Goal: Task Accomplishment & Management: Use online tool/utility

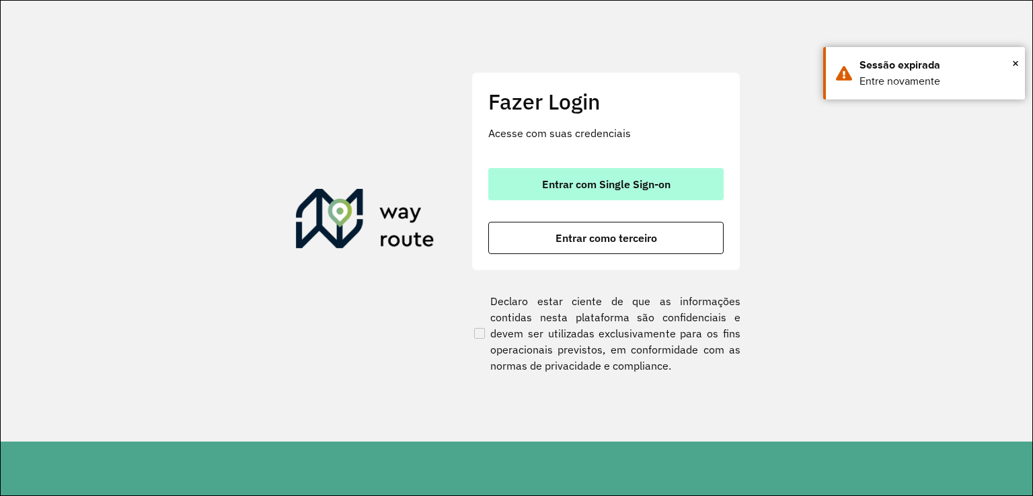
click at [578, 179] on span "Entrar com Single Sign-on" at bounding box center [606, 184] width 128 height 11
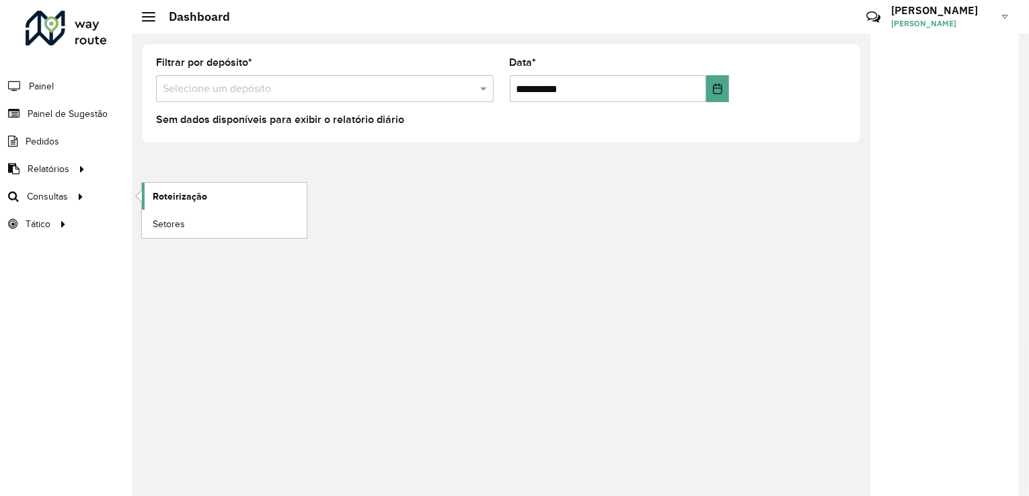
click at [196, 196] on span "Roteirização" at bounding box center [180, 197] width 54 height 14
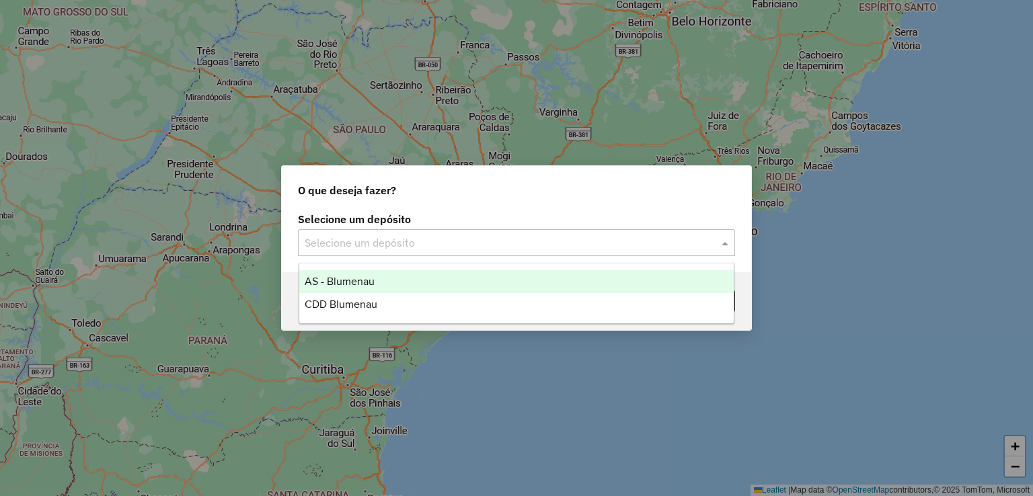
click at [422, 243] on input "text" at bounding box center [503, 243] width 397 height 16
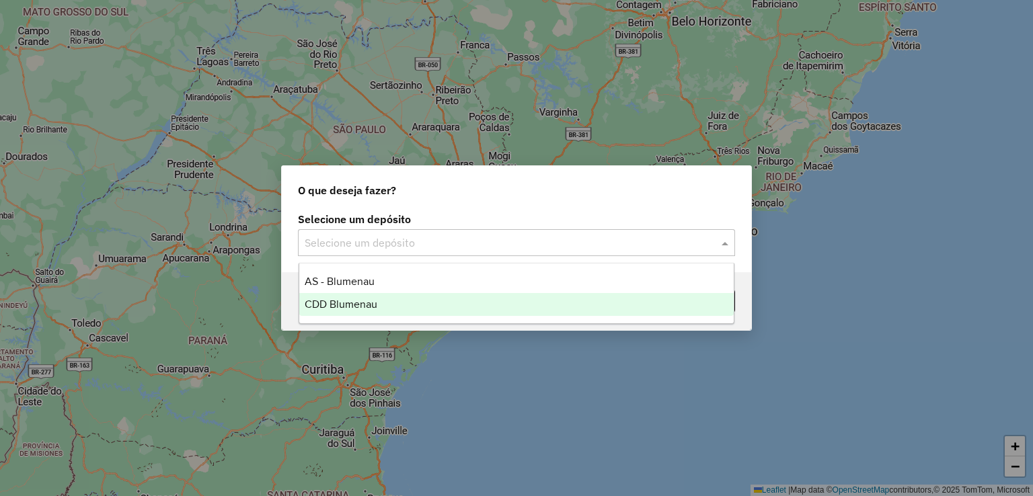
click at [373, 303] on span "CDD Blumenau" at bounding box center [341, 304] width 73 height 11
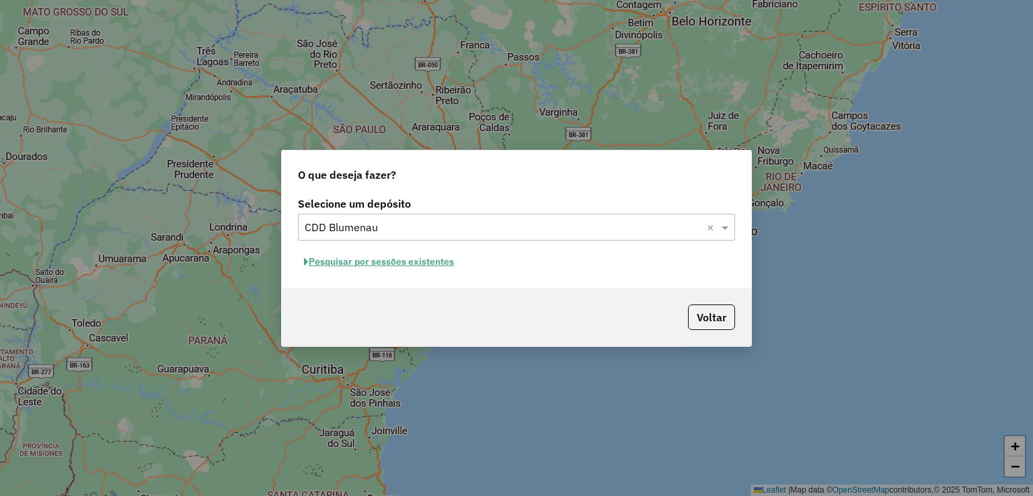
click at [391, 264] on button "Pesquisar por sessões existentes" at bounding box center [379, 262] width 162 height 21
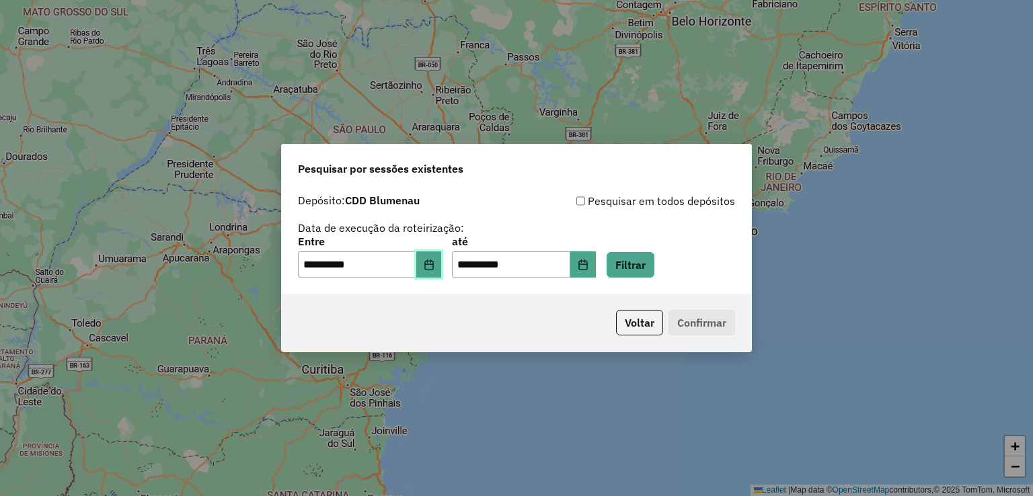
click at [435, 268] on icon "Choose Date" at bounding box center [429, 265] width 11 height 11
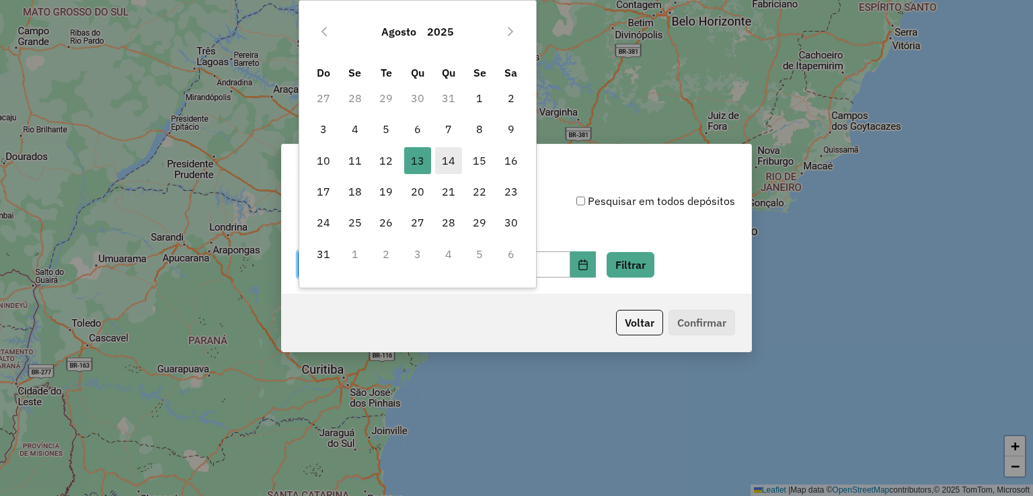
click at [444, 161] on span "14" at bounding box center [448, 160] width 27 height 27
type input "**********"
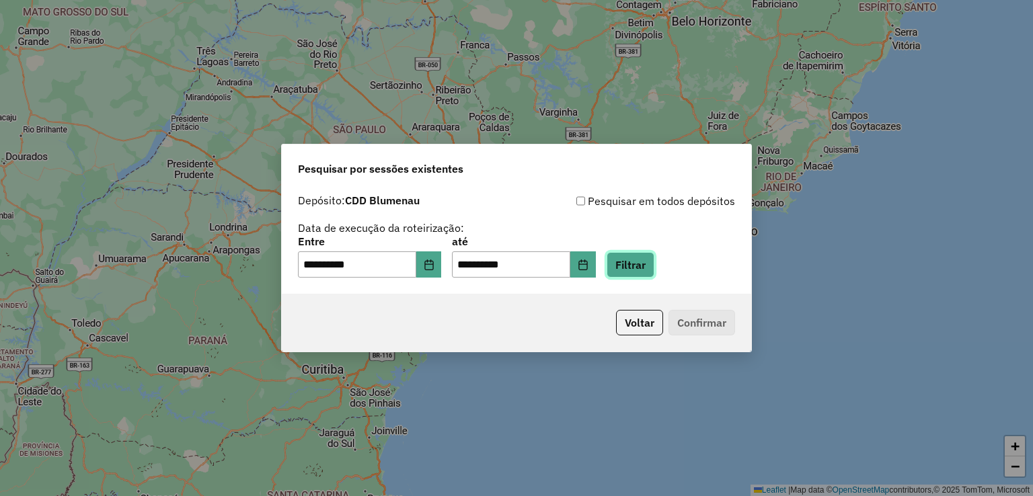
click at [643, 264] on button "Filtrar" at bounding box center [631, 265] width 48 height 26
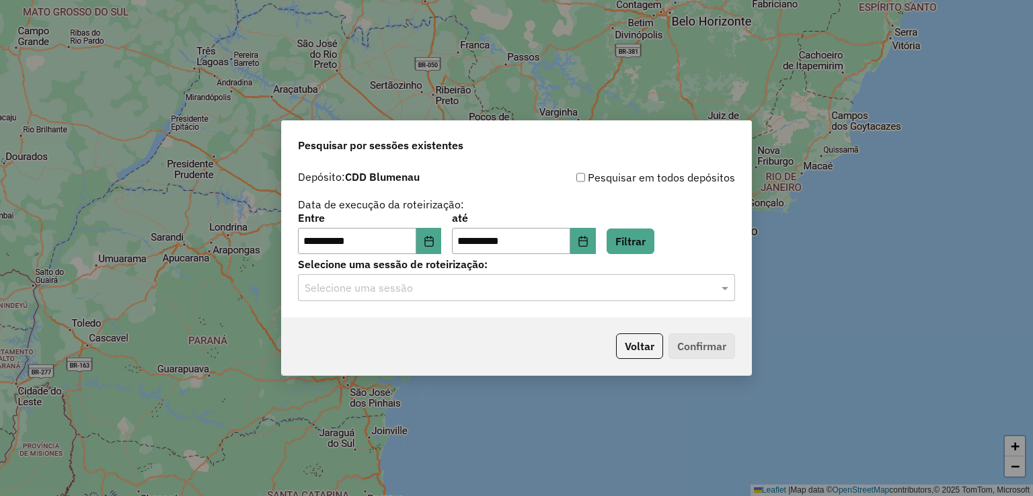
click at [422, 291] on input "text" at bounding box center [503, 289] width 397 height 16
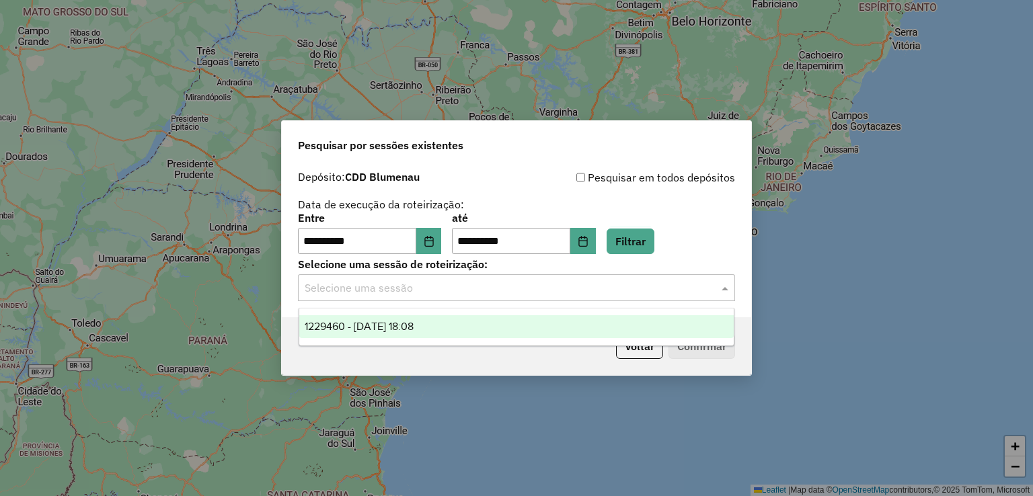
click at [404, 327] on span "1229460 - 14/08/2025 18:08" at bounding box center [359, 326] width 109 height 11
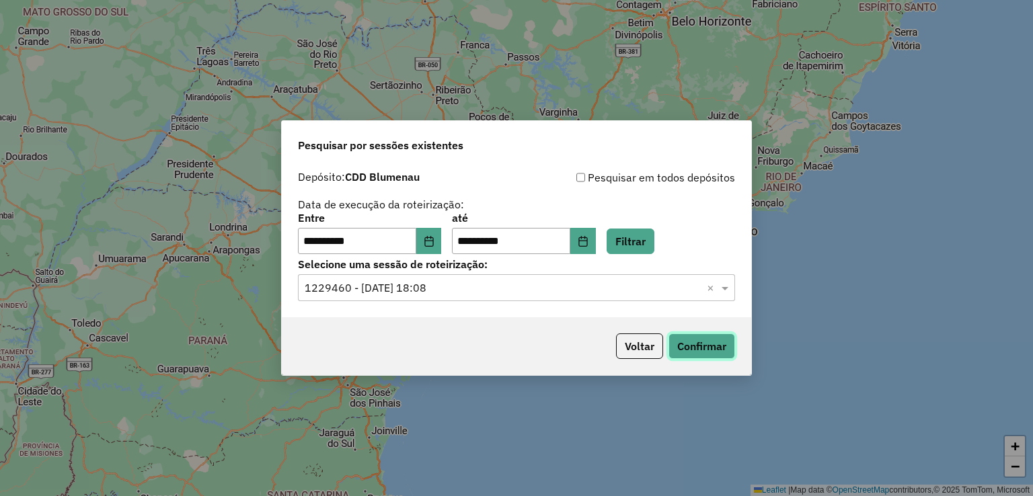
click at [709, 342] on button "Confirmar" at bounding box center [702, 347] width 67 height 26
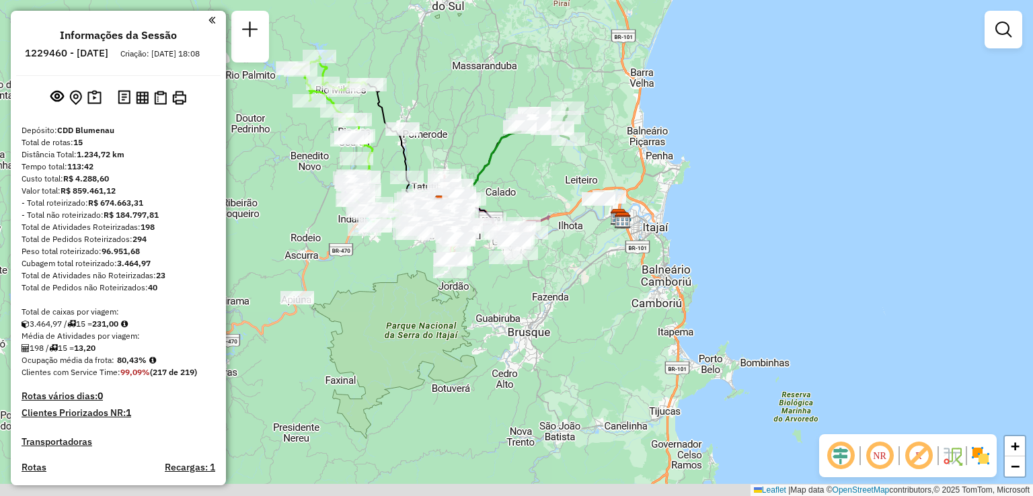
drag, startPoint x: 513, startPoint y: 344, endPoint x: 439, endPoint y: 299, distance: 87.2
click at [439, 299] on div "Janela de atendimento Grade de atendimento Capacidade Transportadoras Veículos …" at bounding box center [516, 248] width 1033 height 496
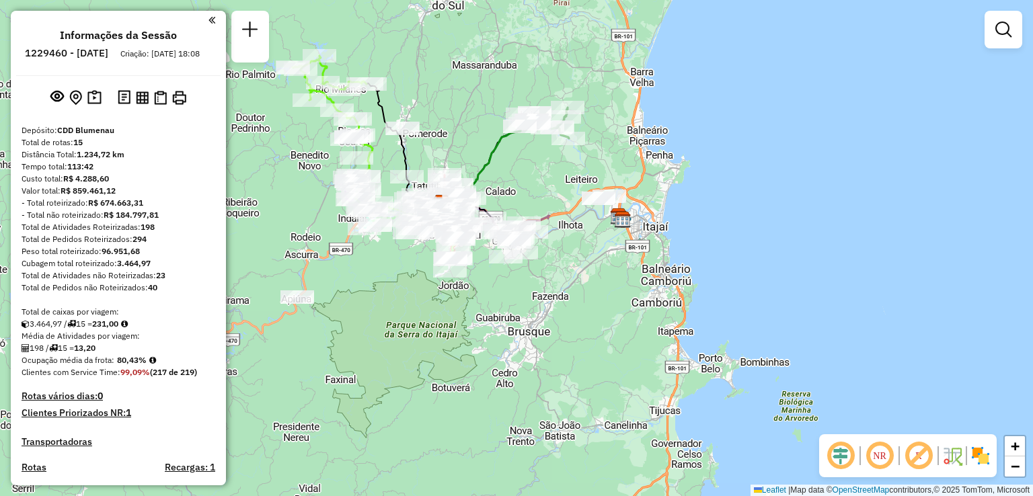
drag, startPoint x: 551, startPoint y: 350, endPoint x: 556, endPoint y: 307, distance: 44.0
click at [556, 307] on div "Janela de atendimento Grade de atendimento Capacidade Transportadoras Veículos …" at bounding box center [516, 248] width 1033 height 496
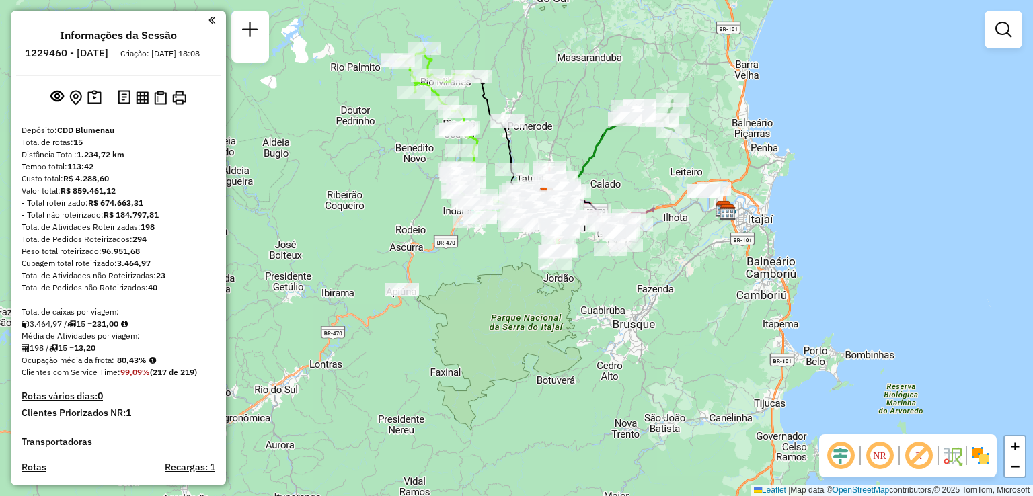
drag, startPoint x: 544, startPoint y: 318, endPoint x: 643, endPoint y: 361, distance: 107.9
click at [643, 361] on div "Janela de atendimento Grade de atendimento Capacidade Transportadoras Veículos …" at bounding box center [516, 248] width 1033 height 496
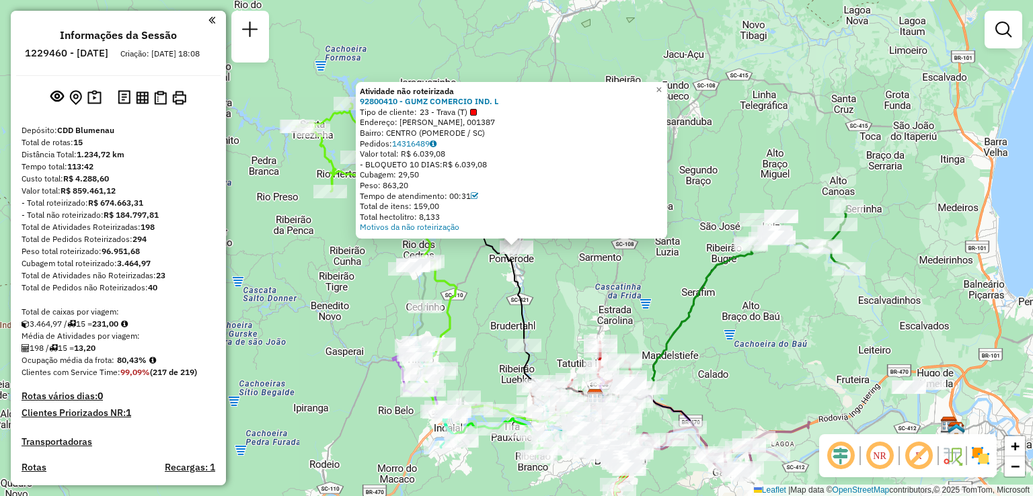
click at [510, 56] on div "Atividade não roteirizada 92800410 - GUMZ COMERCIO IND. L Tipo de cliente: 23 -…" at bounding box center [516, 248] width 1033 height 496
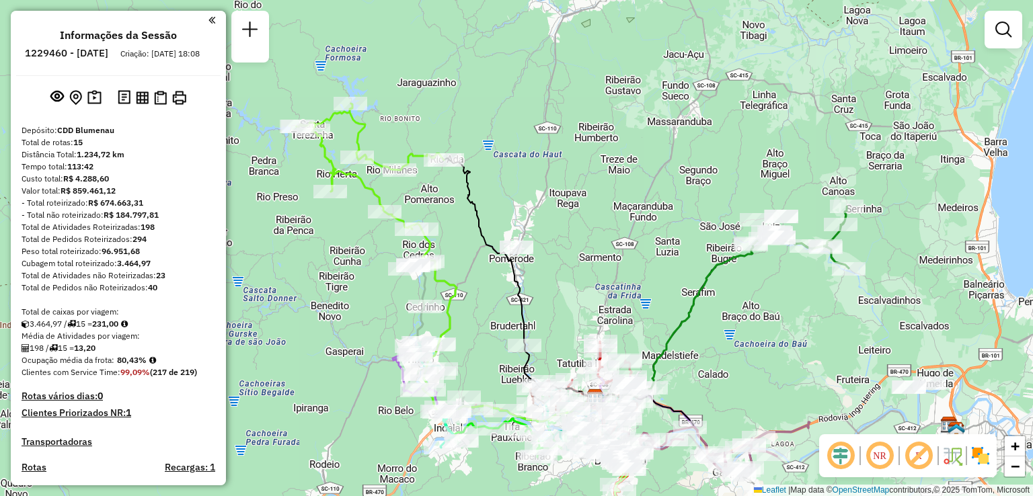
drag, startPoint x: 507, startPoint y: 224, endPoint x: 525, endPoint y: 112, distance: 113.7
click at [520, 133] on div "Janela de atendimento Grade de atendimento Capacidade Transportadoras Veículos …" at bounding box center [516, 248] width 1033 height 496
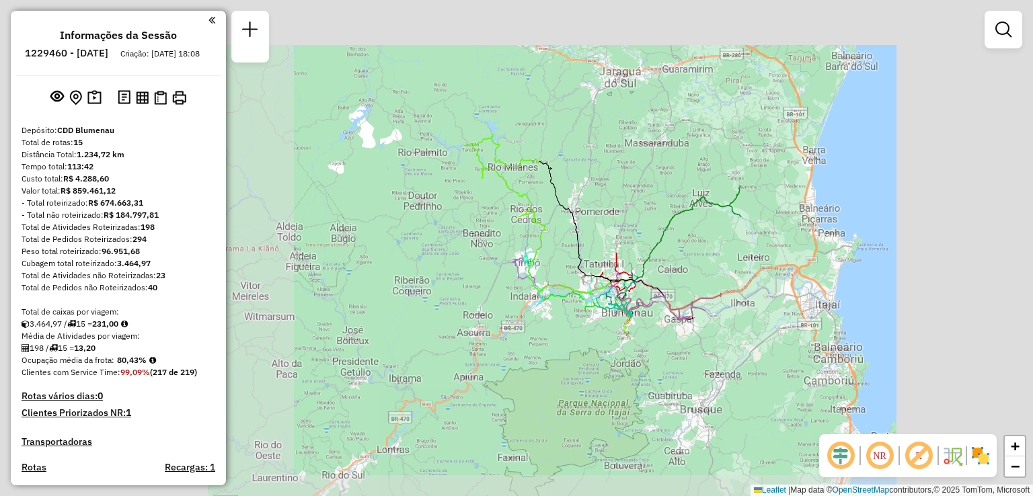
click at [567, 233] on div "Janela de atendimento Grade de atendimento Capacidade Transportadoras Veículos …" at bounding box center [516, 248] width 1033 height 496
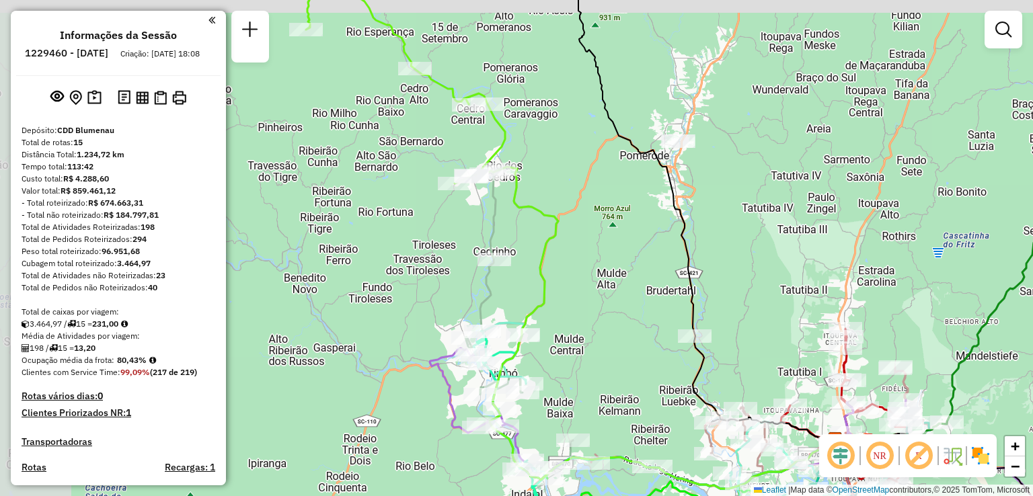
drag, startPoint x: 569, startPoint y: 215, endPoint x: 595, endPoint y: 235, distance: 33.0
click at [595, 238] on div "Janela de atendimento Grade de atendimento Capacidade Transportadoras Veículos …" at bounding box center [516, 248] width 1033 height 496
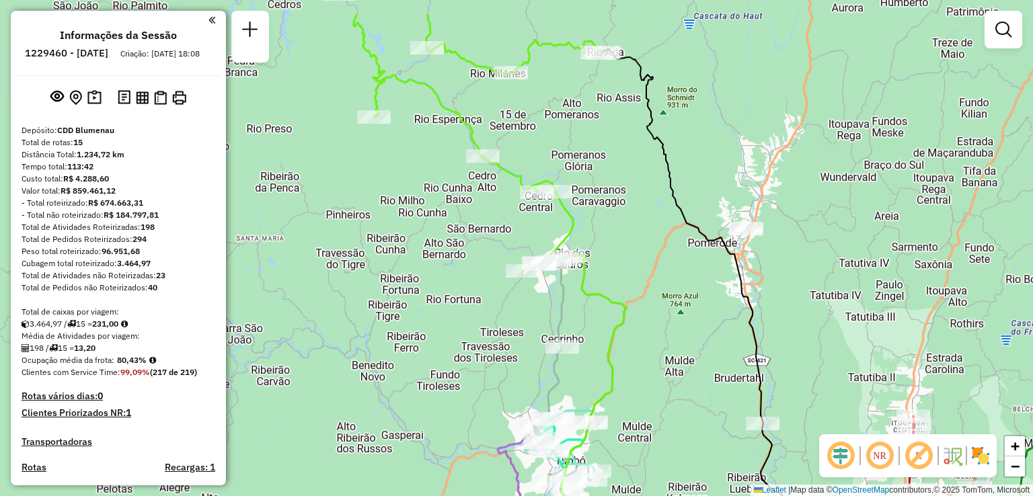
drag, startPoint x: 618, startPoint y: 260, endPoint x: 608, endPoint y: 242, distance: 20.2
click at [619, 260] on div "Janela de atendimento Grade de atendimento Capacidade Transportadoras Veículos …" at bounding box center [516, 248] width 1033 height 496
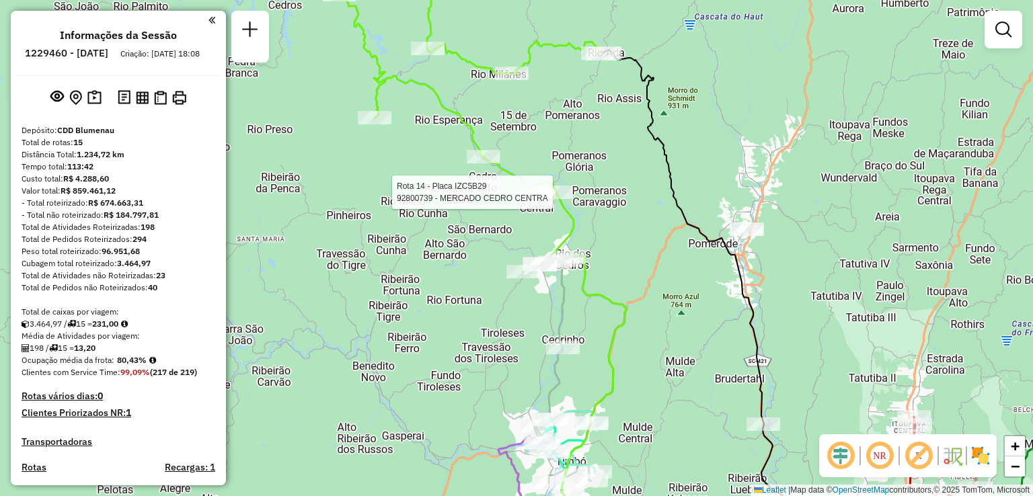
select select "**********"
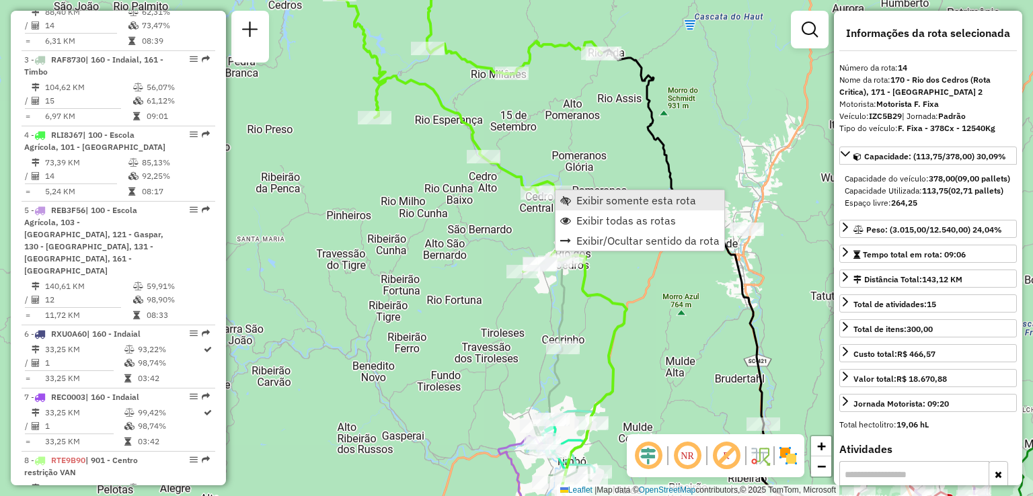
scroll to position [1561, 0]
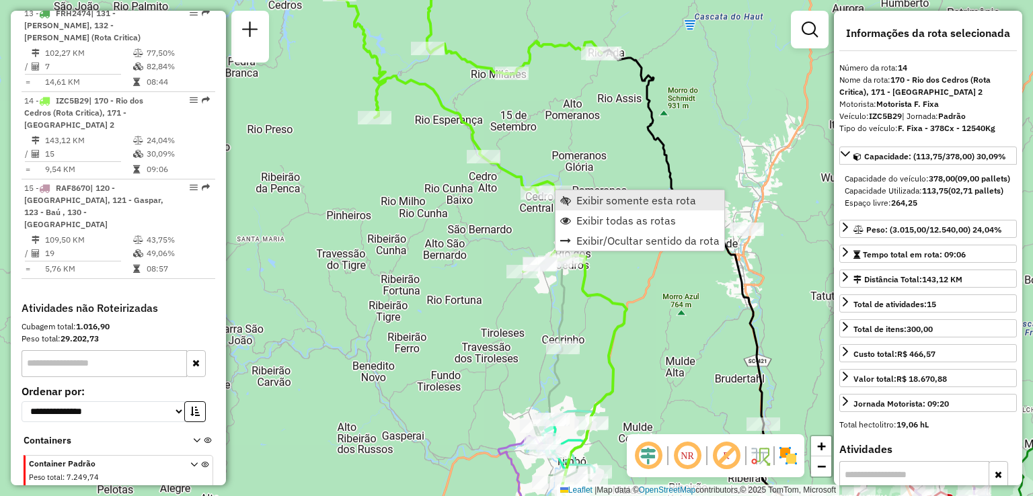
click at [575, 201] on link "Exibir somente esta rota" at bounding box center [640, 200] width 169 height 20
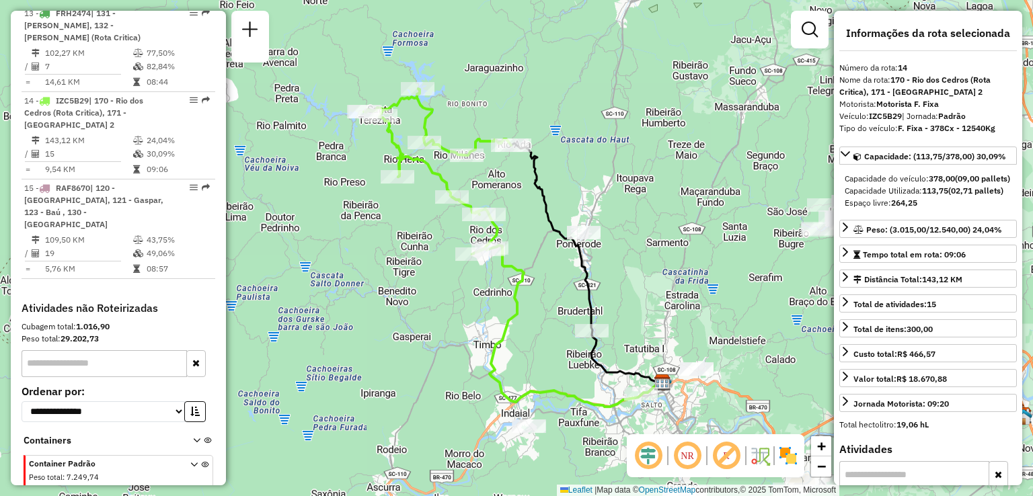
click at [550, 232] on icon at bounding box center [590, 262] width 158 height 239
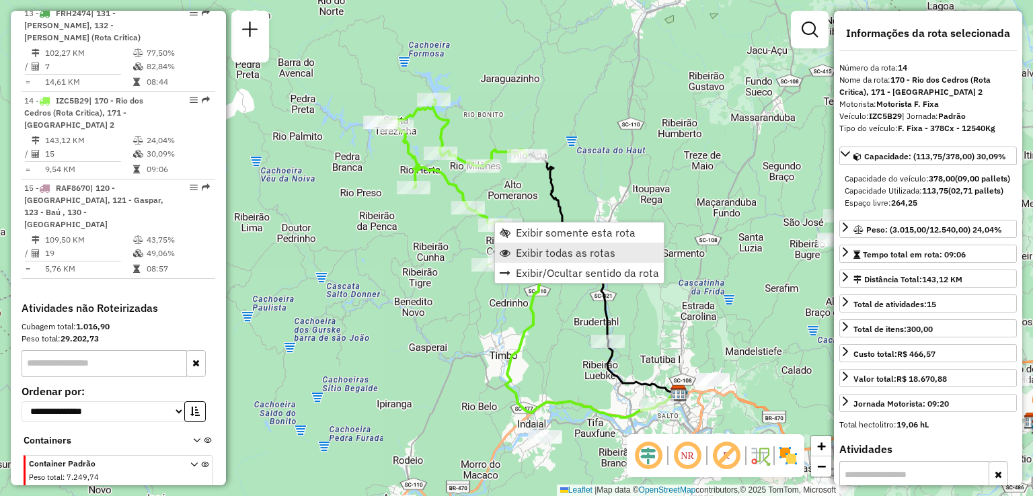
click at [527, 253] on span "Exibir todas as rotas" at bounding box center [566, 253] width 100 height 11
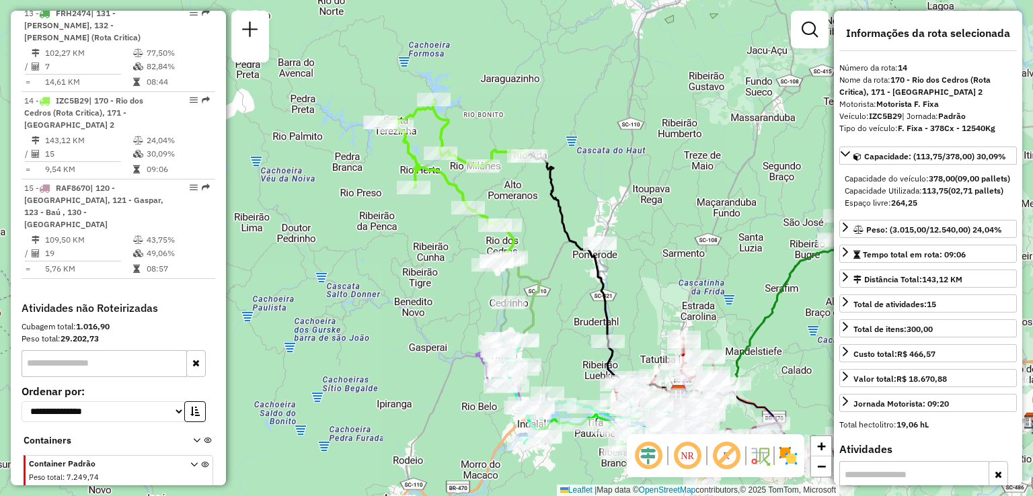
drag, startPoint x: 551, startPoint y: 266, endPoint x: 538, endPoint y: 193, distance: 74.4
click at [542, 209] on div "Janela de atendimento Grade de atendimento Capacidade Transportadoras Veículos …" at bounding box center [516, 248] width 1033 height 496
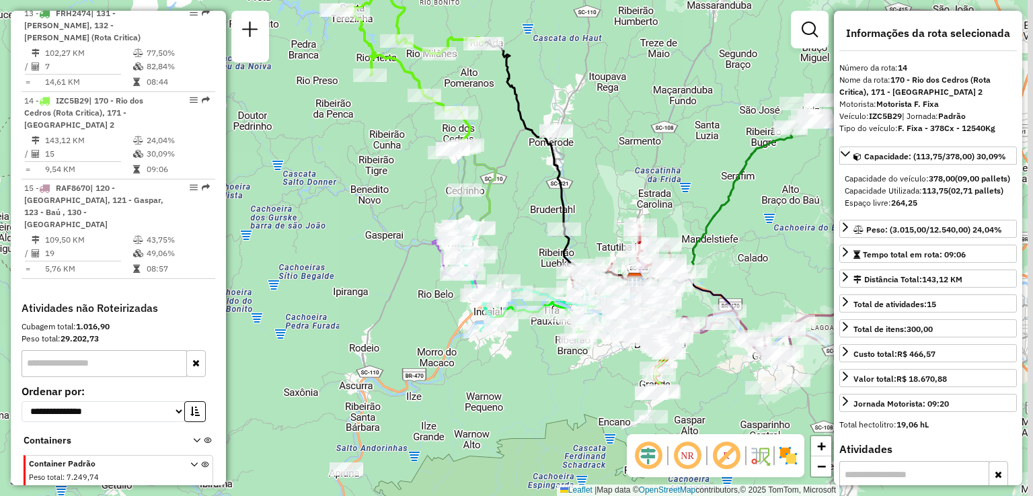
drag, startPoint x: 406, startPoint y: 210, endPoint x: 394, endPoint y: 200, distance: 16.3
click at [394, 200] on div "Janela de atendimento Grade de atendimento Capacidade Transportadoras Veículos …" at bounding box center [516, 248] width 1033 height 496
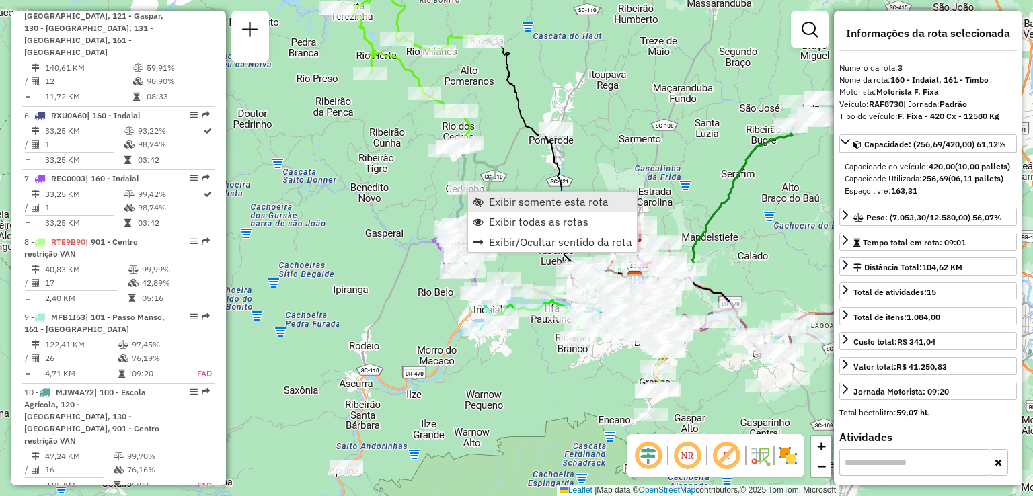
scroll to position [667, 0]
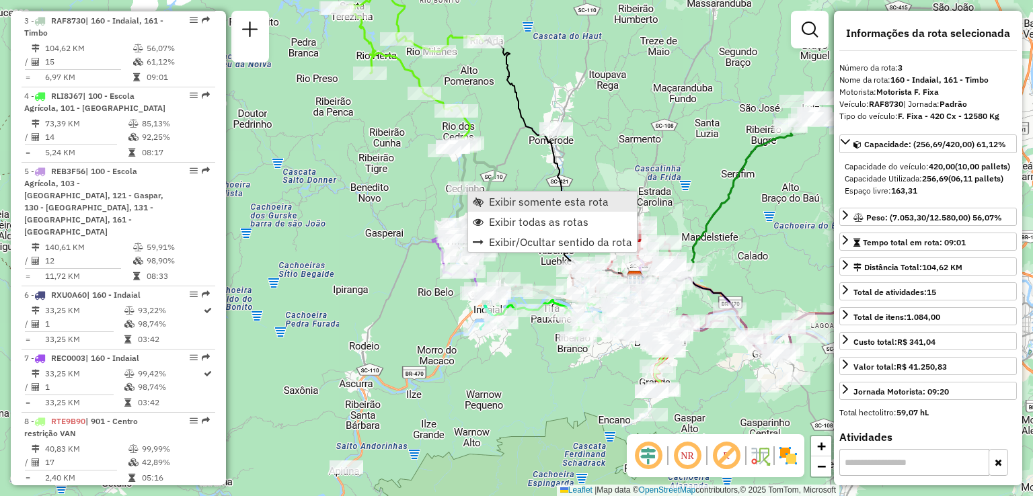
click at [487, 200] on link "Exibir somente esta rota" at bounding box center [552, 202] width 169 height 20
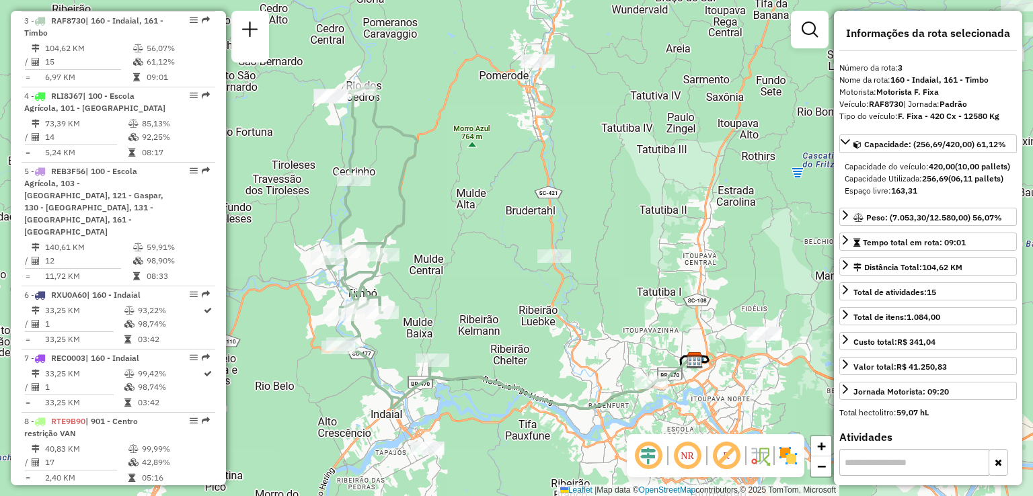
drag, startPoint x: 457, startPoint y: 223, endPoint x: 490, endPoint y: 205, distance: 37.6
click at [490, 205] on div "Janela de atendimento Grade de atendimento Capacidade Transportadoras Veículos …" at bounding box center [516, 248] width 1033 height 496
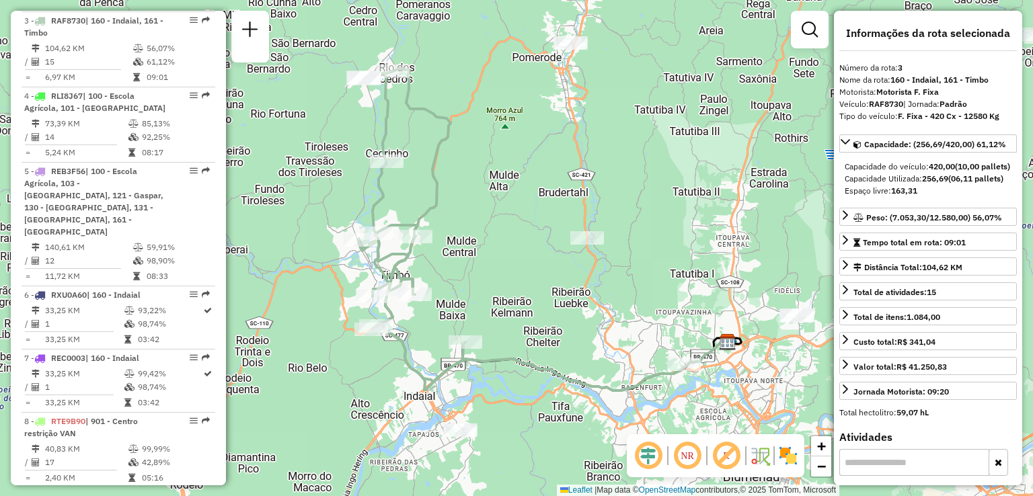
click at [490, 205] on div "Janela de atendimento Grade de atendimento Capacidade Transportadoras Veículos …" at bounding box center [516, 248] width 1033 height 496
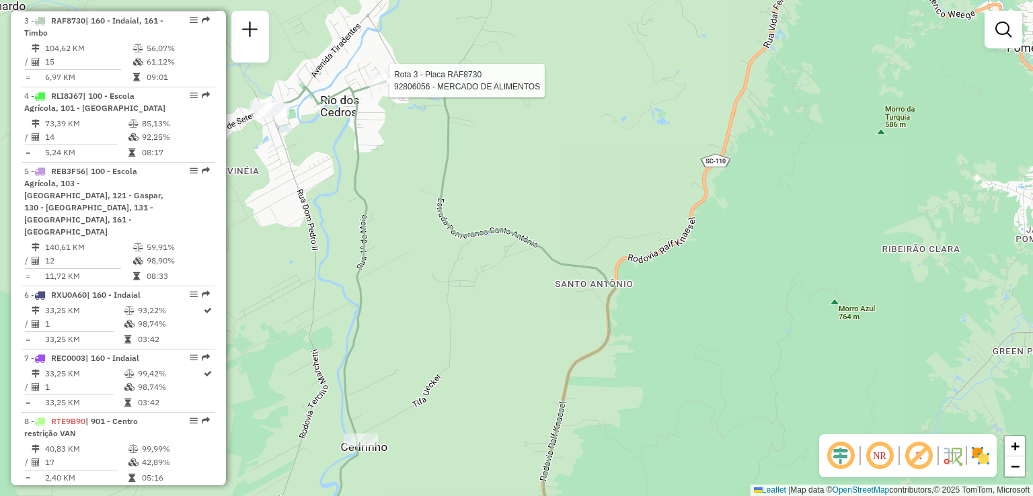
select select "**********"
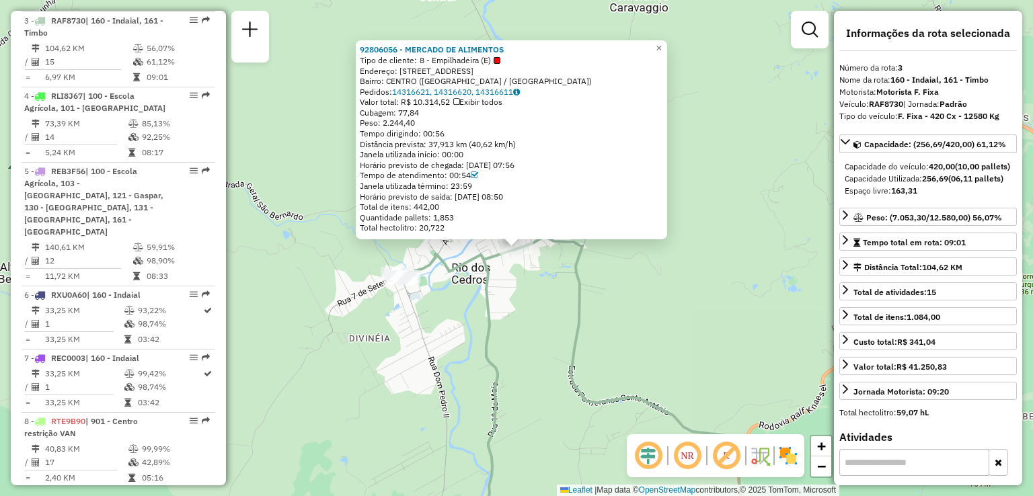
click at [277, 217] on div "92806056 - MERCADO DE ALIMENTOS Tipo de cliente: 8 - Empilhadeira (E) Endereço:…" at bounding box center [516, 248] width 1033 height 496
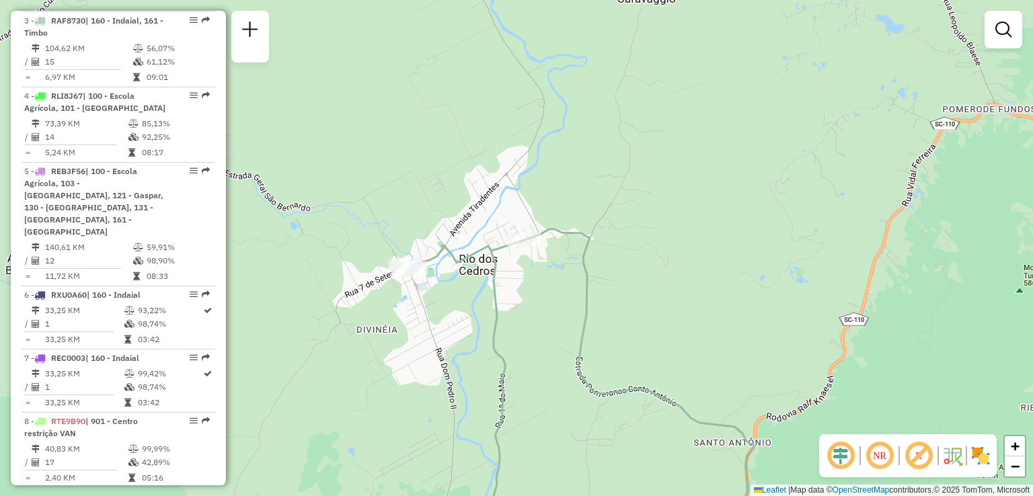
drag, startPoint x: 315, startPoint y: 278, endPoint x: 377, endPoint y: 173, distance: 122.2
click at [355, 211] on div "Janela de atendimento Grade de atendimento Capacidade Transportadoras Veículos …" at bounding box center [516, 248] width 1033 height 496
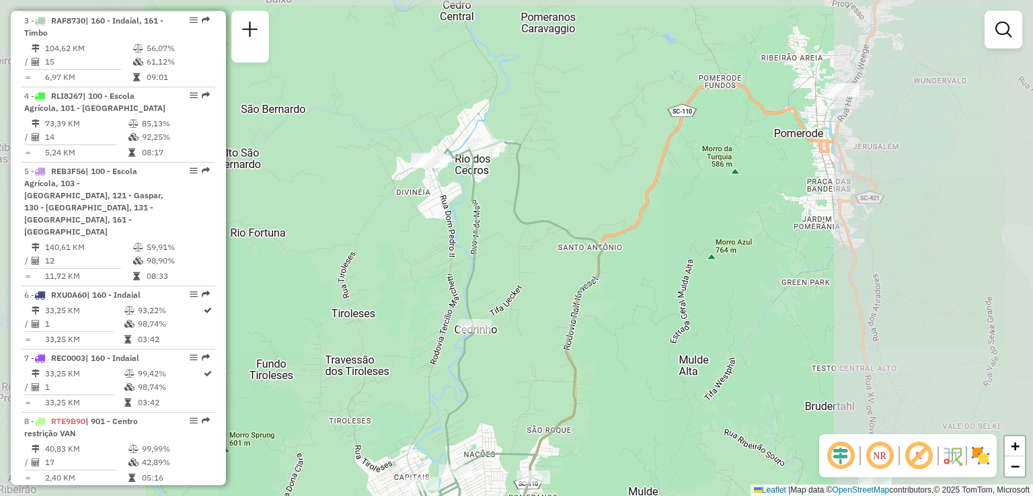
drag, startPoint x: 392, startPoint y: 262, endPoint x: 392, endPoint y: 189, distance: 72.7
click at [392, 197] on div "Janela de atendimento Grade de atendimento Capacidade Transportadoras Veículos …" at bounding box center [516, 248] width 1033 height 496
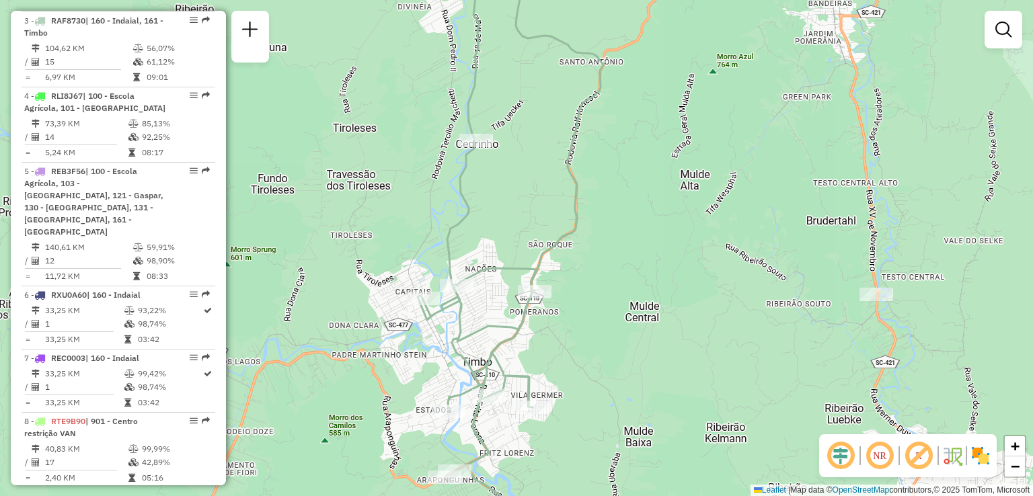
drag, startPoint x: 436, startPoint y: 278, endPoint x: 428, endPoint y: 172, distance: 105.9
click at [433, 198] on div "Janela de atendimento Grade de atendimento Capacidade Transportadoras Veículos …" at bounding box center [516, 248] width 1033 height 496
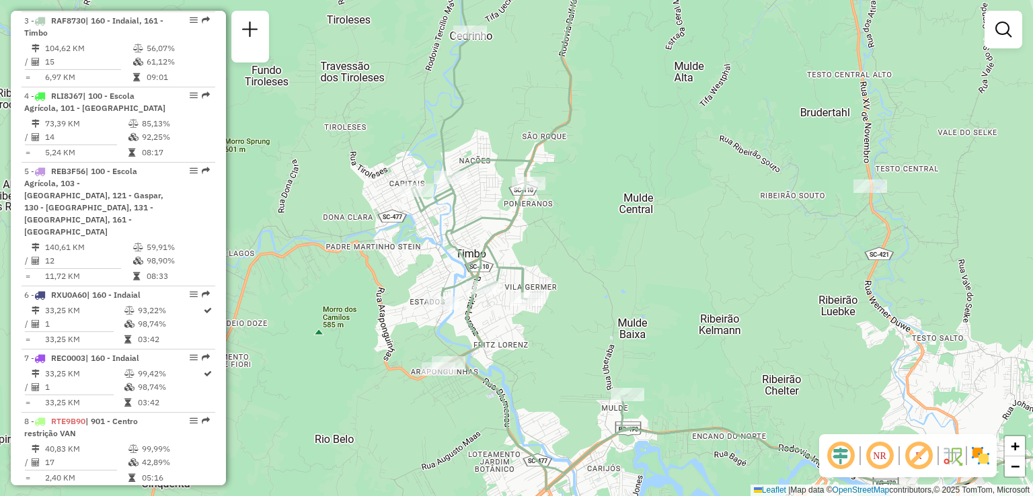
click at [455, 291] on div "Rota 3 - Placa RAF8730 92805149 - SUPERMERCADOS SCHUTZ Janela de atendimento Gr…" at bounding box center [516, 248] width 1033 height 496
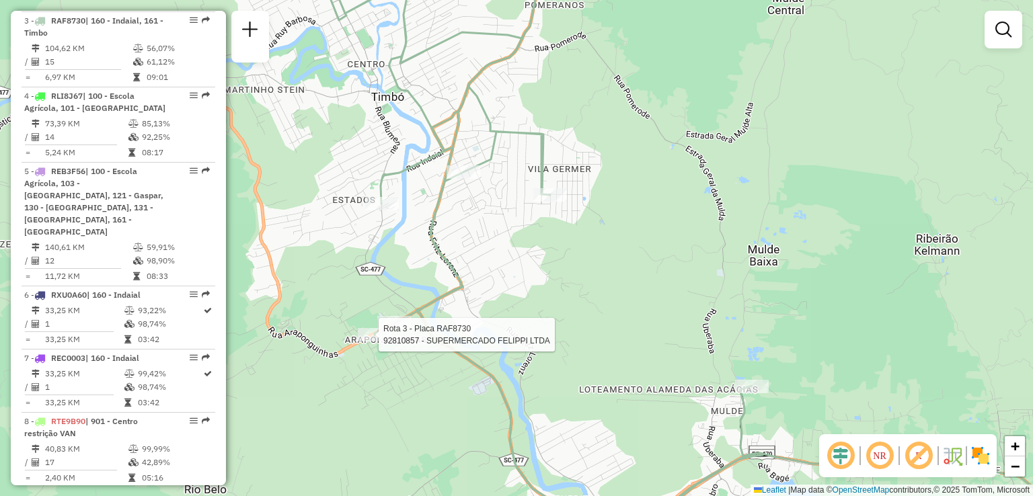
click at [375, 342] on div at bounding box center [375, 334] width 34 height 13
click at [375, 342] on div "Rota 3 - Placa RAF8730 92810857 - SUPERMERCADO FELIPPI LTDA Janela de atendimen…" at bounding box center [516, 248] width 1033 height 496
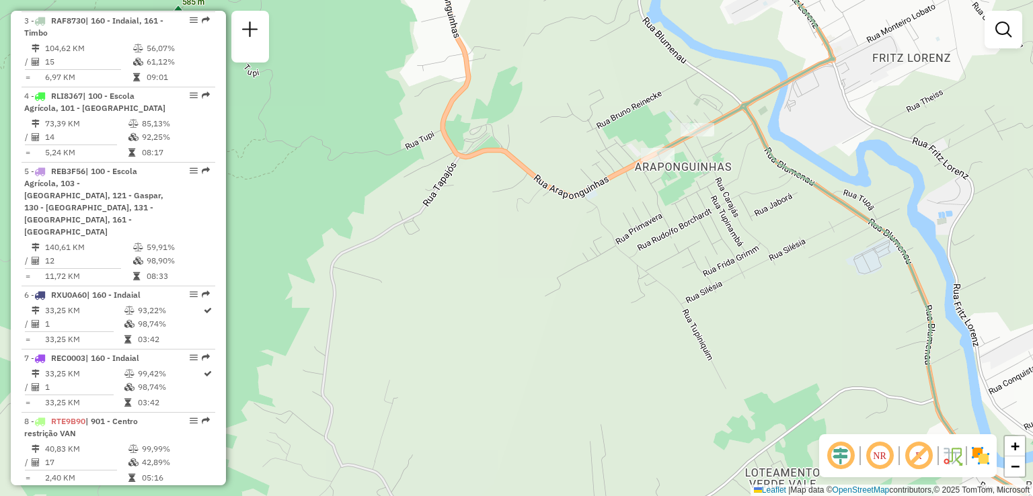
click at [677, 223] on div "Janela de atendimento Grade de atendimento Capacidade Transportadoras Veículos …" at bounding box center [516, 248] width 1033 height 496
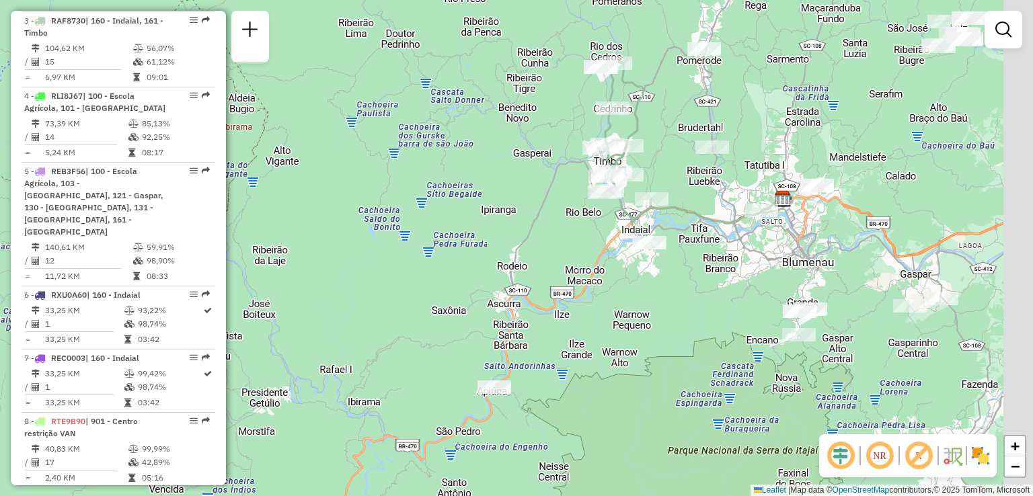
drag, startPoint x: 677, startPoint y: 264, endPoint x: 585, endPoint y: 233, distance: 96.6
click at [595, 235] on div "Janela de atendimento Grade de atendimento Capacidade Transportadoras Veículos …" at bounding box center [516, 248] width 1033 height 496
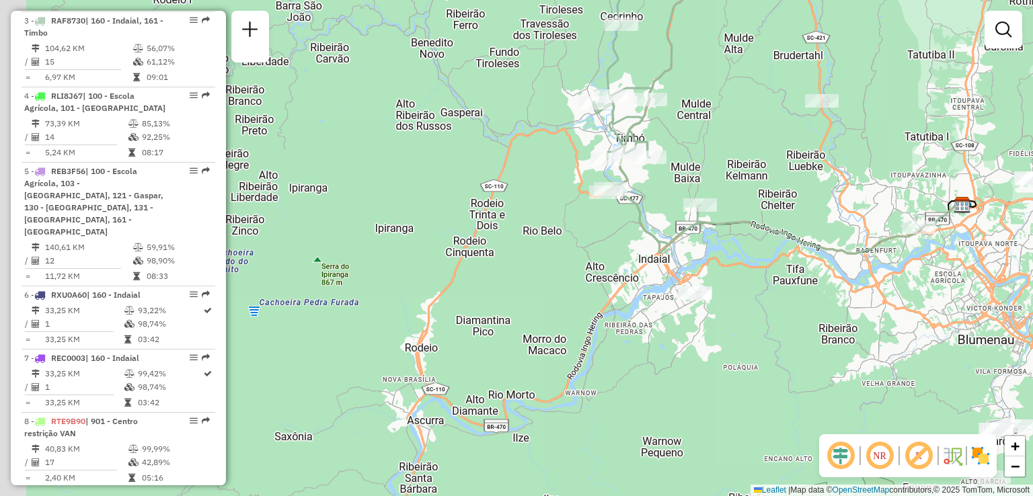
drag, startPoint x: 608, startPoint y: 200, endPoint x: 655, endPoint y: 225, distance: 53.0
click at [655, 225] on div "Janela de atendimento Grade de atendimento Capacidade Transportadoras Veículos …" at bounding box center [516, 248] width 1033 height 496
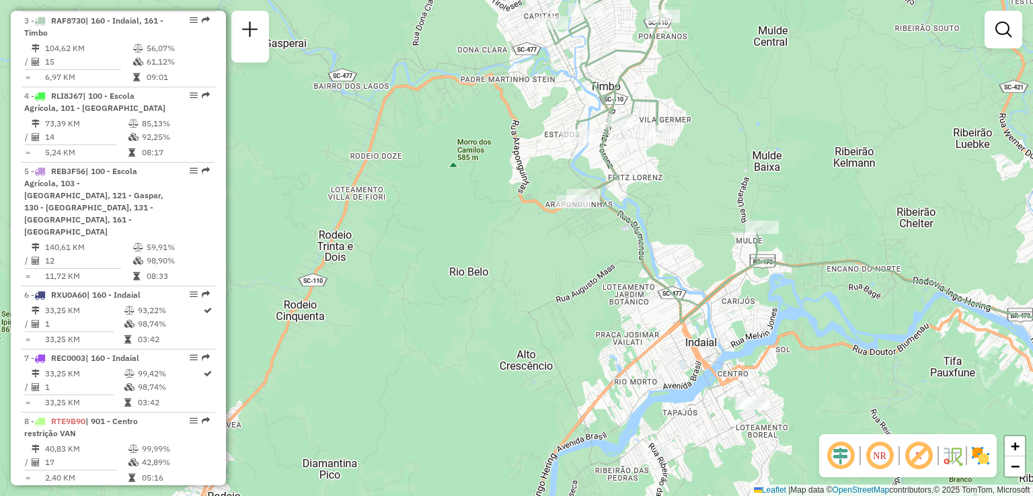
drag, startPoint x: 651, startPoint y: 178, endPoint x: 591, endPoint y: 269, distance: 109.7
click at [593, 270] on div "Janela de atendimento Grade de atendimento Capacidade Transportadoras Veículos …" at bounding box center [516, 248] width 1033 height 496
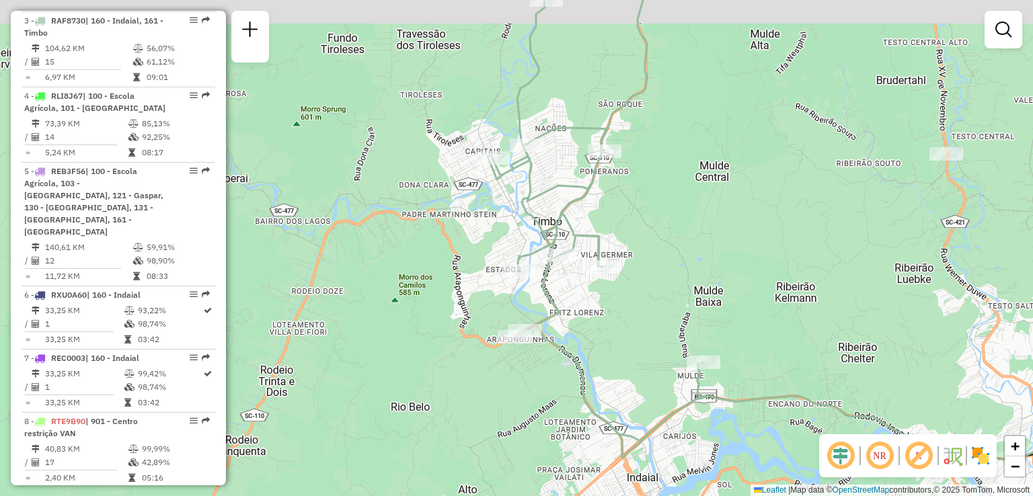
drag, startPoint x: 562, startPoint y: 254, endPoint x: 577, endPoint y: 359, distance: 106.6
click at [577, 391] on div "Janela de atendimento Grade de atendimento Capacidade Transportadoras Veículos …" at bounding box center [516, 248] width 1033 height 496
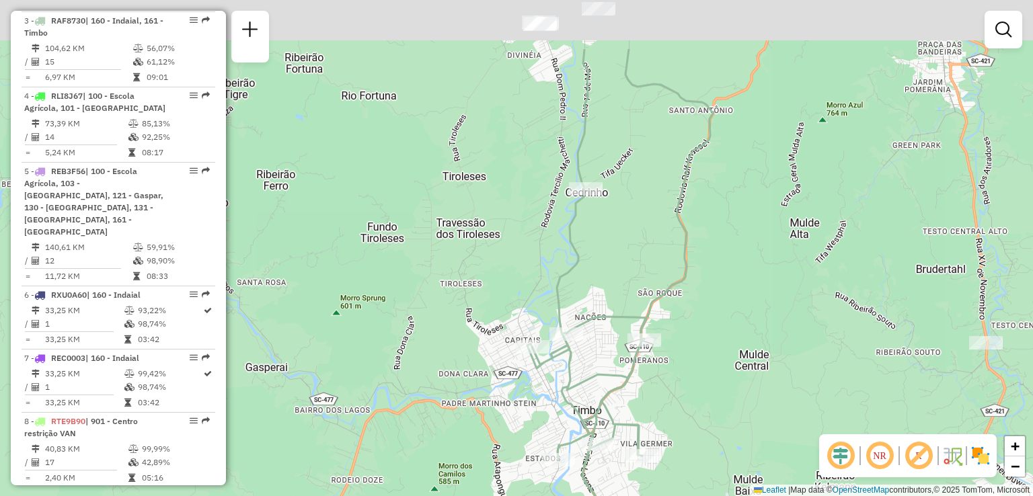
drag, startPoint x: 609, startPoint y: 335, endPoint x: 609, endPoint y: 359, distance: 24.2
click at [611, 361] on div "Janela de atendimento Grade de atendimento Capacidade Transportadoras Veículos …" at bounding box center [516, 248] width 1033 height 496
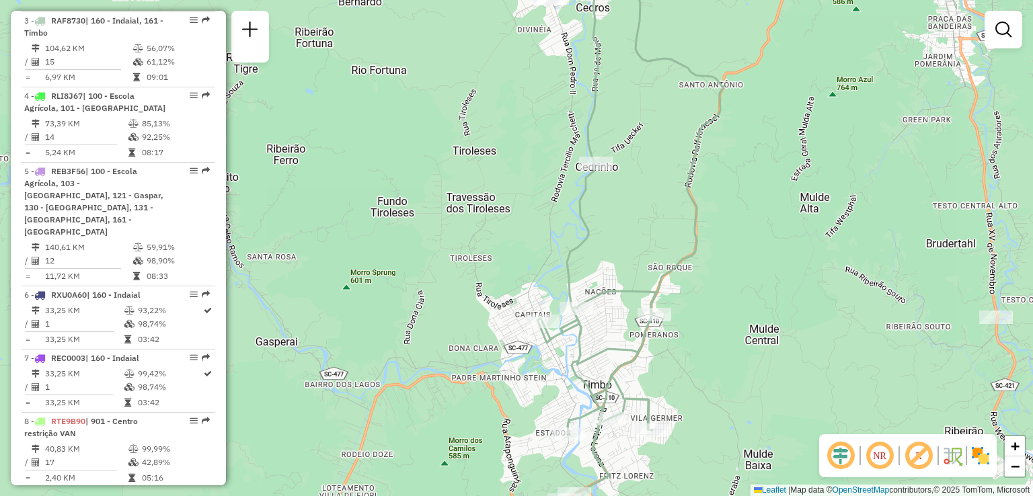
drag, startPoint x: 611, startPoint y: 330, endPoint x: 619, endPoint y: 220, distance: 109.9
click at [619, 243] on div "Janela de atendimento Grade de atendimento Capacidade Transportadoras Veículos …" at bounding box center [516, 248] width 1033 height 496
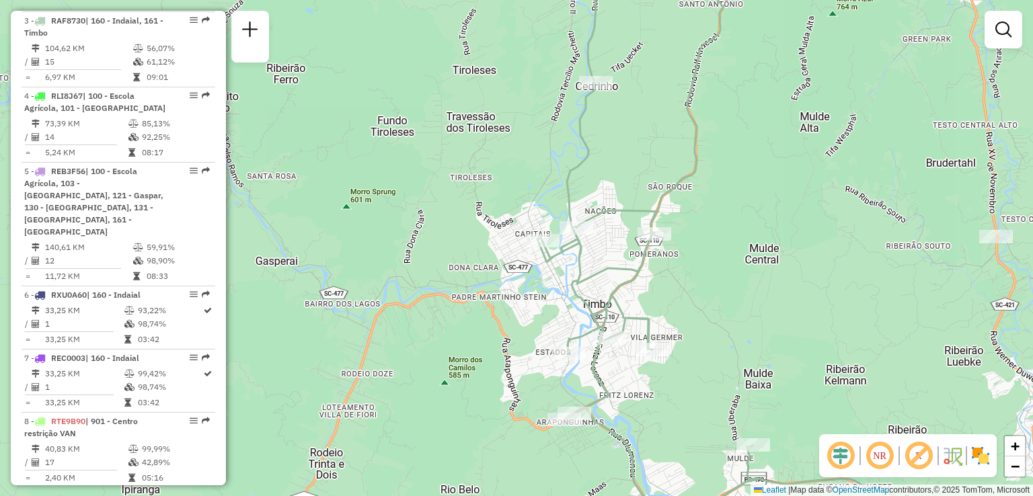
drag, startPoint x: 624, startPoint y: 224, endPoint x: 621, endPoint y: 214, distance: 10.4
click at [621, 215] on icon at bounding box center [647, 245] width 221 height 591
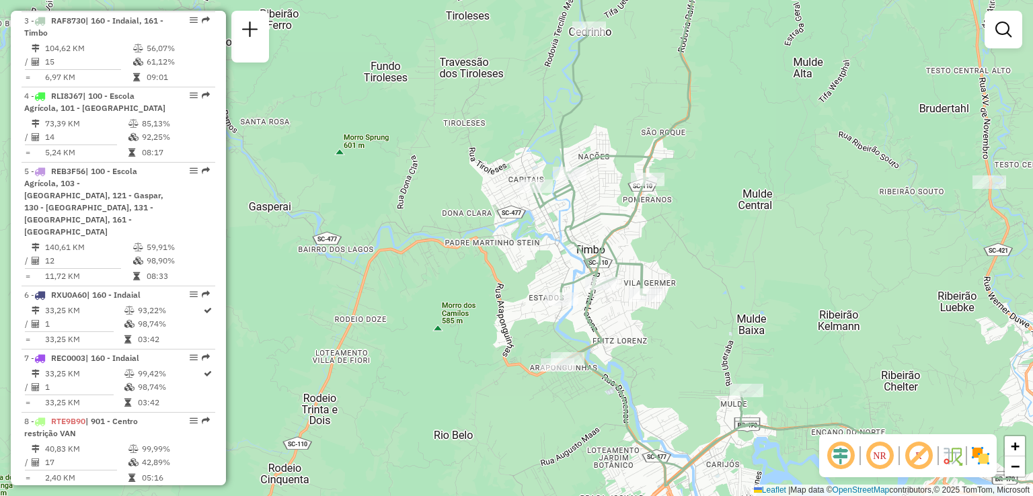
drag, startPoint x: 593, startPoint y: 348, endPoint x: 570, endPoint y: 328, distance: 30.6
click at [587, 339] on icon at bounding box center [641, 218] width 221 height 536
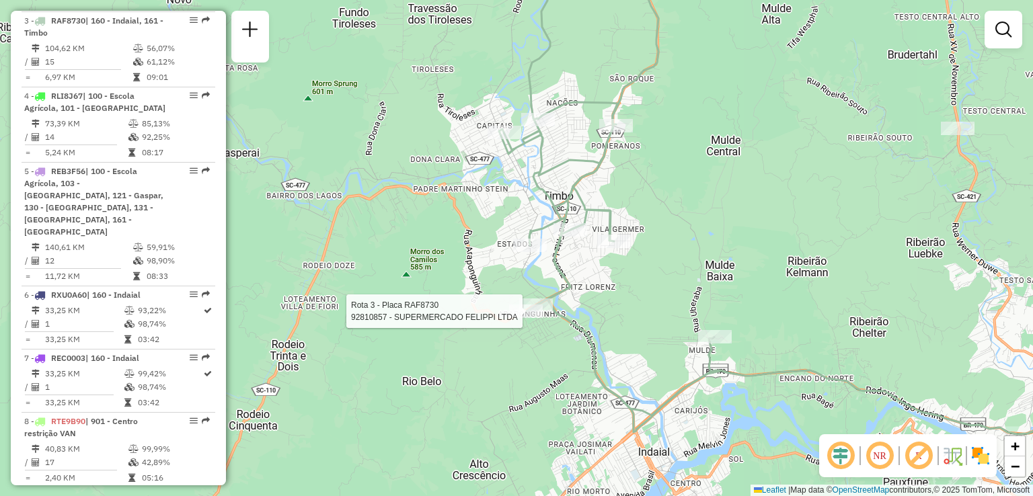
select select "**********"
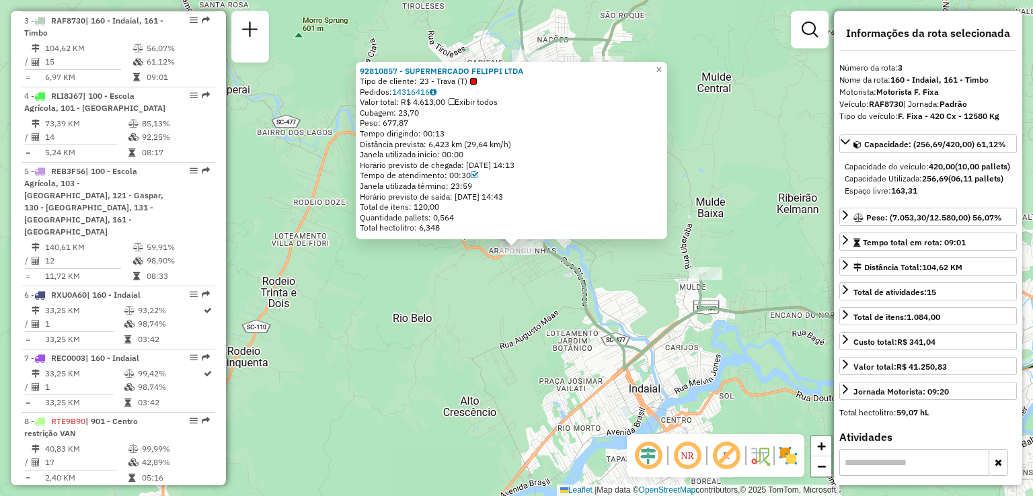
click at [648, 306] on div "92810857 - SUPERMERCADO FELIPPI LTDA Tipo de cliente: 23 - Trava (T) Pedidos: 1…" at bounding box center [516, 248] width 1033 height 496
click at [642, 295] on div "92810857 - SUPERMERCADO FELIPPI LTDA Tipo de cliente: 23 - Trava (T) Pedidos: 1…" at bounding box center [516, 248] width 1033 height 496
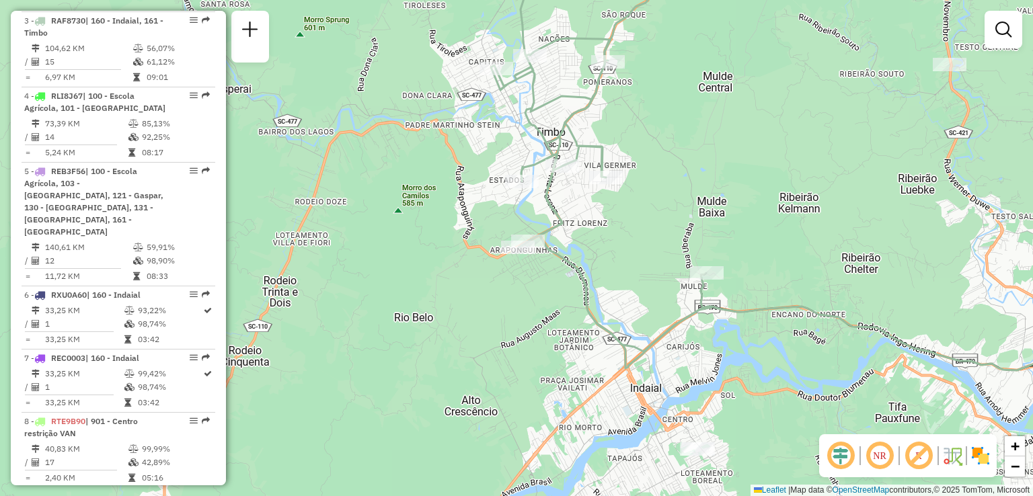
drag, startPoint x: 632, startPoint y: 278, endPoint x: 585, endPoint y: 410, distance: 139.4
click at [587, 410] on div "Janela de atendimento Grade de atendimento Capacidade Transportadoras Veículos …" at bounding box center [516, 248] width 1033 height 496
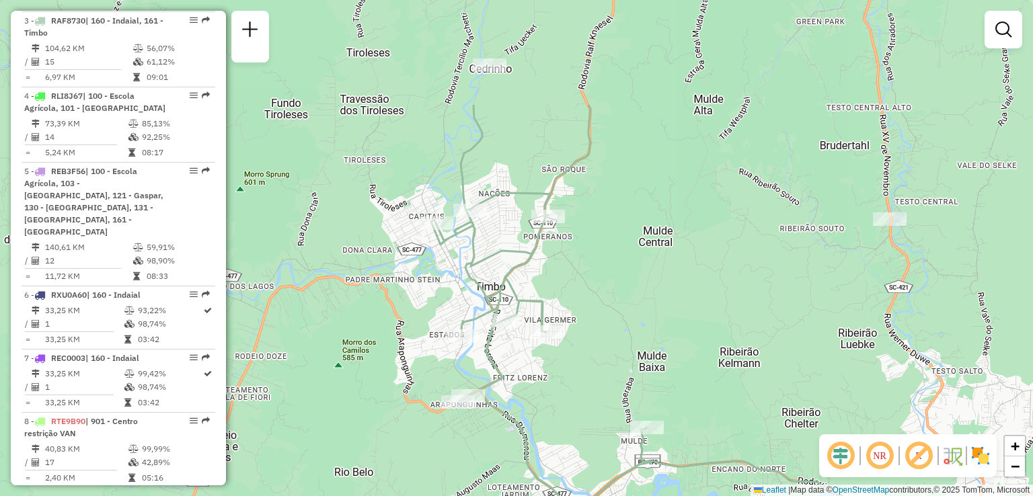
drag, startPoint x: 614, startPoint y: 275, endPoint x: 614, endPoint y: 337, distance: 61.9
click at [614, 337] on div "Janela de atendimento Grade de atendimento Capacidade Transportadoras Veículos …" at bounding box center [516, 248] width 1033 height 496
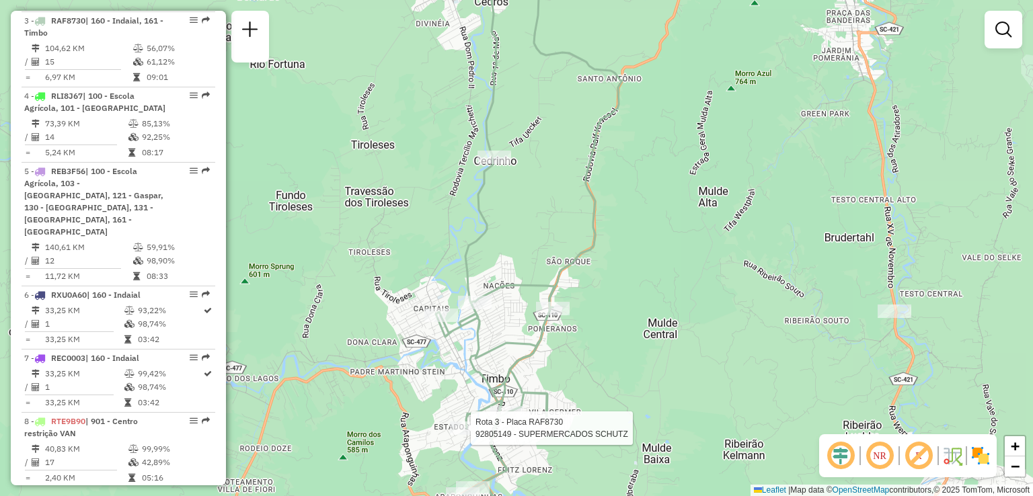
select select "**********"
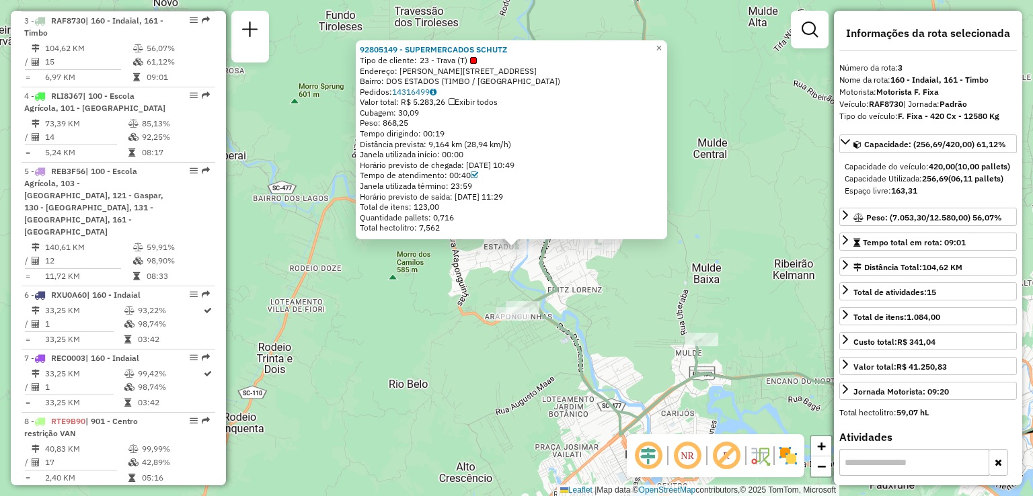
click at [463, 404] on div "92805149 - SUPERMERCADOS SCHUTZ Tipo de cliente: 23 - Trava (T) Endereço: R BLU…" at bounding box center [516, 248] width 1033 height 496
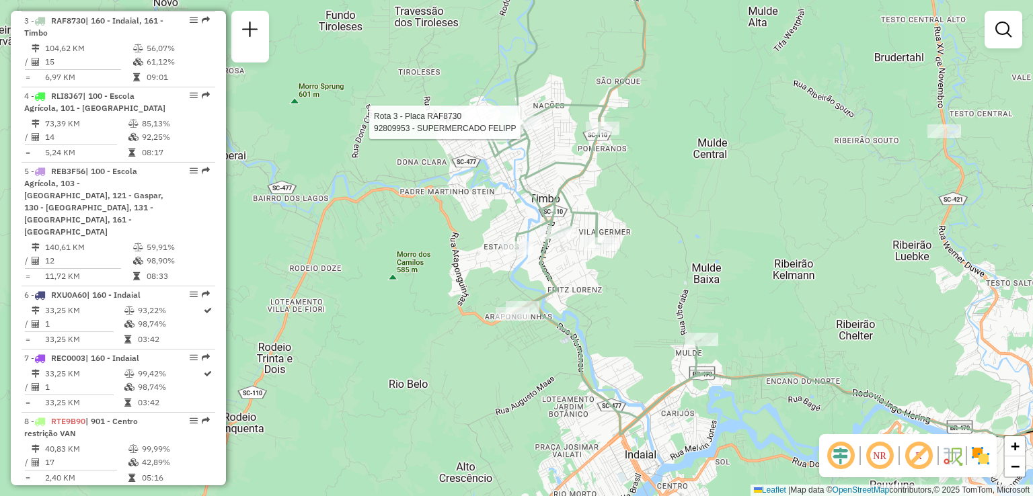
select select "**********"
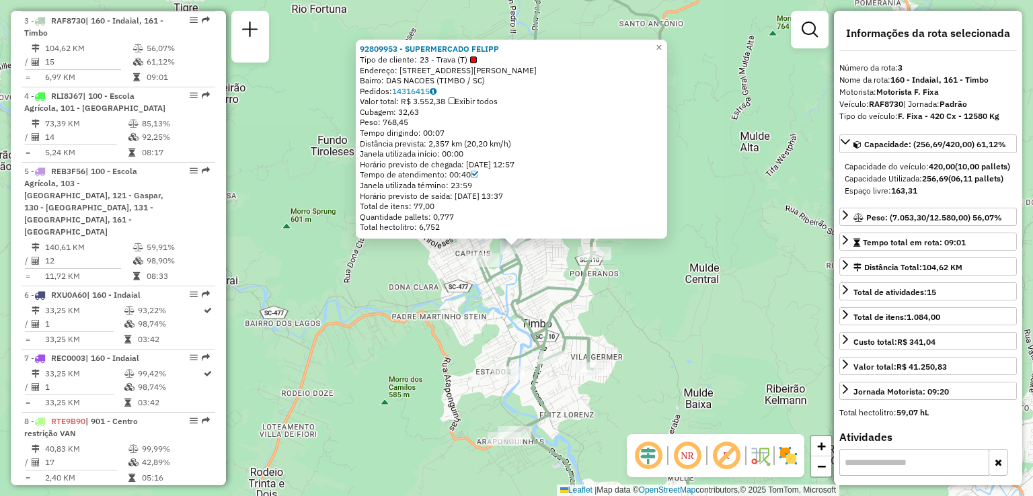
click at [630, 277] on div "92809953 - SUPERMERCADO FELIPP Tipo de cliente: 23 - Trava (T) Endereço: RUA OS…" at bounding box center [516, 248] width 1033 height 496
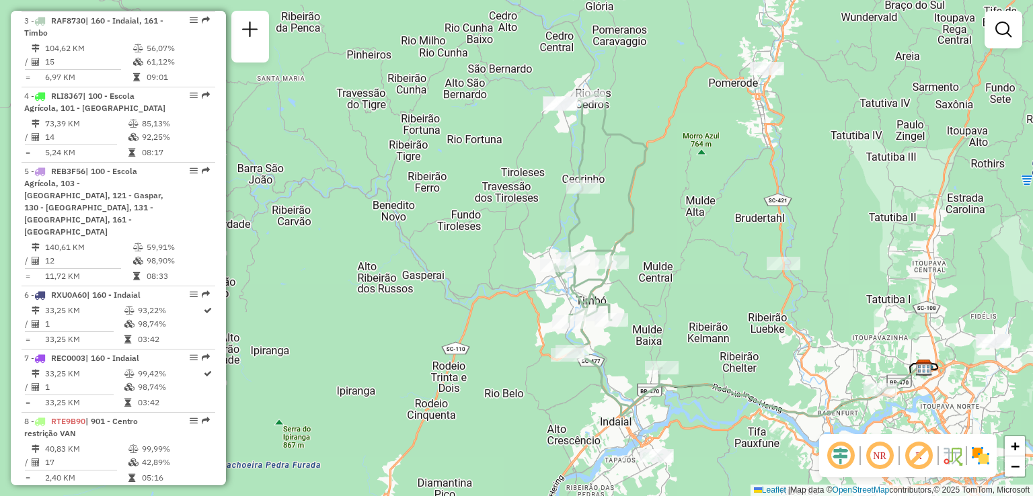
drag, startPoint x: 636, startPoint y: 159, endPoint x: 638, endPoint y: 242, distance: 82.8
click at [638, 242] on icon at bounding box center [752, 255] width 346 height 322
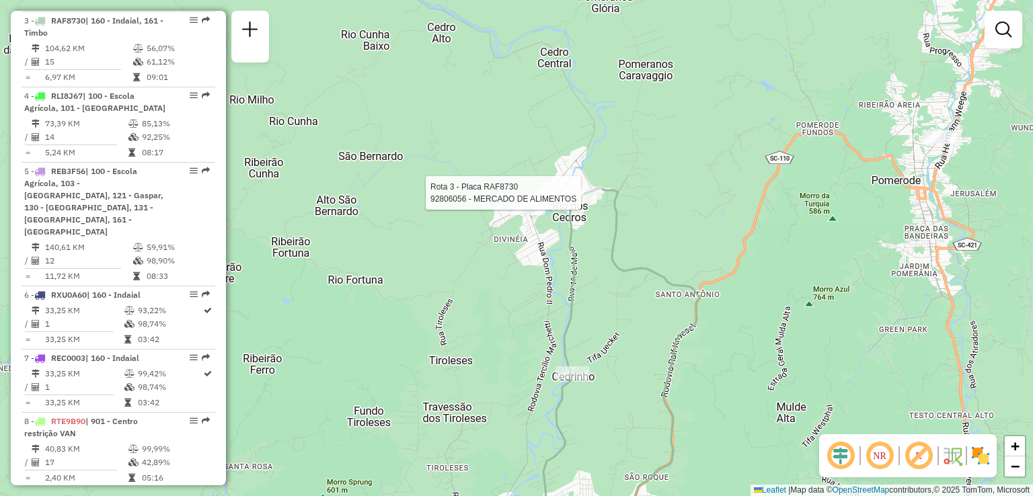
select select "**********"
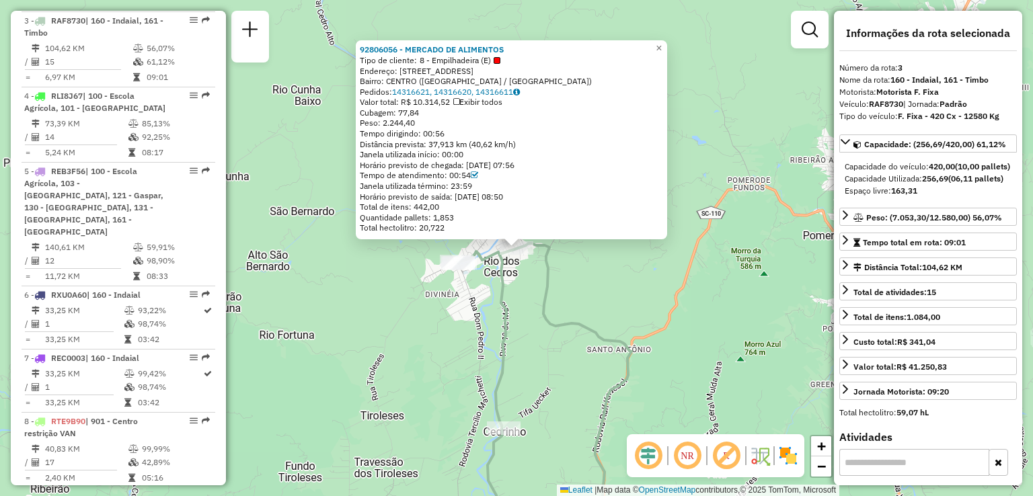
click at [597, 304] on div "92806056 - MERCADO DE ALIMENTOS Tipo de cliente: 8 - Empilhadeira (E) Endereço:…" at bounding box center [516, 248] width 1033 height 496
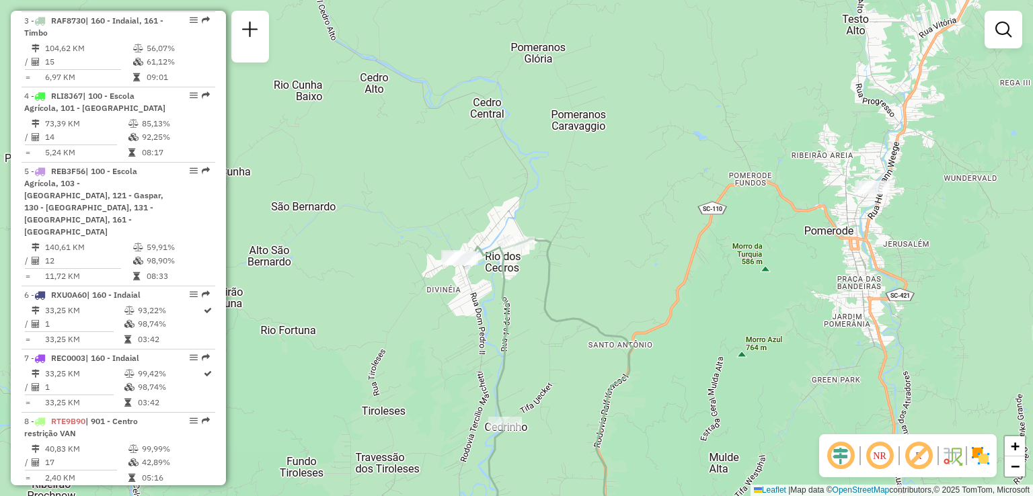
drag, startPoint x: 564, startPoint y: 308, endPoint x: 585, endPoint y: 184, distance: 126.2
click at [584, 217] on div "Janela de atendimento Grade de atendimento Capacidade Transportadoras Veículos …" at bounding box center [516, 248] width 1033 height 496
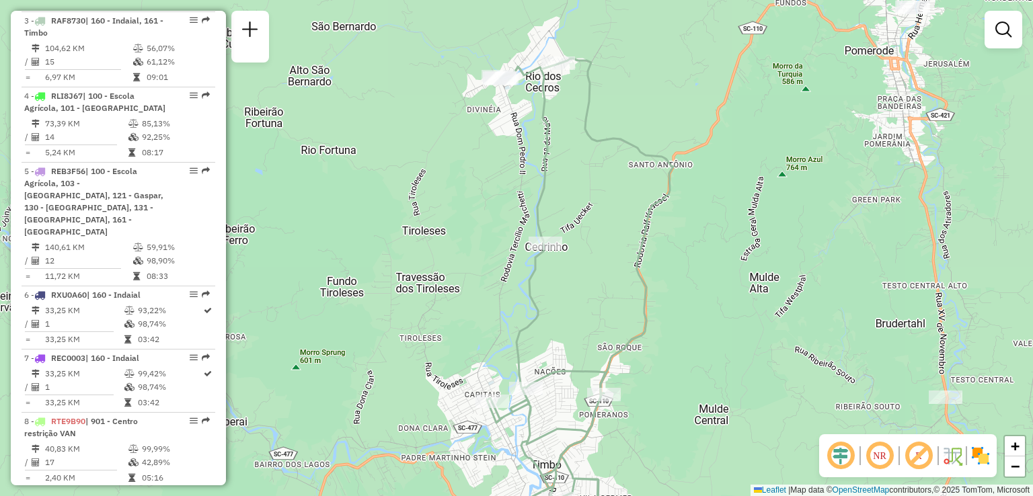
drag, startPoint x: 525, startPoint y: 234, endPoint x: 527, endPoint y: 246, distance: 11.7
click at [525, 235] on div "Rota 3 - Placa RAF8730 92826258 - BERTOLDI LANCHES LTD Janela de atendimento Gr…" at bounding box center [516, 248] width 1033 height 496
click at [535, 250] on div at bounding box center [546, 243] width 34 height 13
select select "**********"
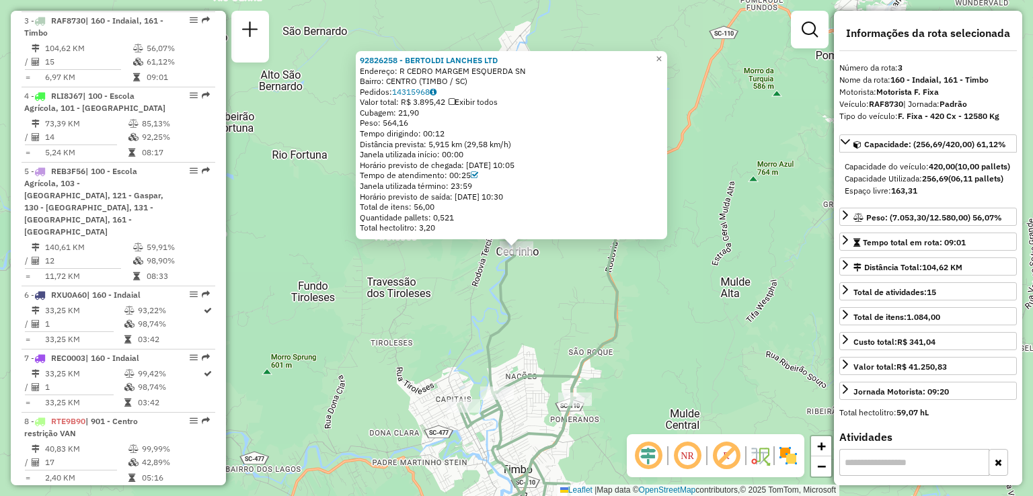
drag, startPoint x: 550, startPoint y: 254, endPoint x: 552, endPoint y: 262, distance: 8.3
click at [550, 254] on div "92826258 - BERTOLDI LANCHES LTD Endereço: R CEDRO MARGEM ESQUERDA SN Bairro: CE…" at bounding box center [516, 248] width 1033 height 496
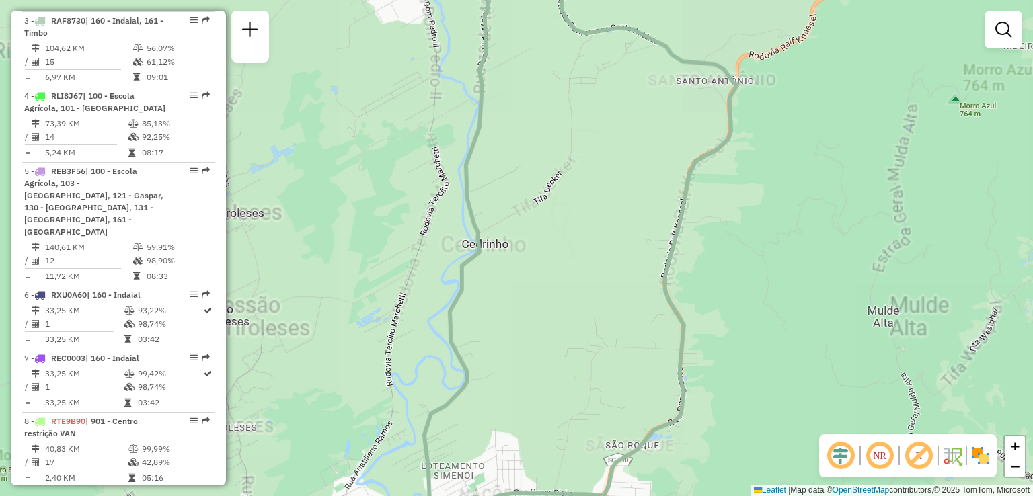
drag, startPoint x: 574, startPoint y: 340, endPoint x: 567, endPoint y: 259, distance: 81.7
click at [568, 266] on div "Janela de atendimento Grade de atendimento Capacidade Transportadoras Veículos …" at bounding box center [516, 248] width 1033 height 496
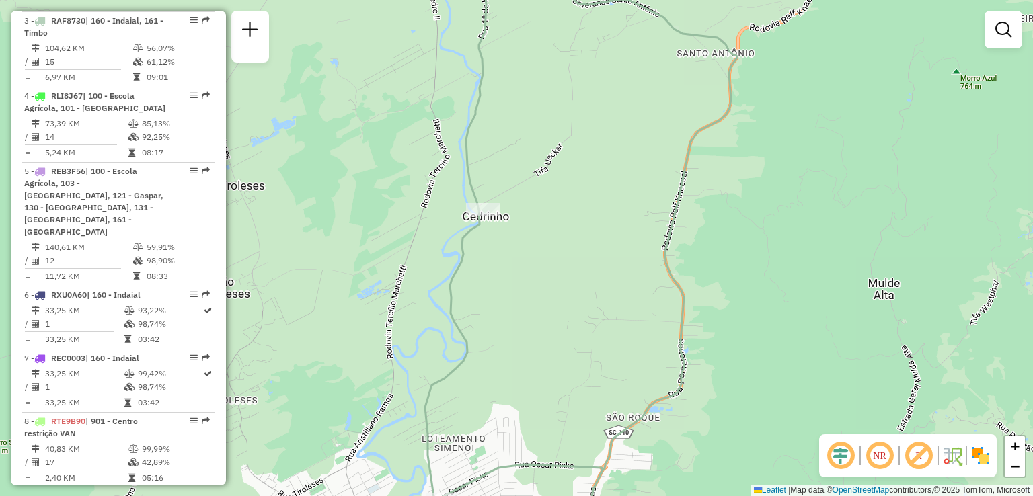
drag, startPoint x: 572, startPoint y: 289, endPoint x: 529, endPoint y: 180, distance: 117.2
click at [554, 222] on div "Janela de atendimento Grade de atendimento Capacidade Transportadoras Veículos …" at bounding box center [516, 248] width 1033 height 496
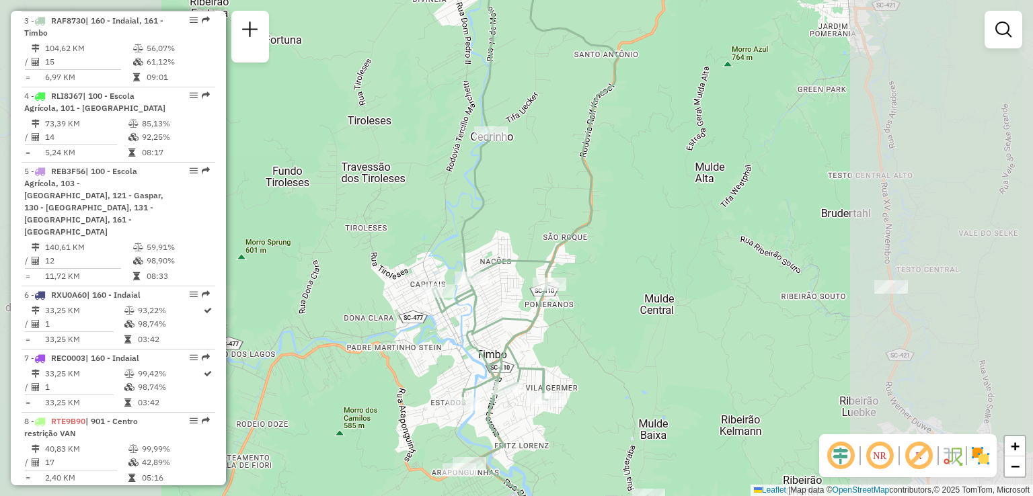
drag, startPoint x: 537, startPoint y: 193, endPoint x: 533, endPoint y: 181, distance: 12.8
click at [533, 184] on div "Janela de atendimento Grade de atendimento Capacidade Transportadoras Veículos …" at bounding box center [516, 248] width 1033 height 496
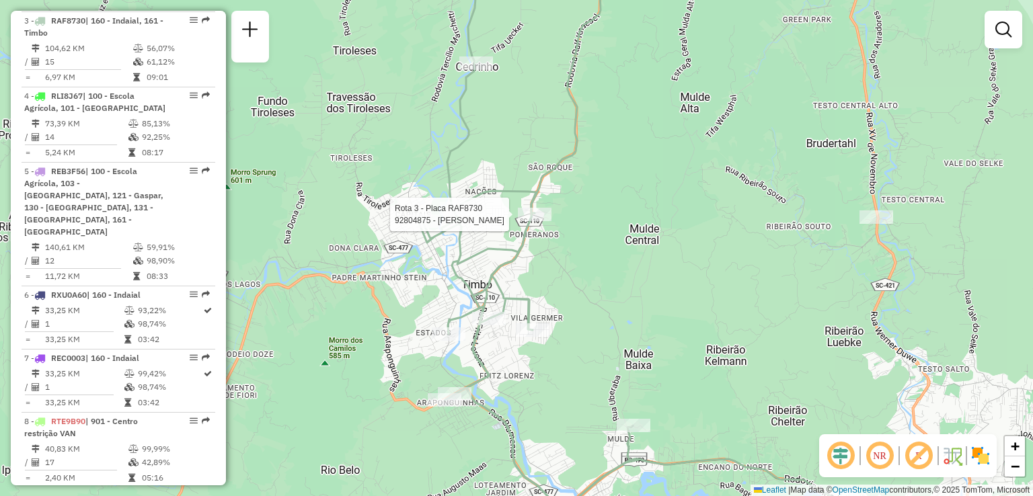
select select "**********"
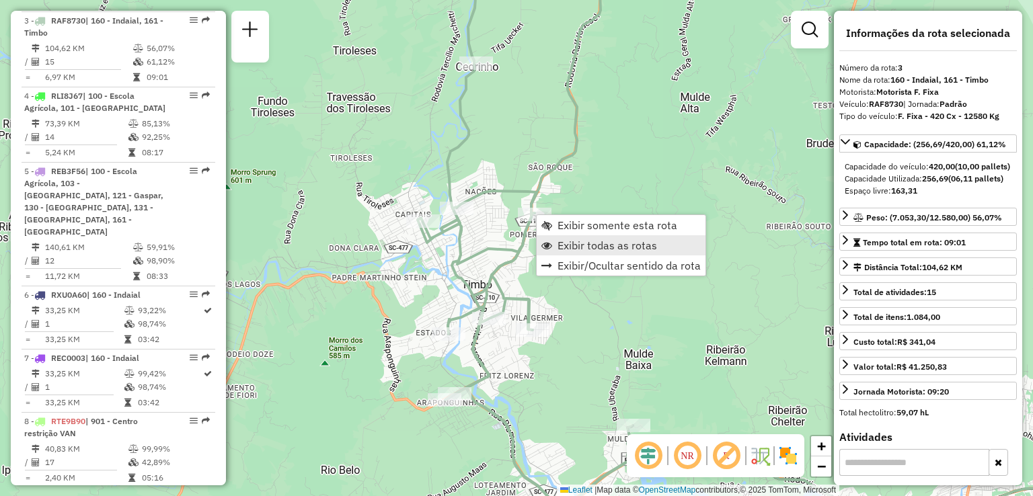
click at [558, 244] on span "Exibir todas as rotas" at bounding box center [608, 245] width 100 height 11
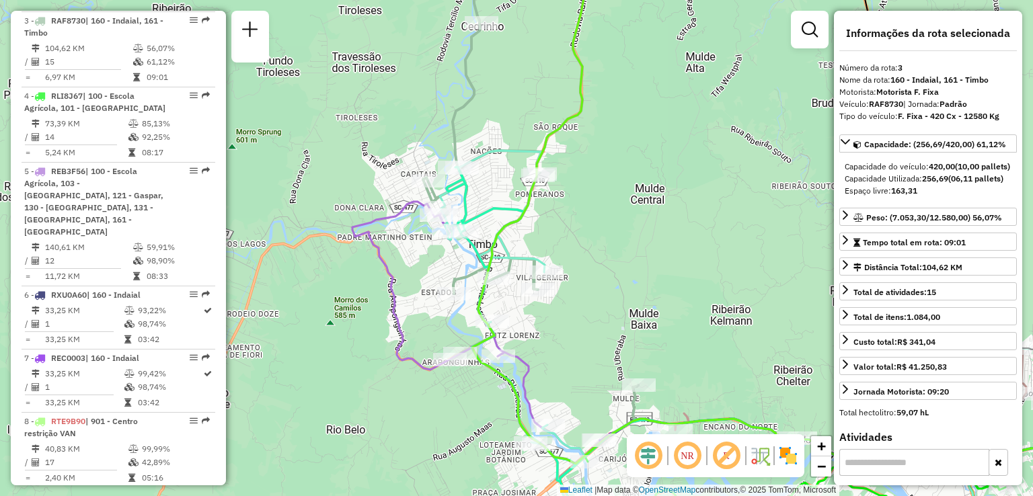
drag, startPoint x: 555, startPoint y: 254, endPoint x: 560, endPoint y: 203, distance: 50.7
click at [560, 205] on div "Janela de atendimento Grade de atendimento Capacidade Transportadoras Veículos …" at bounding box center [516, 248] width 1033 height 496
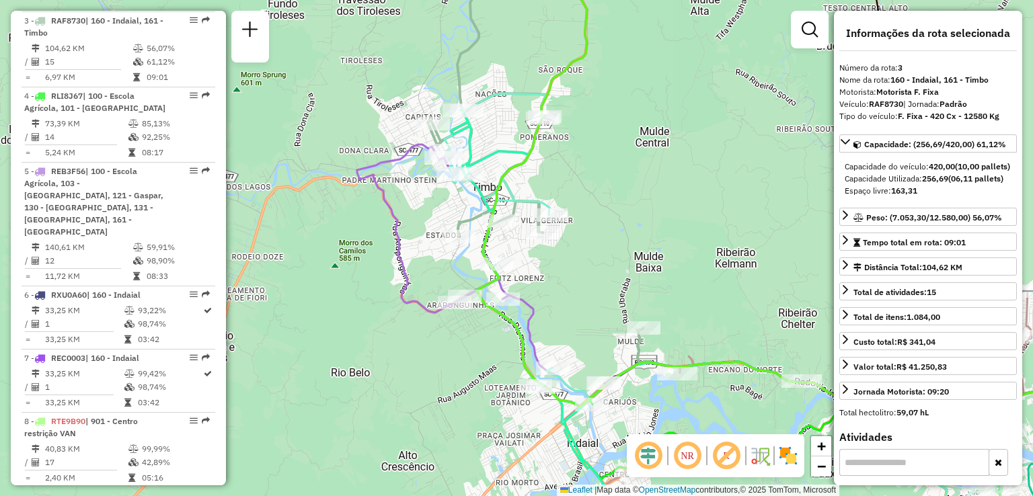
drag, startPoint x: 581, startPoint y: 194, endPoint x: 583, endPoint y: 165, distance: 28.3
click at [583, 167] on div "Janela de atendimento Grade de atendimento Capacidade Transportadoras Veículos …" at bounding box center [516, 248] width 1033 height 496
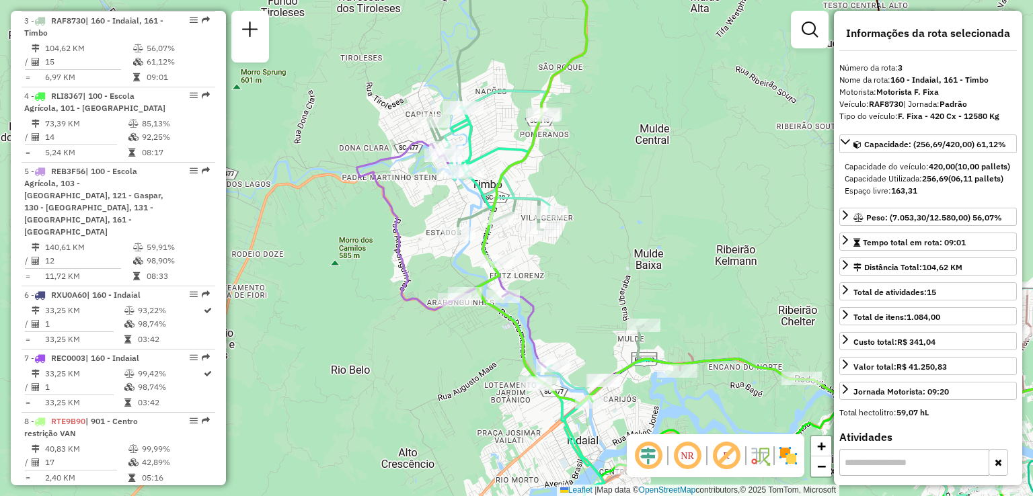
drag, startPoint x: 597, startPoint y: 211, endPoint x: 595, endPoint y: 137, distance: 73.4
click at [597, 141] on div "Janela de atendimento Grade de atendimento Capacidade Transportadoras Veículos …" at bounding box center [516, 248] width 1033 height 496
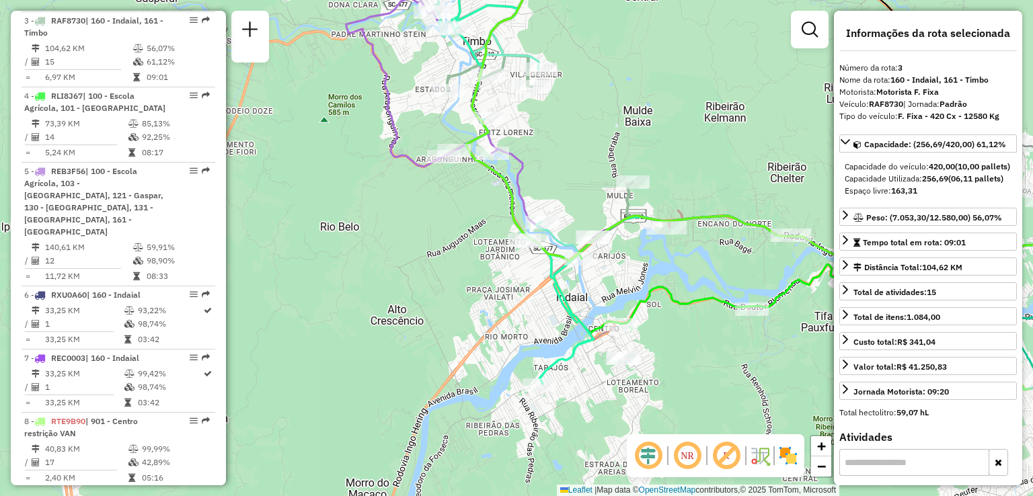
drag, startPoint x: 594, startPoint y: 149, endPoint x: 583, endPoint y: 123, distance: 27.7
click at [585, 126] on div "Janela de atendimento Grade de atendimento Capacidade Transportadoras Veículos …" at bounding box center [516, 248] width 1033 height 496
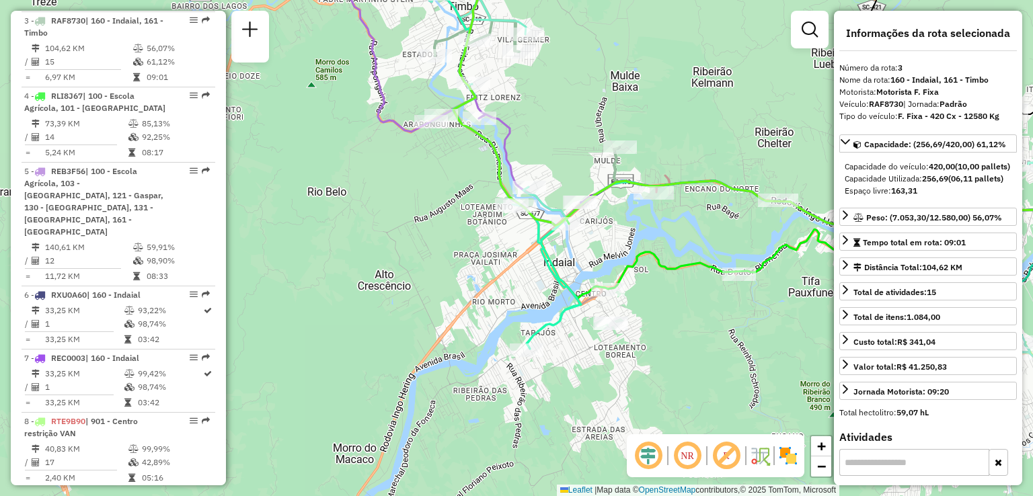
drag, startPoint x: 595, startPoint y: 256, endPoint x: 511, endPoint y: 203, distance: 100.0
click at [527, 213] on div "Janela de atendimento Grade de atendimento Capacidade Transportadoras Veículos …" at bounding box center [516, 248] width 1033 height 496
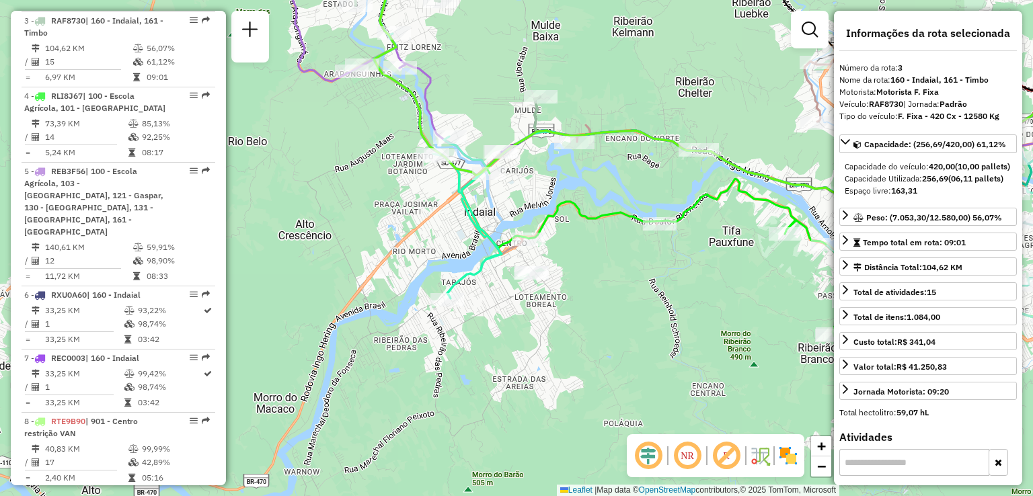
click at [554, 235] on div "Janela de atendimento Grade de atendimento Capacidade Transportadoras Veículos …" at bounding box center [516, 248] width 1033 height 496
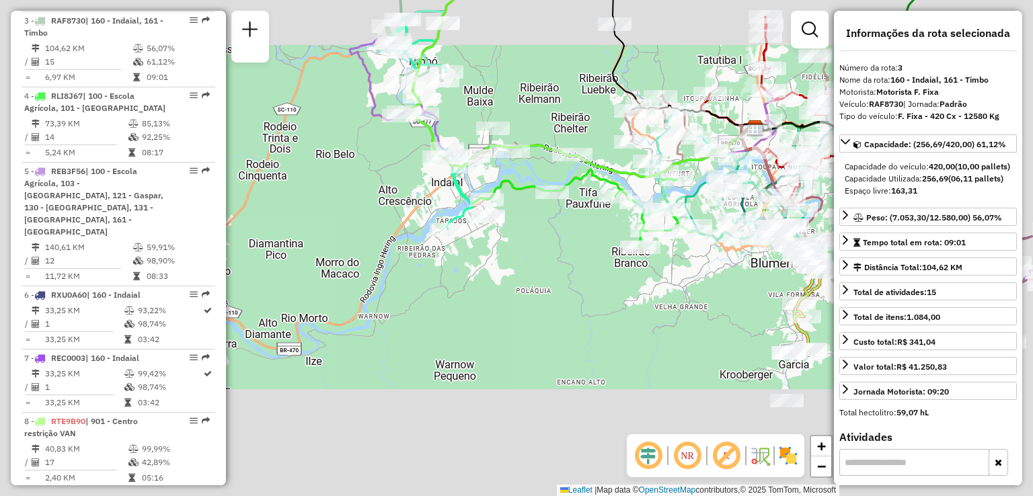
drag, startPoint x: 601, startPoint y: 249, endPoint x: 561, endPoint y: 242, distance: 40.4
click at [568, 243] on div "Janela de atendimento Grade de atendimento Capacidade Transportadoras Veículos …" at bounding box center [516, 248] width 1033 height 496
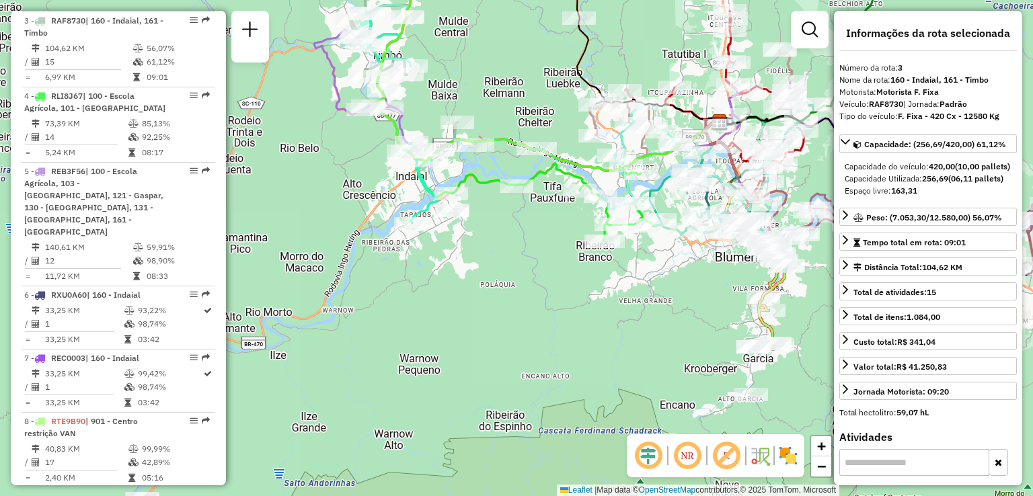
drag, startPoint x: 607, startPoint y: 261, endPoint x: 566, endPoint y: 244, distance: 43.7
click at [566, 244] on div "Rota 8 - Placa RTE9B90 92807054 - MARLI TEREZINHA ZUNI Janela de atendimento Gr…" at bounding box center [516, 248] width 1033 height 496
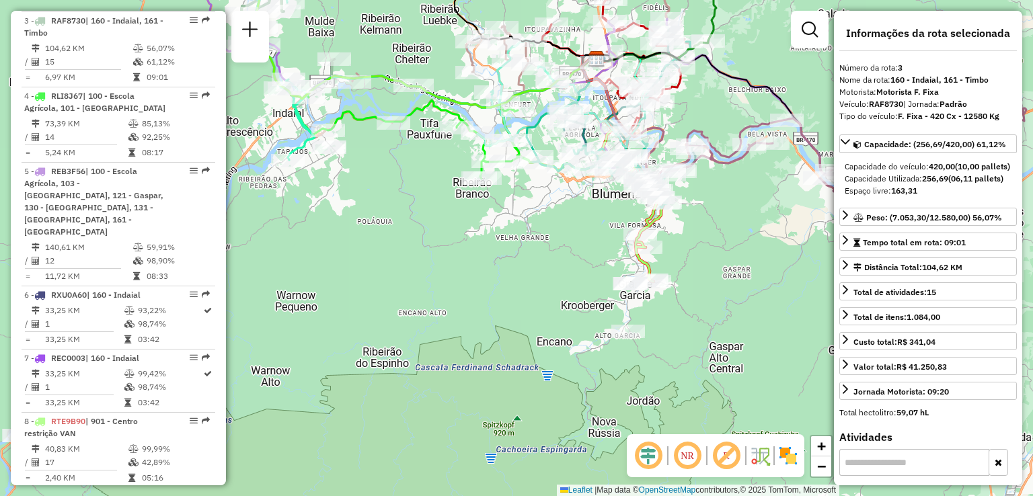
click at [685, 457] on em at bounding box center [687, 456] width 32 height 32
click at [654, 455] on em at bounding box center [648, 456] width 32 height 32
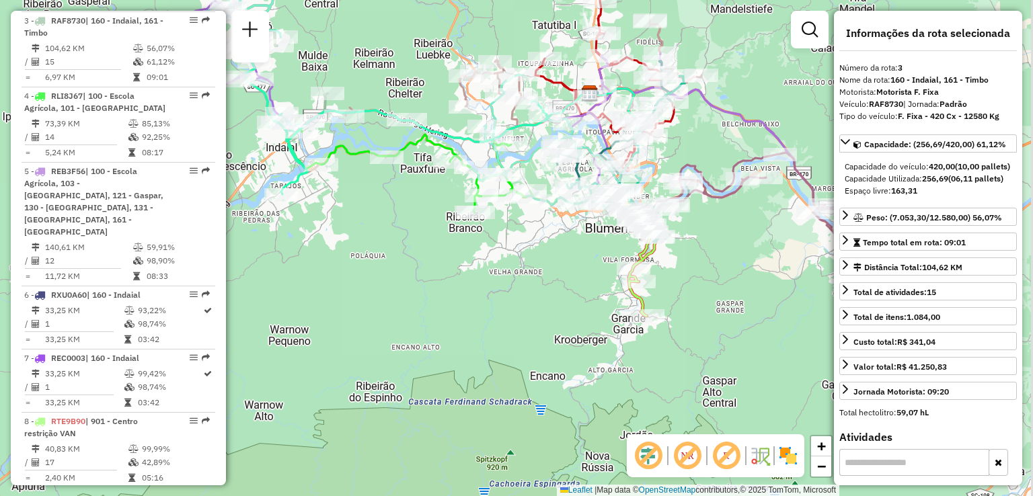
drag, startPoint x: 490, startPoint y: 365, endPoint x: 460, endPoint y: 453, distance: 93.0
click at [461, 454] on div "Janela de atendimento Grade de atendimento Capacidade Transportadoras Veículos …" at bounding box center [516, 248] width 1033 height 496
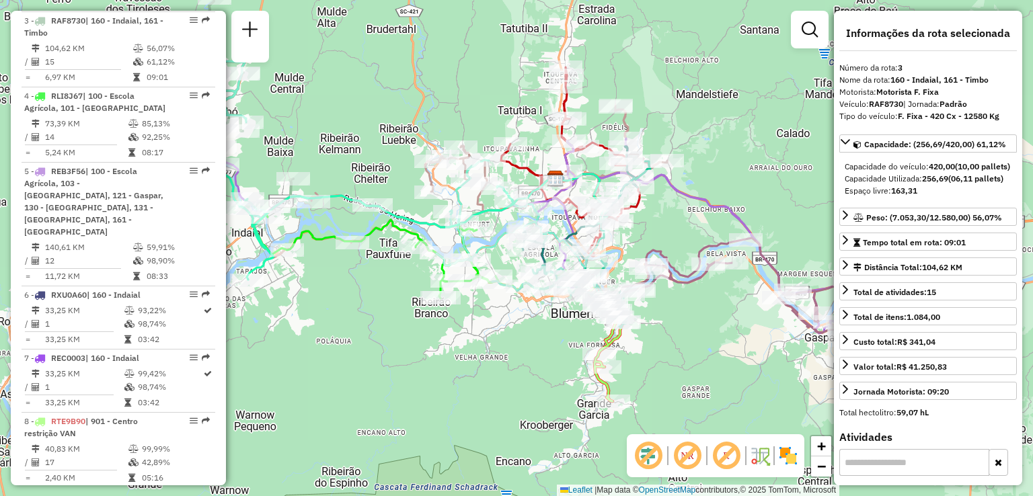
drag, startPoint x: 474, startPoint y: 344, endPoint x: 403, endPoint y: 295, distance: 86.0
click at [403, 295] on div "Janela de atendimento Grade de atendimento Capacidade Transportadoras Veículos …" at bounding box center [516, 248] width 1033 height 496
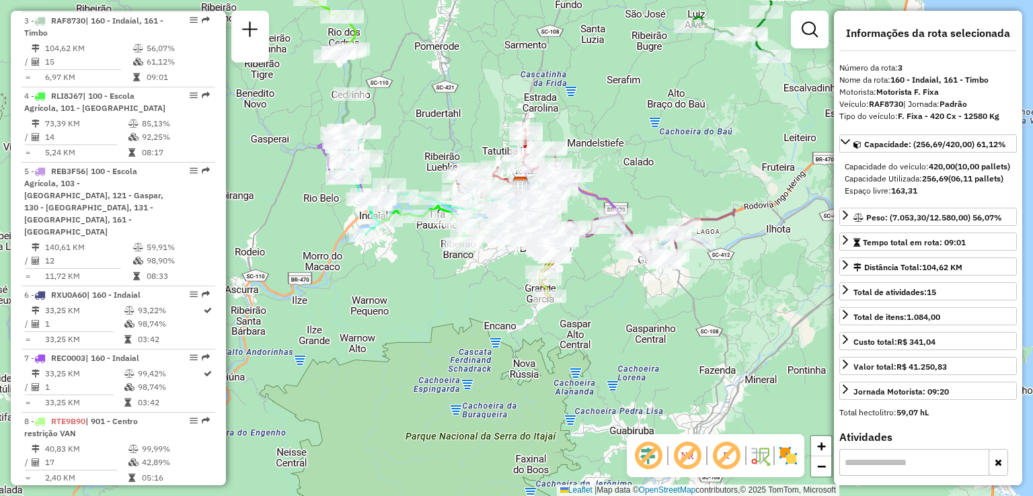
click at [630, 291] on div "Janela de atendimento Grade de atendimento Capacidade Transportadoras Veículos …" at bounding box center [516, 248] width 1033 height 496
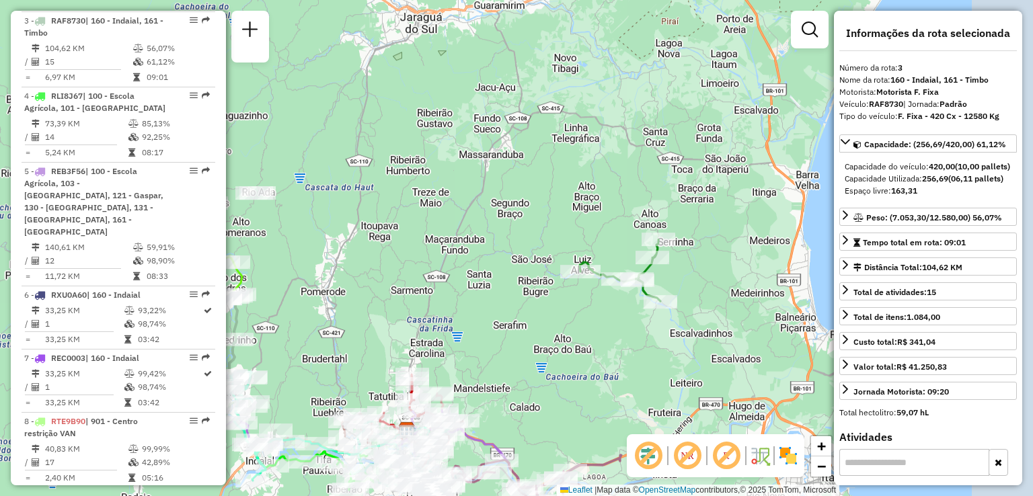
drag, startPoint x: 737, startPoint y: 165, endPoint x: 617, endPoint y: 306, distance: 185.6
click at [622, 408] on div "Janela de atendimento Grade de atendimento Capacidade Transportadoras Veículos …" at bounding box center [516, 248] width 1033 height 496
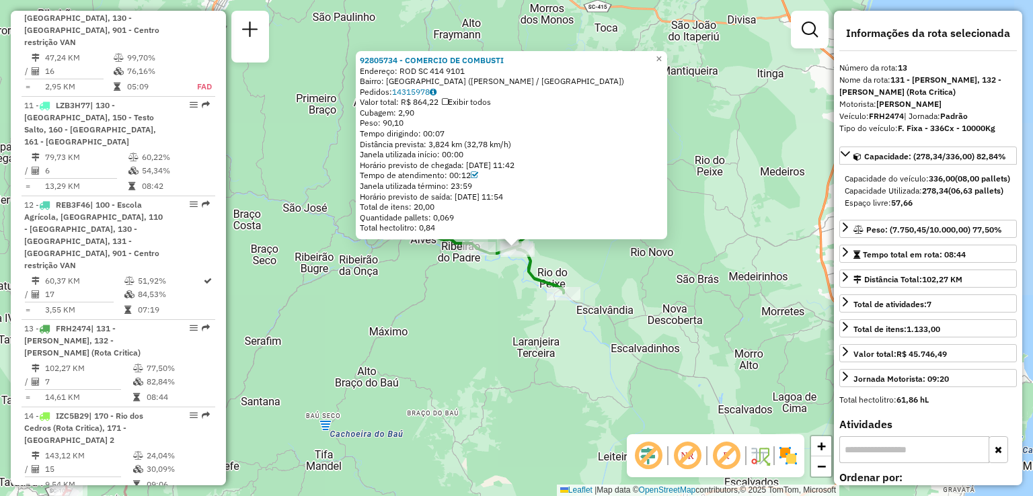
scroll to position [1493, 0]
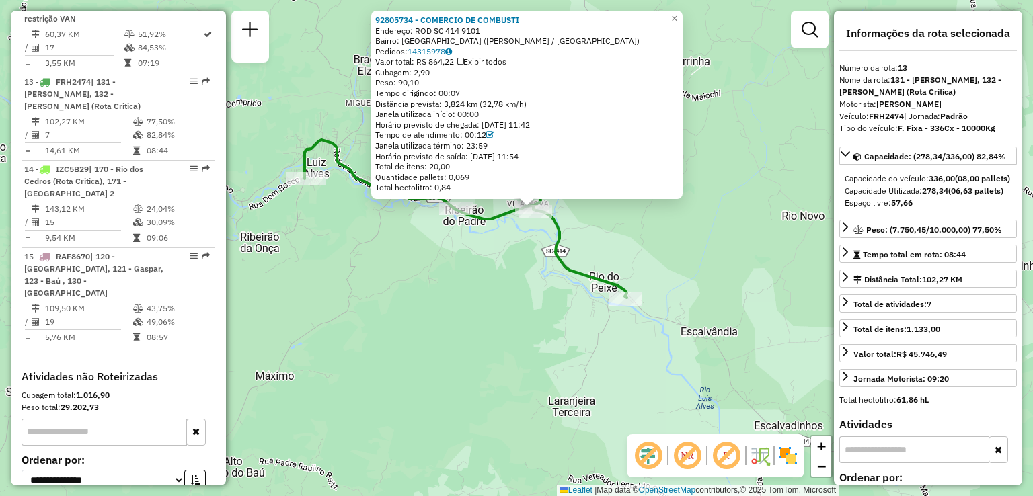
click at [531, 347] on div "92805734 - COMERCIO DE COMBUSTI Endereço: ROD SC 414 9101 Bairro: VILA NOVA (LU…" at bounding box center [516, 248] width 1033 height 496
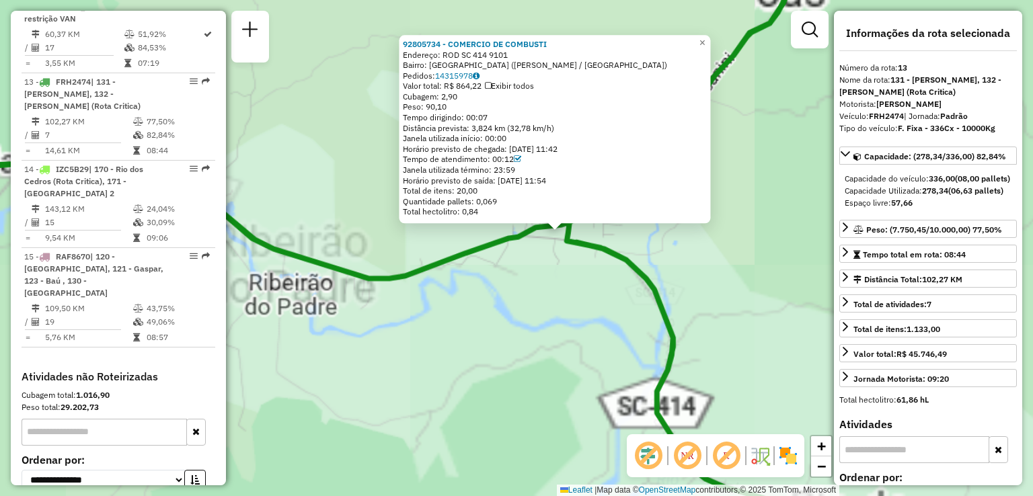
drag, startPoint x: 552, startPoint y: 307, endPoint x: 553, endPoint y: 318, distance: 10.1
click at [553, 324] on div "92805734 - COMERCIO DE COMBUSTI Endereço: ROD SC 414 9101 Bairro: VILA NOVA (LU…" at bounding box center [516, 248] width 1033 height 496
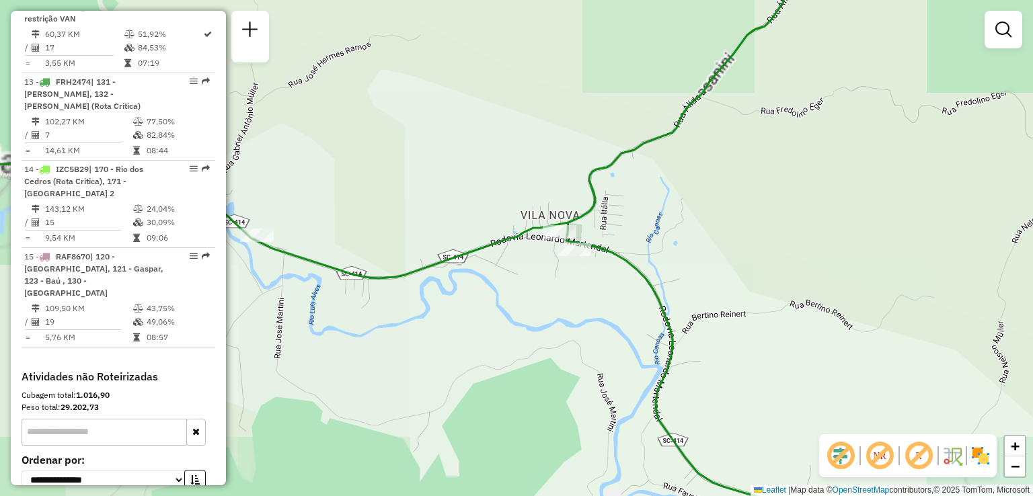
click at [562, 299] on div "Janela de atendimento Grade de atendimento Capacidade Transportadoras Veículos …" at bounding box center [516, 248] width 1033 height 496
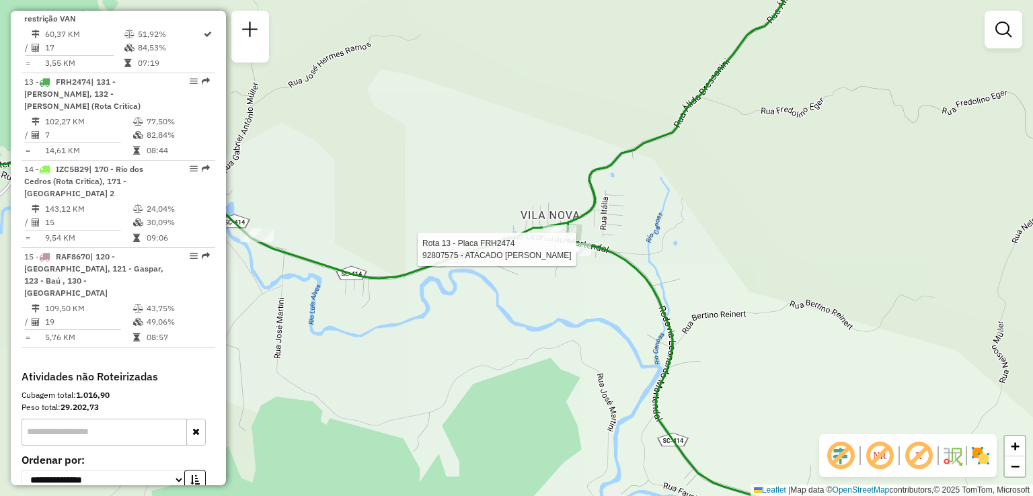
select select "**********"
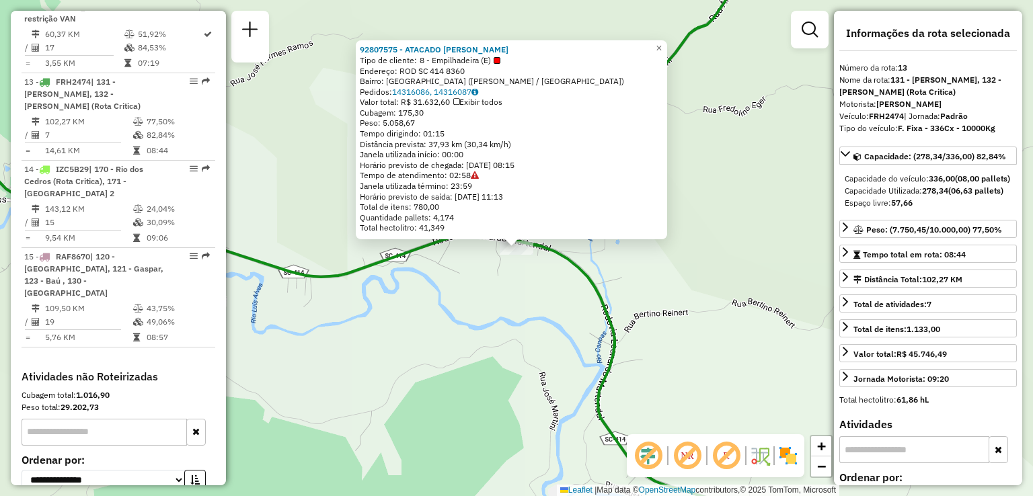
click at [525, 305] on div "92807575 - ATACADO NILO GOEDERT Tipo de cliente: 8 - Empilhadeira (E) Endereço:…" at bounding box center [516, 248] width 1033 height 496
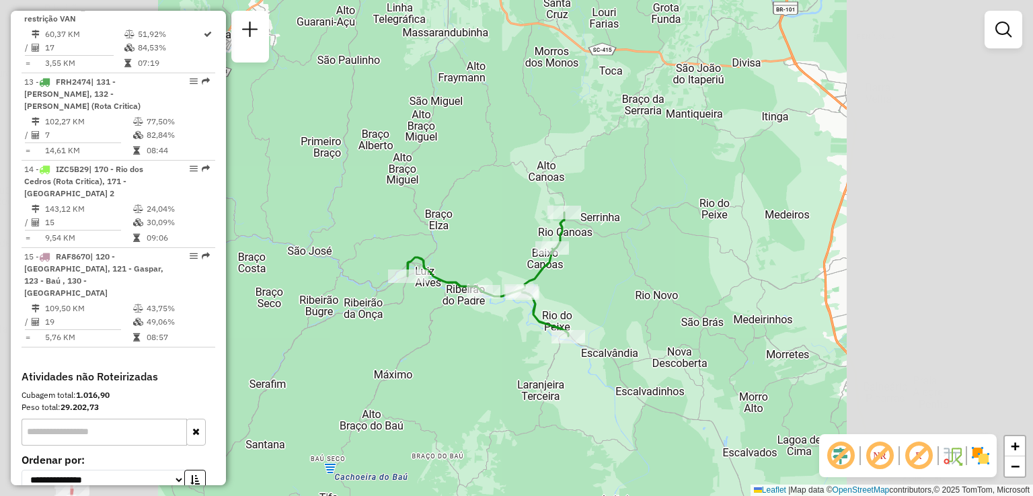
click at [548, 283] on div "Janela de atendimento Grade de atendimento Capacidade Transportadoras Veículos …" at bounding box center [516, 248] width 1033 height 496
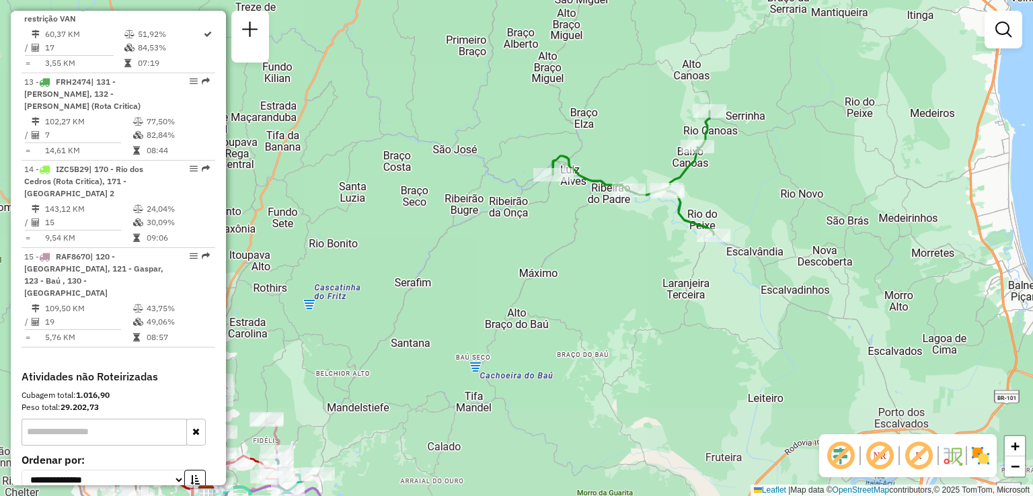
drag, startPoint x: 504, startPoint y: 319, endPoint x: 570, endPoint y: 275, distance: 79.1
click at [569, 275] on div "Janela de atendimento Grade de atendimento Capacidade Transportadoras Veículos …" at bounding box center [516, 248] width 1033 height 496
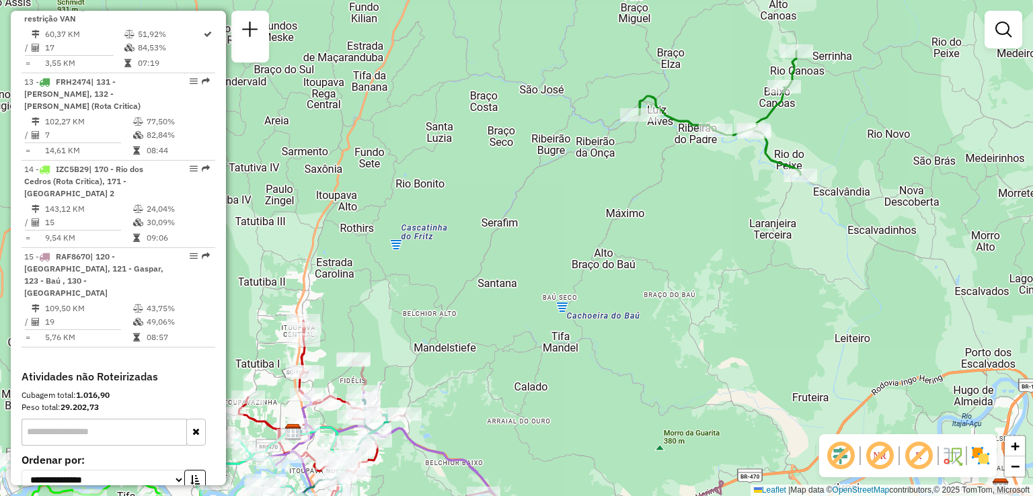
click at [536, 184] on div "Janela de atendimento Grade de atendimento Capacidade Transportadoras Veículos …" at bounding box center [516, 248] width 1033 height 496
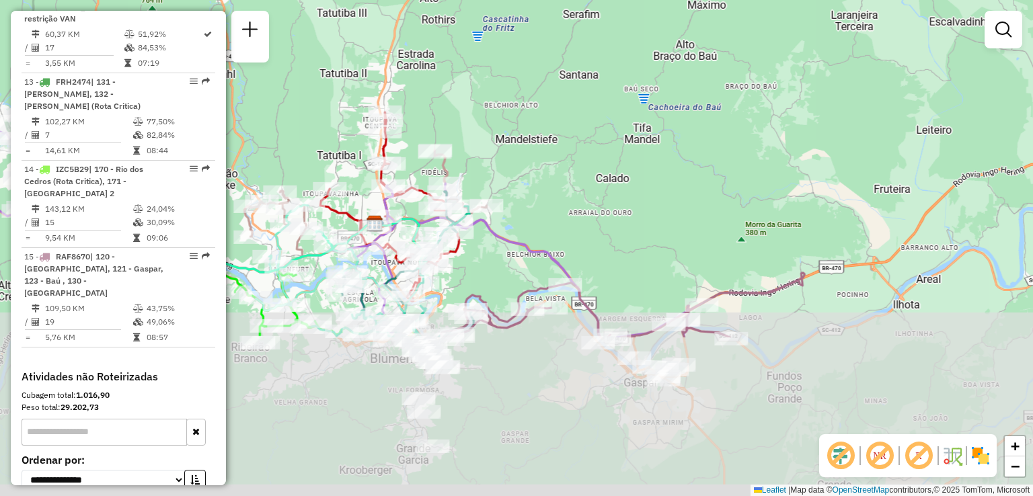
drag, startPoint x: 561, startPoint y: 202, endPoint x: 603, endPoint y: 161, distance: 59.0
click at [602, 162] on div "Janela de atendimento Grade de atendimento Capacidade Transportadoras Veículos …" at bounding box center [516, 248] width 1033 height 496
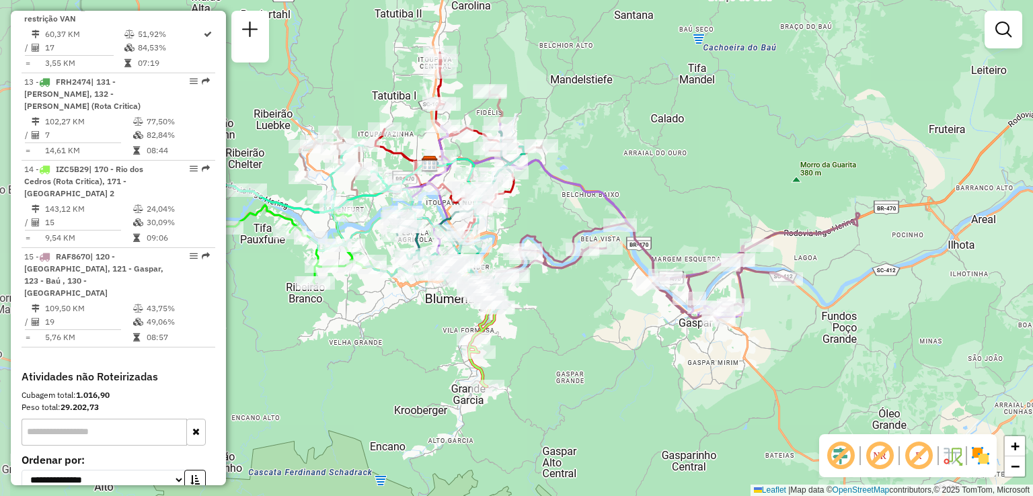
drag, startPoint x: 671, startPoint y: 208, endPoint x: 669, endPoint y: 200, distance: 8.2
click at [670, 201] on div "Rota 15 - Placa RAF8670 92800185 - SEBASTIAO KREMER Rota 15 - Placa RAF8670 928…" at bounding box center [516, 248] width 1033 height 496
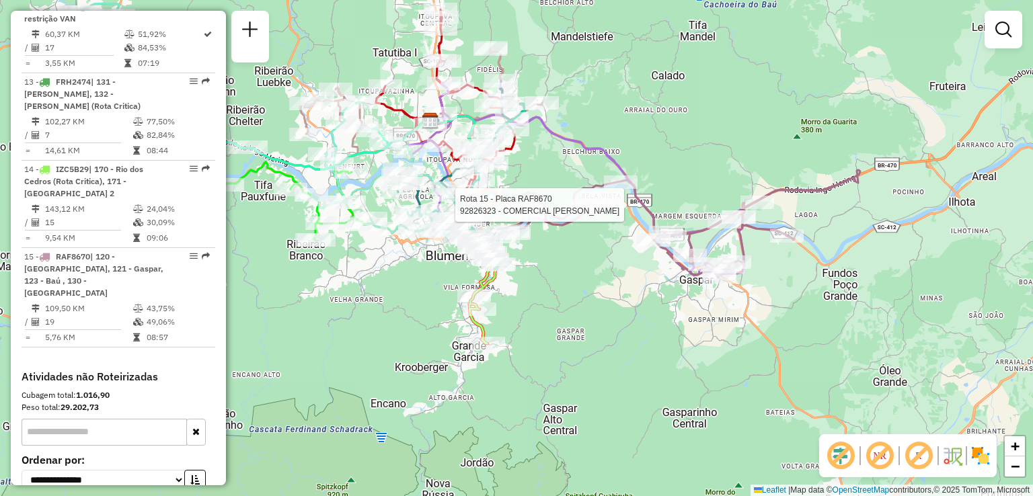
select select "**********"
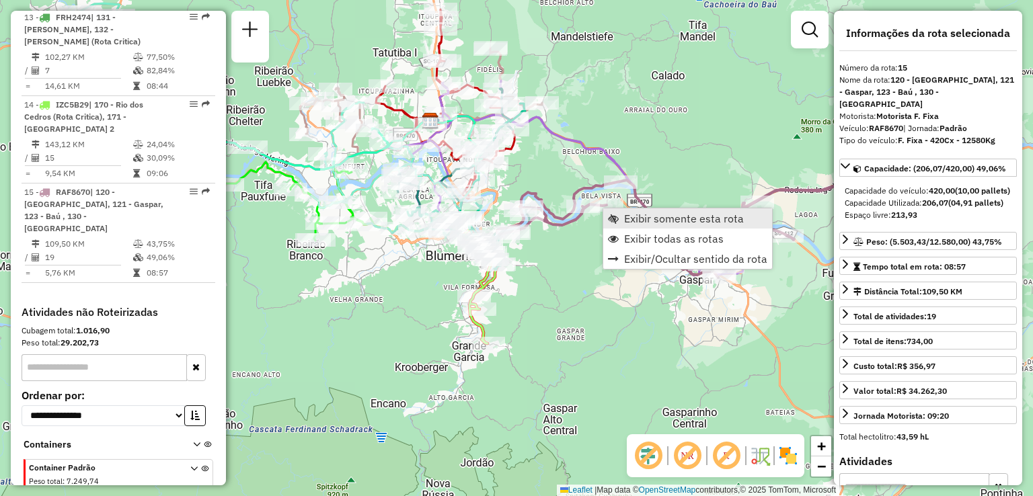
scroll to position [1561, 0]
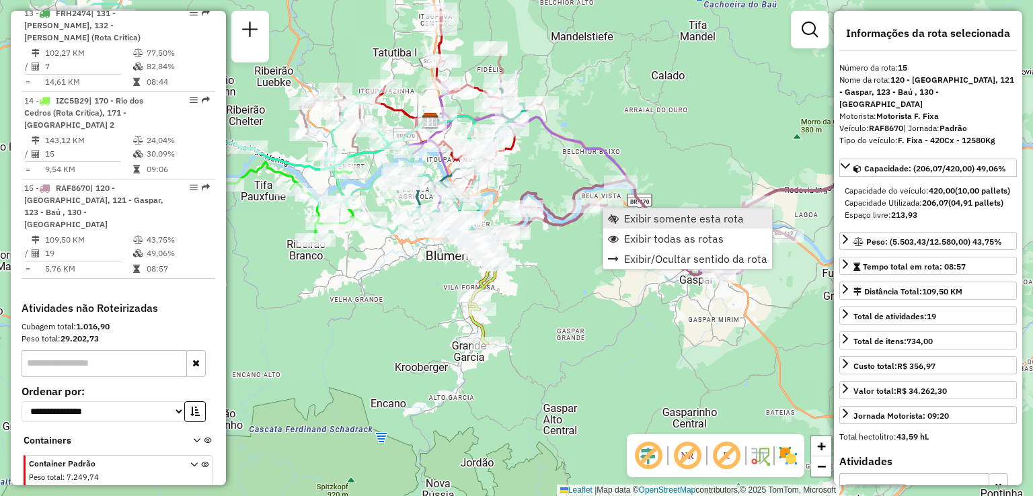
click at [664, 214] on span "Exibir somente esta rota" at bounding box center [684, 218] width 120 height 11
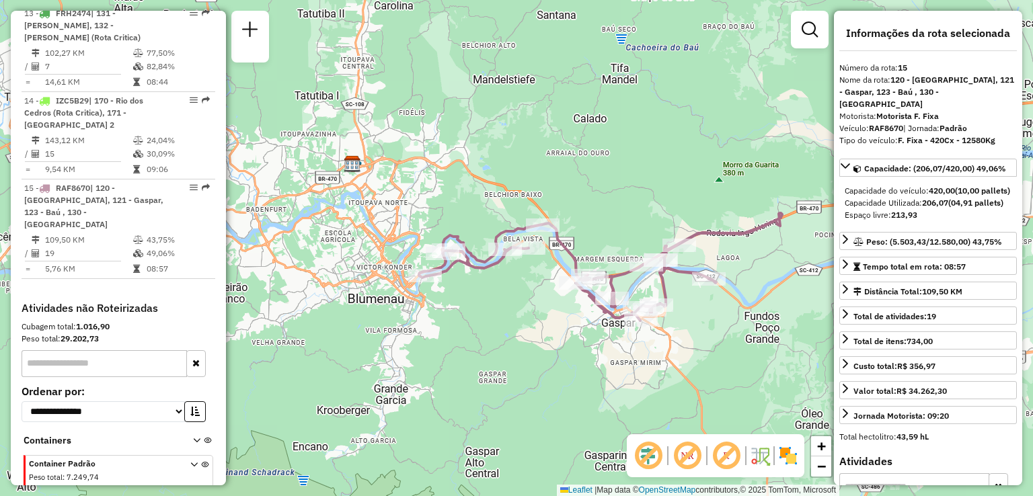
drag, startPoint x: 527, startPoint y: 315, endPoint x: 661, endPoint y: 319, distance: 133.9
click at [661, 319] on div "Rota 15 - Placa RAF8670 92800209 - AIRTON BERNARDINO DE Janela de atendimento G…" at bounding box center [516, 248] width 1033 height 496
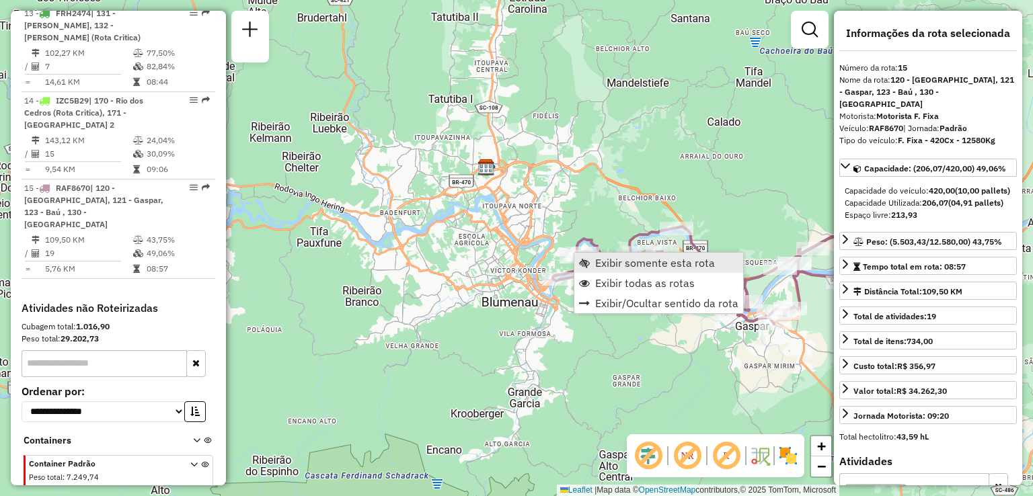
click at [624, 262] on span "Exibir somente esta rota" at bounding box center [655, 263] width 120 height 11
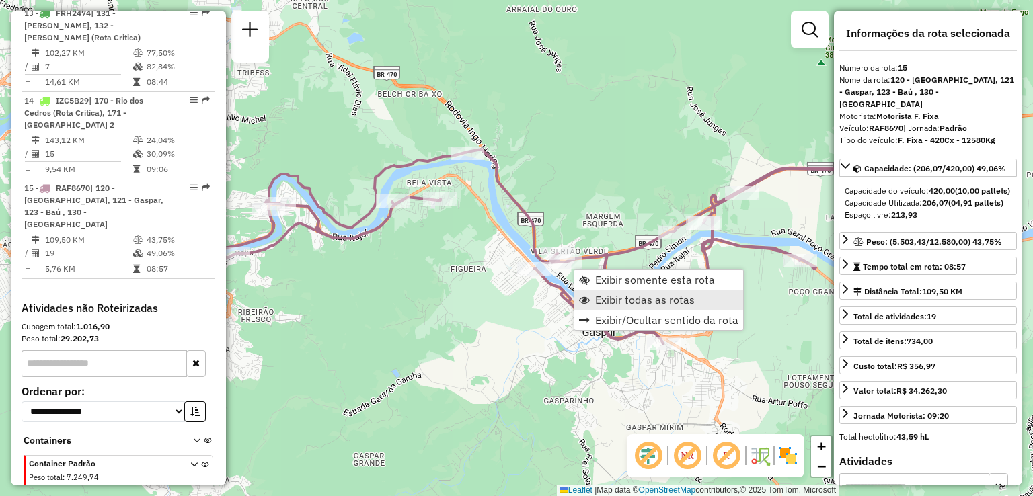
click at [589, 297] on link "Exibir todas as rotas" at bounding box center [658, 300] width 169 height 20
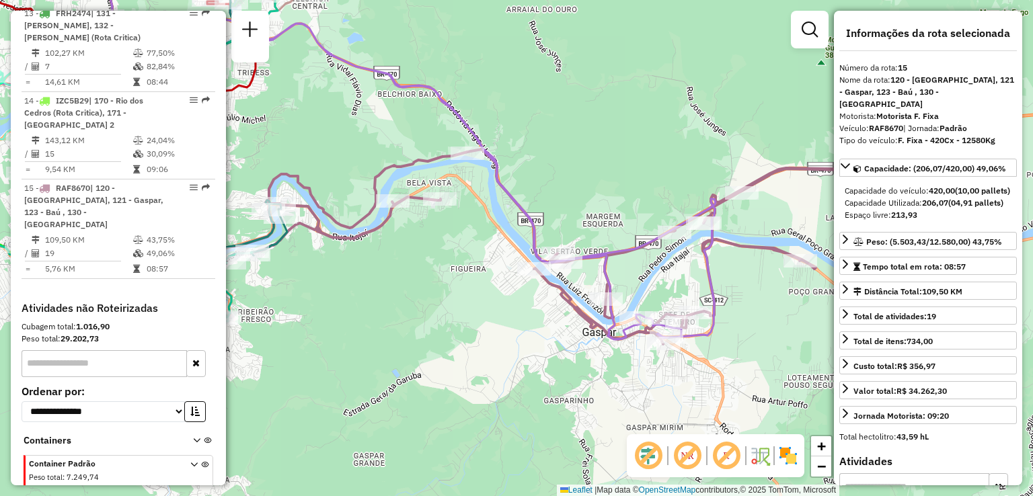
click at [688, 309] on div "Janela de atendimento Grade de atendimento Capacidade Transportadoras Veículos …" at bounding box center [516, 248] width 1033 height 496
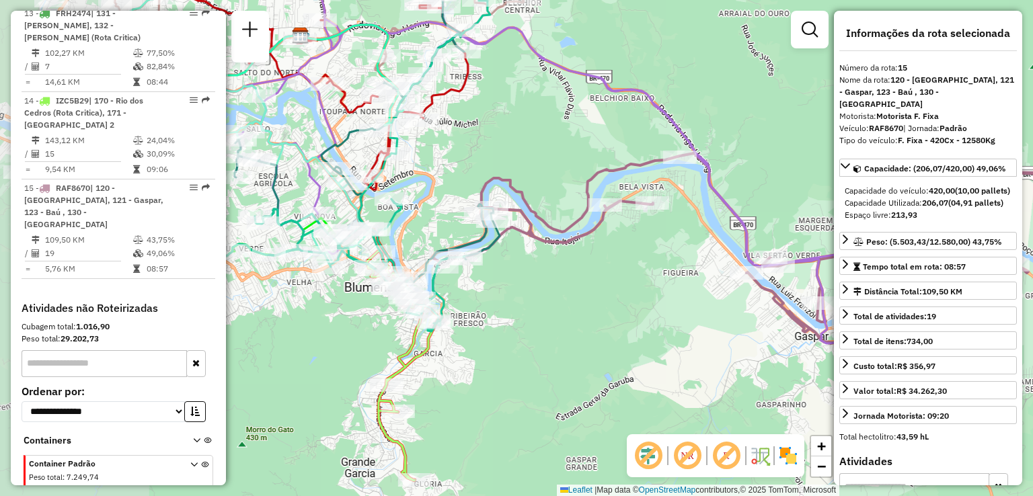
click at [647, 312] on div "Janela de atendimento Grade de atendimento Capacidade Transportadoras Veículos …" at bounding box center [516, 248] width 1033 height 496
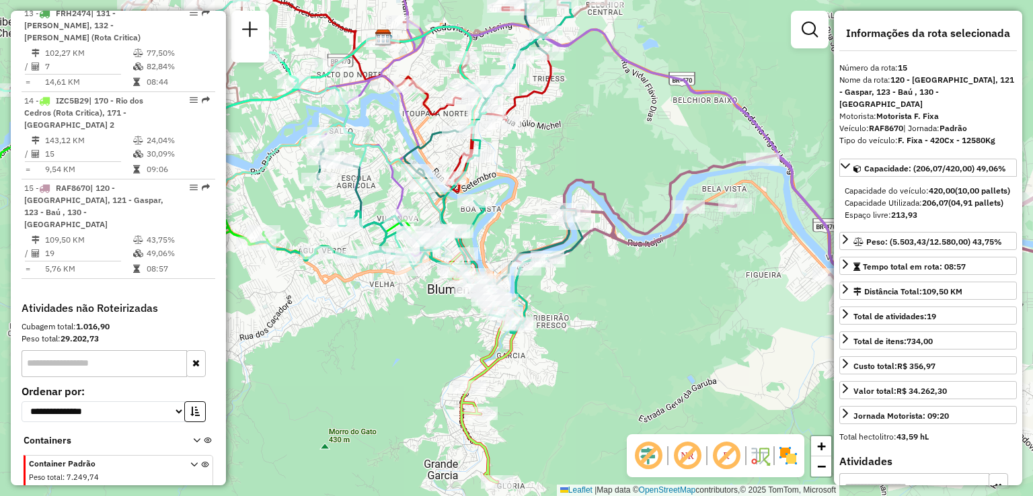
drag, startPoint x: 546, startPoint y: 389, endPoint x: 576, endPoint y: 293, distance: 100.6
click at [576, 296] on div "Janela de atendimento Grade de atendimento Capacidade Transportadoras Veículos …" at bounding box center [516, 248] width 1033 height 496
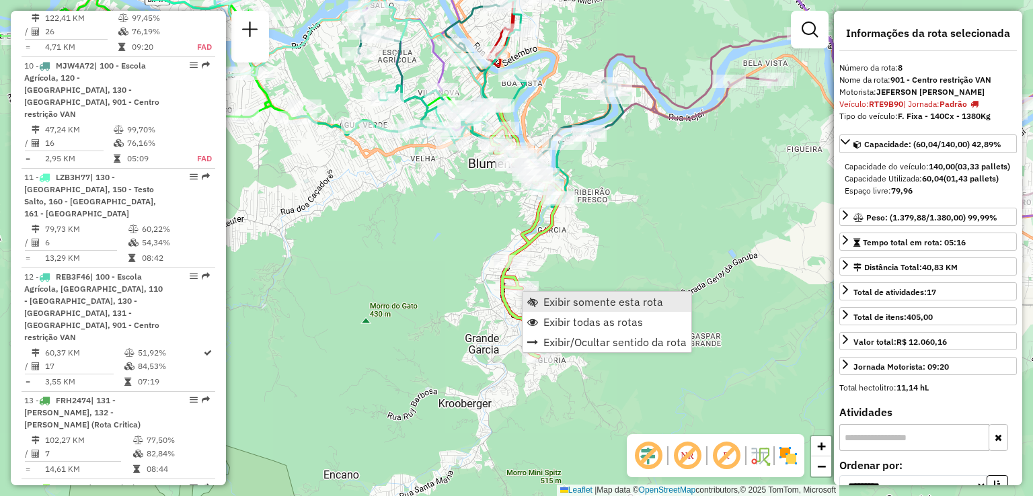
scroll to position [1044, 0]
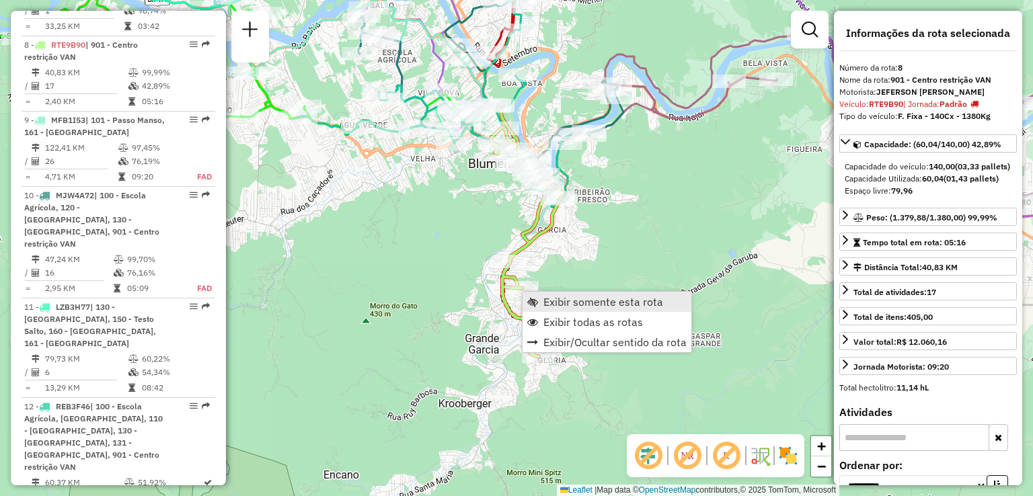
click at [573, 299] on span "Exibir somente esta rota" at bounding box center [604, 302] width 120 height 11
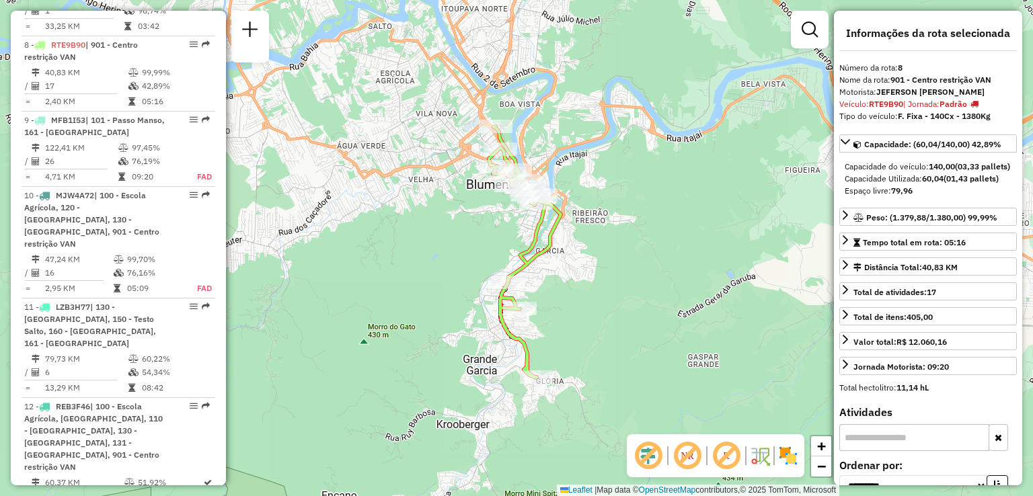
drag, startPoint x: 584, startPoint y: 289, endPoint x: 605, endPoint y: 309, distance: 29.1
click at [618, 338] on div "Janela de atendimento Grade de atendimento Capacidade Transportadoras Veículos …" at bounding box center [516, 248] width 1033 height 496
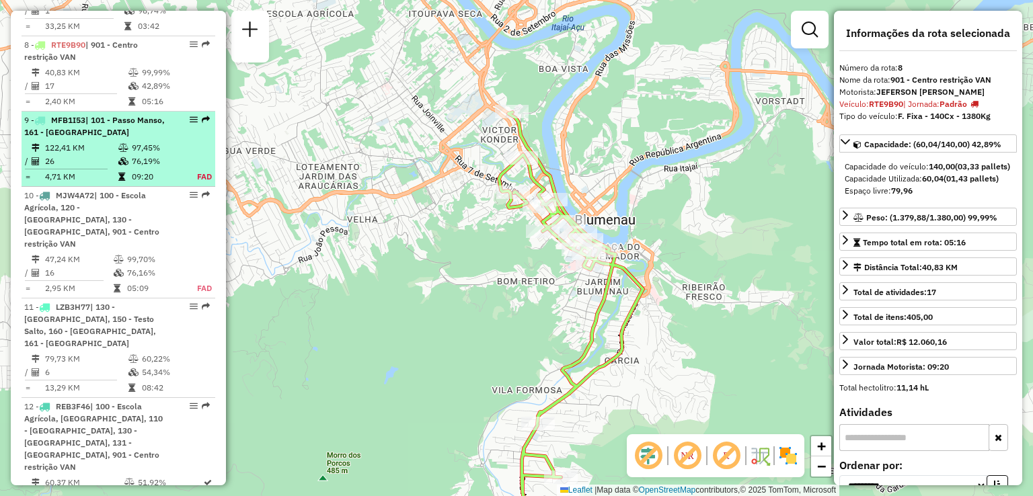
click at [81, 141] on td "122,41 KM" at bounding box center [80, 147] width 73 height 13
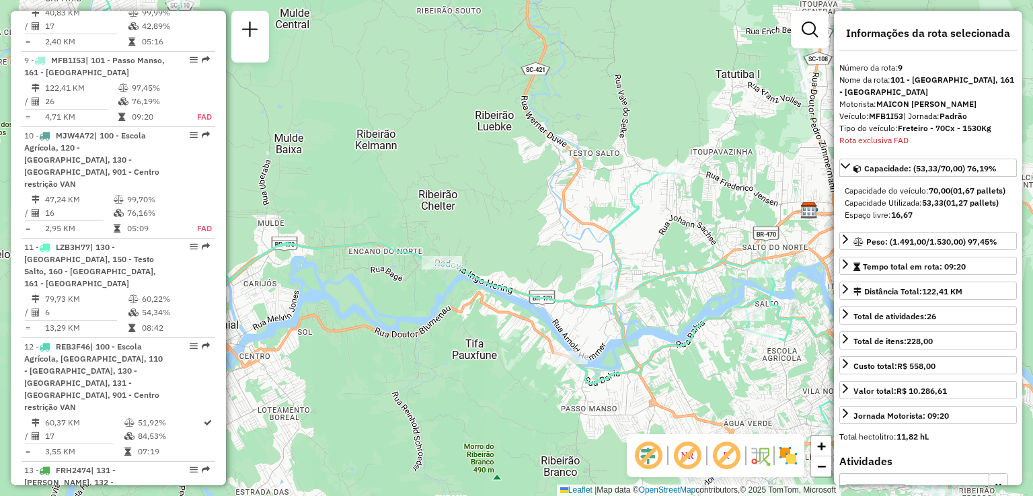
scroll to position [1119, 0]
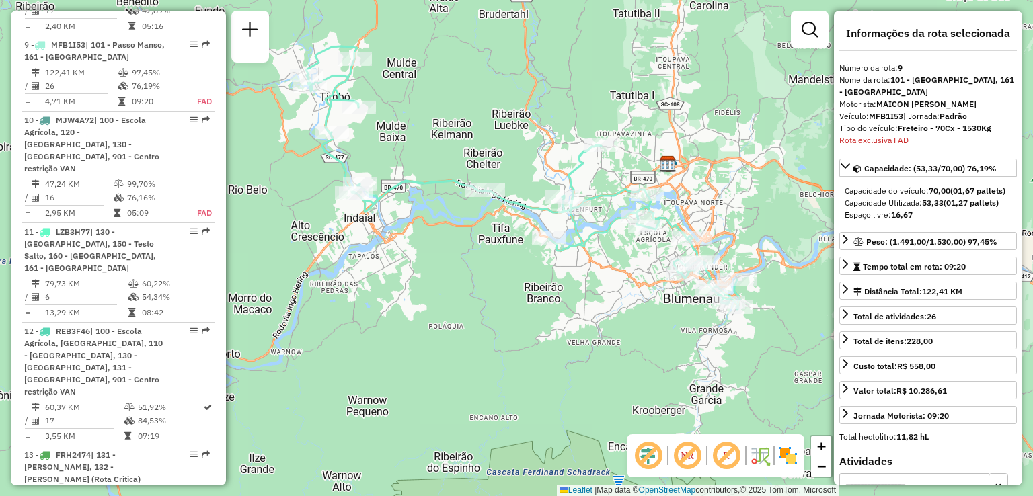
drag, startPoint x: 770, startPoint y: 343, endPoint x: 616, endPoint y: 229, distance: 191.3
click at [616, 229] on div "Rota 9 - Placa MFB1I53 92809950 - ONE MARKET Janela de atendimento Grade de ate…" at bounding box center [516, 248] width 1033 height 496
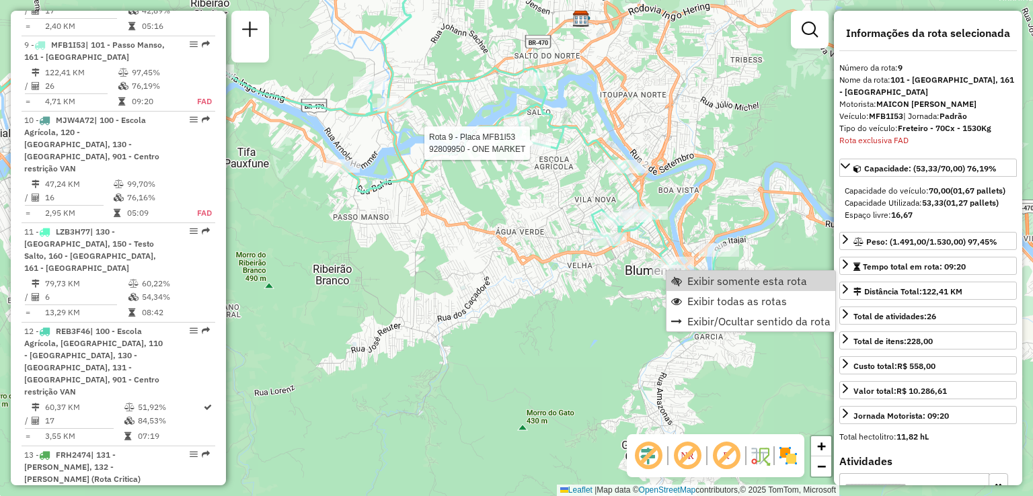
click at [552, 299] on div "Rota 9 - Placa MFB1I53 92809950 - ONE MARKET Janela de atendimento Grade de ate…" at bounding box center [516, 248] width 1033 height 496
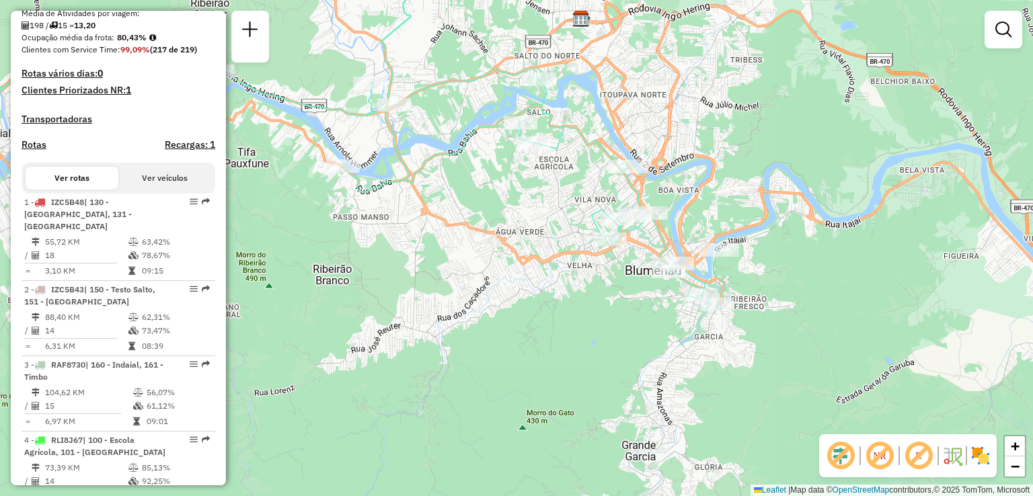
scroll to position [245, 0]
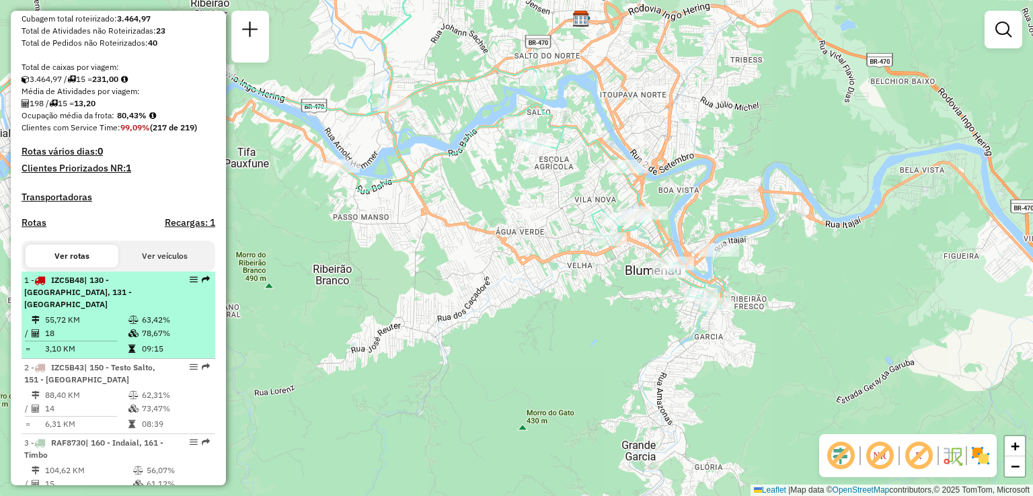
click at [71, 304] on span "| 130 - [GEOGRAPHIC_DATA], 131 - [GEOGRAPHIC_DATA]" at bounding box center [78, 292] width 108 height 34
select select "**********"
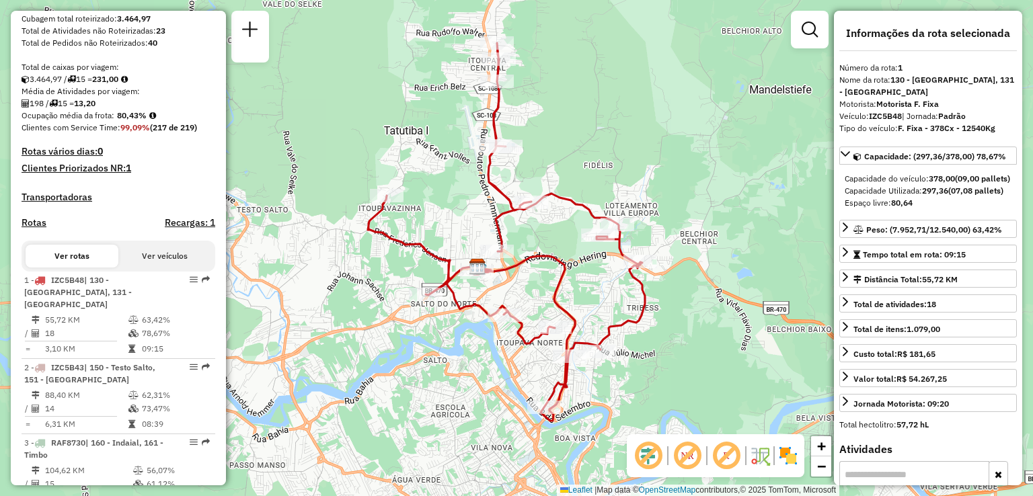
drag, startPoint x: 589, startPoint y: 309, endPoint x: 580, endPoint y: 248, distance: 61.3
click at [581, 253] on div "Janela de atendimento Grade de atendimento Capacidade Transportadoras Veículos …" at bounding box center [516, 248] width 1033 height 496
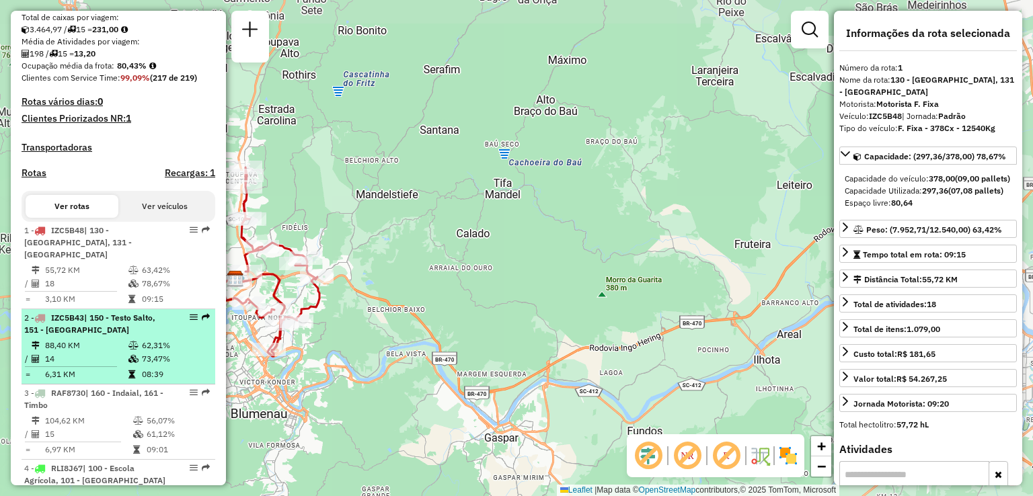
scroll to position [312, 0]
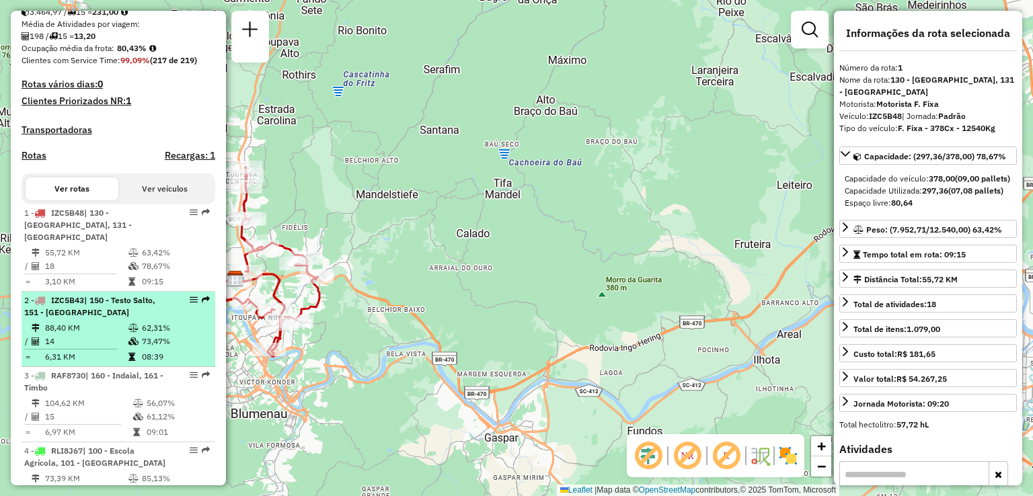
click at [65, 326] on td "88,40 KM" at bounding box center [85, 328] width 83 height 13
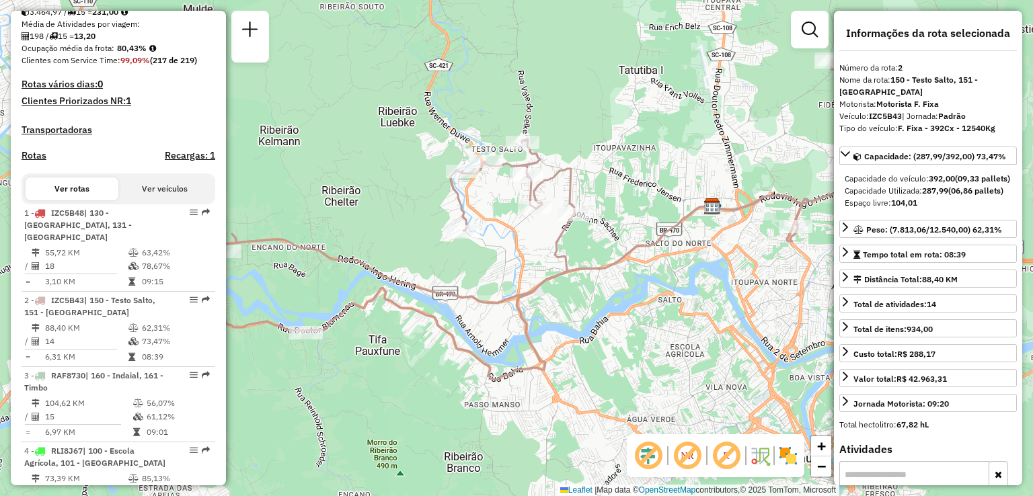
drag, startPoint x: 631, startPoint y: 338, endPoint x: 685, endPoint y: 300, distance: 65.7
click at [683, 301] on div "Janela de atendimento Grade de atendimento Capacidade Transportadoras Veículos …" at bounding box center [516, 248] width 1033 height 496
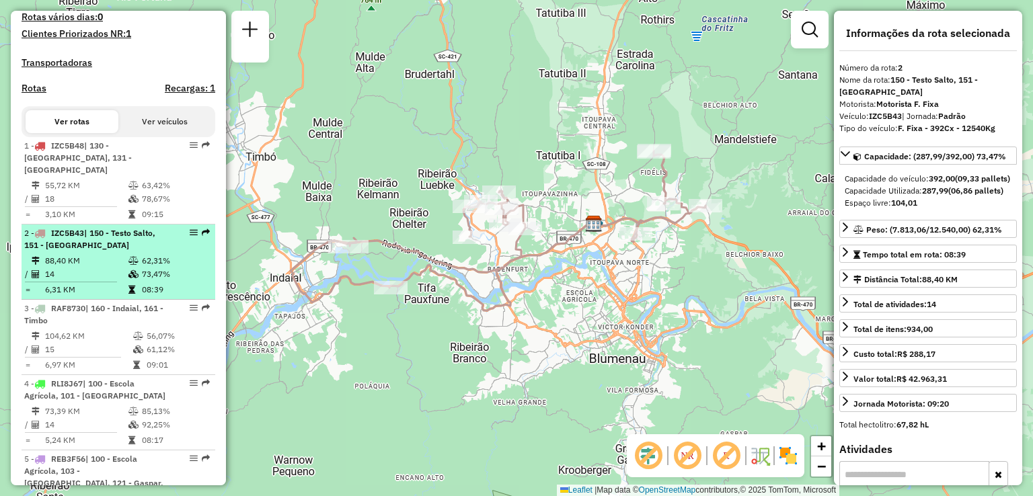
scroll to position [514, 0]
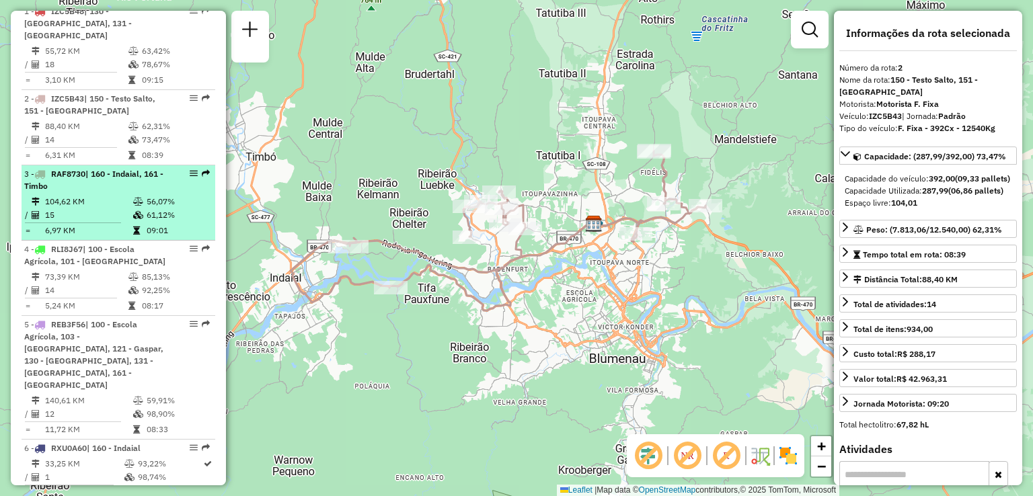
click at [83, 215] on td "15" at bounding box center [88, 215] width 88 height 13
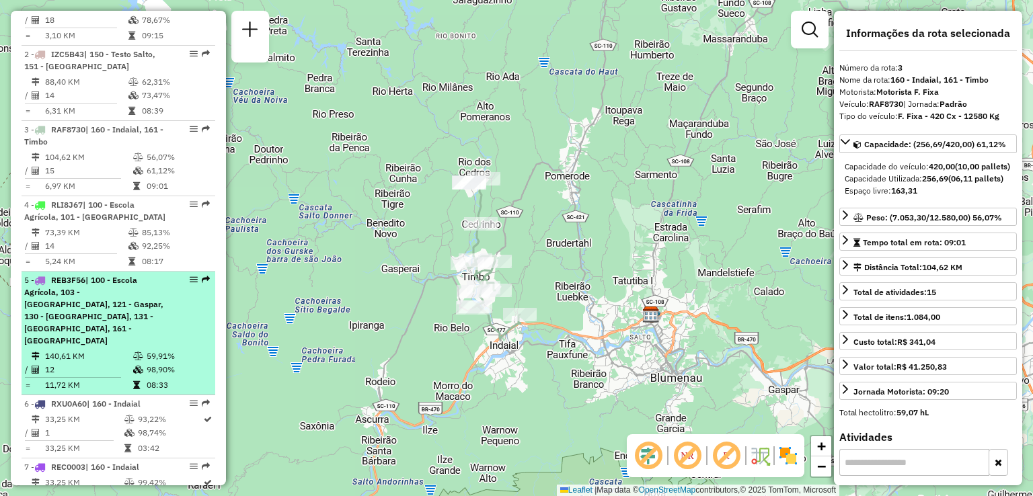
scroll to position [581, 0]
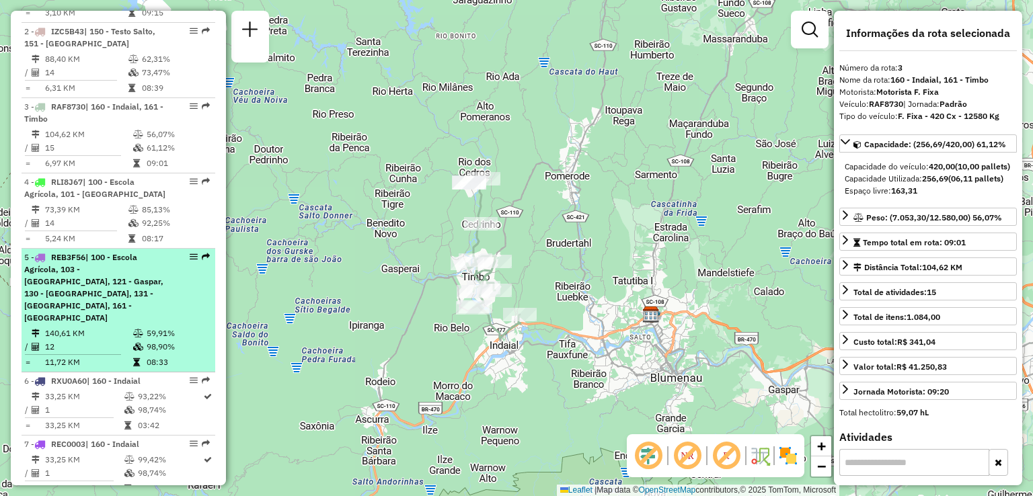
click at [51, 273] on div "5 - REB3F56 | 100 - Escola Agrícola, 103 - Vila Nova, 121 - Gaspar, 130 - Itoup…" at bounding box center [95, 288] width 143 height 73
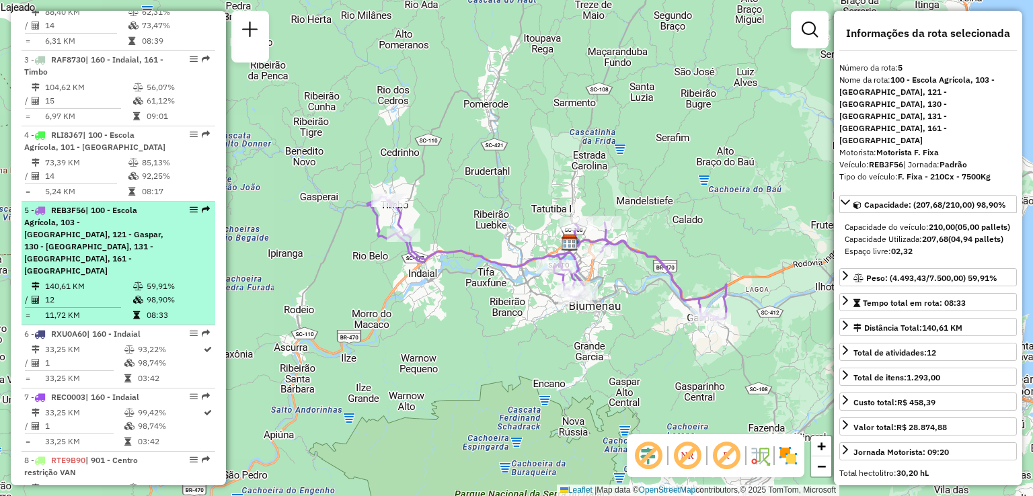
scroll to position [648, 0]
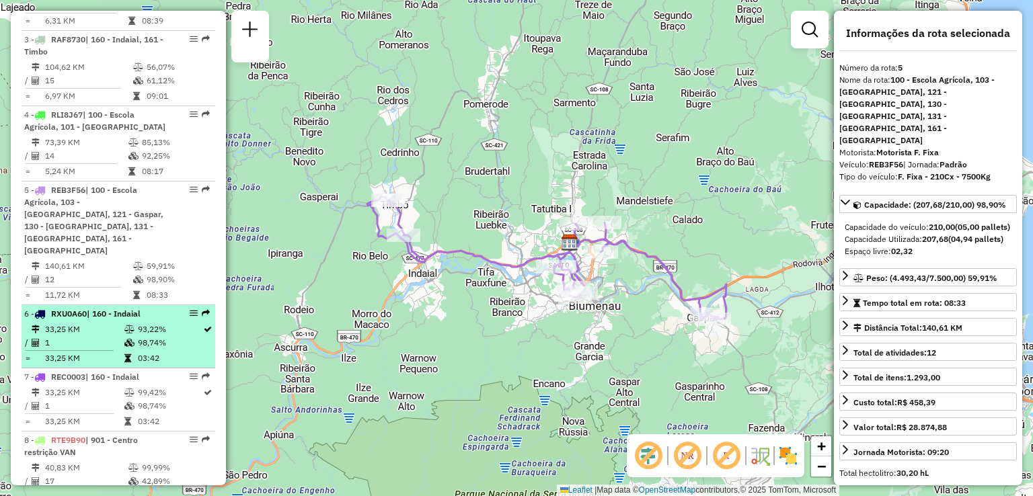
click at [69, 305] on li "6 - RXU0A60 | 160 - Indaial 33,25 KM 93,22% / 1 98,74% = 33,25 KM 03:42" at bounding box center [119, 336] width 194 height 63
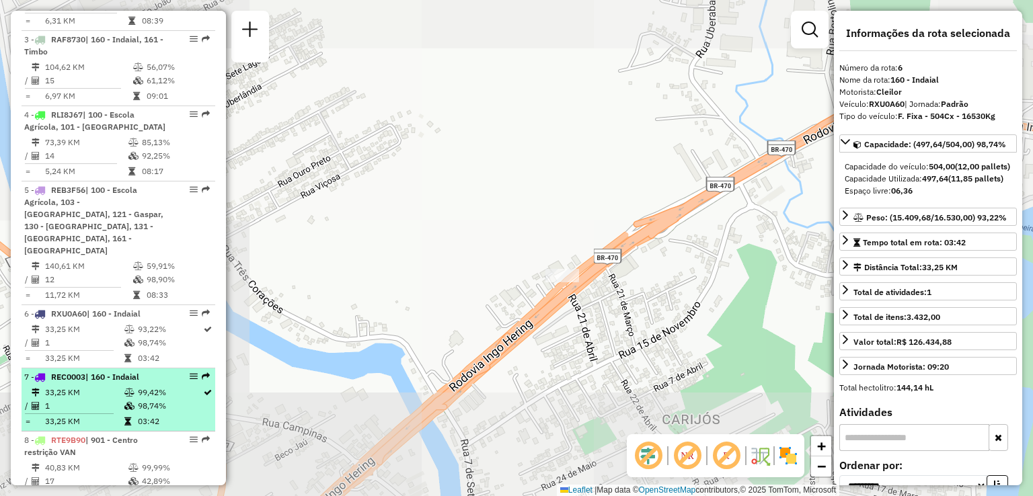
click at [96, 372] on span "| 160 - Indaial" at bounding box center [112, 377] width 54 height 10
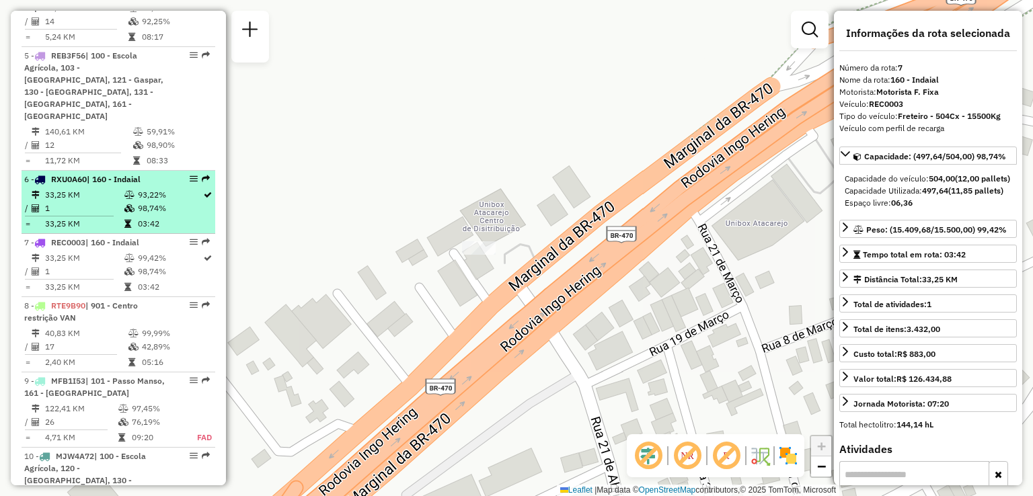
scroll to position [850, 0]
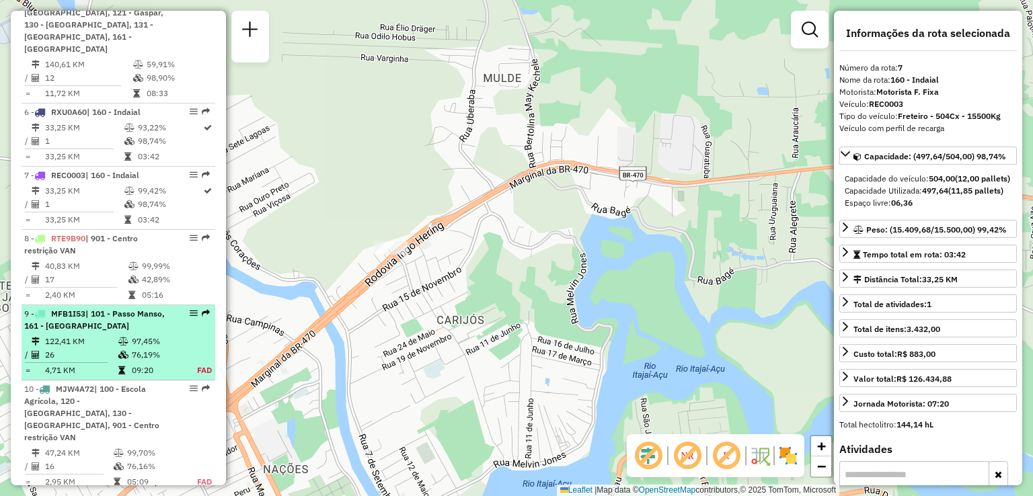
click at [89, 335] on td "122,41 KM" at bounding box center [80, 341] width 73 height 13
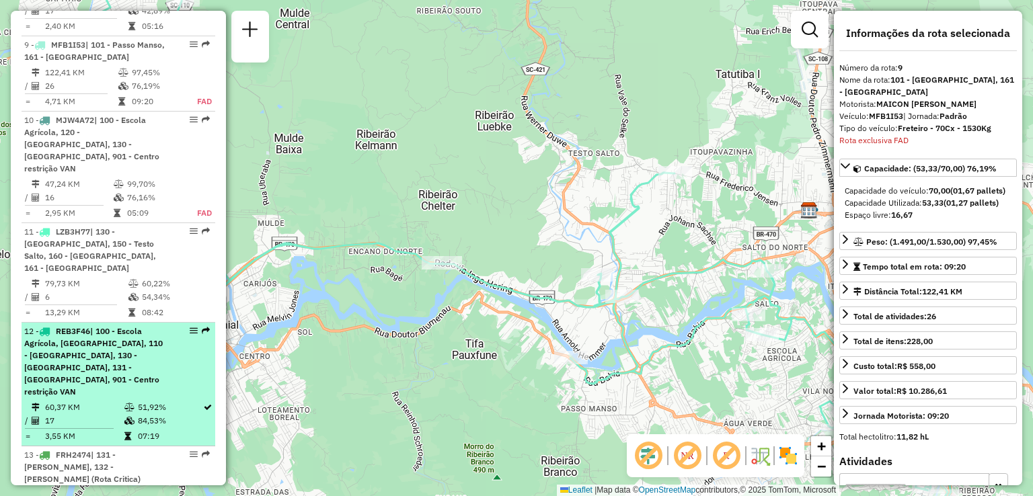
scroll to position [1187, 0]
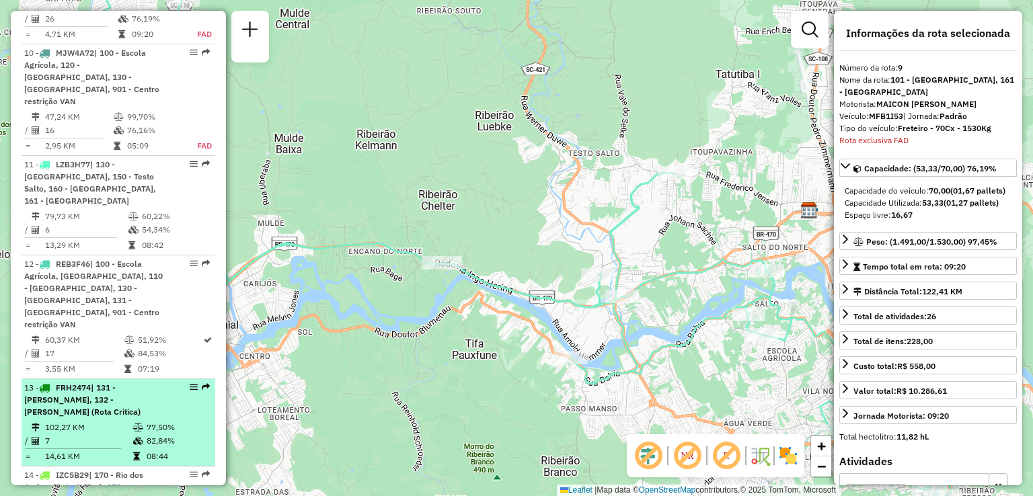
click at [75, 383] on span "| 131 - [PERSON_NAME], 132 - [PERSON_NAME] (Rota Critica)" at bounding box center [82, 400] width 116 height 34
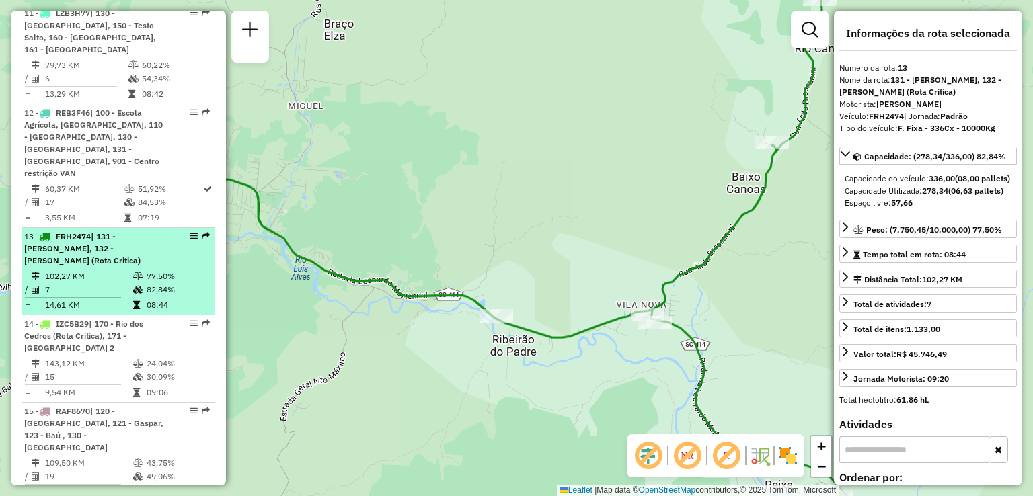
scroll to position [1388, 0]
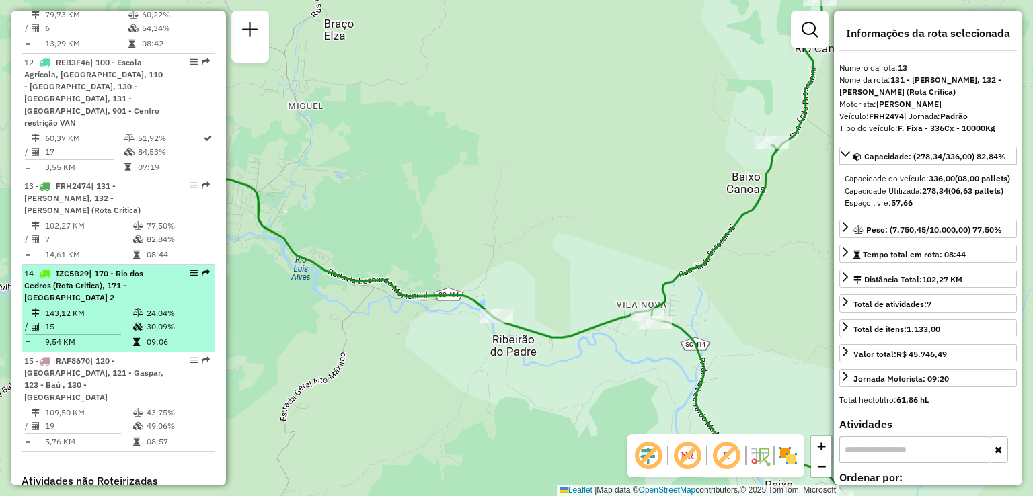
click at [97, 268] on div "14 - IZC5B29 | 170 - Rio dos Cedros (Rota Critica), 171 - Rio dos Cedros 2" at bounding box center [95, 286] width 143 height 36
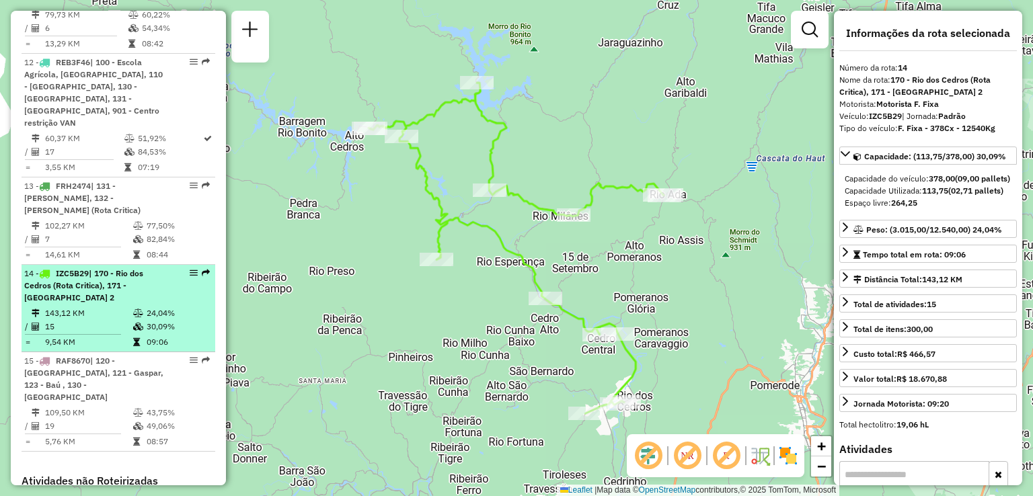
scroll to position [1456, 0]
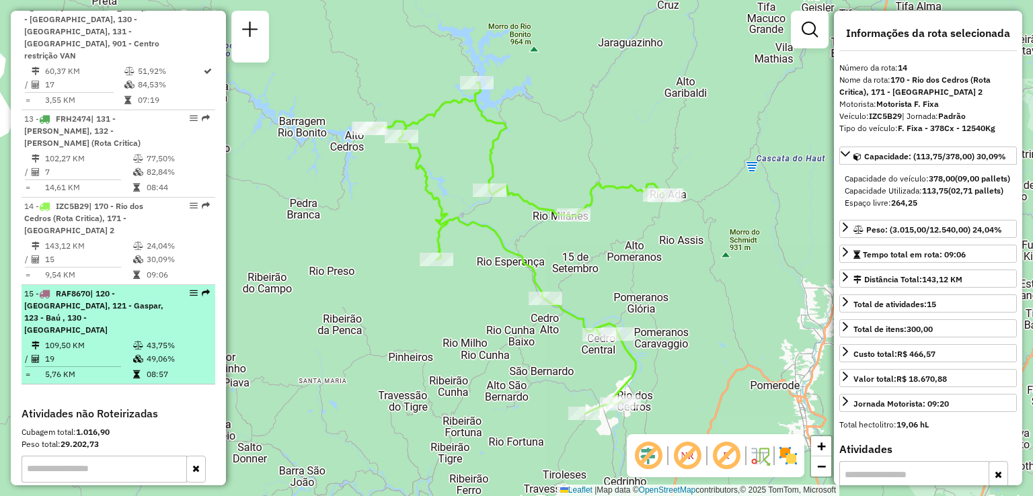
click at [91, 339] on td "109,50 KM" at bounding box center [88, 345] width 88 height 13
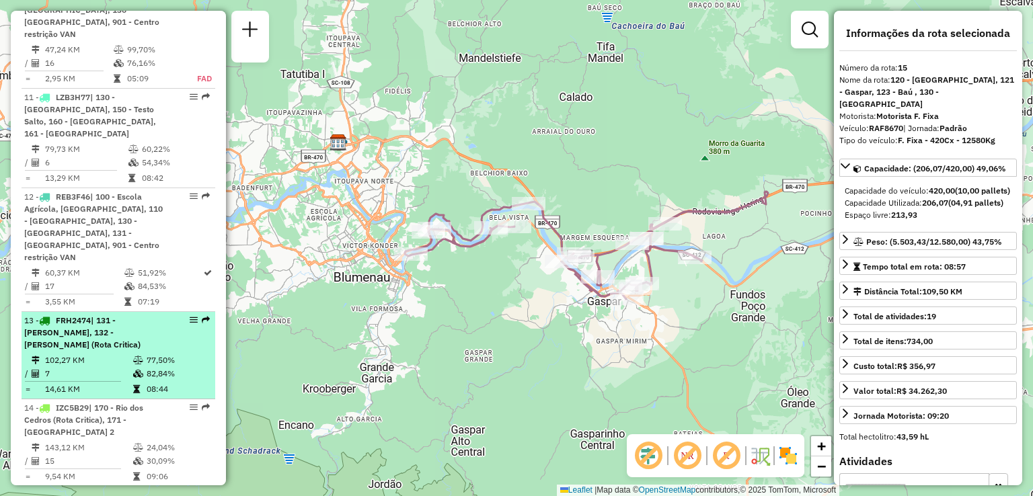
scroll to position [1187, 0]
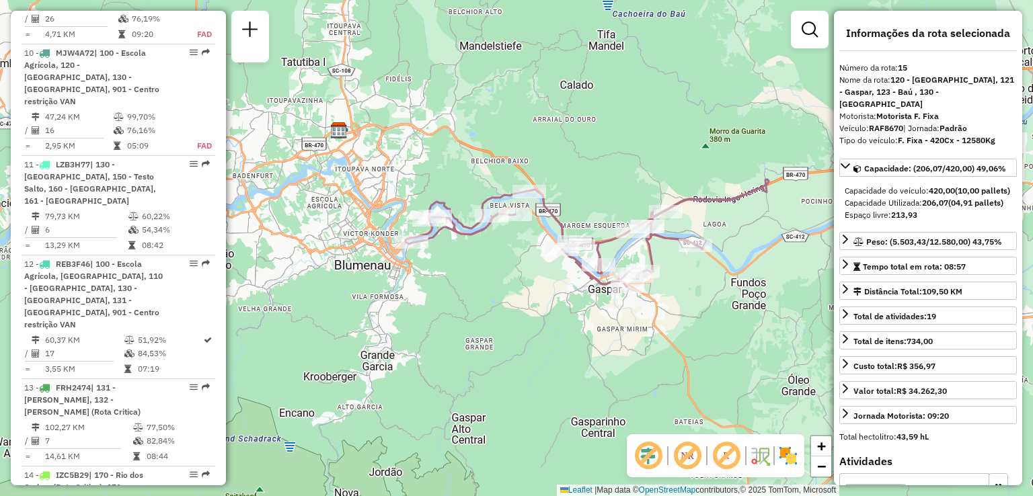
drag, startPoint x: 459, startPoint y: 289, endPoint x: 461, endPoint y: 265, distance: 23.6
click at [457, 273] on div "Janela de atendimento Grade de atendimento Capacidade Transportadoras Veículos …" at bounding box center [516, 248] width 1033 height 496
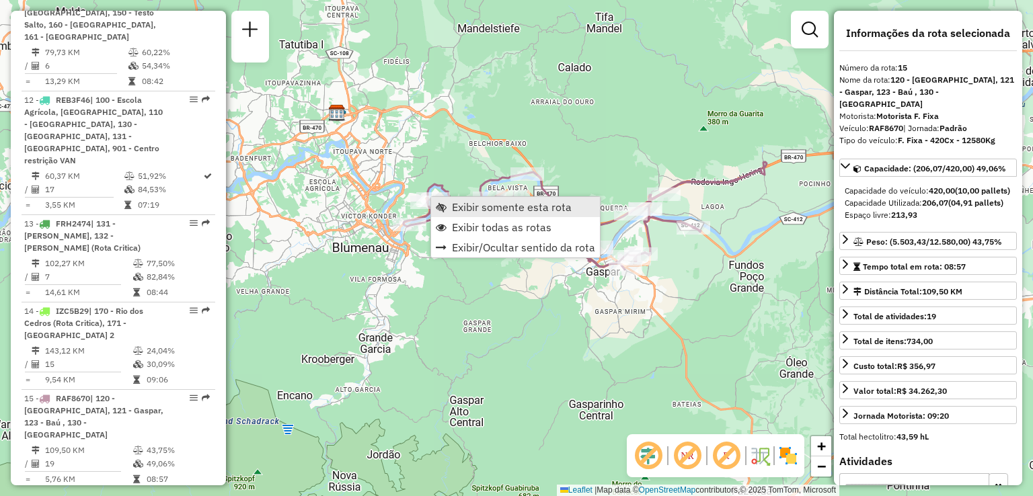
scroll to position [1561, 0]
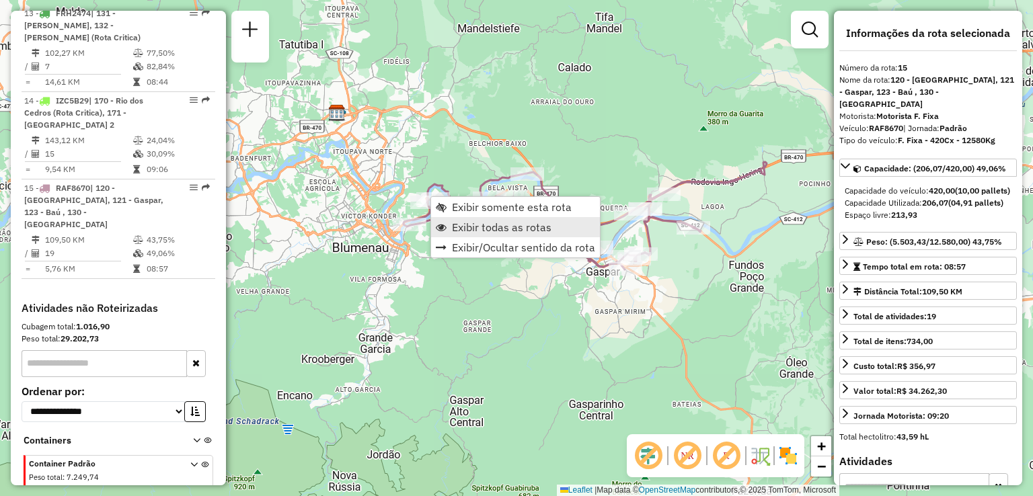
click at [472, 227] on span "Exibir todas as rotas" at bounding box center [502, 227] width 100 height 11
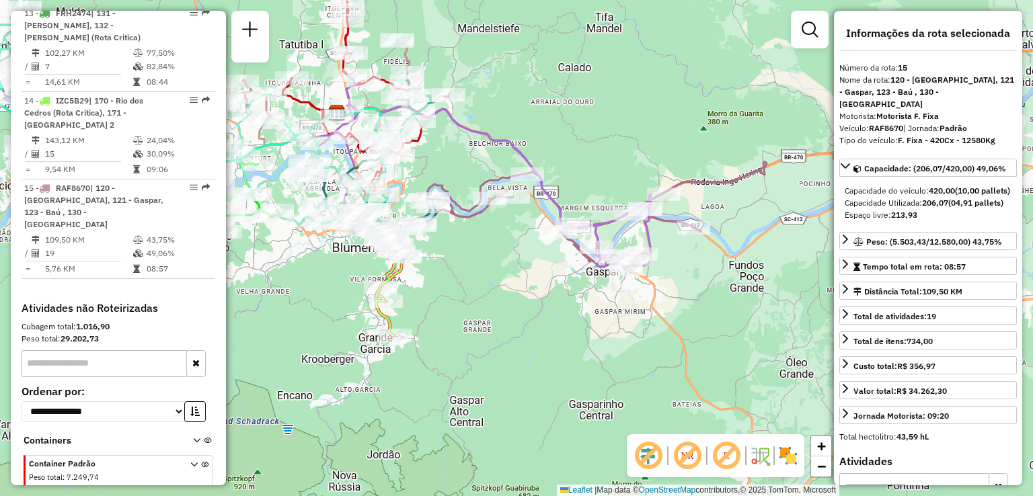
drag, startPoint x: 494, startPoint y: 129, endPoint x: 646, endPoint y: 156, distance: 155.1
click at [636, 155] on icon at bounding box center [291, 144] width 720 height 247
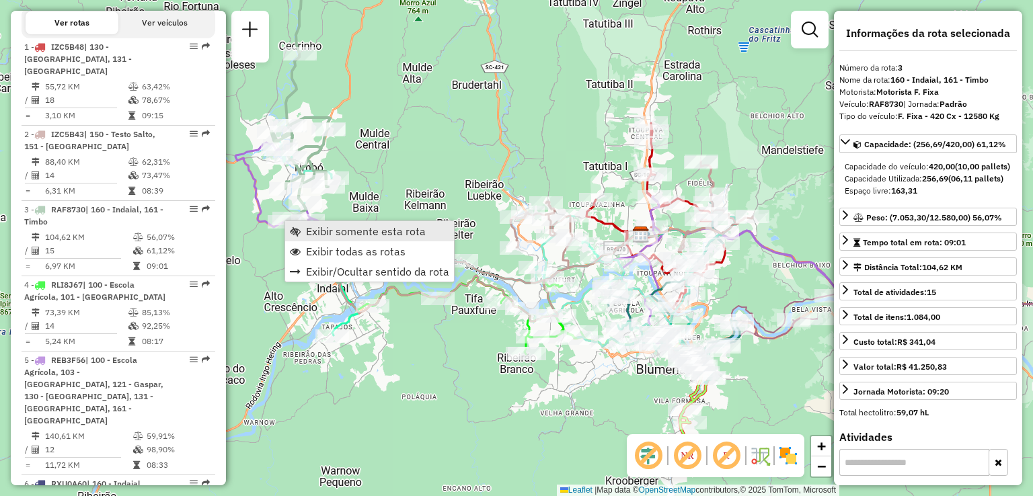
scroll to position [667, 0]
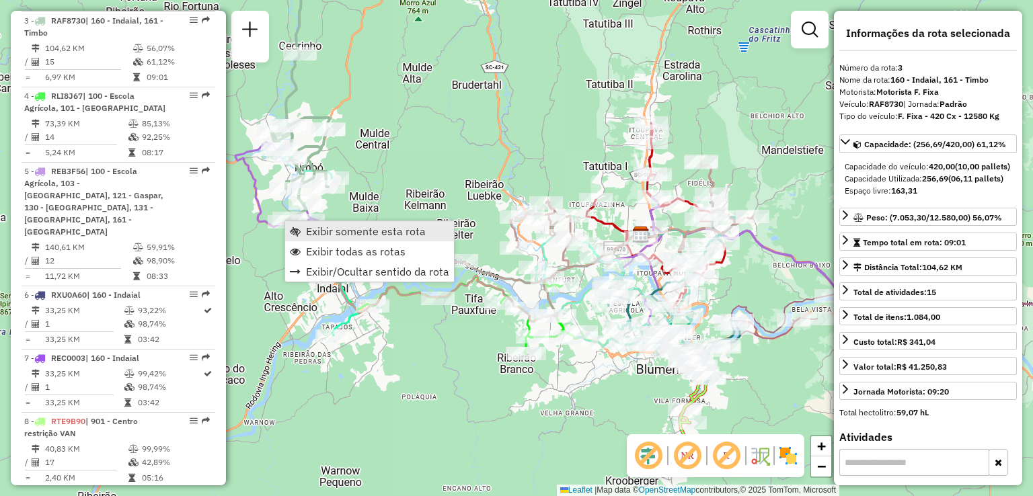
click at [317, 232] on span "Exibir somente esta rota" at bounding box center [366, 231] width 120 height 11
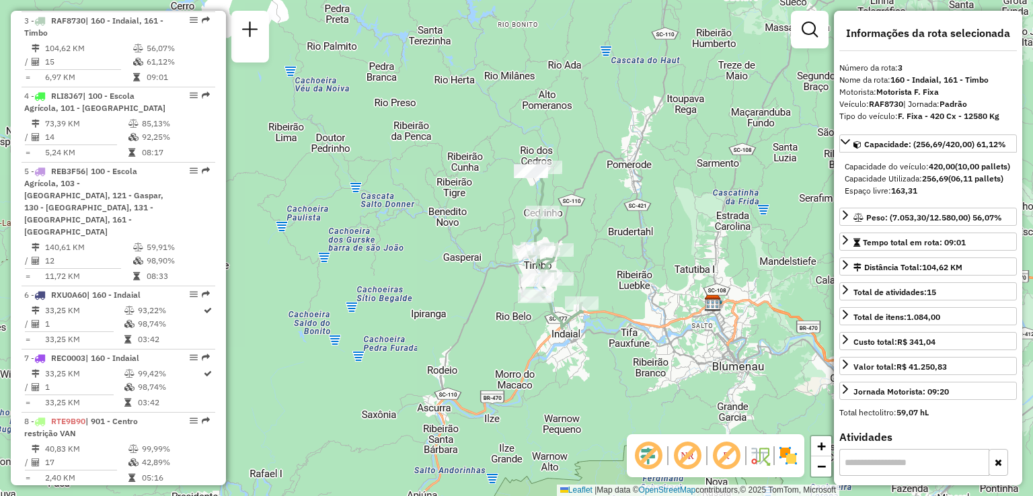
drag, startPoint x: 620, startPoint y: 267, endPoint x: 621, endPoint y: 205, distance: 61.9
click at [621, 211] on div "Rota 3 - Placa RAF8730 92811448 - 49.571.852 CLAUDIOMAR BARCELOS DE MORAES Jane…" at bounding box center [516, 248] width 1033 height 496
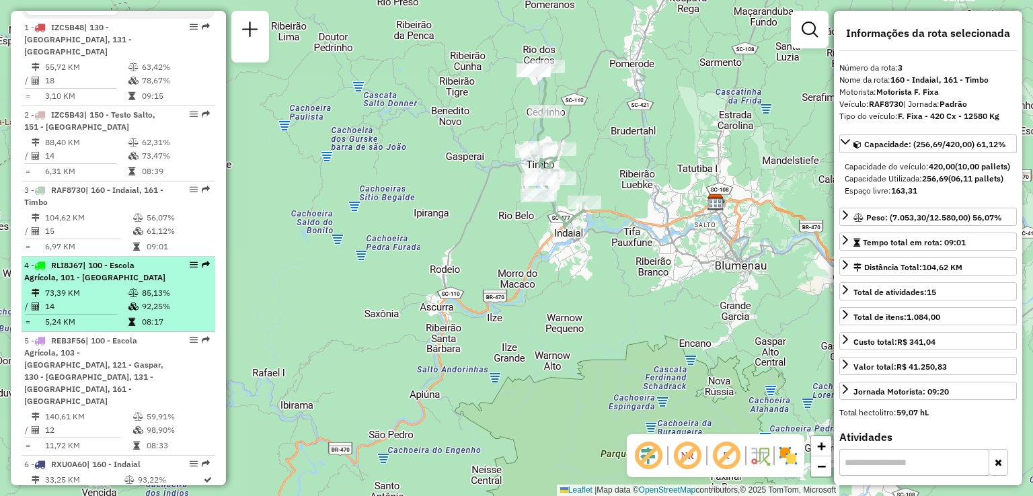
scroll to position [466, 0]
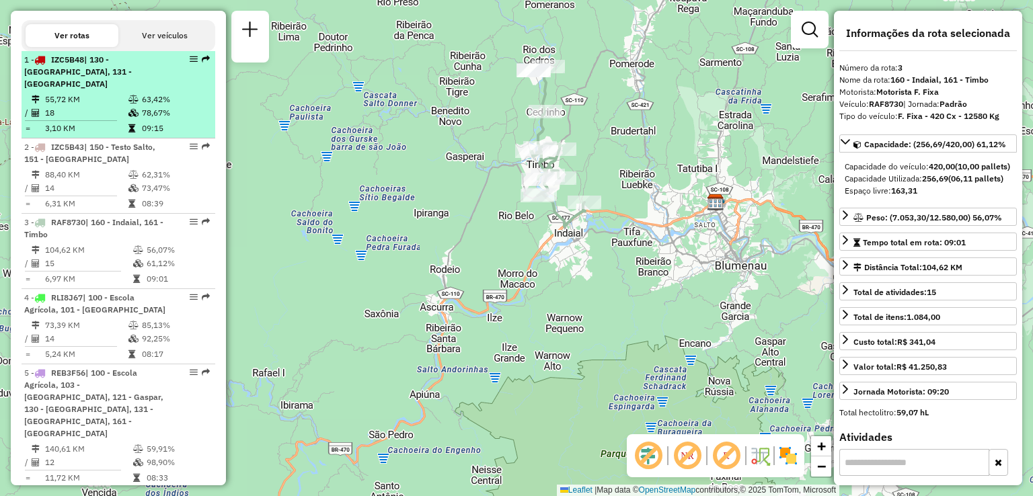
click at [84, 120] on td at bounding box center [76, 121] width 104 height 2
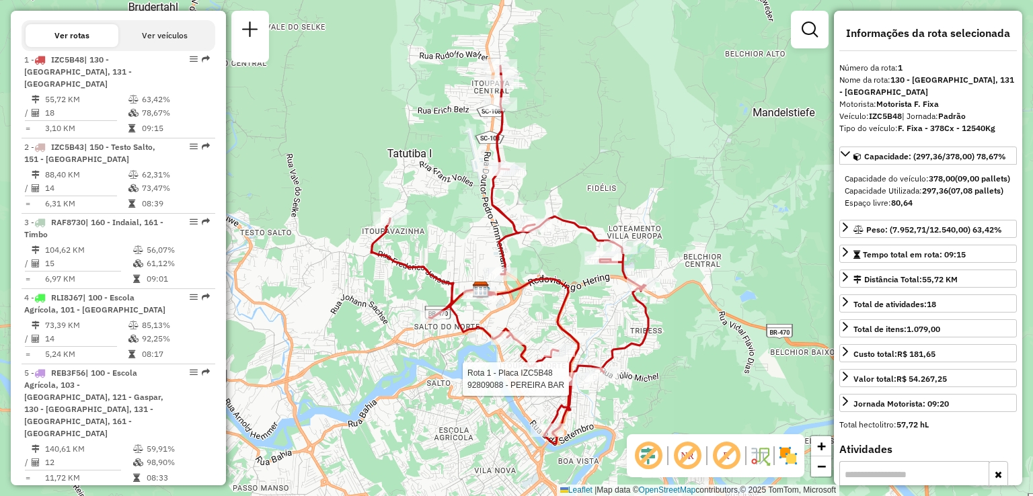
click at [579, 386] on div at bounding box center [573, 379] width 34 height 13
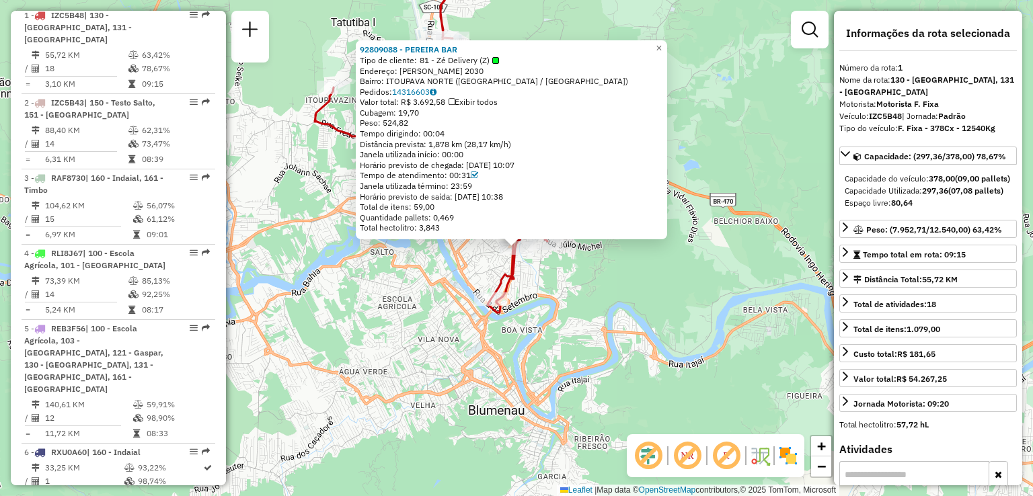
scroll to position [517, 0]
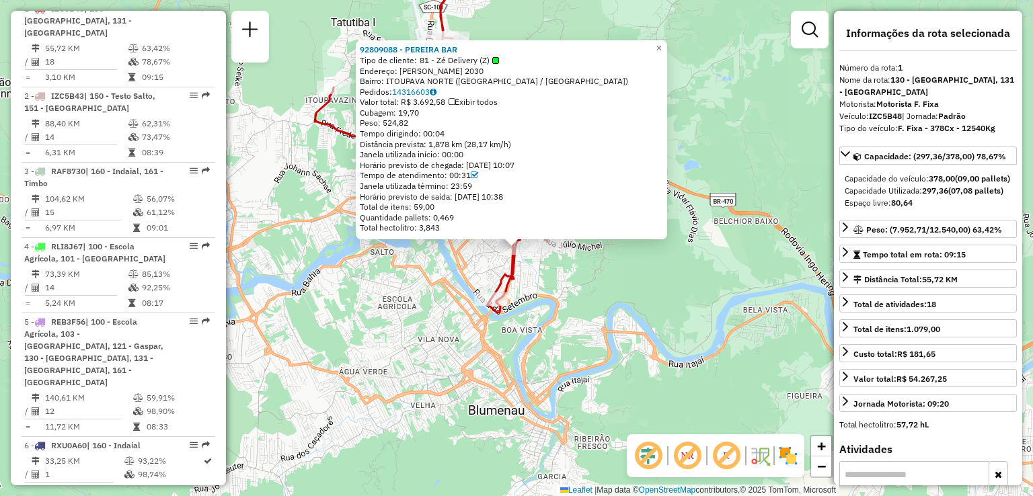
click at [579, 386] on div "92809088 - PEREIRA BAR Tipo de cliente: 81 - Zé Delivery (Z) Endereço: FERNANDO…" at bounding box center [516, 248] width 1033 height 496
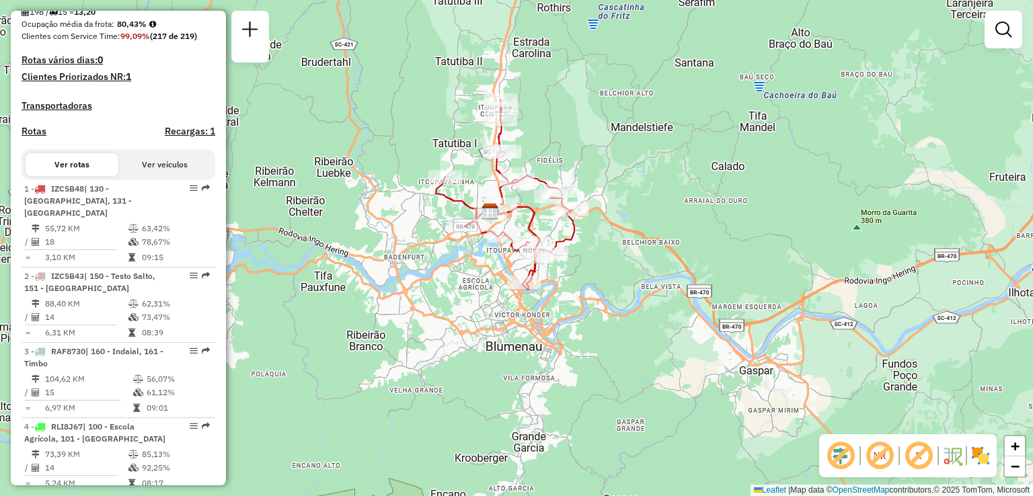
scroll to position [382, 0]
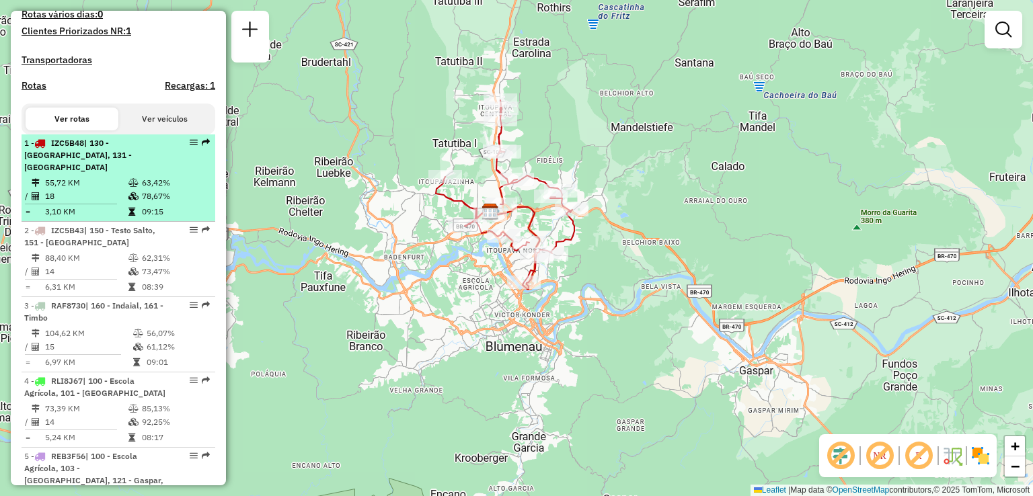
click at [62, 165] on span "| 130 - [GEOGRAPHIC_DATA], 131 - [GEOGRAPHIC_DATA]" at bounding box center [78, 155] width 108 height 34
select select "**********"
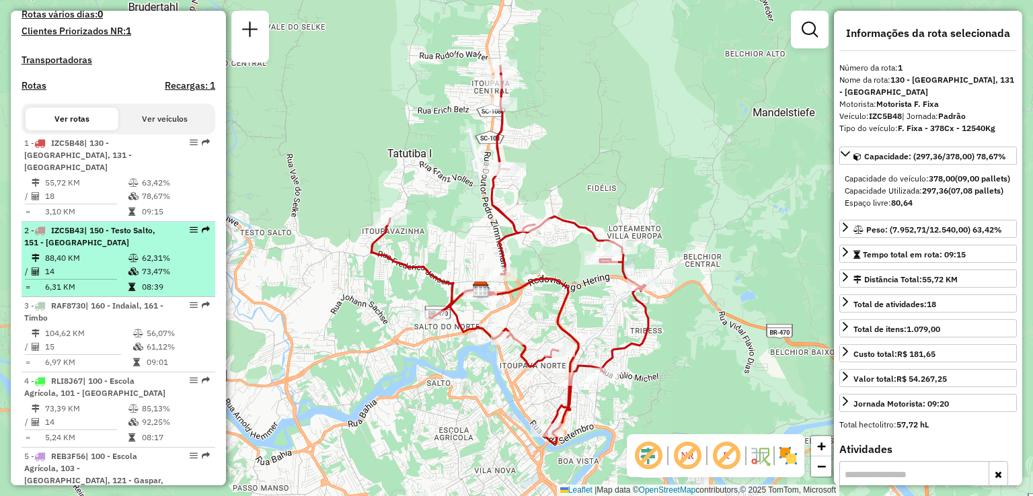
click at [84, 243] on div "2 - IZC5B43 | 150 - Testo Salto, 151 - Pomerode" at bounding box center [95, 237] width 143 height 24
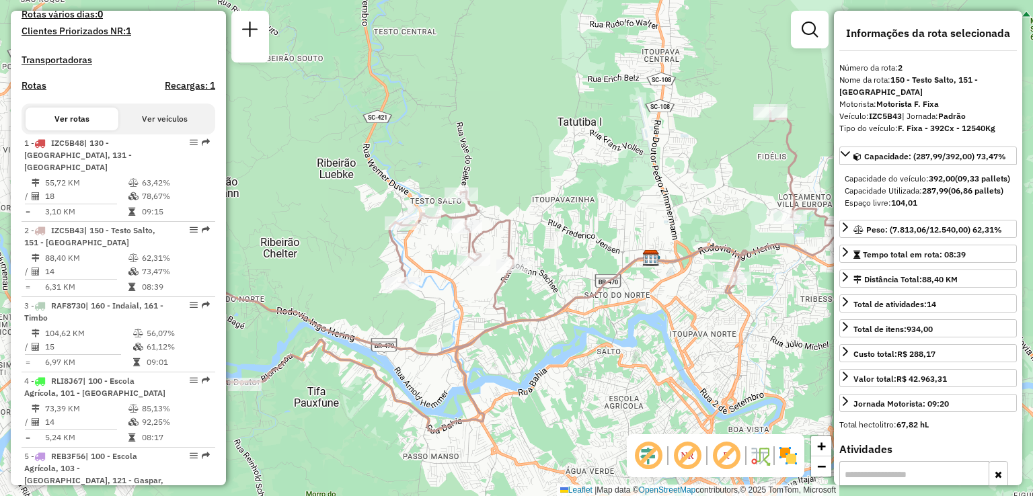
drag, startPoint x: 438, startPoint y: 324, endPoint x: 517, endPoint y: 283, distance: 89.4
click at [517, 283] on div "Rota 2 - Placa IZC5B43 92808729 - SUPER FERREIRA Janela de atendimento Grade de…" at bounding box center [516, 248] width 1033 height 496
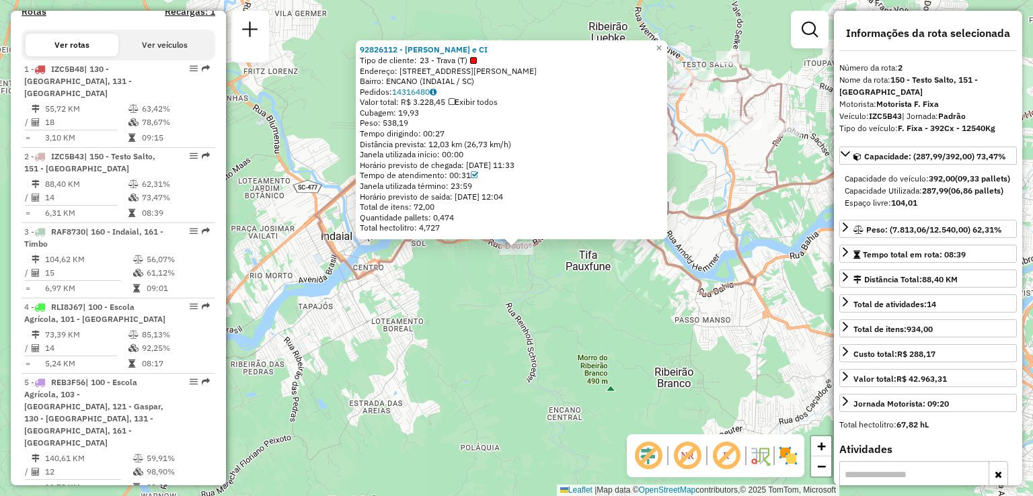
scroll to position [592, 0]
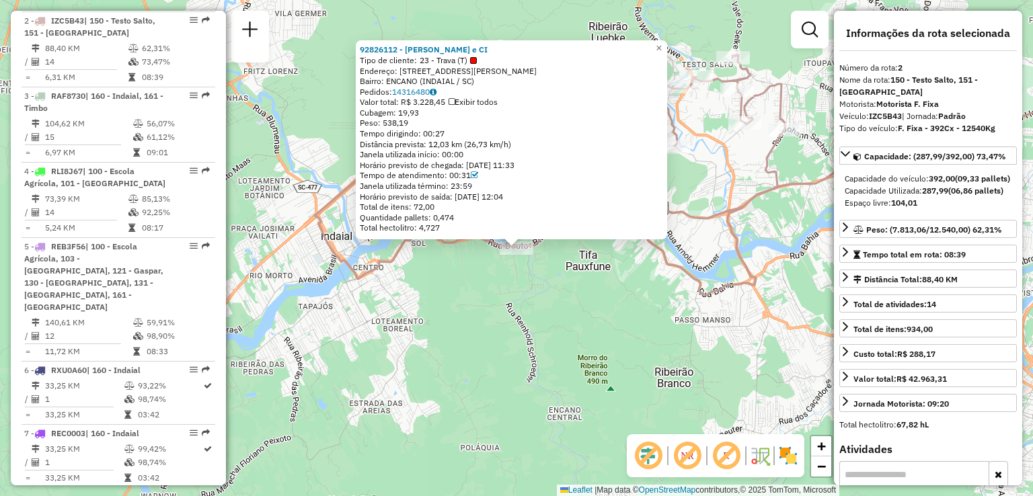
click at [482, 337] on div "92826112 - VALDIR DA SILVA e CI Tipo de cliente: 23 - Trava (T) Endereço: R DOU…" at bounding box center [516, 248] width 1033 height 496
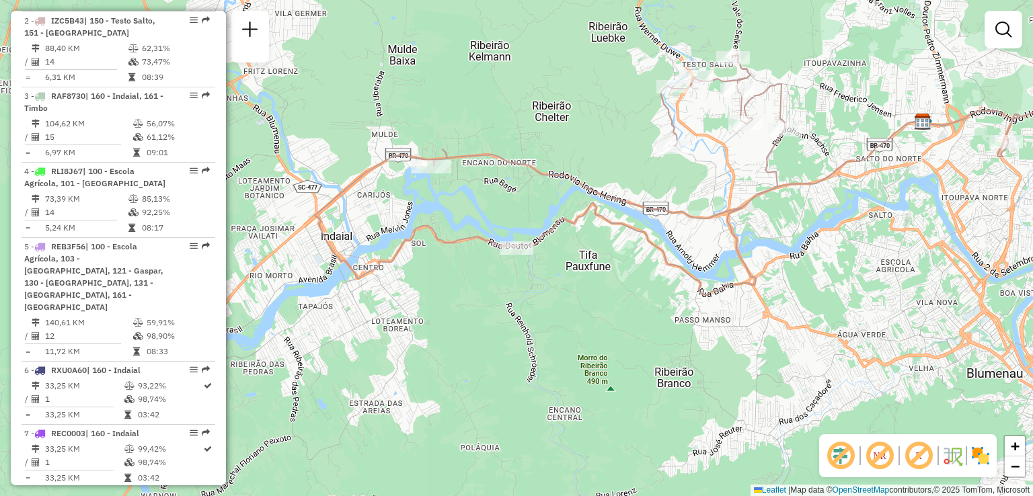
click at [420, 156] on icon at bounding box center [725, 134] width 821 height 321
select select "**********"
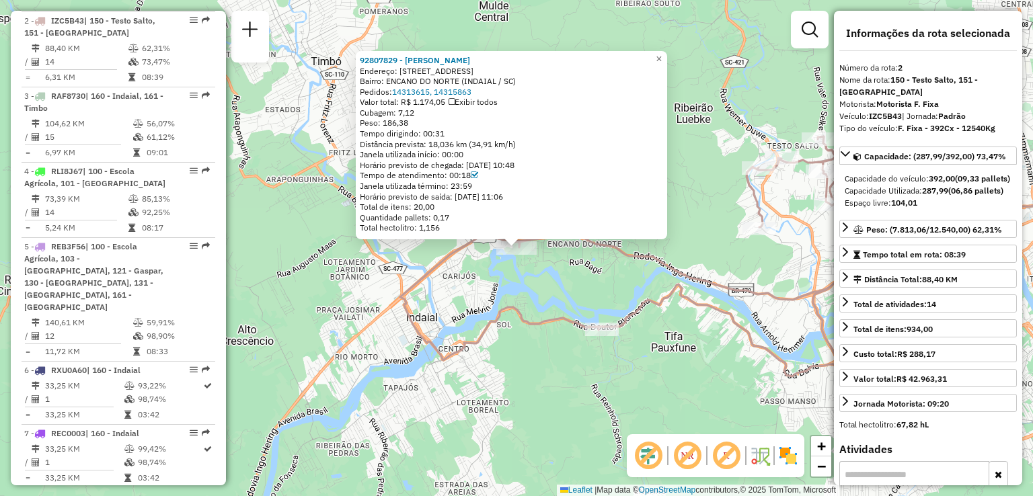
click at [622, 292] on div "Rota 2 - Placa IZC5B43 92807829 - HELTON CORSANI 92807829 - HELTON CORSANI Ende…" at bounding box center [516, 248] width 1033 height 496
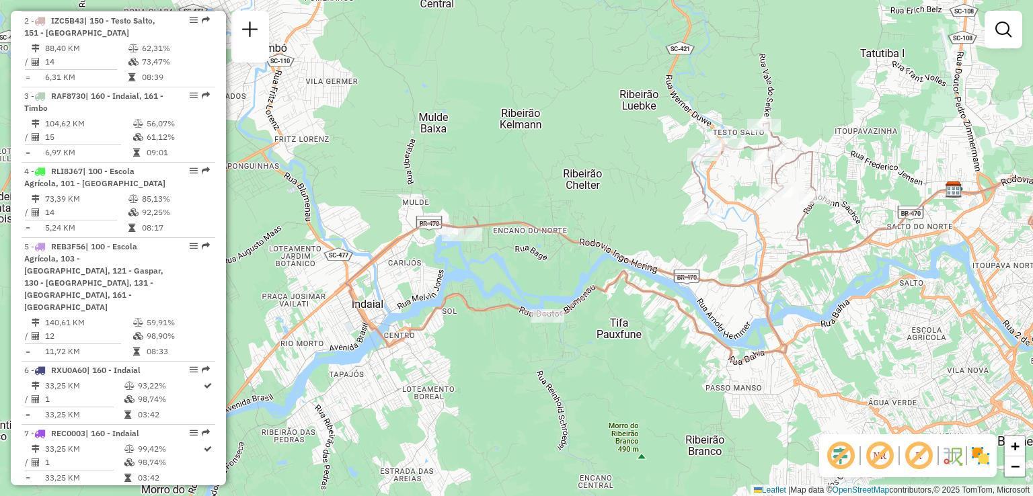
drag, startPoint x: 657, startPoint y: 292, endPoint x: 581, endPoint y: 276, distance: 78.4
click at [600, 278] on div "Janela de atendimento Grade de atendimento Capacidade Transportadoras Veículos …" at bounding box center [516, 248] width 1033 height 496
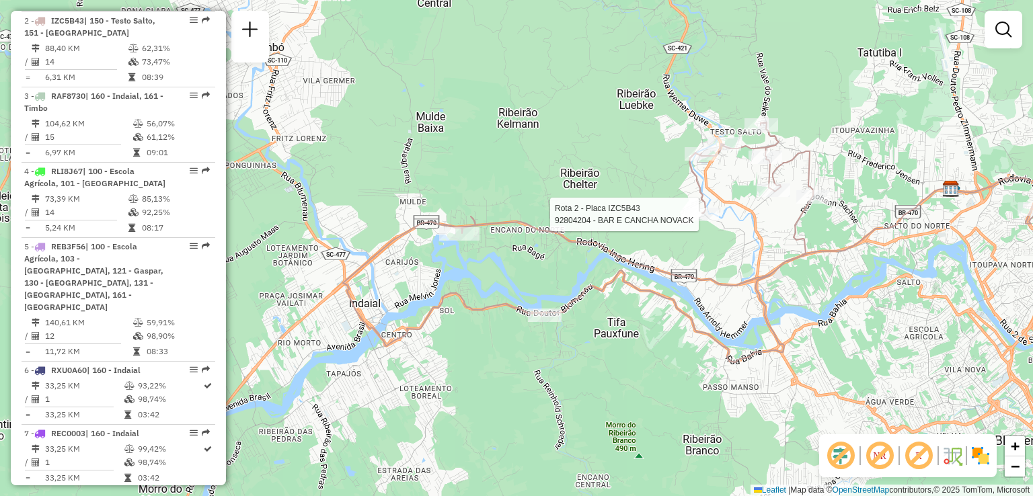
select select "**********"
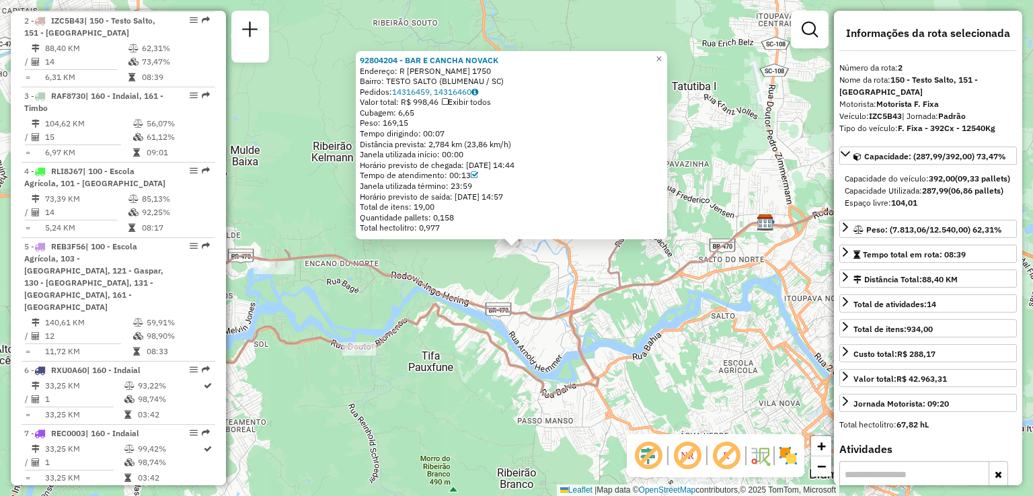
click at [695, 305] on div "92804204 - BAR E CANCHA NOVACK Endereço: R BERNARDO SCHEIDEMANTEL 1750 Bairro: …" at bounding box center [516, 248] width 1033 height 496
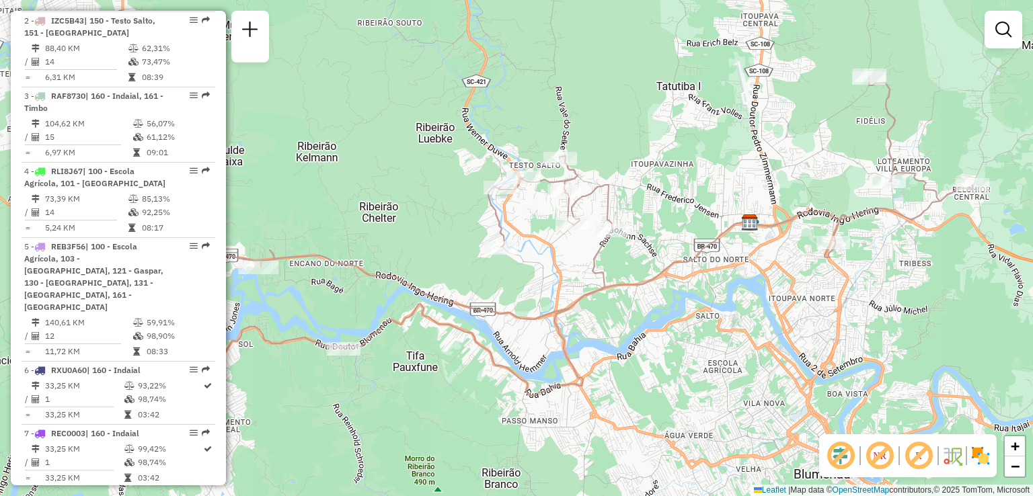
drag, startPoint x: 670, startPoint y: 308, endPoint x: 565, endPoint y: 310, distance: 105.0
click at [574, 310] on div "Janela de atendimento Grade de atendimento Capacidade Transportadoras Veículos …" at bounding box center [516, 248] width 1033 height 496
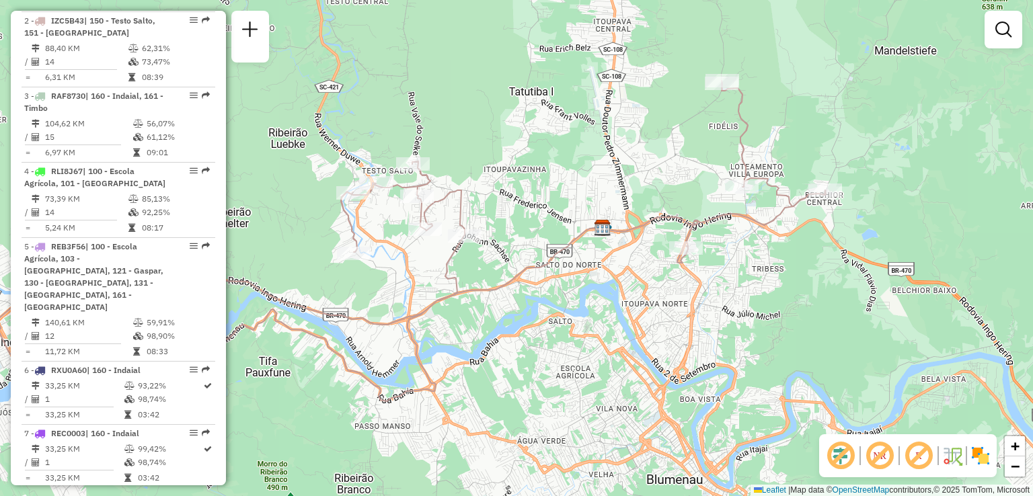
drag, startPoint x: 743, startPoint y: 264, endPoint x: 728, endPoint y: 269, distance: 15.5
click at [729, 268] on div "Janela de atendimento Grade de atendimento Capacidade Transportadoras Veículos …" at bounding box center [516, 248] width 1033 height 496
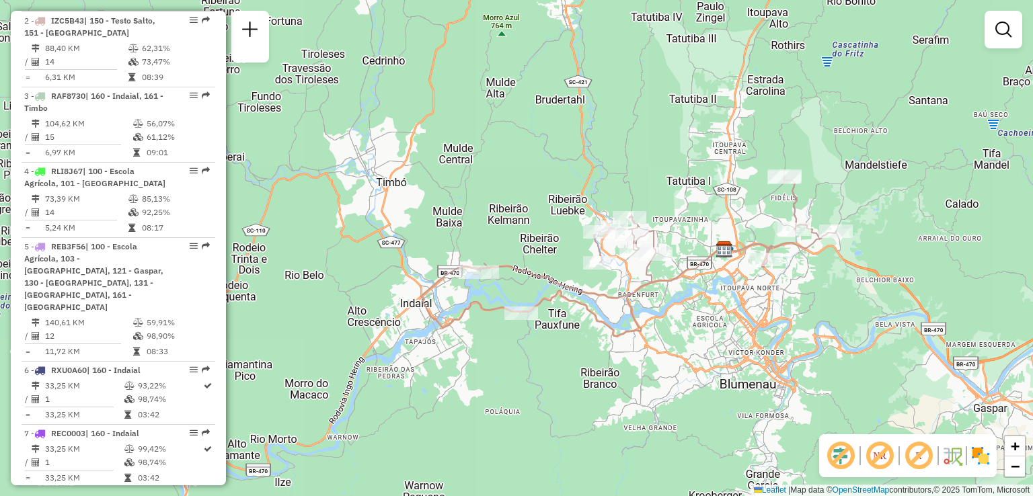
click at [700, 279] on div "Janela de atendimento Grade de atendimento Capacidade Transportadoras Veículos …" at bounding box center [516, 248] width 1033 height 496
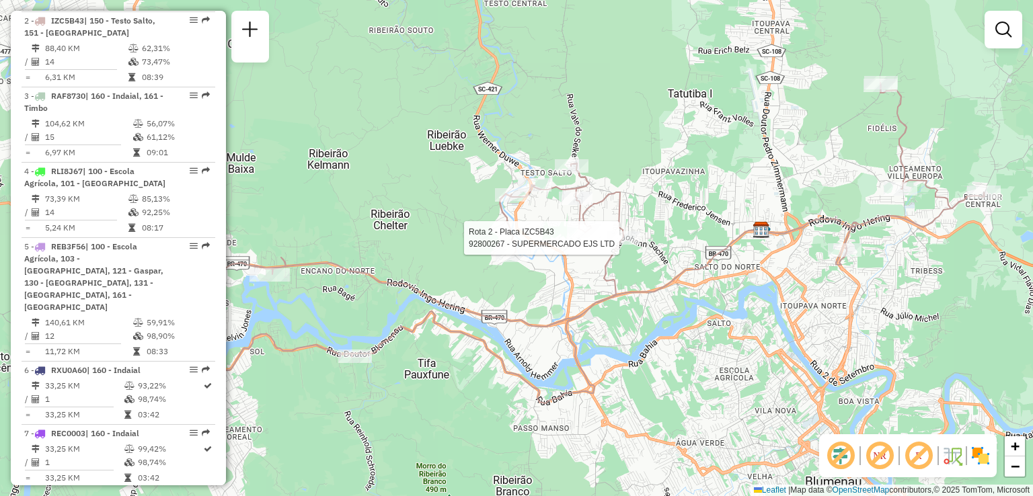
select select "**********"
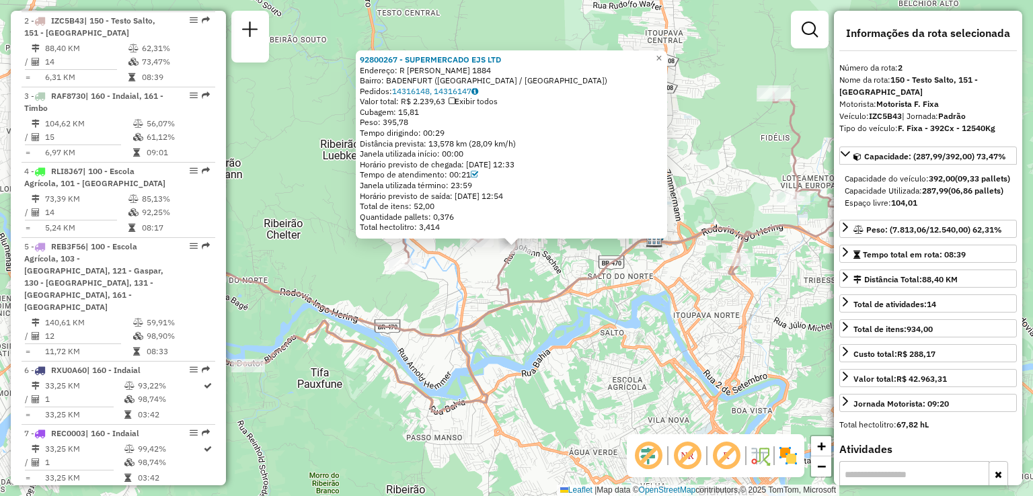
click at [600, 268] on icon at bounding box center [461, 252] width 831 height 321
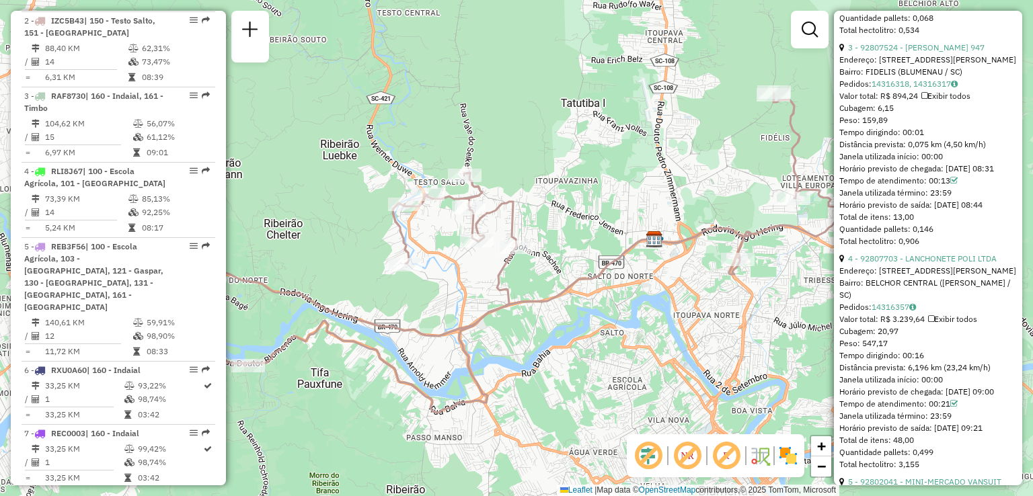
scroll to position [942, 0]
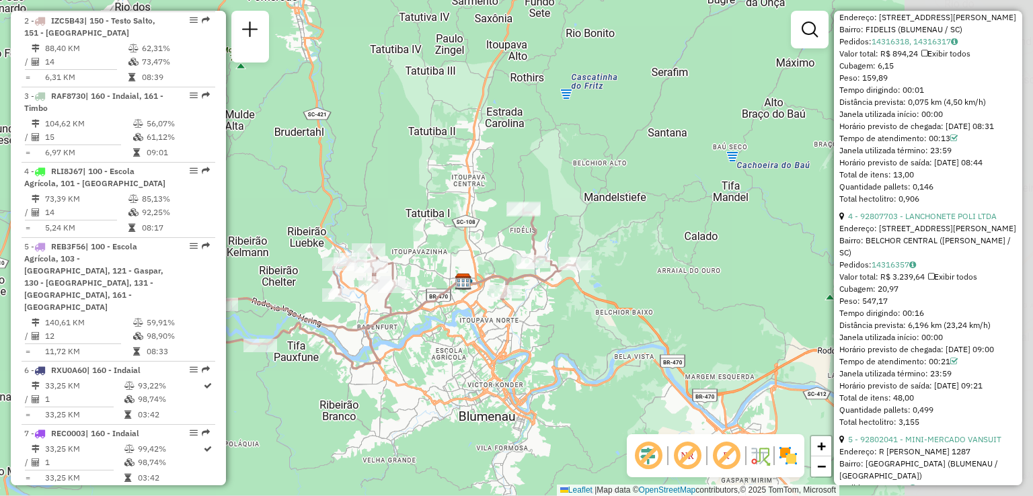
drag, startPoint x: 665, startPoint y: 302, endPoint x: 468, endPoint y: 307, distance: 196.5
click at [468, 307] on div "Janela de atendimento Grade de atendimento Capacidade Transportadoras Veículos …" at bounding box center [516, 248] width 1033 height 496
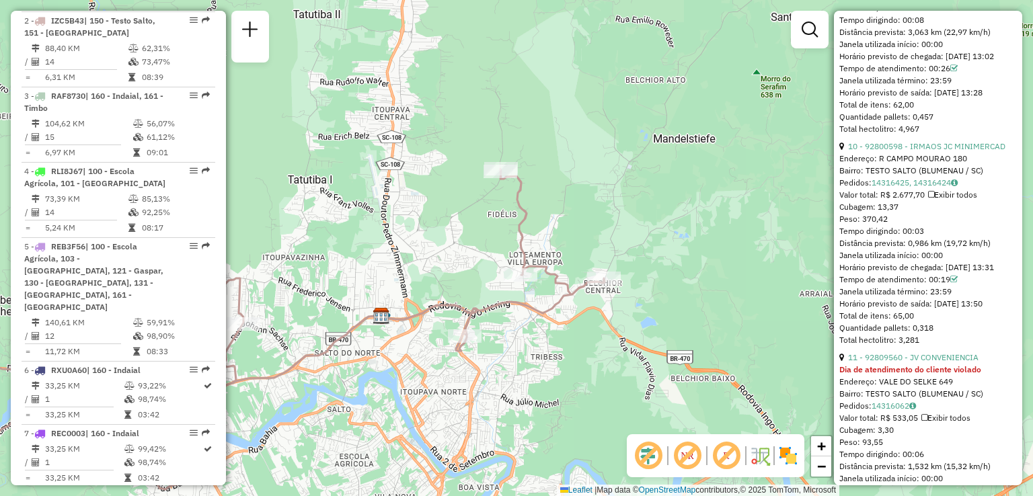
scroll to position [2319, 0]
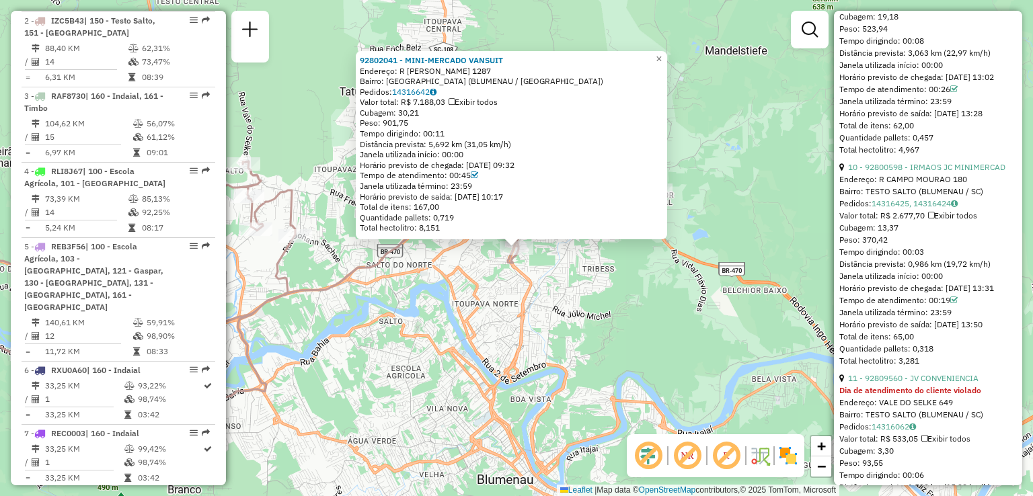
click at [455, 337] on div "92802041 - MINI-MERCADO VANSUIT Endereço: R FRITZ KOEGLER 1287 Bairro: FORTALEZ…" at bounding box center [516, 248] width 1033 height 496
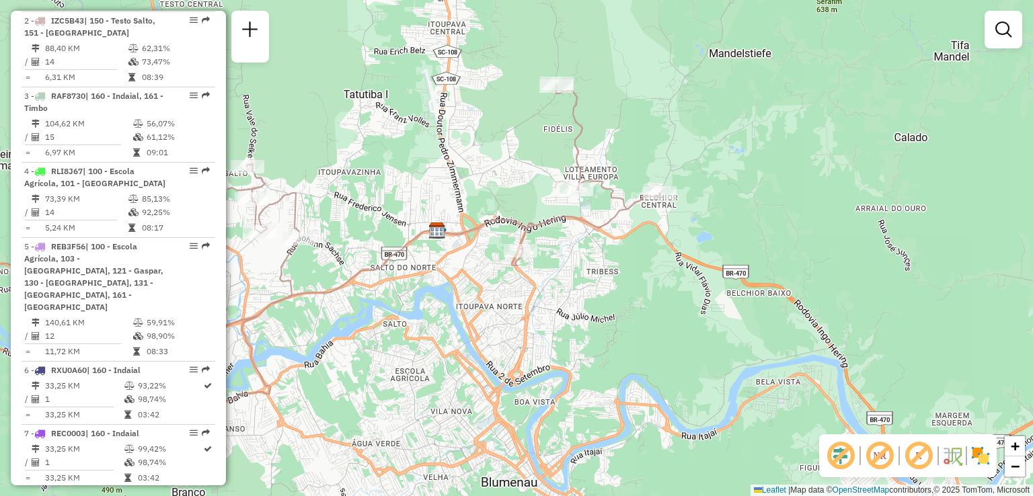
drag, startPoint x: 560, startPoint y: 339, endPoint x: 687, endPoint y: 365, distance: 129.7
click at [681, 365] on div "Janela de atendimento Grade de atendimento Capacidade Transportadoras Veículos …" at bounding box center [516, 248] width 1033 height 496
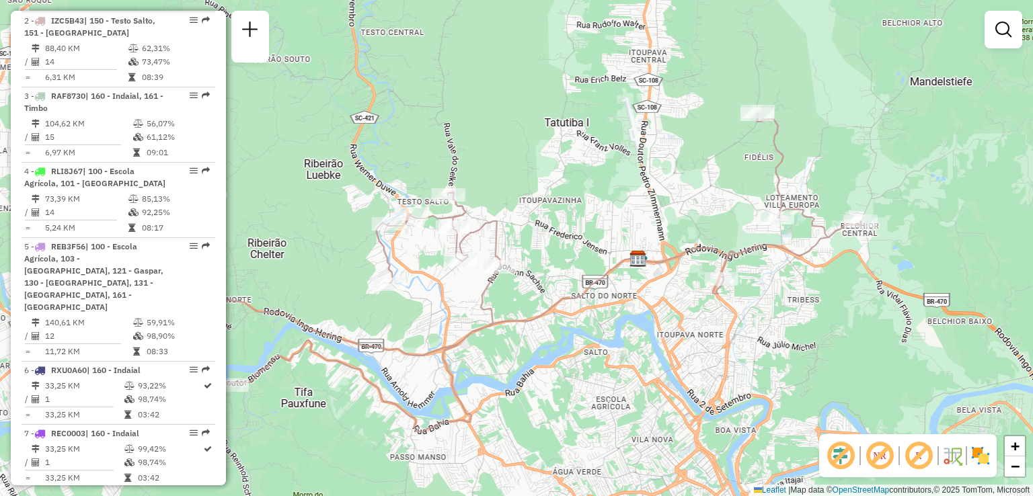
drag, startPoint x: 689, startPoint y: 353, endPoint x: 743, endPoint y: 353, distance: 53.8
click at [743, 353] on div "Janela de atendimento Grade de atendimento Capacidade Transportadoras Veículos …" at bounding box center [516, 248] width 1033 height 496
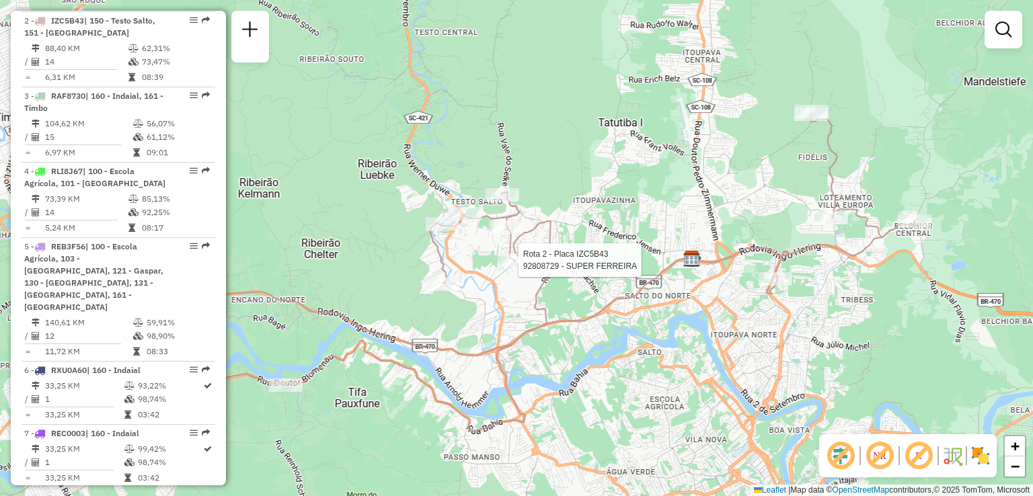
select select "**********"
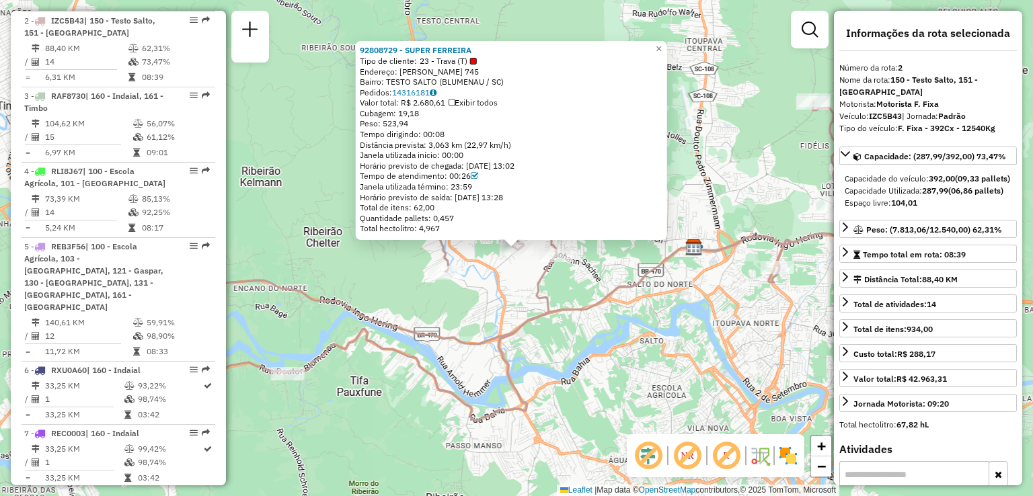
click at [542, 328] on div "92808729 - SUPER FERREIRA Tipo de cliente: 23 - Trava (T) Endereço: PHILIPP BAU…" at bounding box center [516, 248] width 1033 height 496
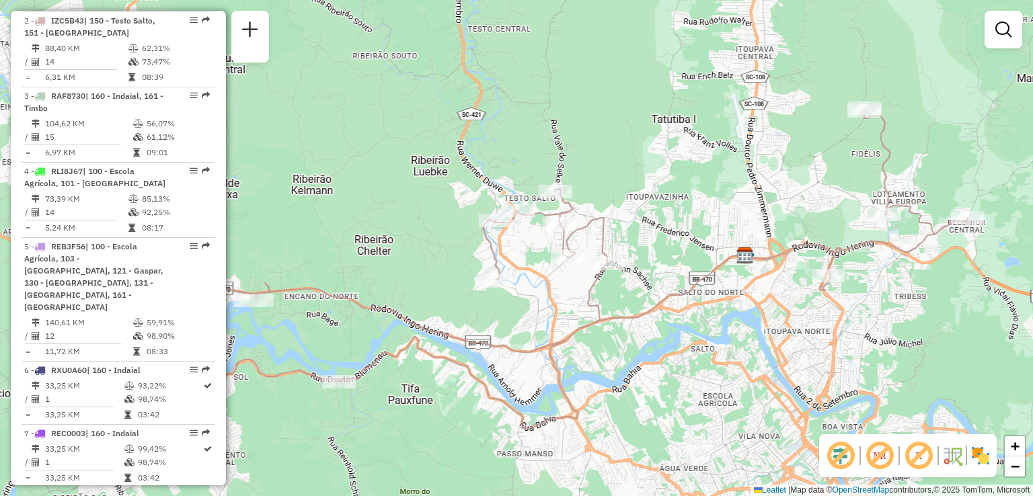
drag, startPoint x: 667, startPoint y: 328, endPoint x: 640, endPoint y: 335, distance: 27.9
click at [640, 335] on div "Janela de atendimento Grade de atendimento Capacidade Transportadoras Veículos …" at bounding box center [516, 248] width 1033 height 496
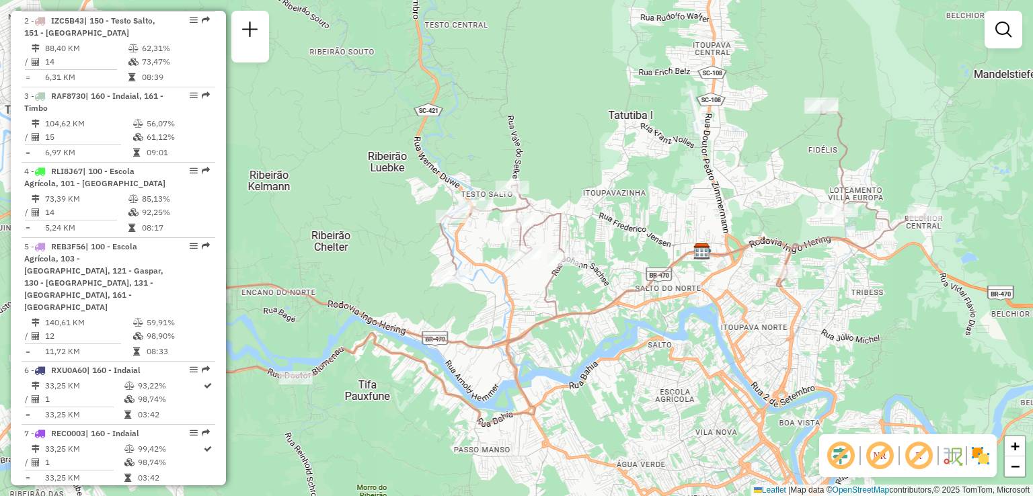
drag, startPoint x: 639, startPoint y: 334, endPoint x: 636, endPoint y: 348, distance: 14.4
click at [636, 350] on div "Janela de atendimento Grade de atendimento Capacidade Transportadoras Veículos …" at bounding box center [516, 248] width 1033 height 496
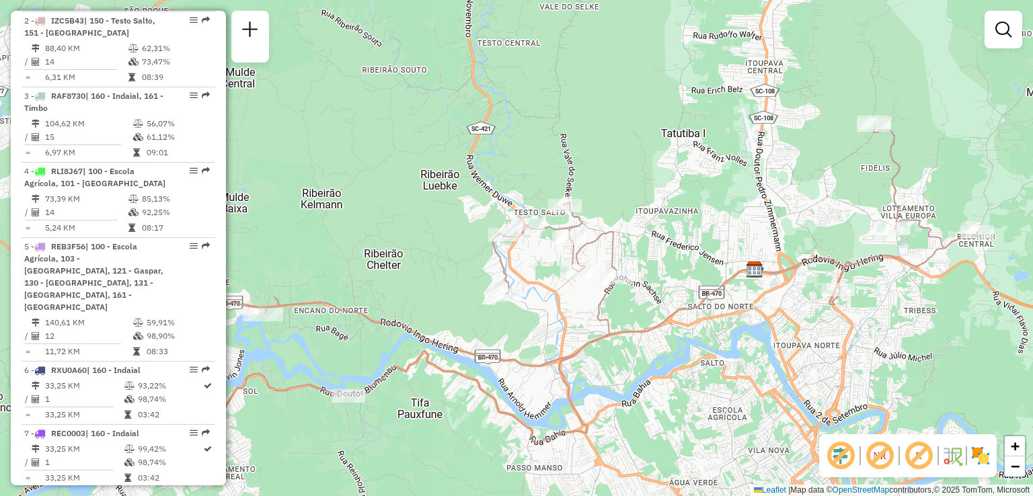
drag, startPoint x: 584, startPoint y: 350, endPoint x: 659, endPoint y: 313, distance: 83.9
click at [659, 313] on icon at bounding box center [562, 282] width 831 height 321
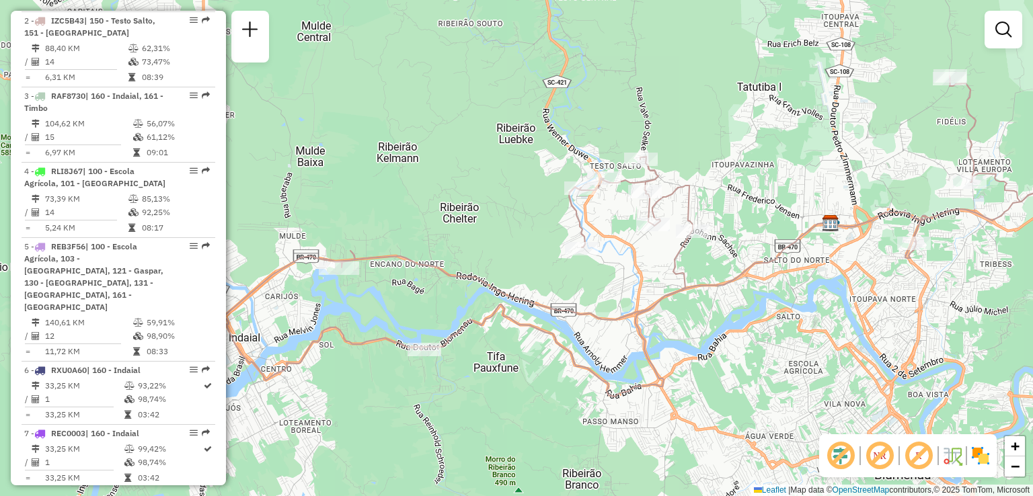
click at [667, 320] on div "Janela de atendimento Grade de atendimento Capacidade Transportadoras Veículos …" at bounding box center [516, 248] width 1033 height 496
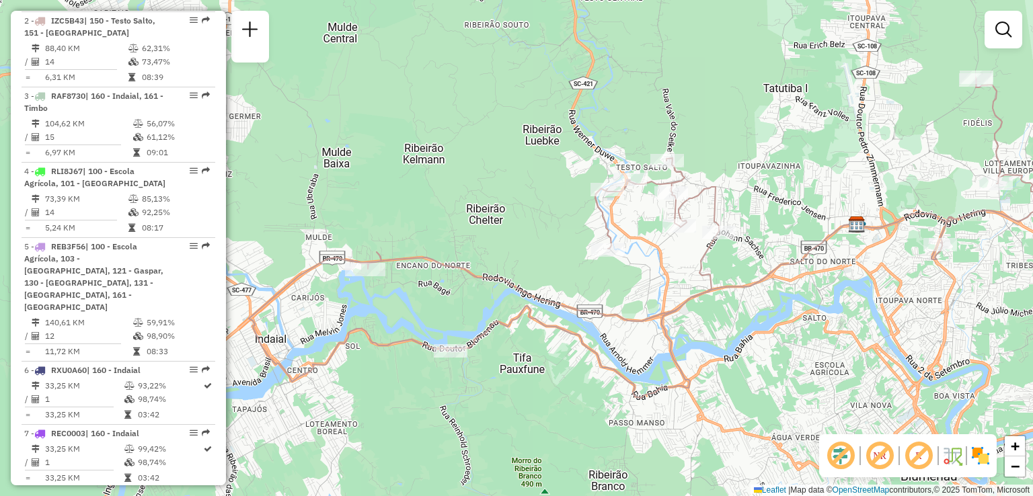
click at [691, 320] on div "Janela de atendimento Grade de atendimento Capacidade Transportadoras Veículos …" at bounding box center [516, 248] width 1033 height 496
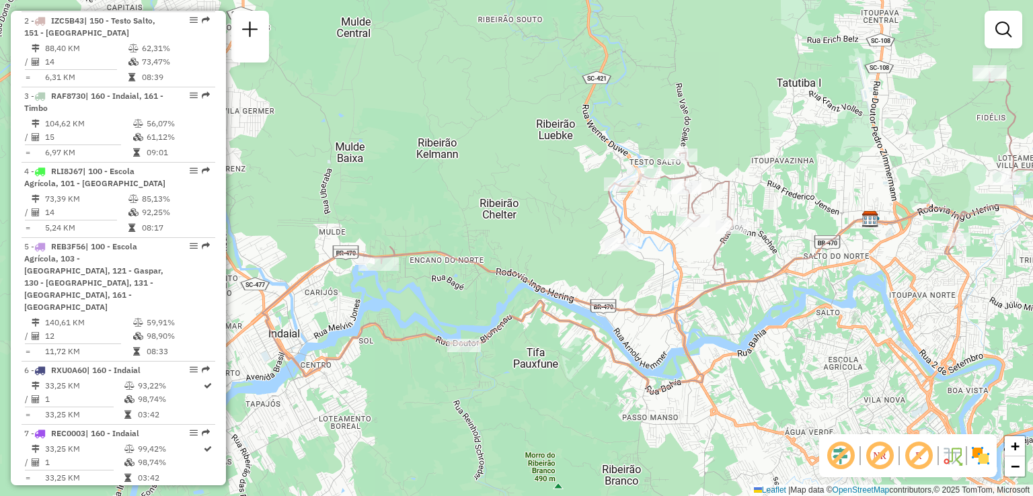
drag, startPoint x: 601, startPoint y: 350, endPoint x: 640, endPoint y: 337, distance: 41.7
click at [640, 337] on icon at bounding box center [677, 232] width 831 height 321
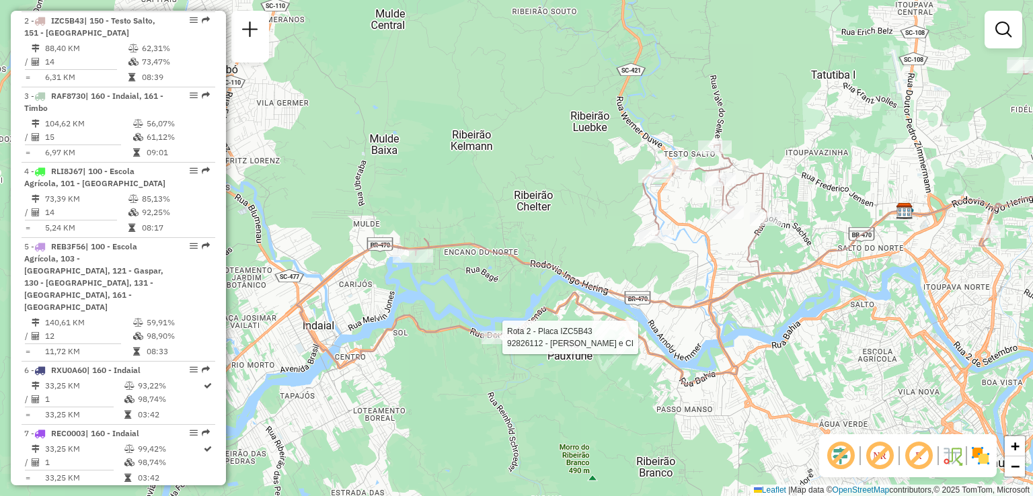
select select "**********"
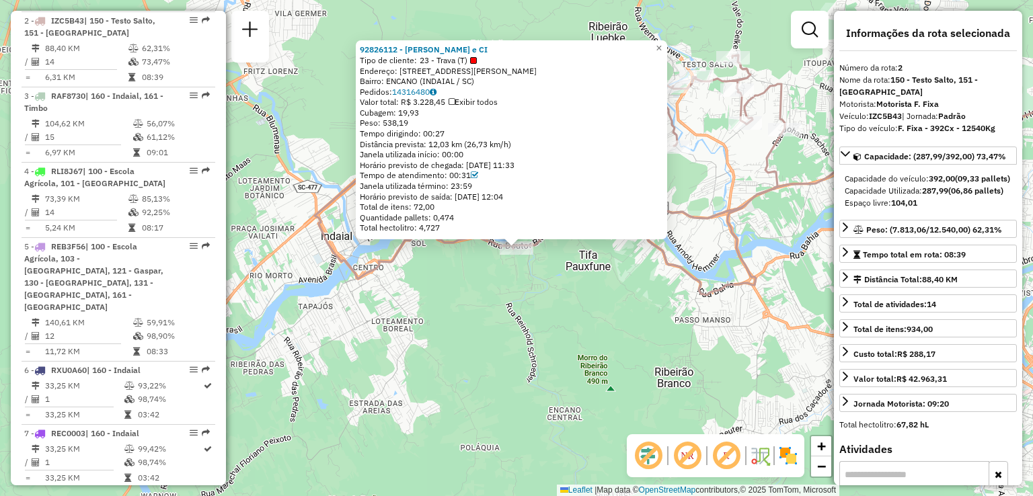
click at [492, 346] on div "92826112 - VALDIR DA SILVA e CI Tipo de cliente: 23 - Trava (T) Endereço: R DOU…" at bounding box center [516, 248] width 1033 height 496
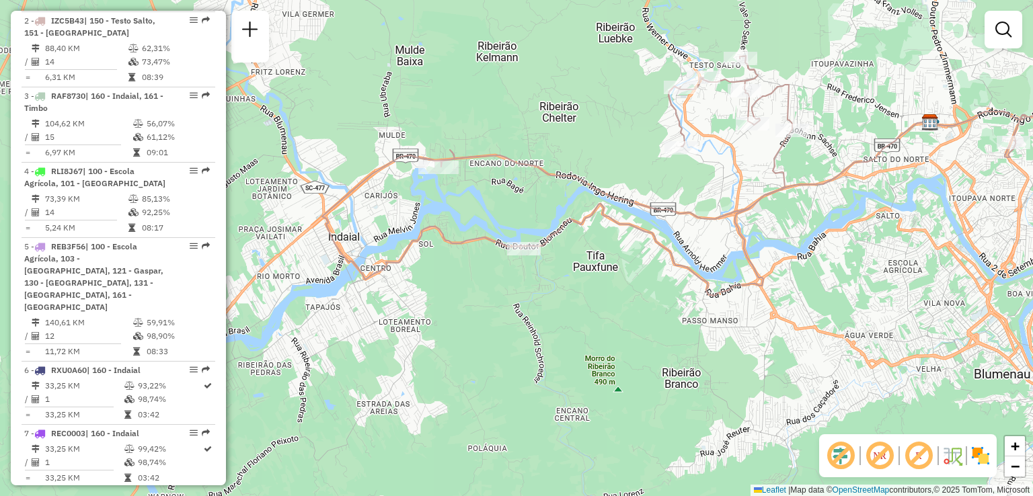
drag, startPoint x: 506, startPoint y: 340, endPoint x: 551, endPoint y: 354, distance: 47.0
click at [551, 355] on div "Janela de atendimento Grade de atendimento Capacidade Transportadoras Veículos …" at bounding box center [516, 248] width 1033 height 496
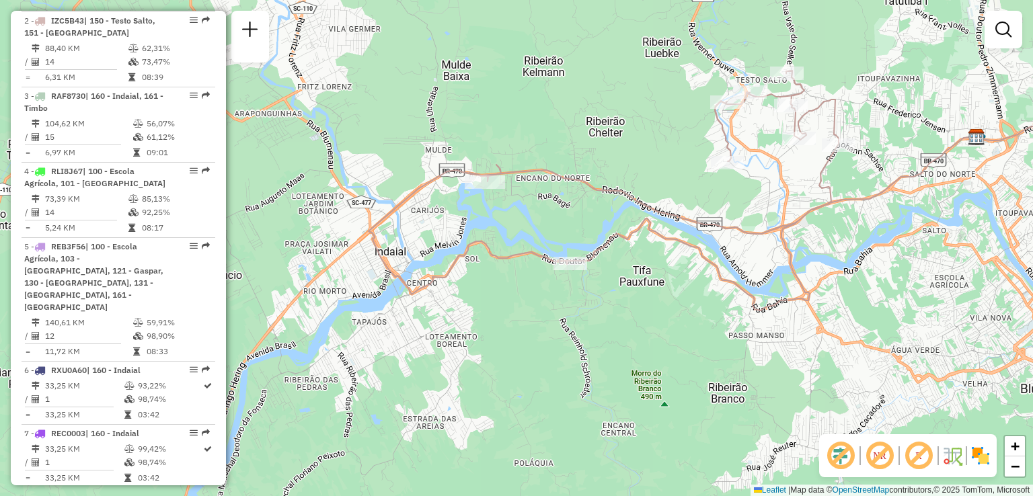
drag, startPoint x: 504, startPoint y: 297, endPoint x: 546, endPoint y: 278, distance: 46.1
click at [547, 284] on div "Janela de atendimento Grade de atendimento Capacidade Transportadoras Veículos …" at bounding box center [516, 248] width 1033 height 496
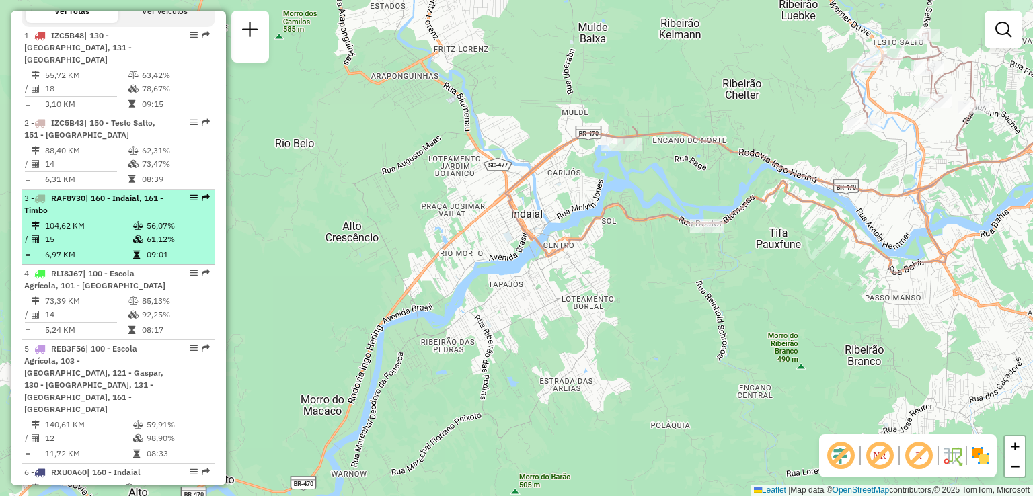
scroll to position [457, 0]
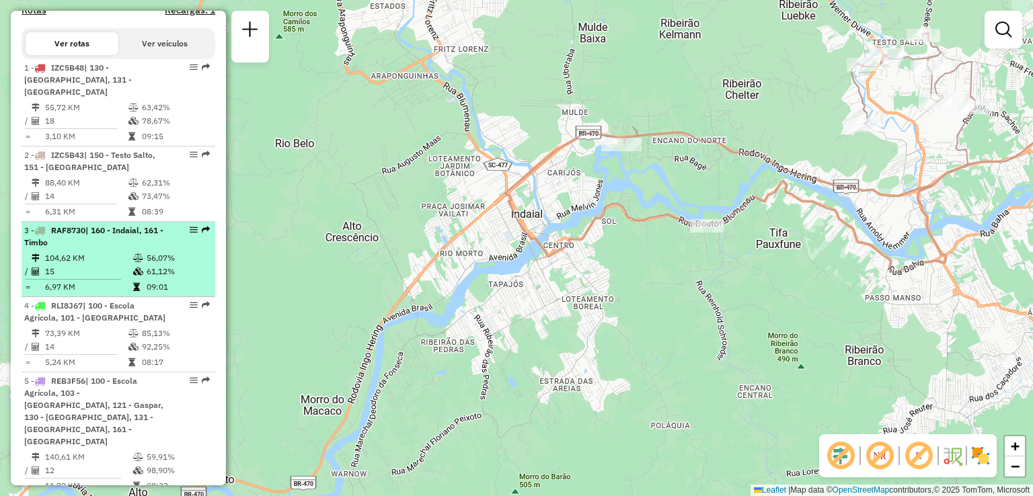
click at [89, 252] on td "104,62 KM" at bounding box center [88, 258] width 88 height 13
select select "**********"
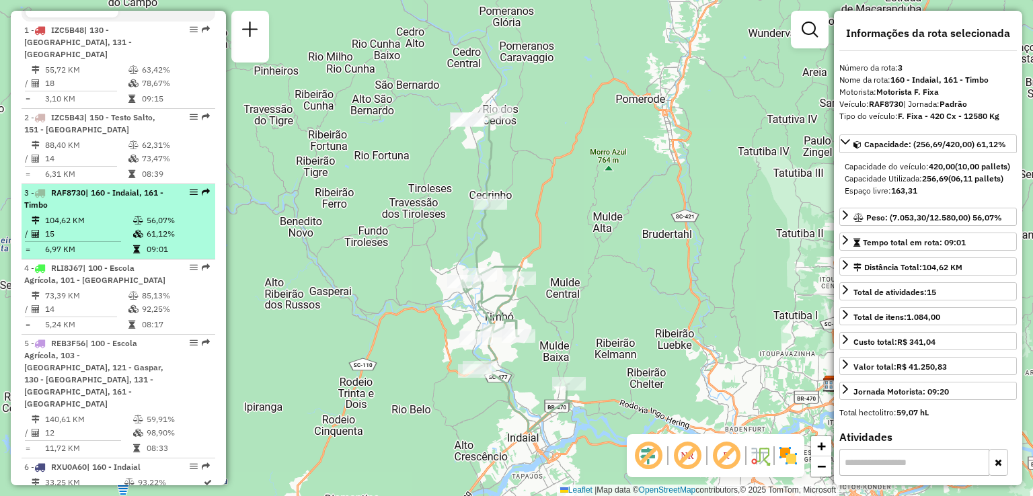
scroll to position [525, 0]
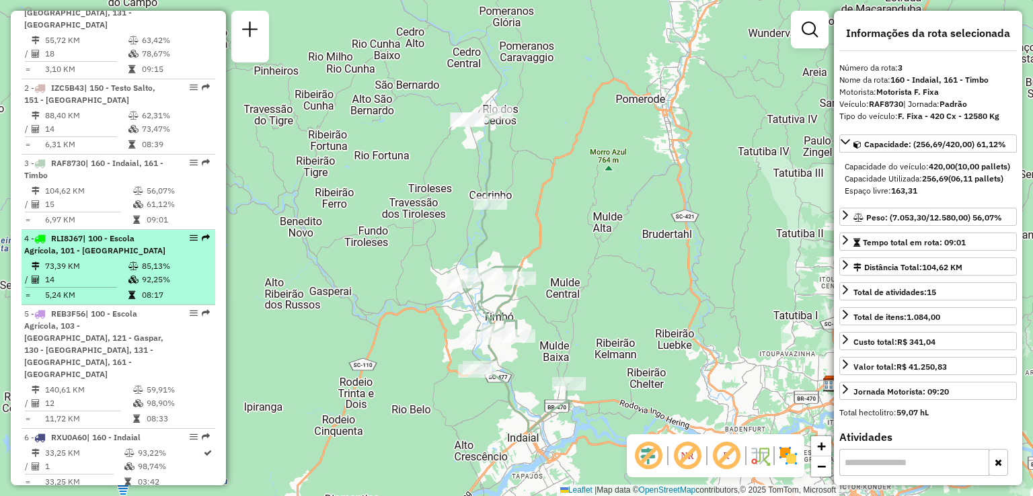
click at [78, 254] on div "4 - RLI8J67 | 100 - Escola Agrícola, 101 - Passo Manso" at bounding box center [95, 245] width 143 height 24
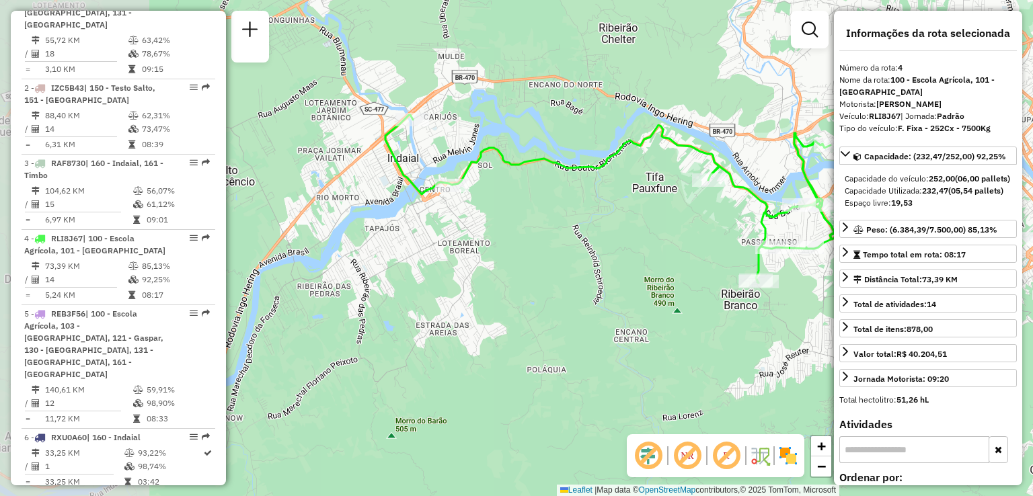
drag, startPoint x: 484, startPoint y: 239, endPoint x: 669, endPoint y: 193, distance: 190.1
click at [669, 193] on div "Janela de atendimento Grade de atendimento Capacidade Transportadoras Veículos …" at bounding box center [516, 248] width 1033 height 496
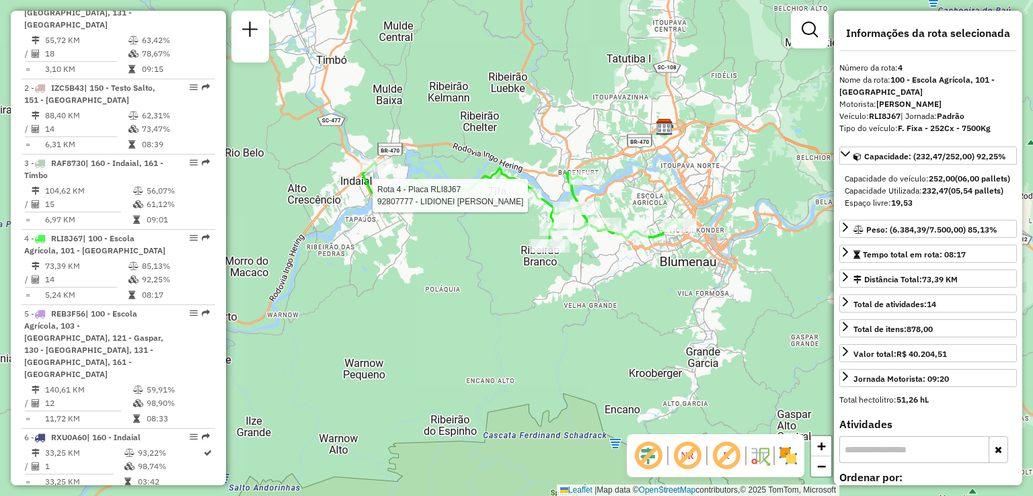
drag, startPoint x: 634, startPoint y: 219, endPoint x: 485, endPoint y: 224, distance: 149.4
click at [485, 224] on div "Rota 4 - Placa RLI8J67 92807777 - LIDIONEI FERNANDO NE Janela de atendimento Gr…" at bounding box center [516, 248] width 1033 height 496
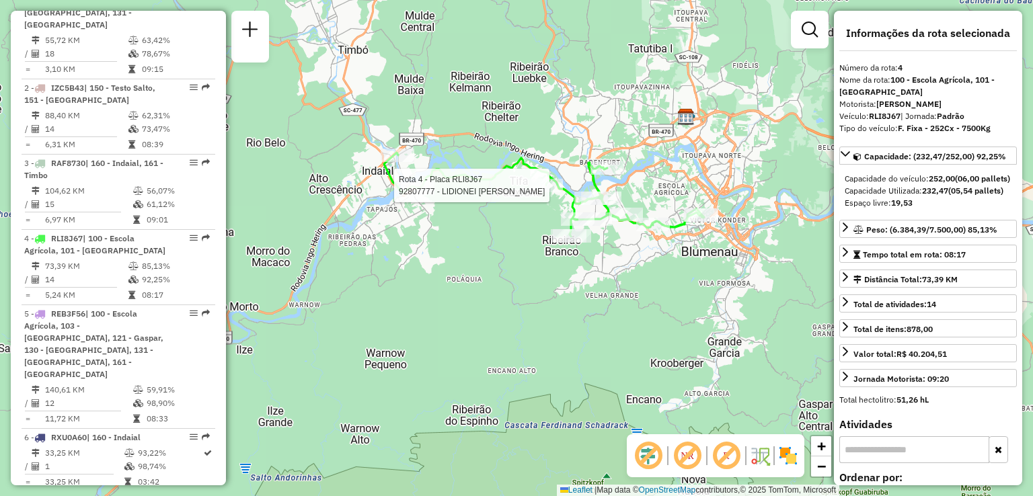
drag, startPoint x: 459, startPoint y: 246, endPoint x: 496, endPoint y: 229, distance: 41.3
click at [496, 229] on div "Rota 4 - Placa RLI8J67 92807777 - LIDIONEI FERNANDO NE Janela de atendimento Gr…" at bounding box center [516, 248] width 1033 height 496
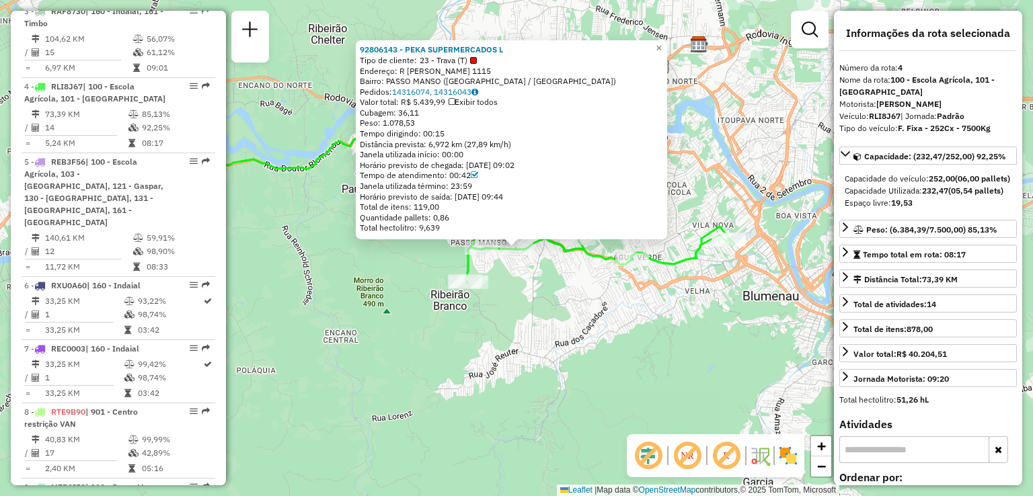
scroll to position [743, 0]
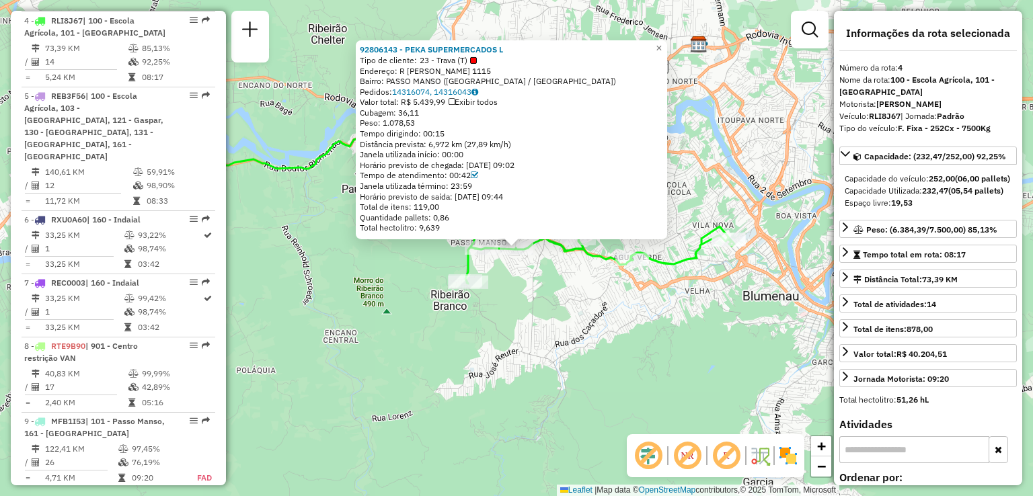
click at [569, 311] on div "92806143 - PEKA SUPERMERCADOS L Tipo de cliente: 23 - Trava (T) Endereço: R ART…" at bounding box center [516, 248] width 1033 height 496
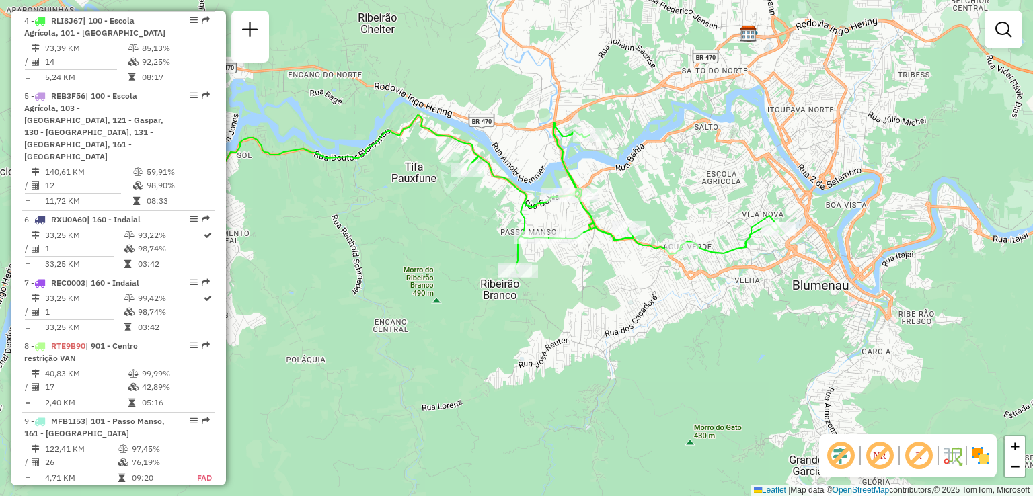
drag, startPoint x: 581, startPoint y: 281, endPoint x: 651, endPoint y: 266, distance: 72.2
click at [651, 266] on div "Janela de atendimento Grade de atendimento Capacidade Transportadoras Veículos …" at bounding box center [516, 248] width 1033 height 496
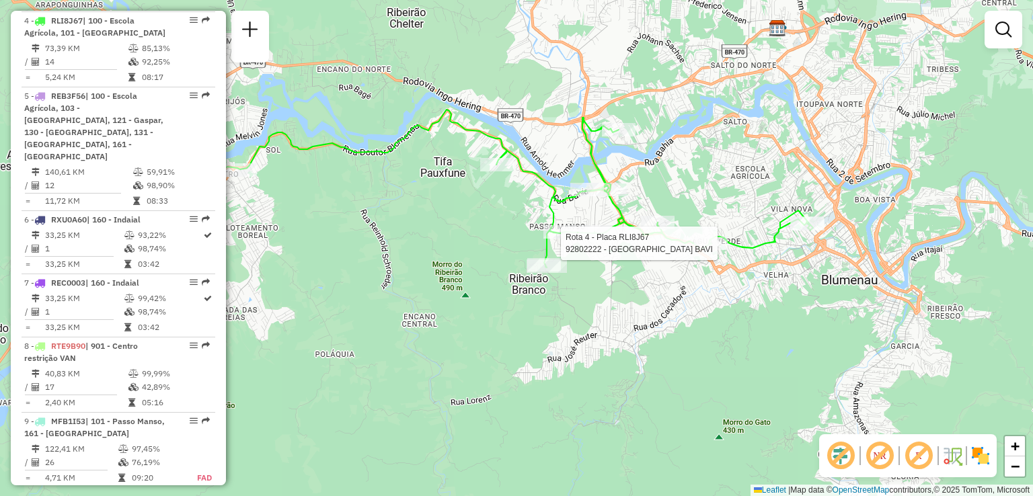
select select "**********"
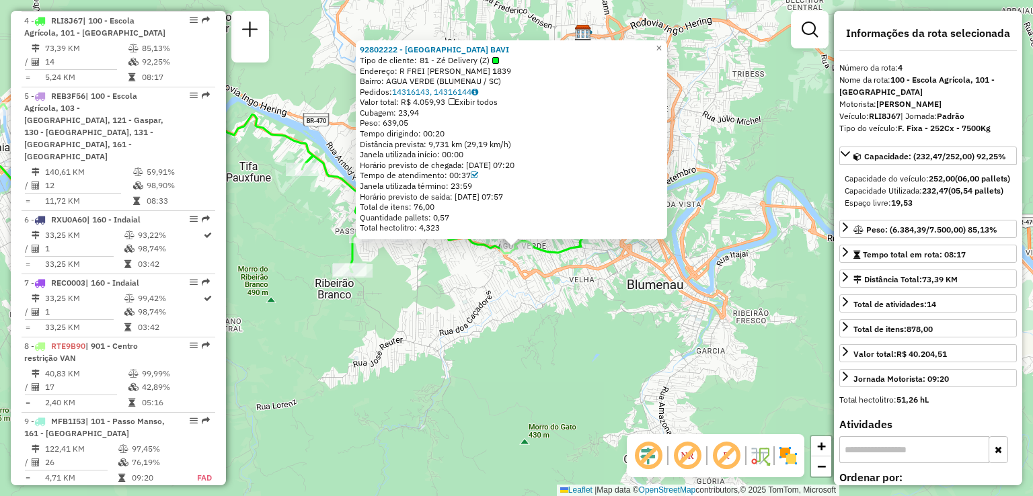
click at [707, 244] on div "92802222 - CASA DA CERVEJA BAVI Tipo de cliente: 81 - Zé Delivery (Z) Endereço:…" at bounding box center [516, 248] width 1033 height 496
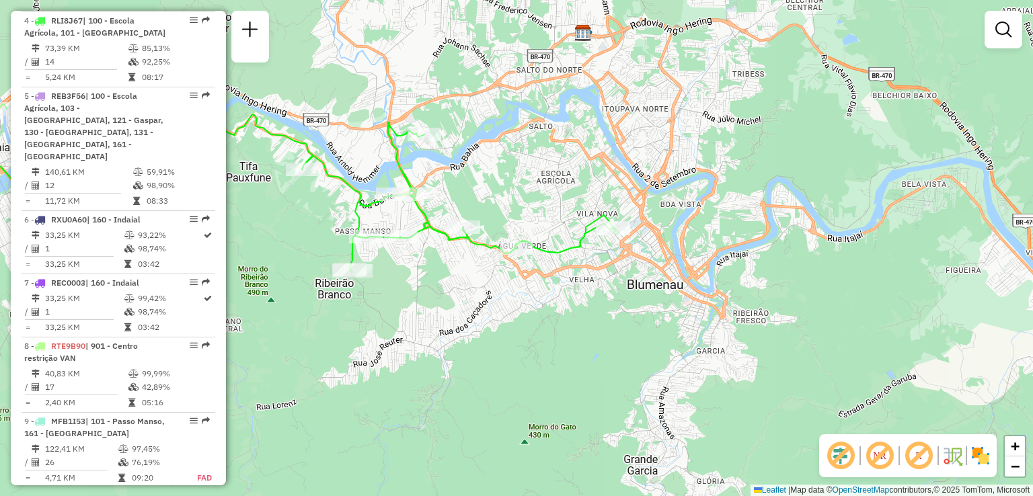
click at [546, 237] on icon at bounding box center [299, 188] width 640 height 168
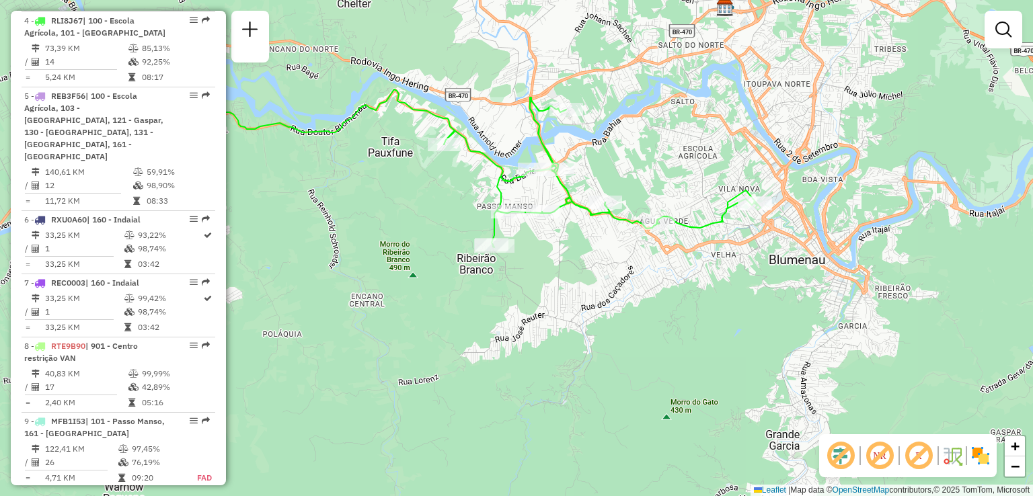
drag, startPoint x: 474, startPoint y: 278, endPoint x: 594, endPoint y: 267, distance: 120.9
click at [622, 264] on div "Janela de atendimento Grade de atendimento Capacidade Transportadoras Veículos …" at bounding box center [516, 248] width 1033 height 496
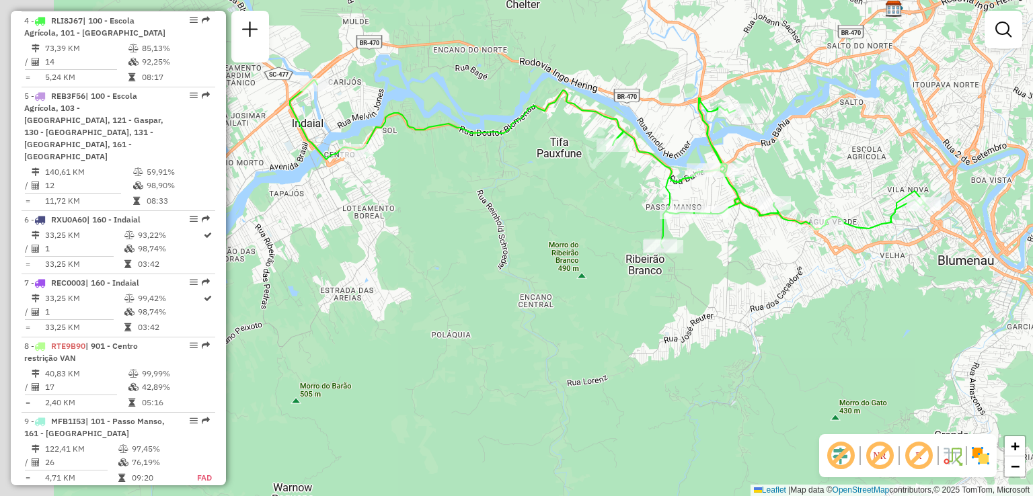
drag, startPoint x: 591, startPoint y: 269, endPoint x: 683, endPoint y: 273, distance: 92.9
click at [683, 273] on div "Janela de atendimento Grade de atendimento Capacidade Transportadoras Veículos …" at bounding box center [516, 248] width 1033 height 496
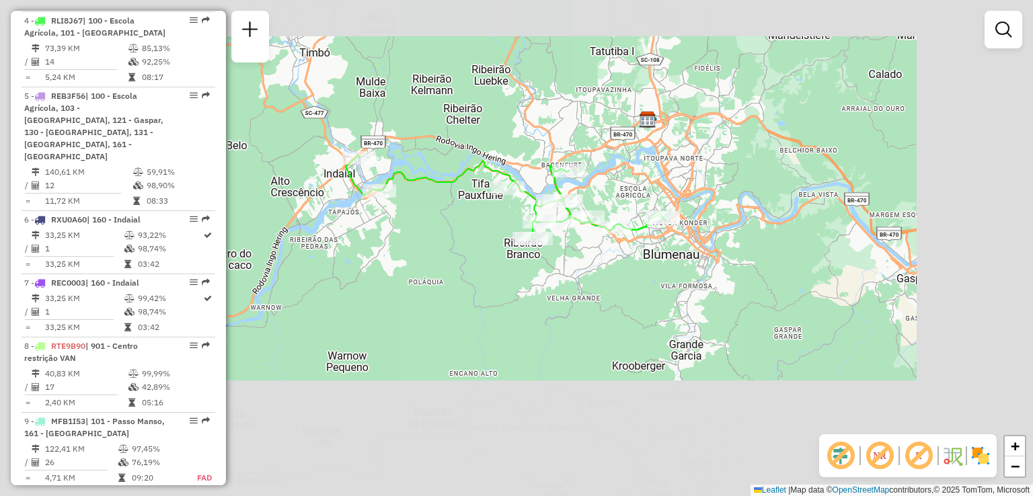
drag, startPoint x: 457, startPoint y: 234, endPoint x: 457, endPoint y: 223, distance: 11.5
click at [466, 234] on div "Janela de atendimento Grade de atendimento Capacidade Transportadoras Veículos …" at bounding box center [516, 248] width 1033 height 496
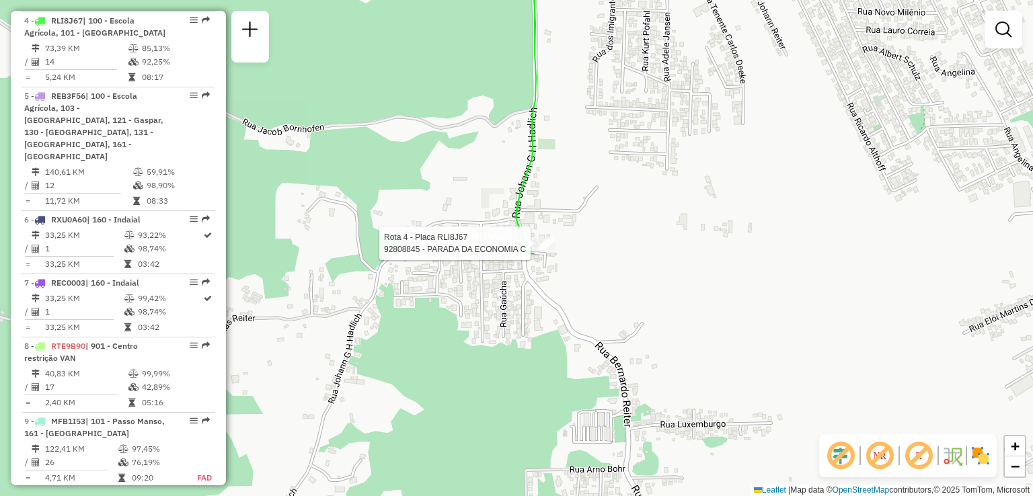
select select "**********"
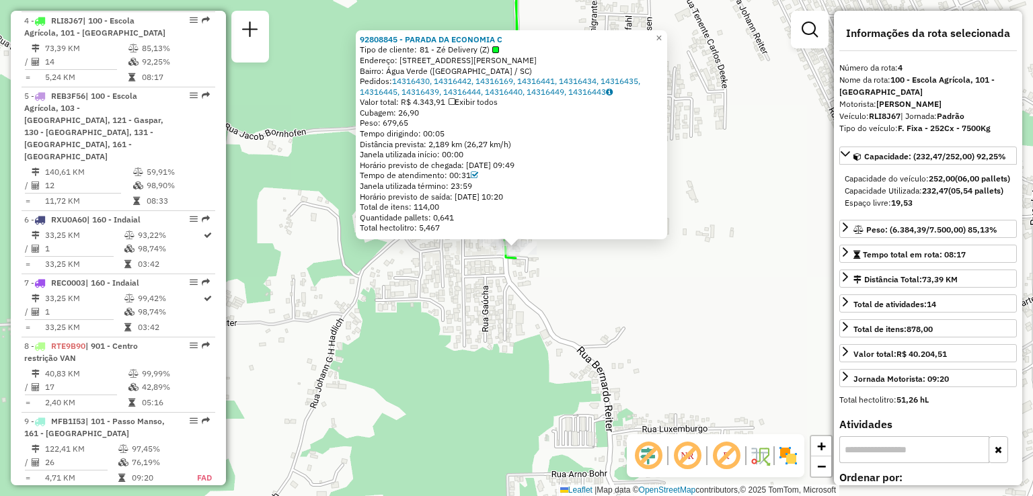
click at [580, 248] on div "Rota 4 - Placa RLI8J67 92808845 - PARADA DA ECONOMIA C 92808845 - PARADA DA ECO…" at bounding box center [516, 248] width 1033 height 496
click at [581, 248] on div "92808845 - PARADA DA ECONOMIA C Tipo de cliente: 81 - Zé Delivery (Z) Endereço:…" at bounding box center [516, 248] width 1033 height 496
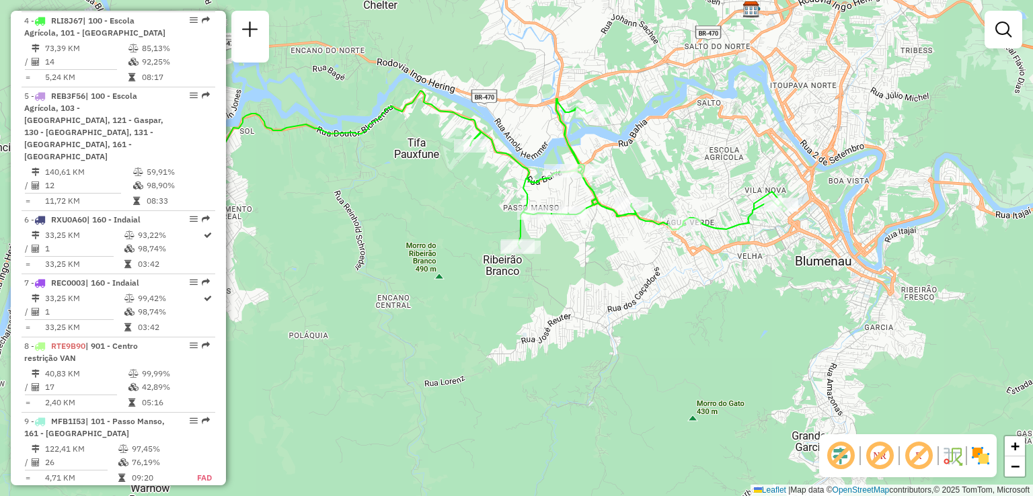
drag, startPoint x: 676, startPoint y: 260, endPoint x: 609, endPoint y: 262, distance: 67.3
click at [609, 262] on div "Janela de atendimento Grade de atendimento Capacidade Transportadoras Veículos …" at bounding box center [516, 248] width 1033 height 496
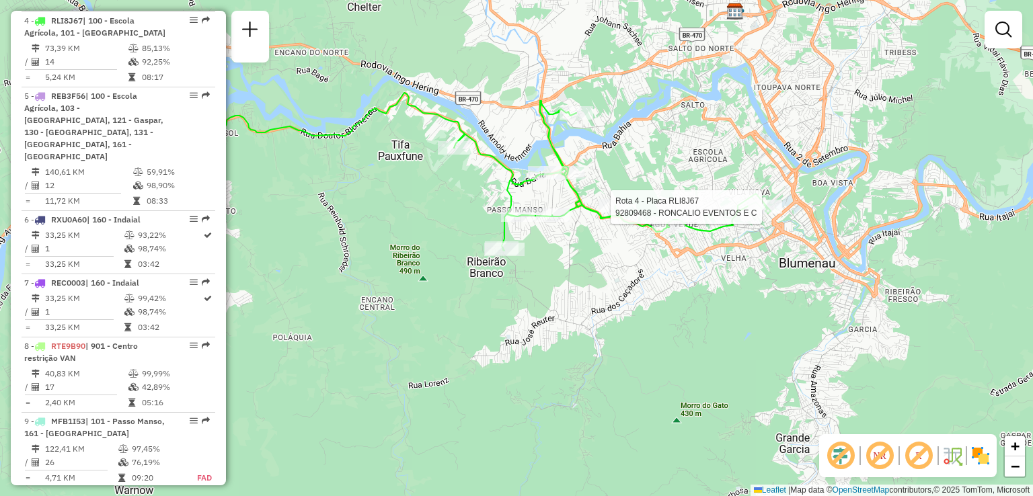
select select "**********"
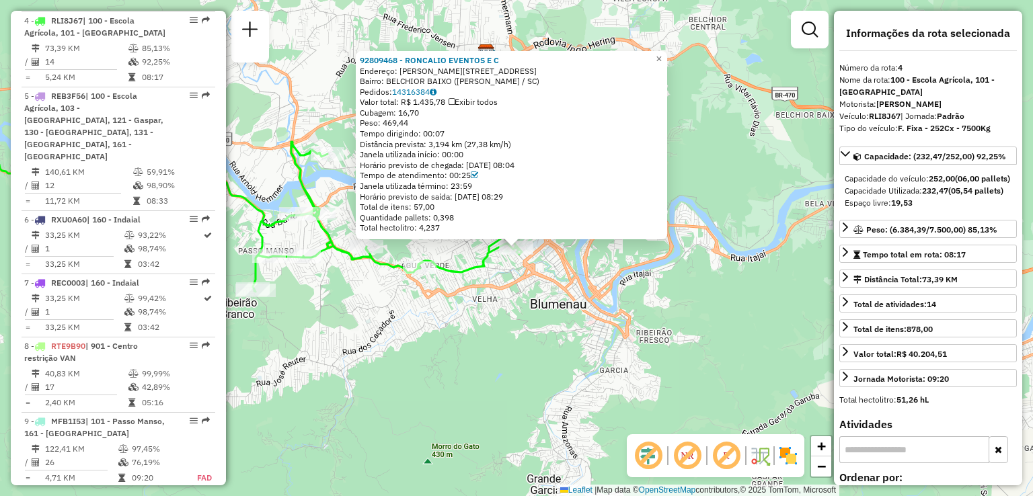
click at [769, 211] on div "92809468 - RONCALIO EVENTOS E C Endereço: R R VIDAL FLAVIO DIAS 704 Bairro: BEL…" at bounding box center [516, 248] width 1033 height 496
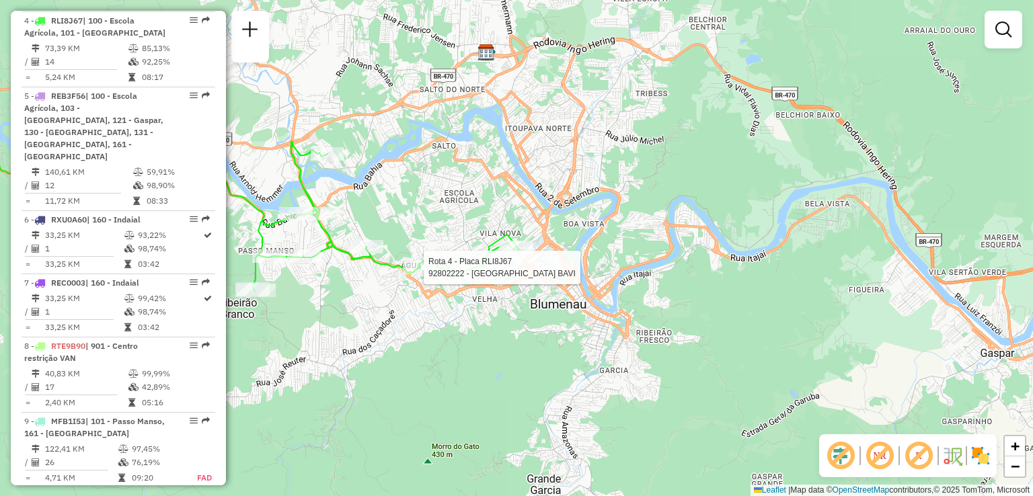
select select "**********"
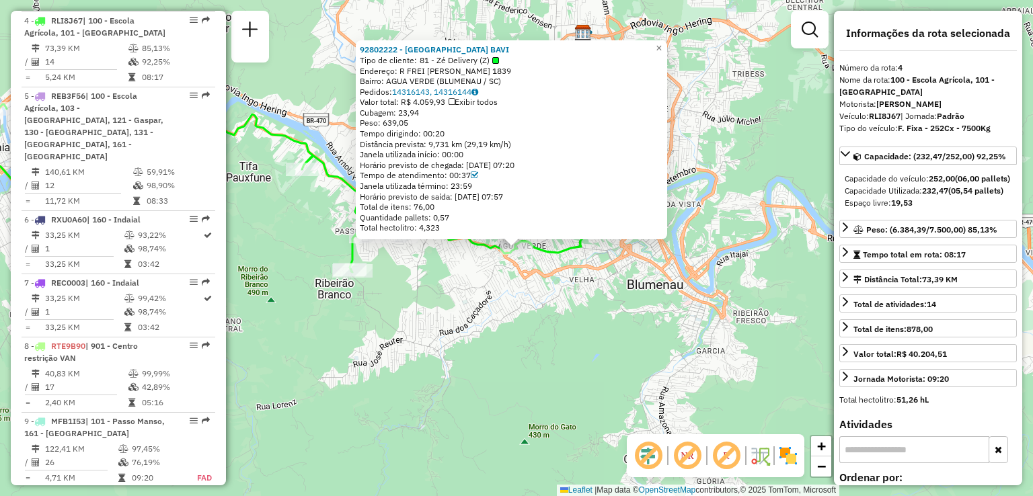
click at [405, 288] on div "92802222 - CASA DA CERVEJA BAVI Tipo de cliente: 81 - Zé Delivery (Z) Endereço:…" at bounding box center [516, 248] width 1033 height 496
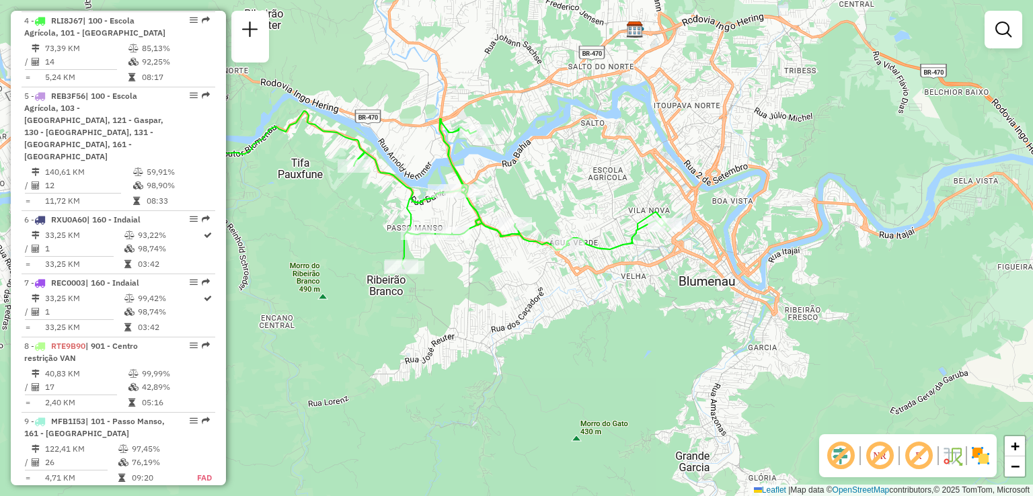
drag, startPoint x: 461, startPoint y: 283, endPoint x: 500, endPoint y: 283, distance: 39.7
click at [500, 283] on div "Janela de atendimento Grade de atendimento Capacidade Transportadoras Veículos …" at bounding box center [516, 248] width 1033 height 496
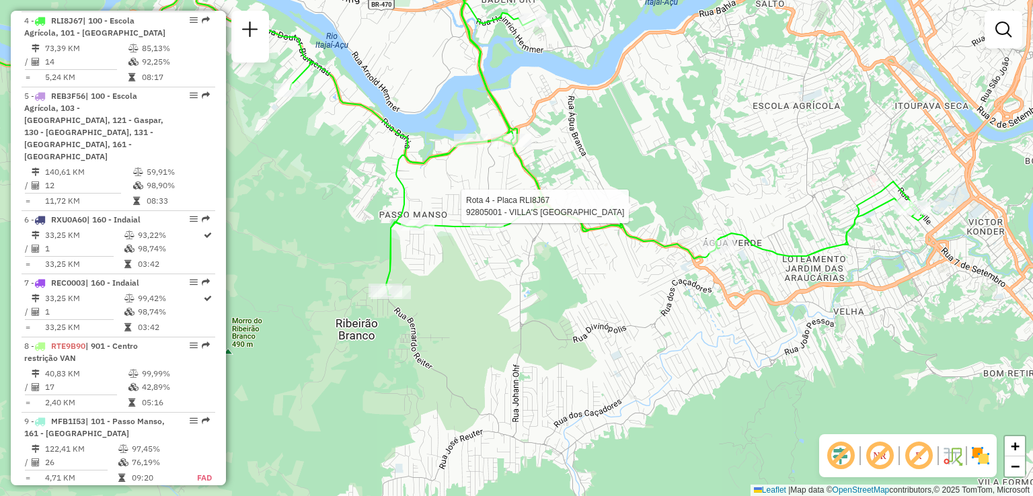
select select "**********"
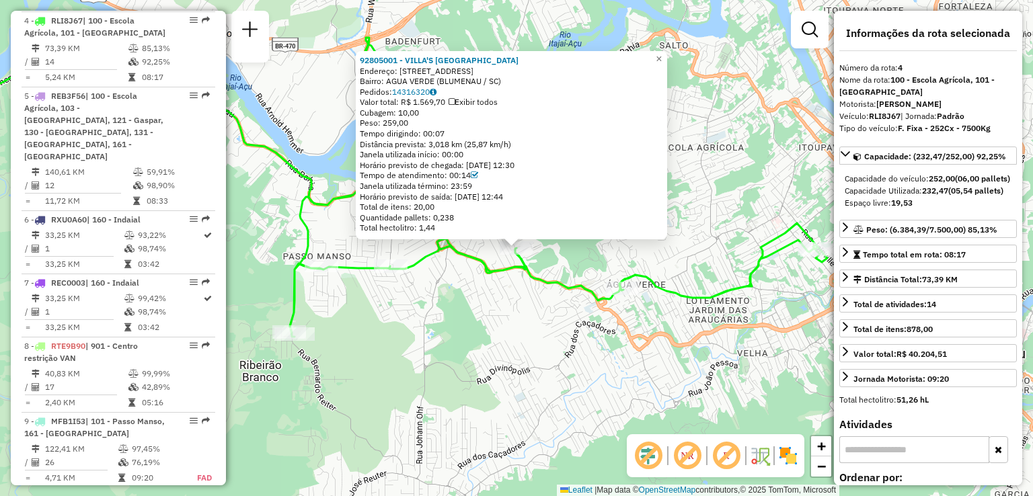
click at [557, 295] on div "92805001 - VILLA'S BAR BLUMENAU Endereço: R Água Branca 330 Bairro: AGUA VERDE …" at bounding box center [516, 248] width 1033 height 496
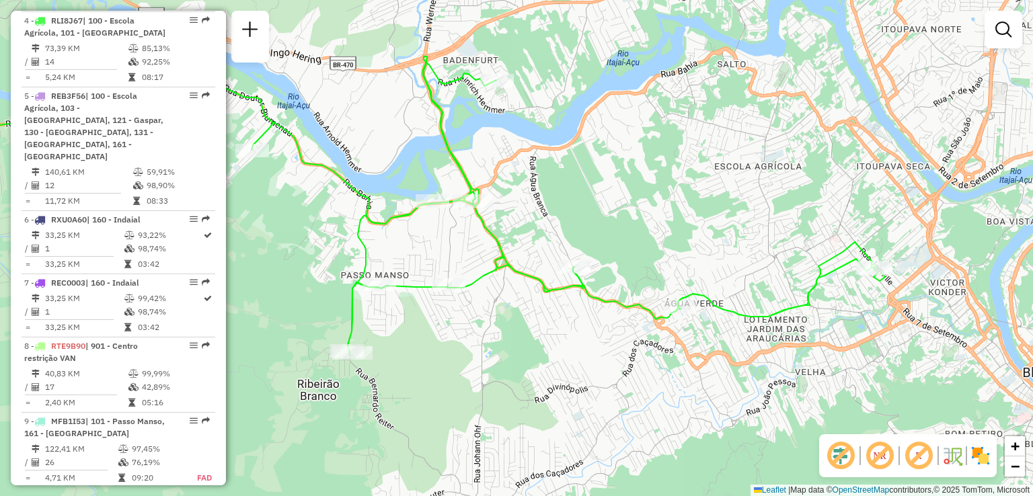
drag, startPoint x: 533, startPoint y: 278, endPoint x: 614, endPoint y: 300, distance: 83.7
click at [612, 300] on icon at bounding box center [419, 197] width 931 height 315
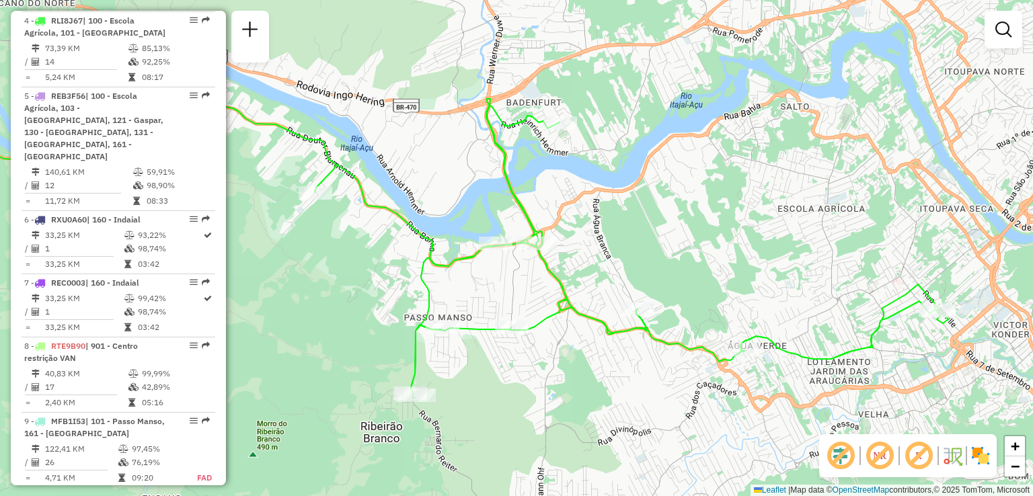
click at [630, 206] on div "Janela de atendimento Grade de atendimento Capacidade Transportadoras Veículos …" at bounding box center [516, 248] width 1033 height 496
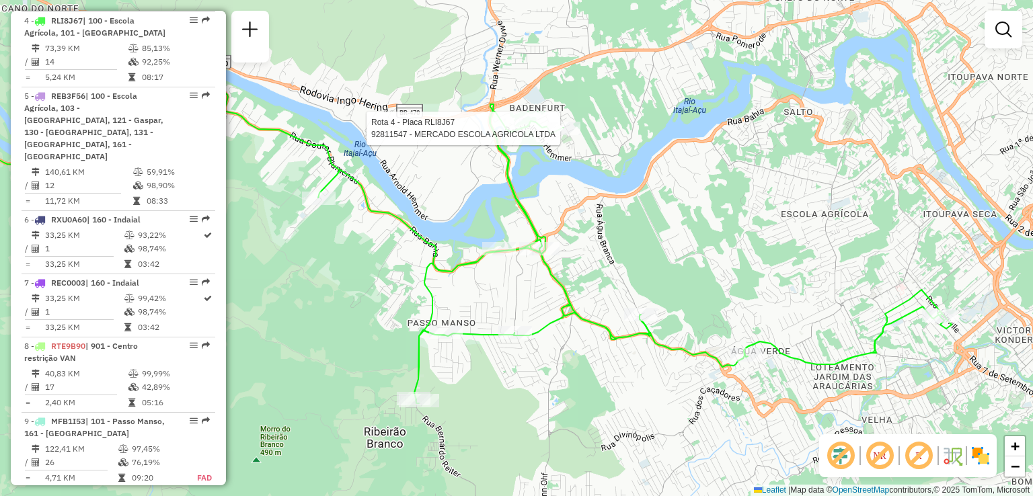
select select "**********"
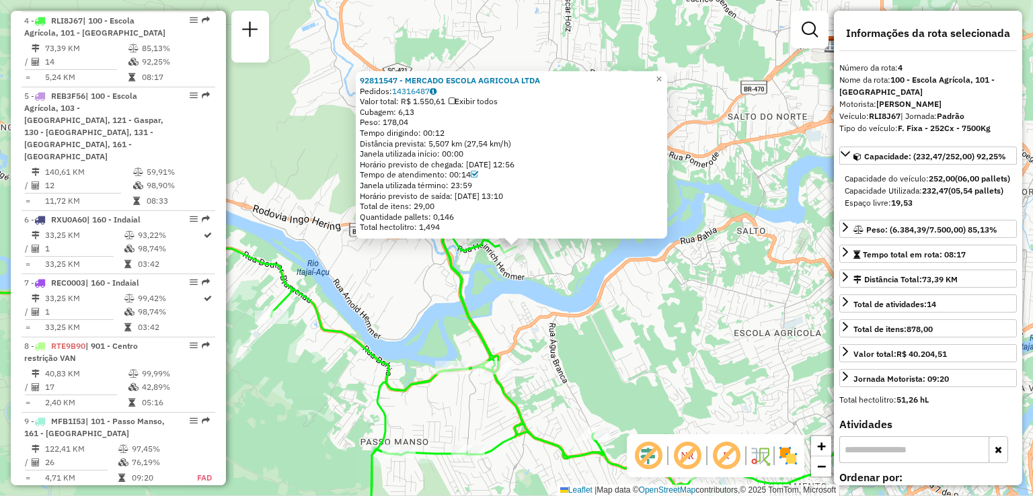
click at [603, 299] on div "92811547 - MERCADO ESCOLA AGRICOLA LTDA Pedidos: 14316487 Valor total: R$ 1.550…" at bounding box center [516, 248] width 1033 height 496
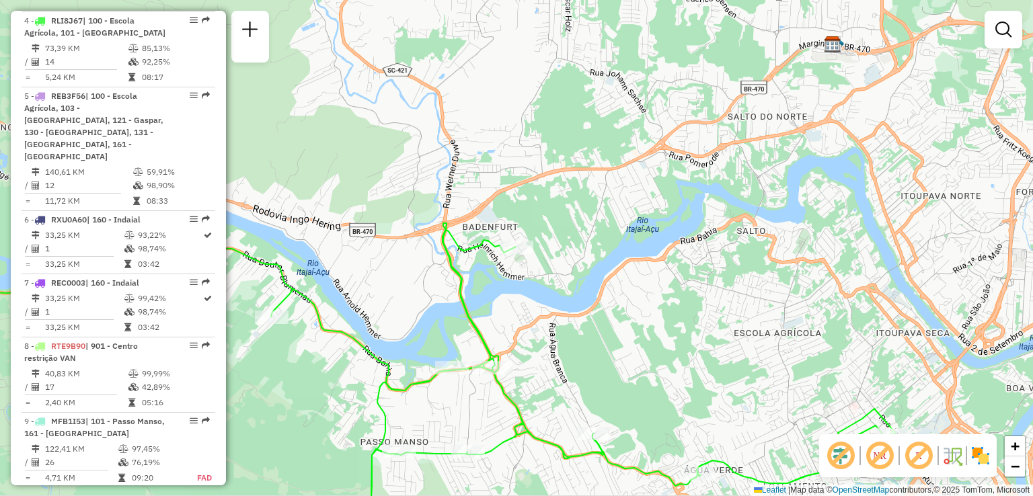
drag, startPoint x: 557, startPoint y: 371, endPoint x: 611, endPoint y: 342, distance: 61.1
click at [611, 342] on div "Janela de atendimento Grade de atendimento Capacidade Transportadoras Veículos …" at bounding box center [516, 248] width 1033 height 496
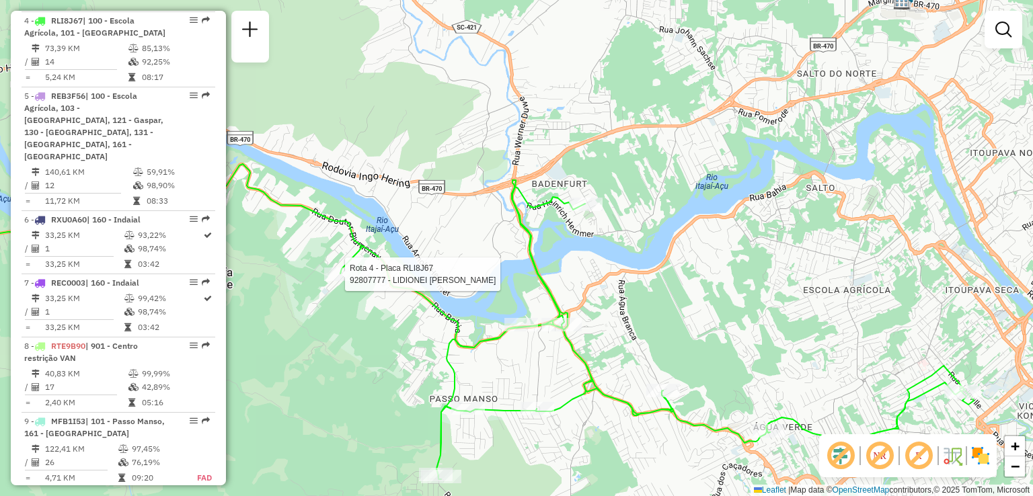
select select "**********"
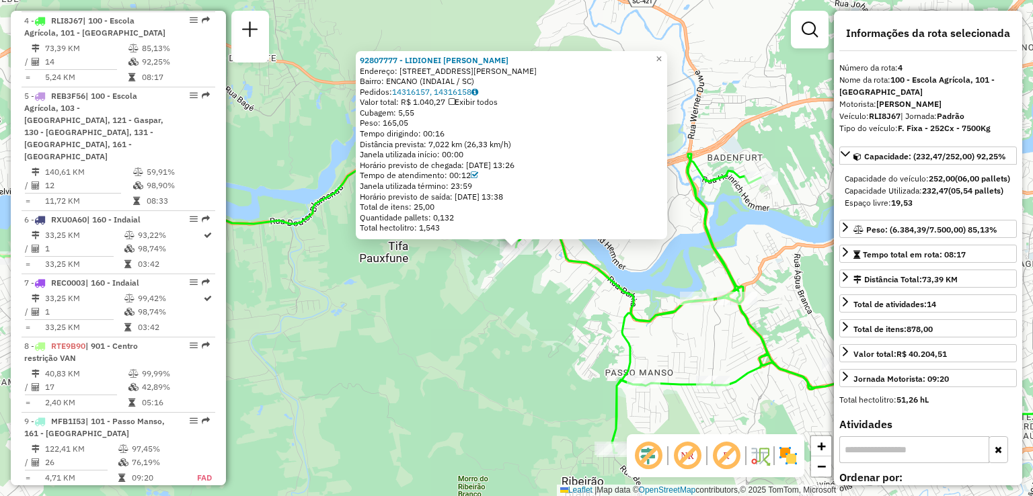
click at [352, 298] on div "92807777 - LIDIONEI FERNANDO NE Endereço: R JULIETE WALDRICH 241 Bairro: ENCANO…" at bounding box center [516, 248] width 1033 height 496
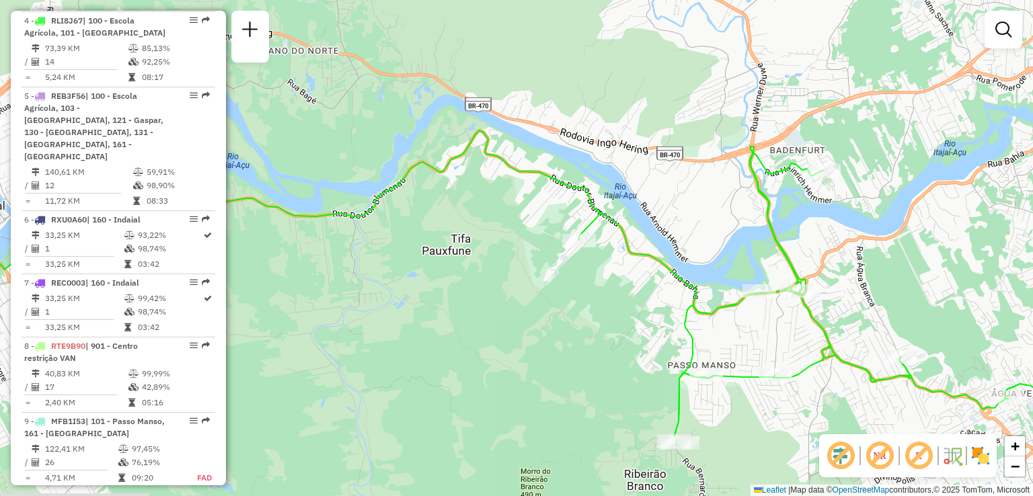
drag, startPoint x: 429, startPoint y: 294, endPoint x: 556, endPoint y: 287, distance: 126.7
click at [556, 287] on div "Janela de atendimento Grade de atendimento Capacidade Transportadoras Veículos …" at bounding box center [516, 248] width 1033 height 496
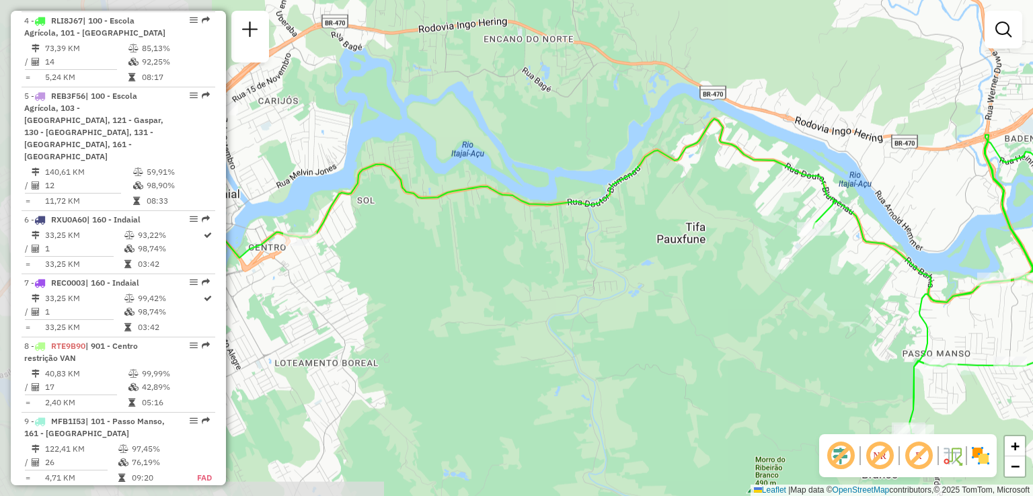
drag, startPoint x: 558, startPoint y: 287, endPoint x: 567, endPoint y: 287, distance: 9.4
click at [567, 287] on div "Janela de atendimento Grade de atendimento Capacidade Transportadoras Veículos …" at bounding box center [516, 248] width 1033 height 496
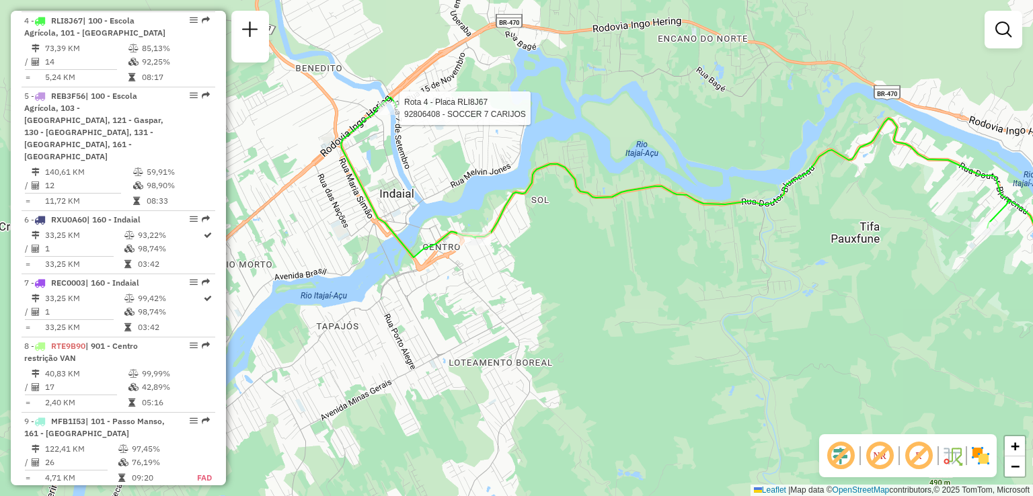
select select "**********"
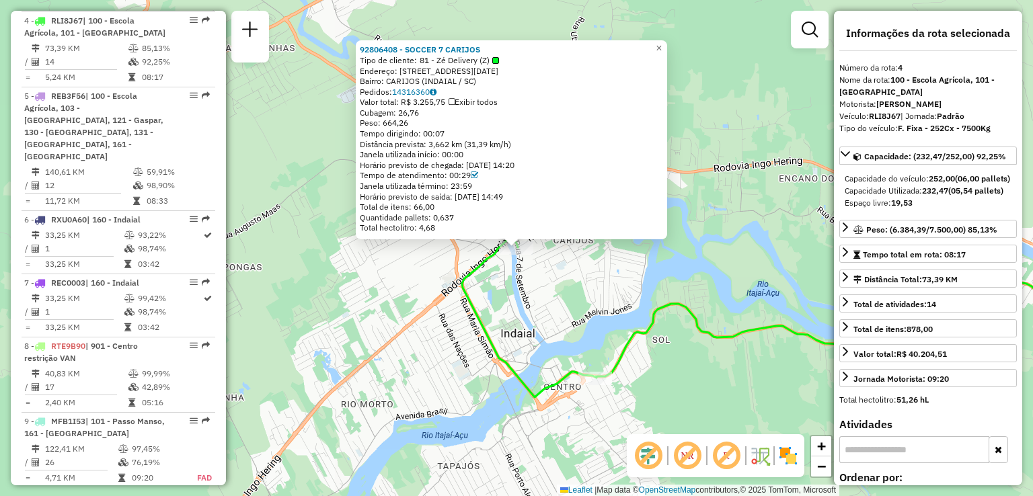
click at [766, 221] on div "92806408 - SOCCER 7 CARIJOS Tipo de cliente: 81 - Zé Delivery (Z) Endereço: R R…" at bounding box center [516, 248] width 1033 height 496
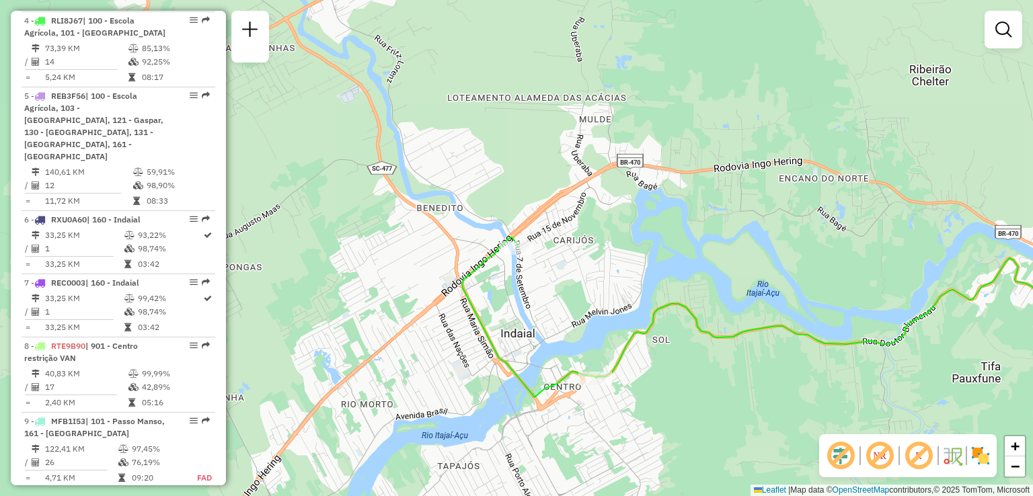
drag, startPoint x: 718, startPoint y: 263, endPoint x: 661, endPoint y: 188, distance: 94.6
click at [682, 196] on div "Janela de atendimento Grade de atendimento Capacidade Transportadoras Veículos …" at bounding box center [516, 248] width 1033 height 496
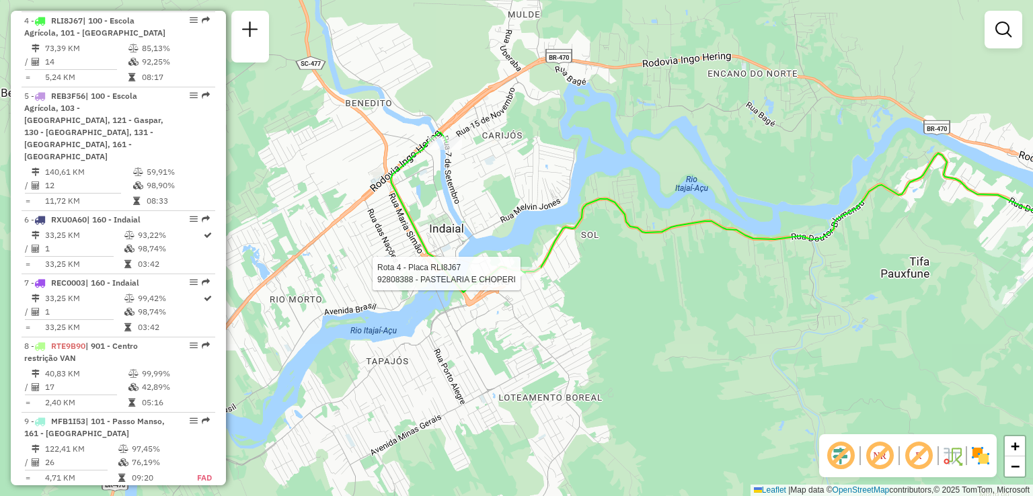
select select "**********"
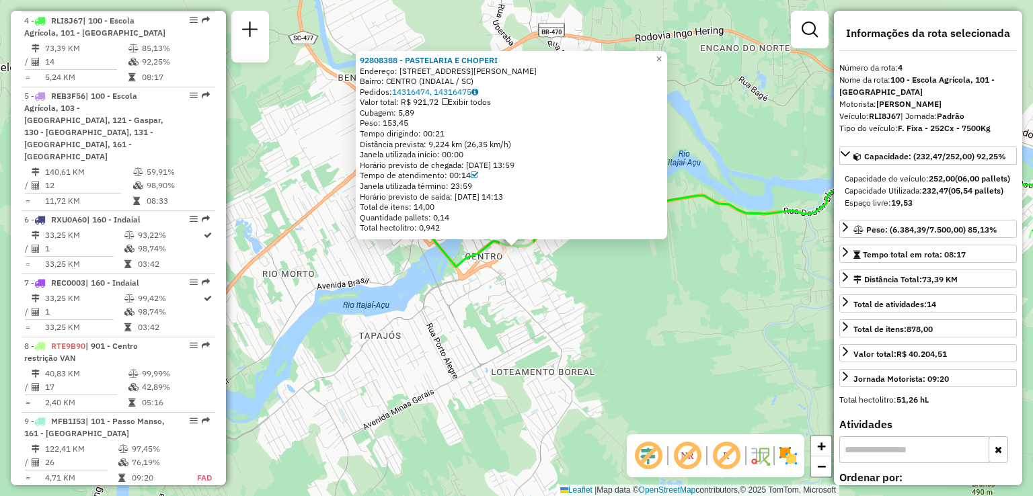
click at [619, 274] on div "92808388 - PASTELARIA E CHOPERI Endereço: R RUA DOUTOR BLUMENAU 126 Bairro: CEN…" at bounding box center [516, 248] width 1033 height 496
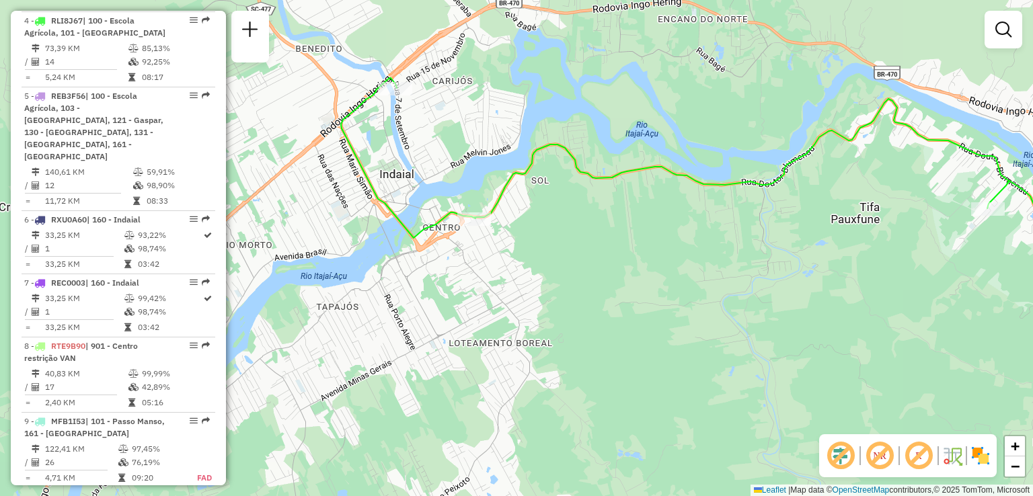
drag, startPoint x: 650, startPoint y: 276, endPoint x: 548, endPoint y: 210, distance: 121.5
click at [562, 219] on div "Janela de atendimento Grade de atendimento Capacidade Transportadoras Veículos …" at bounding box center [516, 248] width 1033 height 496
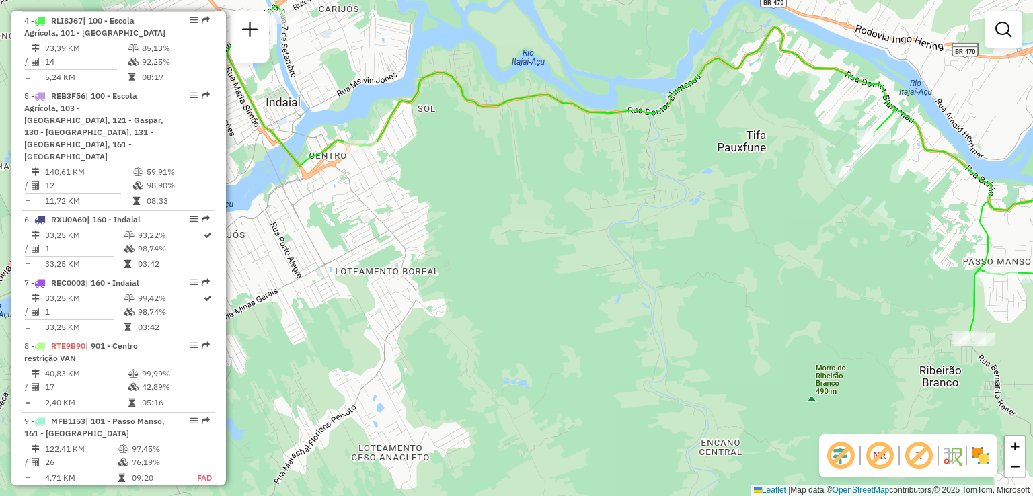
drag, startPoint x: 757, startPoint y: 265, endPoint x: 681, endPoint y: 186, distance: 109.4
click at [686, 191] on div "Janela de atendimento Grade de atendimento Capacidade Transportadoras Veículos …" at bounding box center [516, 248] width 1033 height 496
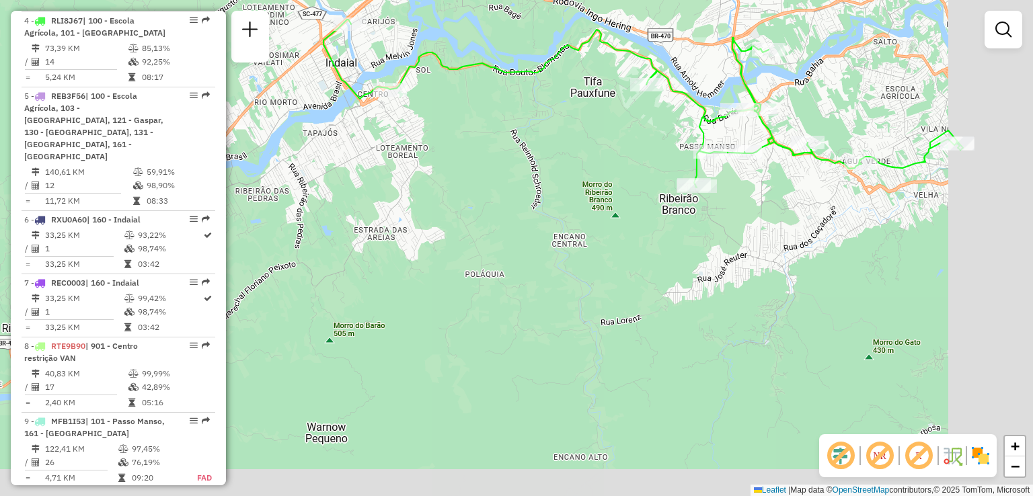
drag, startPoint x: 647, startPoint y: 178, endPoint x: 622, endPoint y: 174, distance: 25.9
click at [622, 174] on div "Janela de atendimento Grade de atendimento Capacidade Transportadoras Veículos …" at bounding box center [516, 248] width 1033 height 496
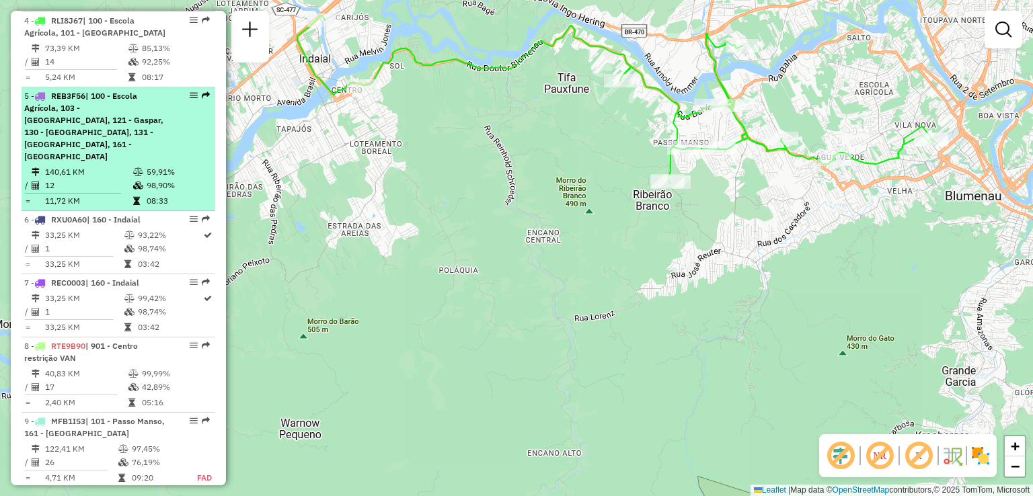
click at [76, 127] on span "| 100 - Escola Agrícola, 103 - [GEOGRAPHIC_DATA], 121 - Gaspar, 130 - [GEOGRAPH…" at bounding box center [93, 126] width 139 height 71
select select "**********"
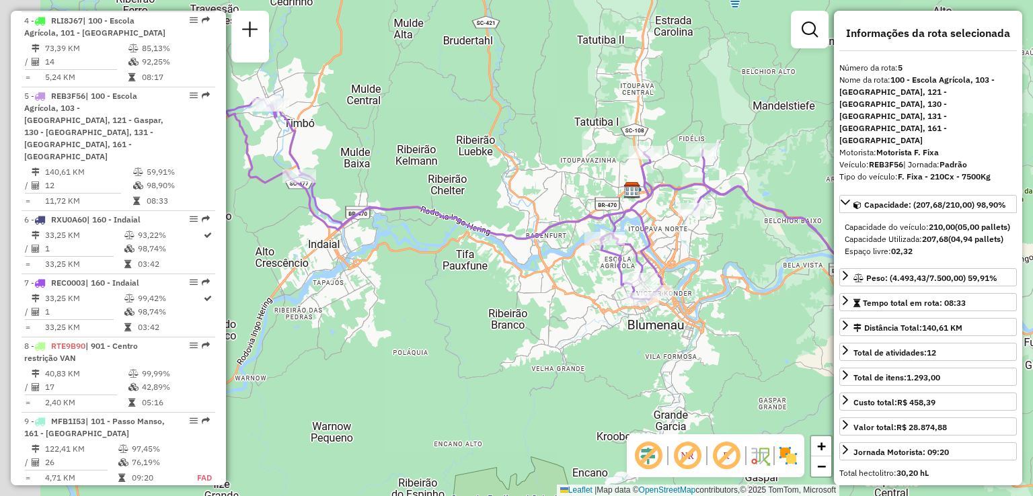
drag, startPoint x: 515, startPoint y: 207, endPoint x: 631, endPoint y: 194, distance: 116.4
click at [635, 194] on img at bounding box center [632, 190] width 17 height 17
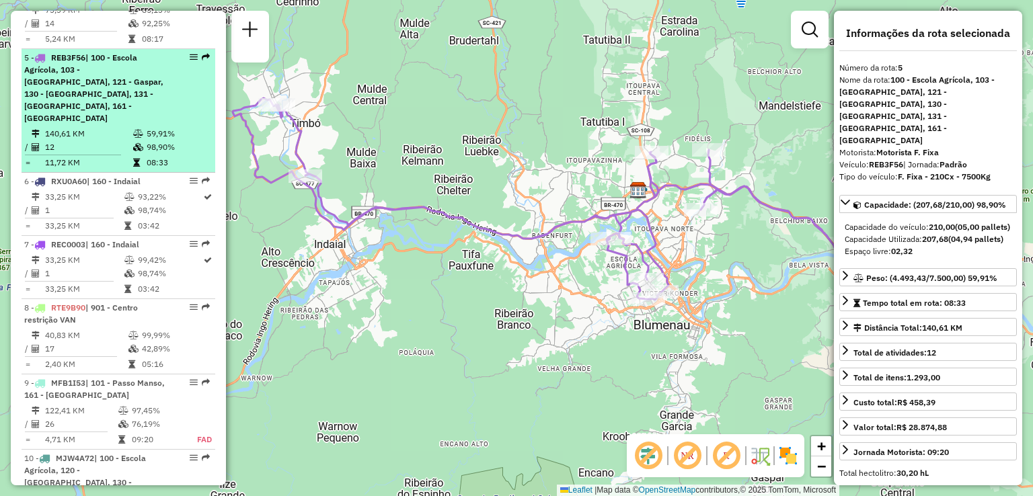
scroll to position [810, 0]
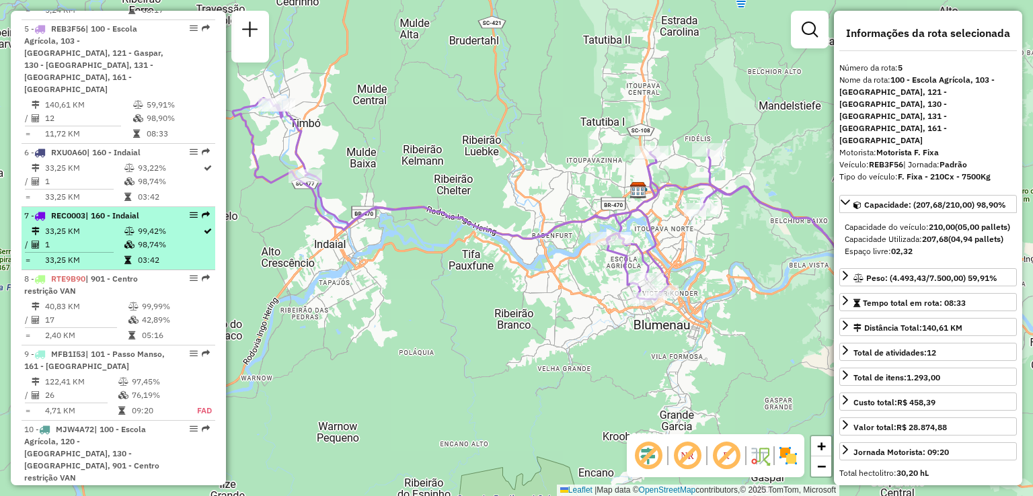
click at [72, 225] on td "33,25 KM" at bounding box center [83, 231] width 79 height 13
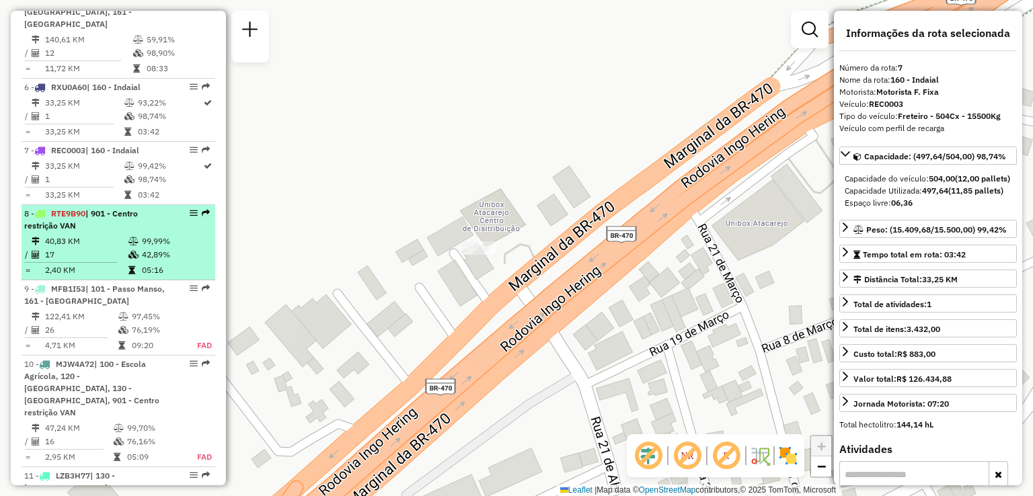
scroll to position [877, 0]
click at [69, 207] on span "| 901 - Centro restrição VAN" at bounding box center [81, 218] width 114 height 22
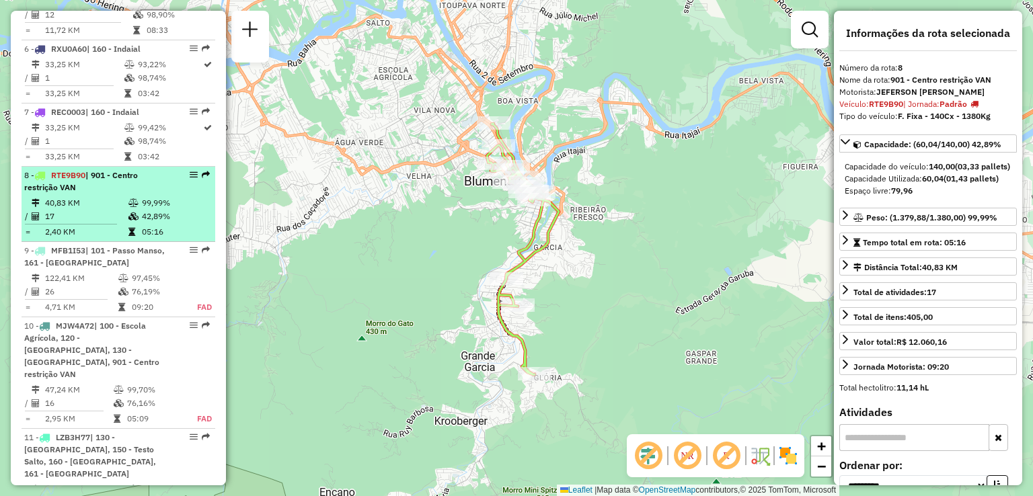
scroll to position [944, 0]
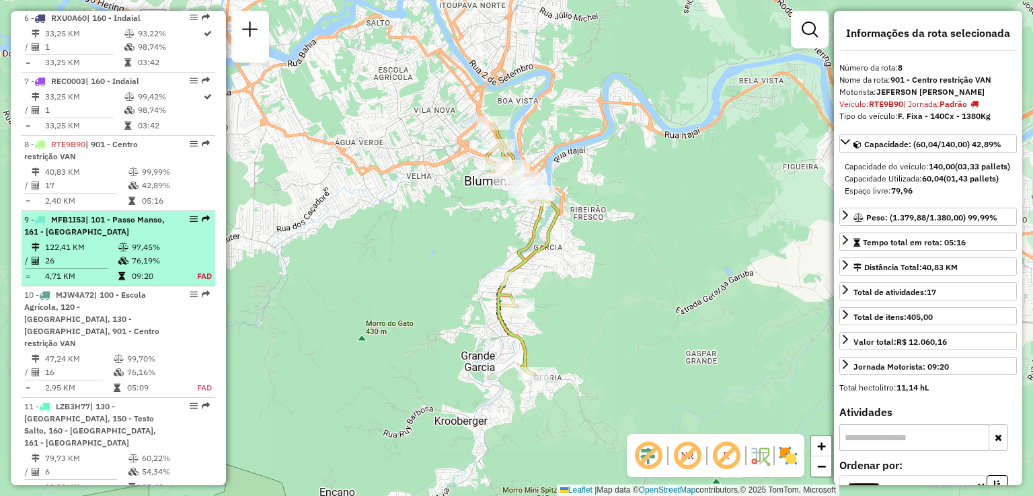
click at [69, 215] on span "| 101 - Passo Manso, 161 - [GEOGRAPHIC_DATA]" at bounding box center [94, 226] width 141 height 22
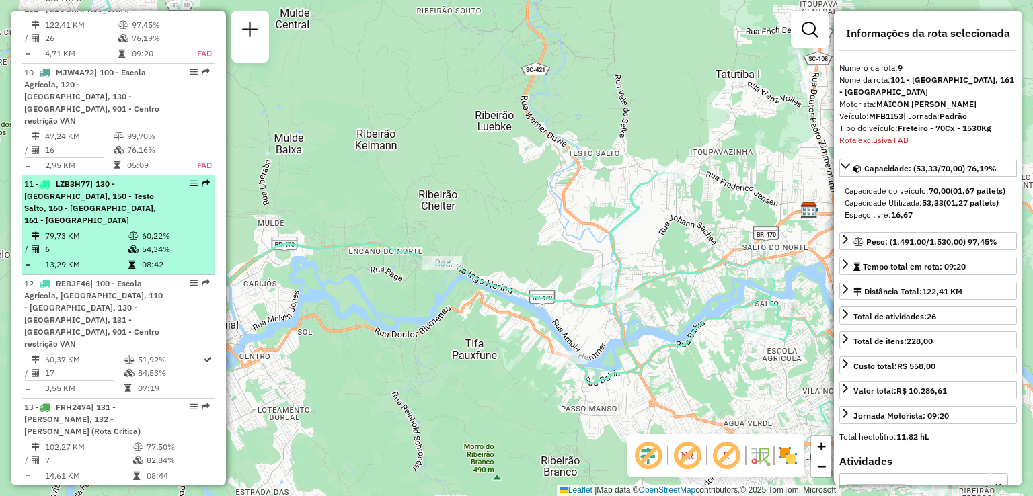
scroll to position [1234, 0]
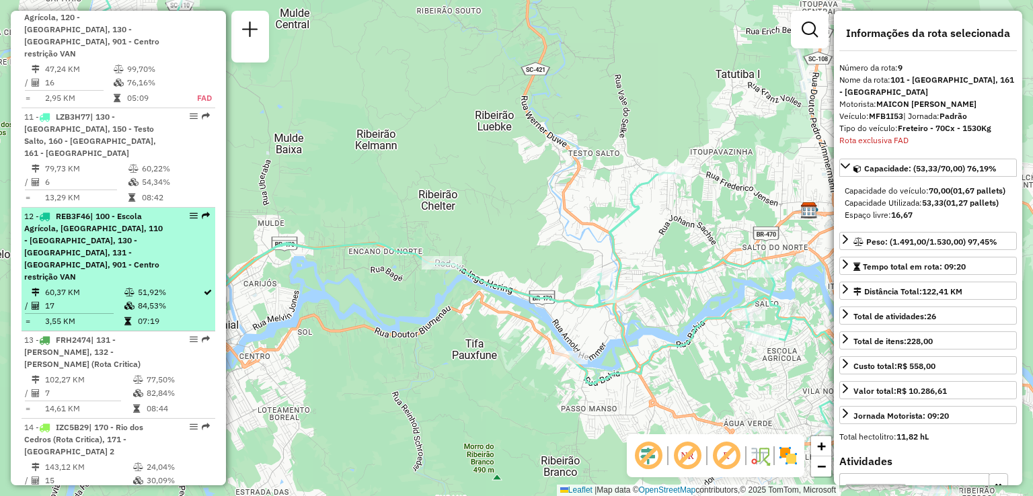
click at [70, 211] on span "| 100 - Escola Agrícola, [GEOGRAPHIC_DATA], 110 - [GEOGRAPHIC_DATA], 130 - [GEO…" at bounding box center [93, 246] width 139 height 71
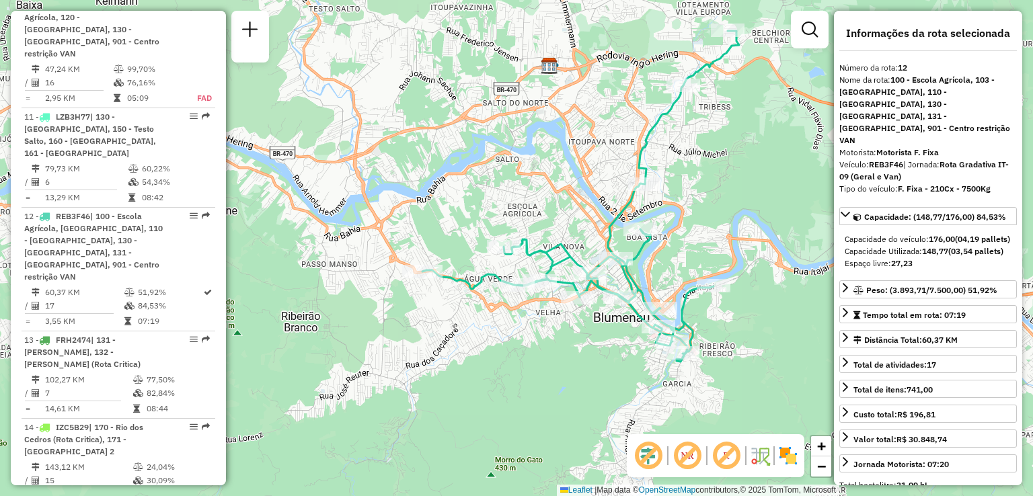
drag, startPoint x: 414, startPoint y: 198, endPoint x: 453, endPoint y: 144, distance: 66.6
click at [453, 144] on div "Janela de atendimento Grade de atendimento Capacidade Transportadoras Veículos …" at bounding box center [516, 248] width 1033 height 496
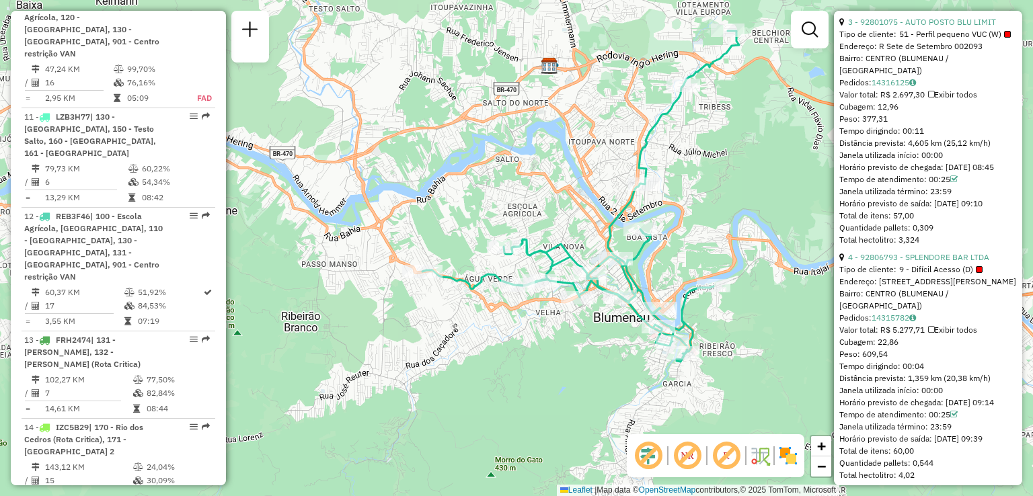
scroll to position [1076, 0]
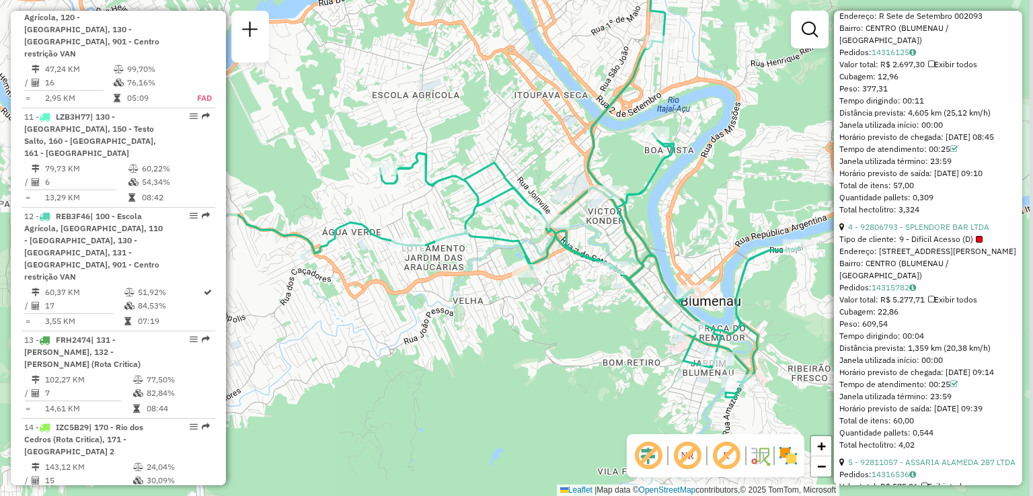
drag, startPoint x: 674, startPoint y: 367, endPoint x: 649, endPoint y: 325, distance: 48.6
click at [652, 330] on div "Janela de atendimento Grade de atendimento Capacidade Transportadoras Veículos …" at bounding box center [516, 248] width 1033 height 496
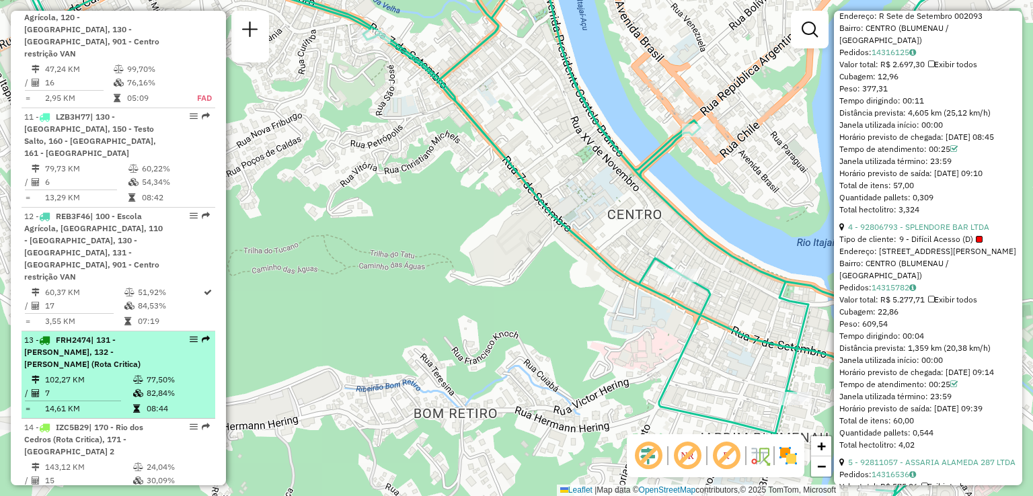
click at [89, 373] on td "102,27 KM" at bounding box center [88, 379] width 88 height 13
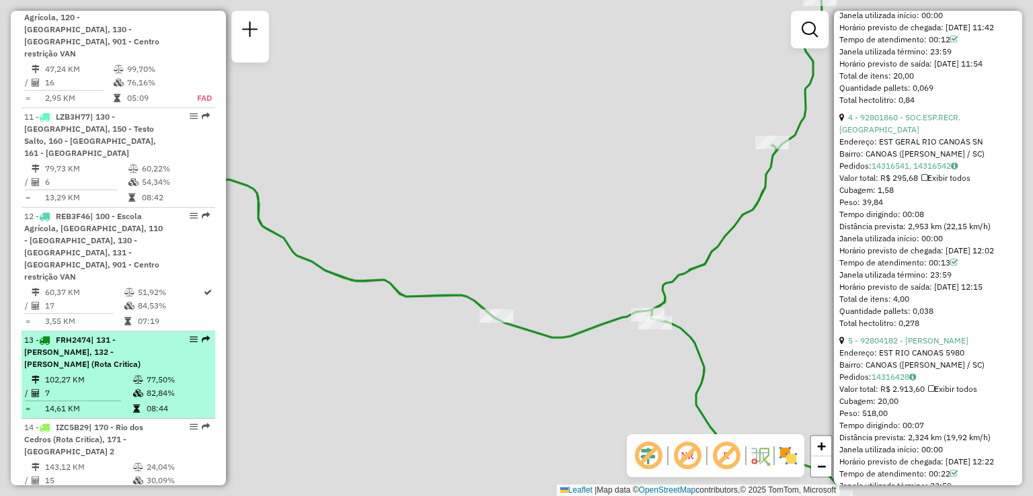
scroll to position [1027, 0]
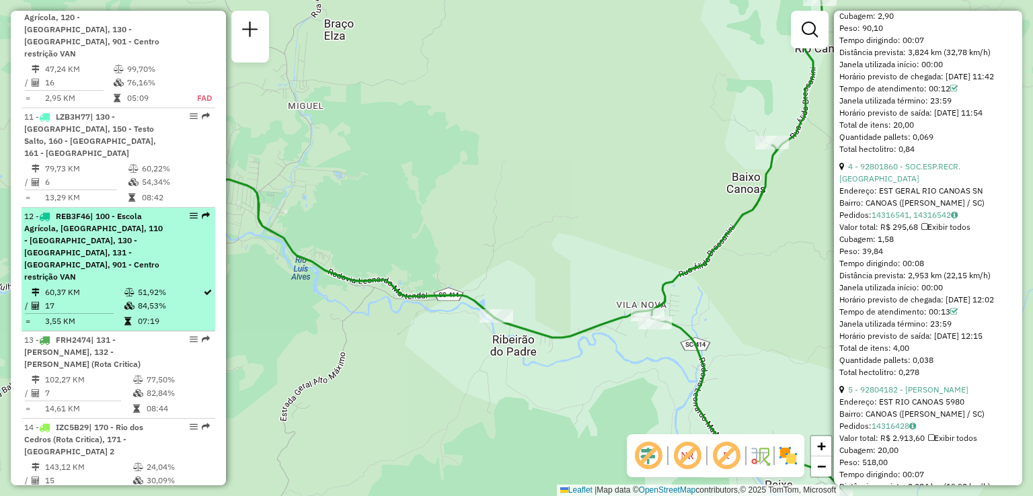
click at [88, 216] on div "12 - REB3F46 | 100 - Escola Agrícola, 103 - Vila Nova, 110 - Progresso, 130 - I…" at bounding box center [95, 247] width 143 height 73
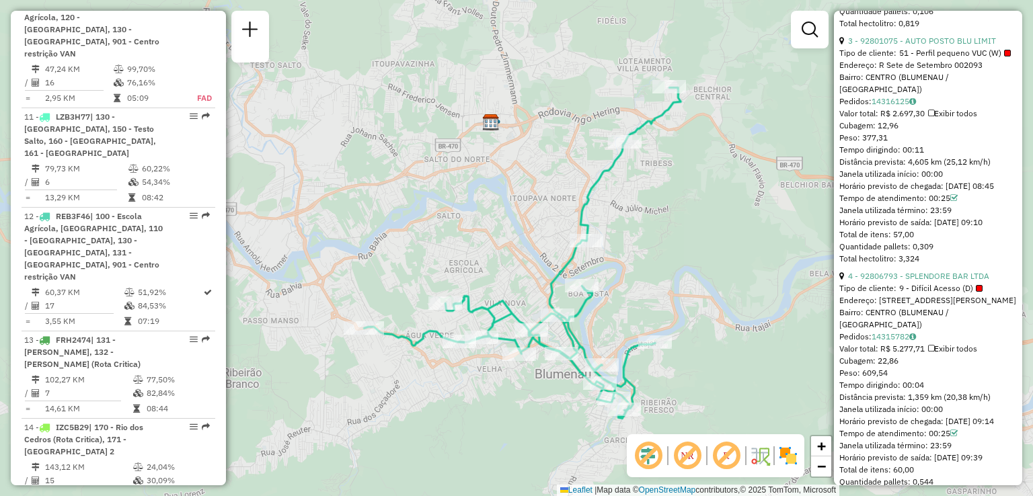
scroll to position [1076, 0]
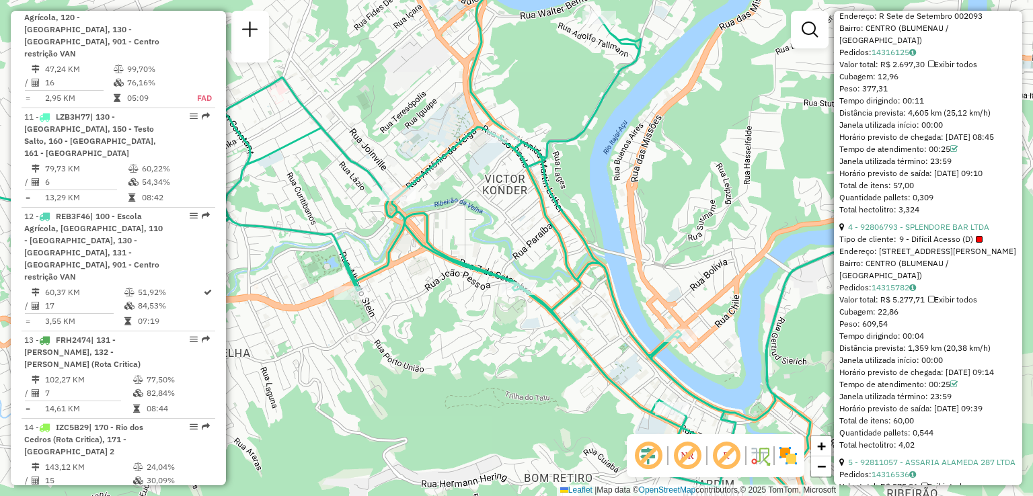
drag, startPoint x: 551, startPoint y: 351, endPoint x: 513, endPoint y: 307, distance: 58.2
click at [513, 308] on div "Janela de atendimento Grade de atendimento Capacidade Transportadoras Veículos …" at bounding box center [516, 248] width 1033 height 496
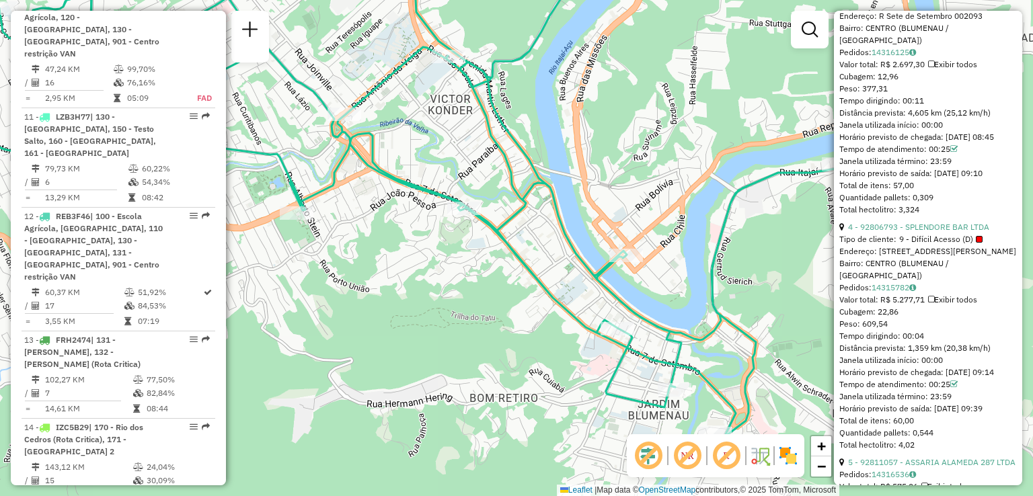
drag, startPoint x: 549, startPoint y: 330, endPoint x: 531, endPoint y: 304, distance: 31.9
click at [531, 304] on div "Janela de atendimento Grade de atendimento Capacidade Transportadoras Veículos …" at bounding box center [516, 248] width 1033 height 496
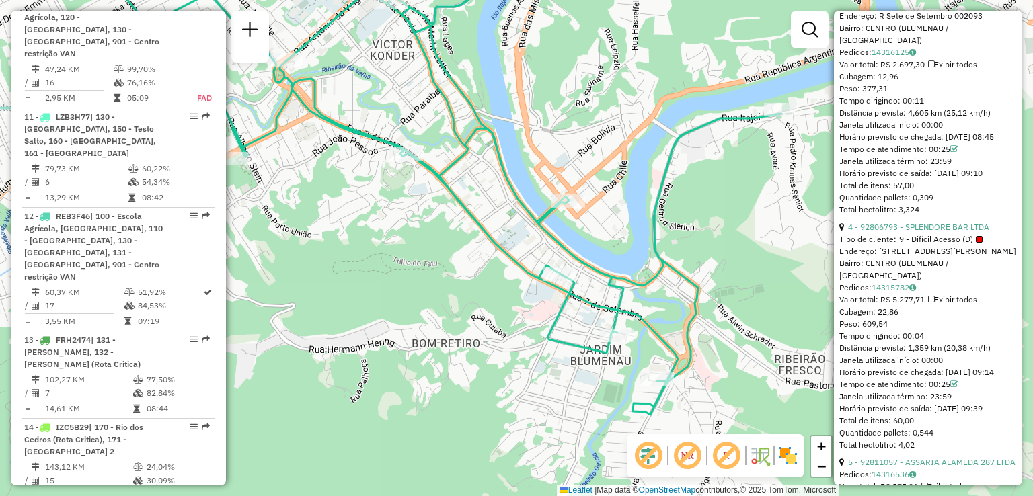
drag, startPoint x: 556, startPoint y: 350, endPoint x: 542, endPoint y: 299, distance: 52.6
click at [507, 305] on div "Janela de atendimento Grade de atendimento Capacidade Transportadoras Veículos …" at bounding box center [516, 248] width 1033 height 496
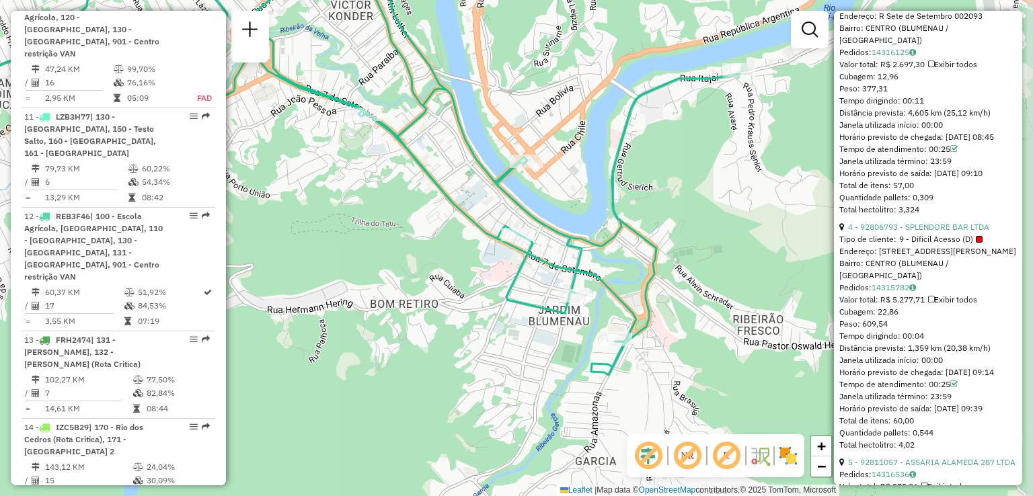
drag, startPoint x: 523, startPoint y: 326, endPoint x: 484, endPoint y: 313, distance: 41.3
click at [505, 320] on div "Janela de atendimento Grade de atendimento Capacidade Transportadoras Veículos …" at bounding box center [516, 248] width 1033 height 496
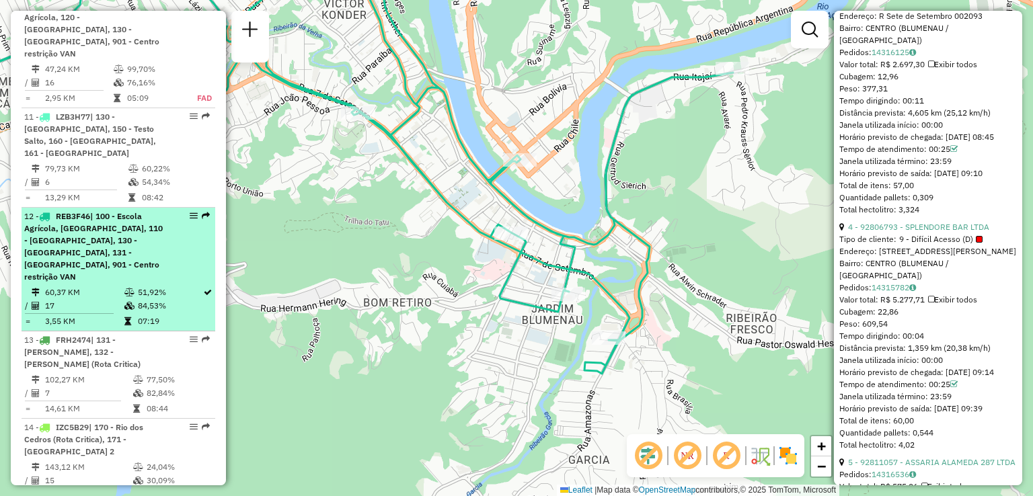
scroll to position [1302, 0]
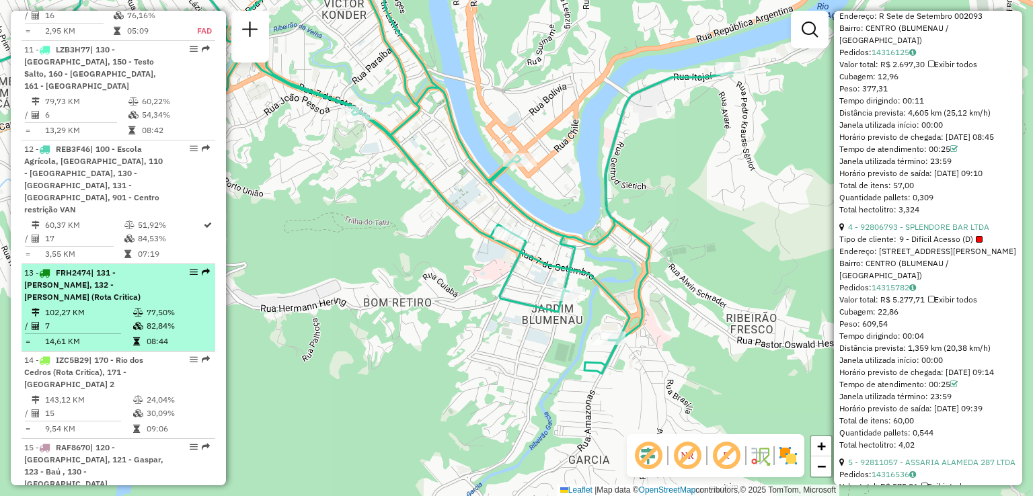
click at [80, 268] on span "| 131 - [PERSON_NAME], 132 - [PERSON_NAME] (Rota Critica)" at bounding box center [82, 285] width 116 height 34
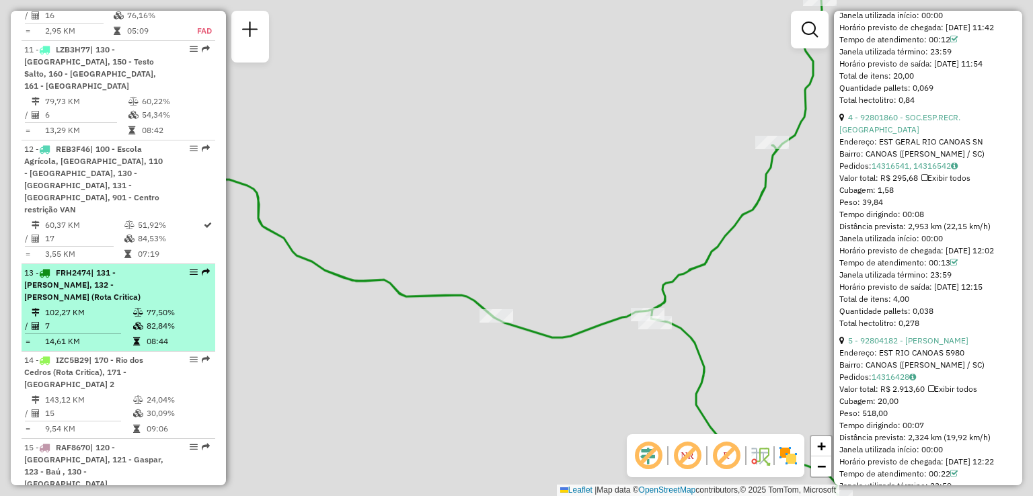
scroll to position [1027, 0]
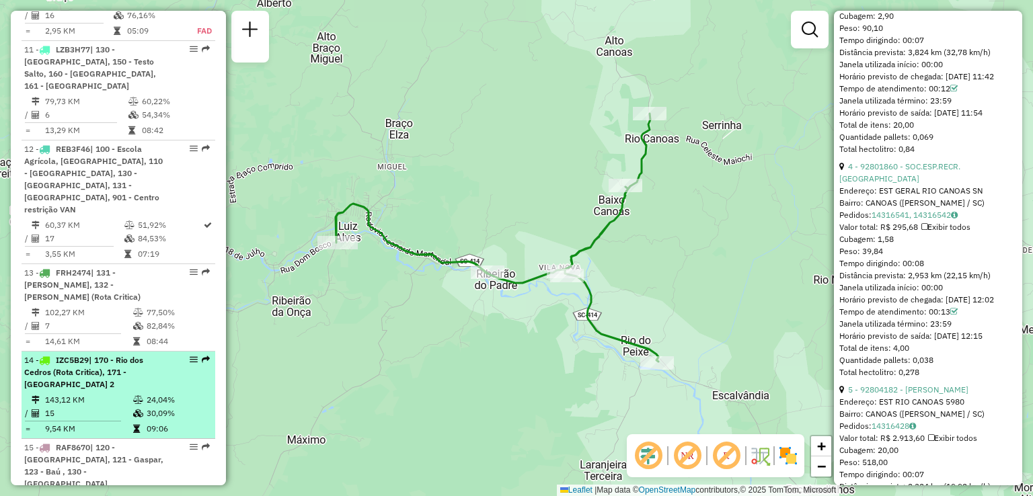
click at [70, 355] on div "14 - IZC5B29 | 170 - Rio dos Cedros (Rota Critica), 171 - Rio dos Cedros 2" at bounding box center [95, 373] width 143 height 36
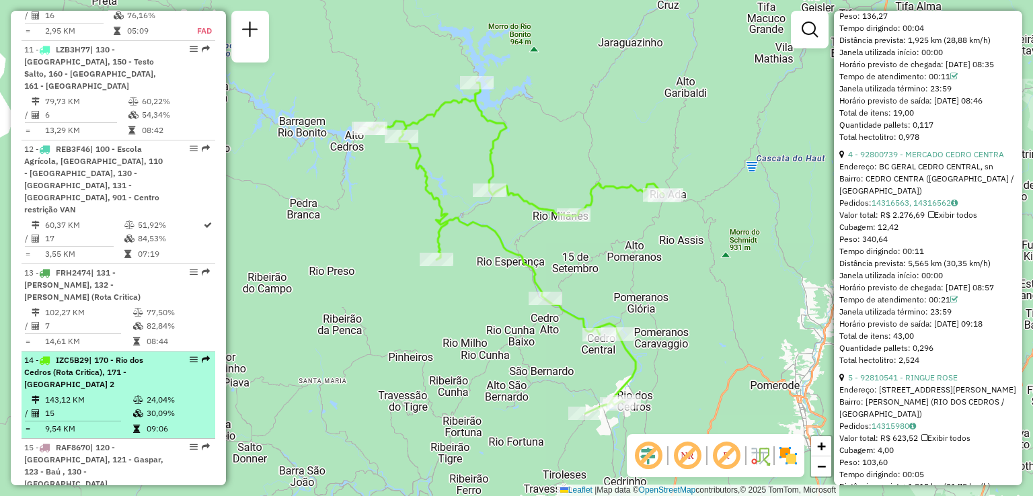
scroll to position [1369, 0]
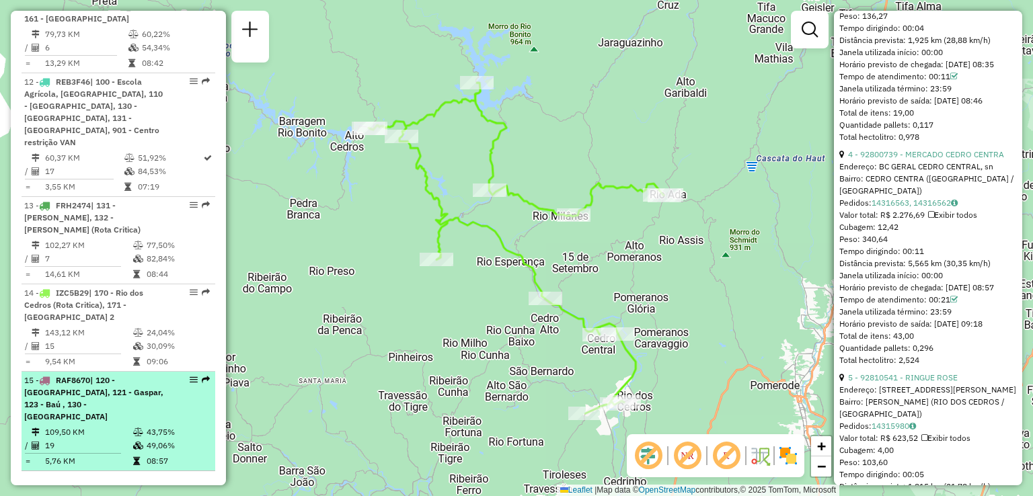
click at [71, 375] on div "15 - RAF8670 | 120 - Bela Vista, 121 - Gaspar, 123 - Baú , 130 - Itoupava Norte" at bounding box center [95, 399] width 143 height 48
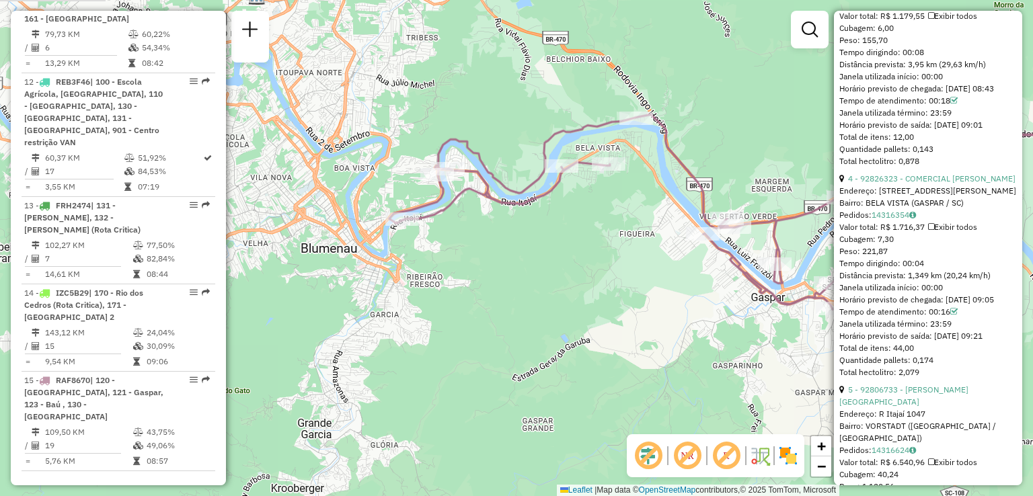
drag, startPoint x: 484, startPoint y: 340, endPoint x: 653, endPoint y: 305, distance: 172.4
click at [653, 305] on div "Janela de atendimento Grade de atendimento Capacidade Transportadoras Veículos …" at bounding box center [516, 248] width 1033 height 496
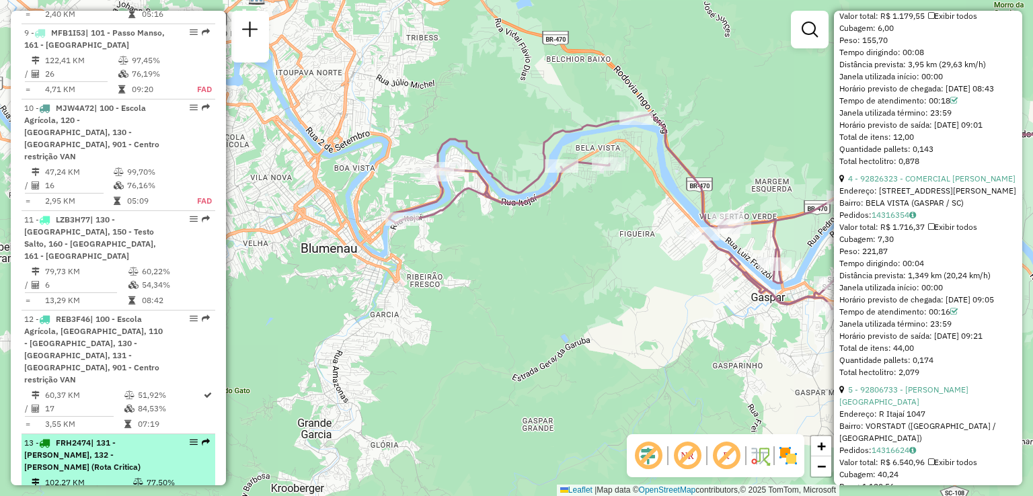
scroll to position [1100, 0]
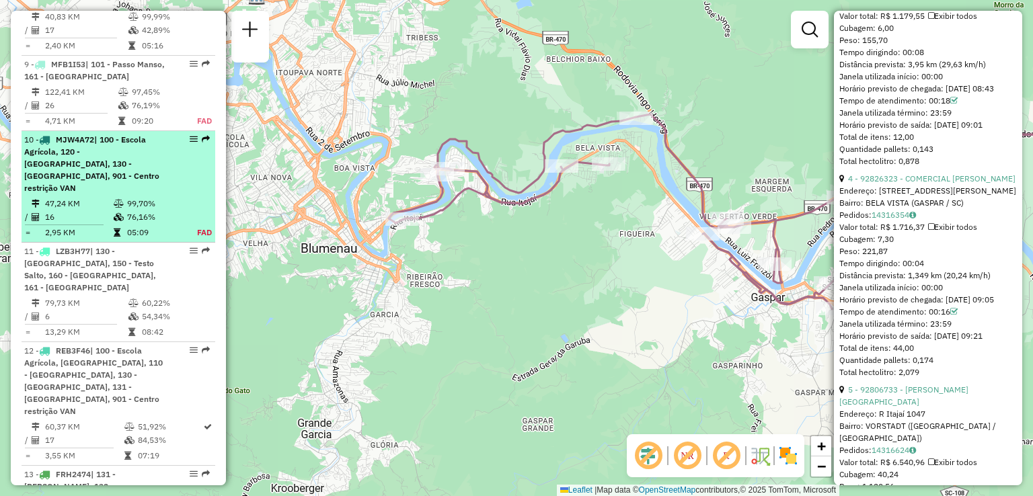
click at [81, 154] on div "10 - MJW4A72 | 100 - Escola Agrícola, 120 - Bela Vista, 130 - Itoupava Norte, 9…" at bounding box center [95, 164] width 143 height 61
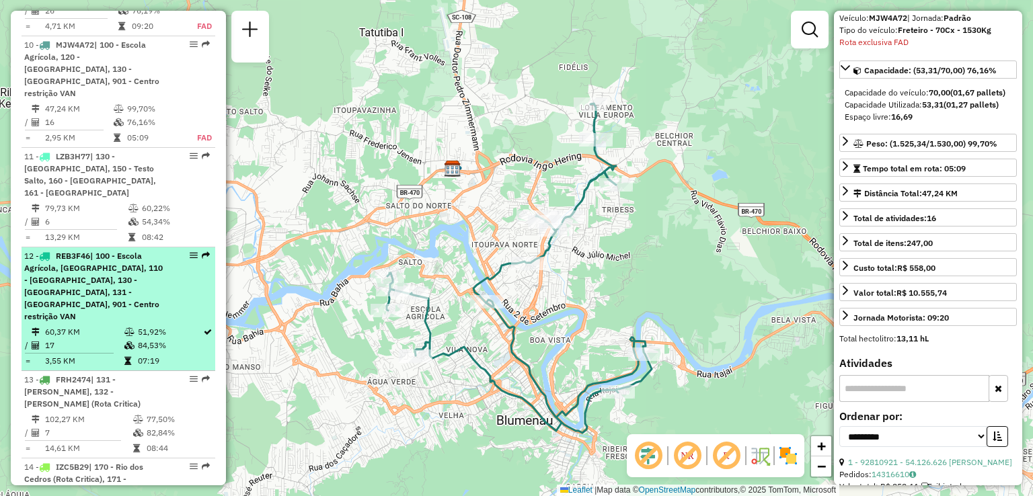
scroll to position [1127, 0]
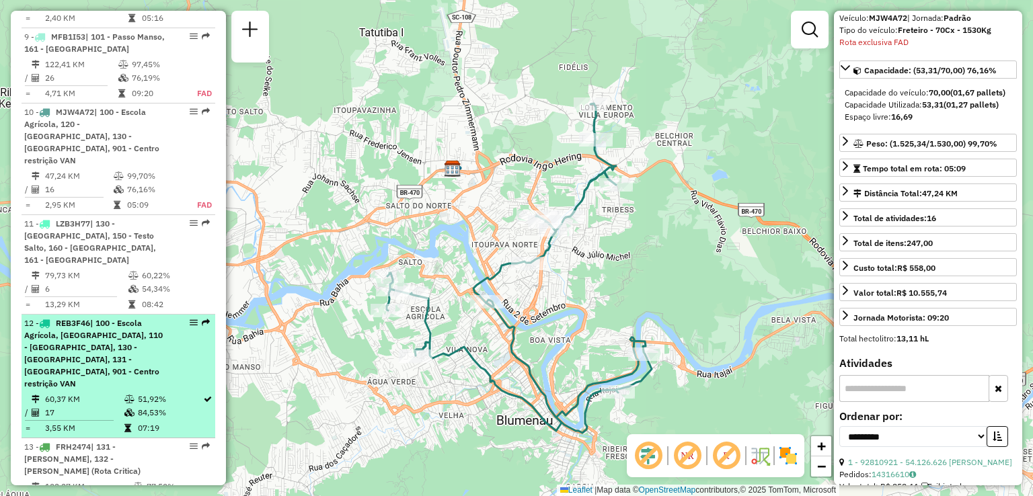
click at [66, 318] on span "| 100 - Escola Agrícola, [GEOGRAPHIC_DATA], 110 - [GEOGRAPHIC_DATA], 130 - [GEO…" at bounding box center [93, 353] width 139 height 71
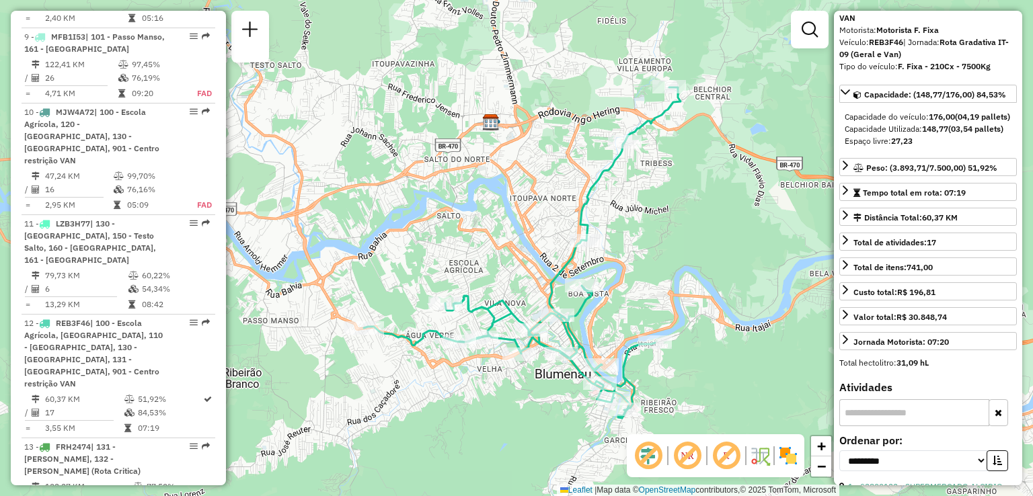
drag, startPoint x: 527, startPoint y: 305, endPoint x: 518, endPoint y: 242, distance: 63.3
click at [520, 248] on div "Janela de atendimento Grade de atendimento Capacidade Transportadoras Veículos …" at bounding box center [516, 248] width 1033 height 496
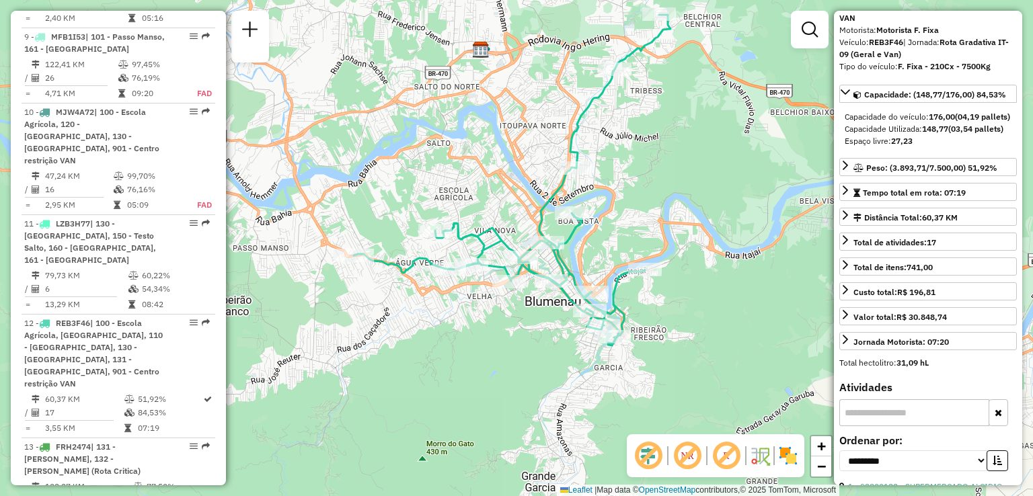
drag, startPoint x: 503, startPoint y: 334, endPoint x: 490, endPoint y: 297, distance: 38.9
click at [490, 299] on div "Rota 12 - Placa REB3F46 92809034 - GRUPO GENNIUS BRASIL Rota 12 - Placa REB3F46…" at bounding box center [516, 248] width 1033 height 496
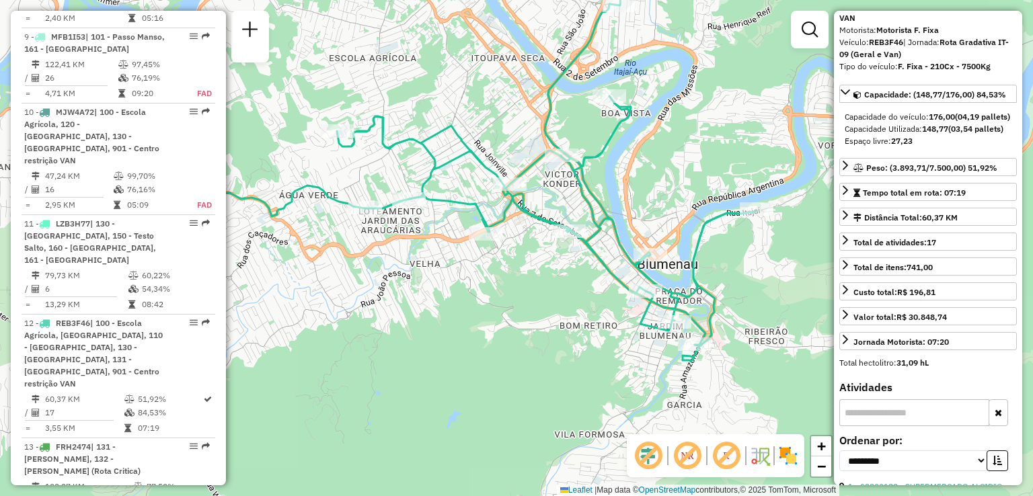
drag, startPoint x: 521, startPoint y: 278, endPoint x: 418, endPoint y: 259, distance: 104.8
click at [422, 262] on div "Janela de atendimento Grade de atendimento Capacidade Transportadoras Veículos …" at bounding box center [516, 248] width 1033 height 496
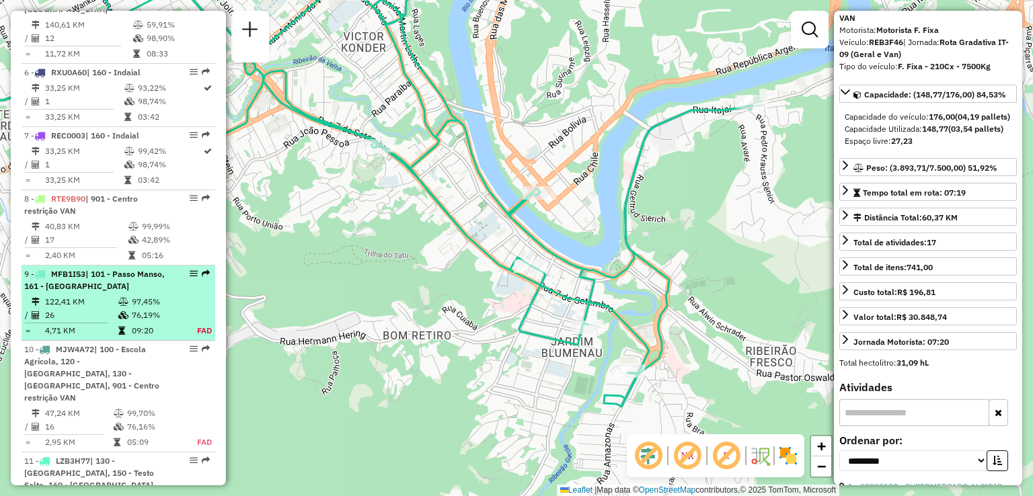
scroll to position [858, 0]
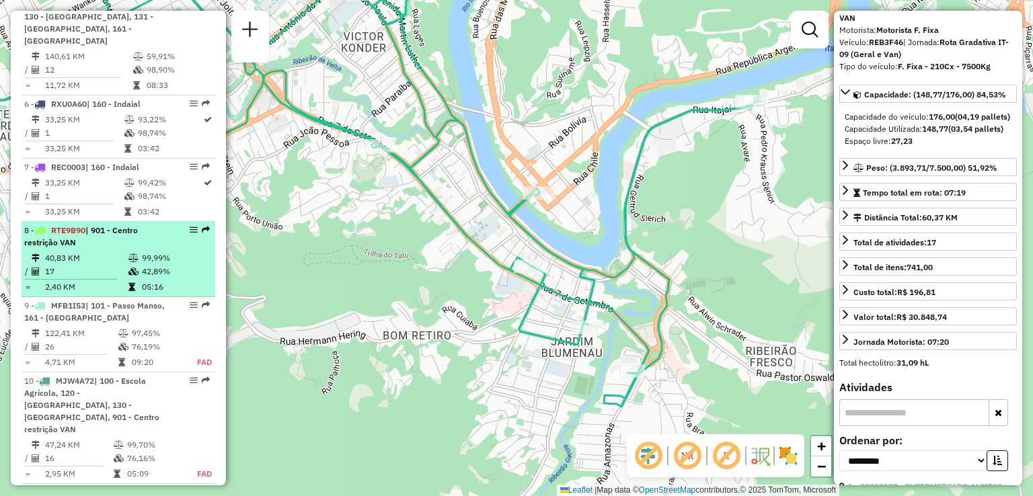
click at [58, 225] on span "| 901 - Centro restrição VAN" at bounding box center [81, 236] width 114 height 22
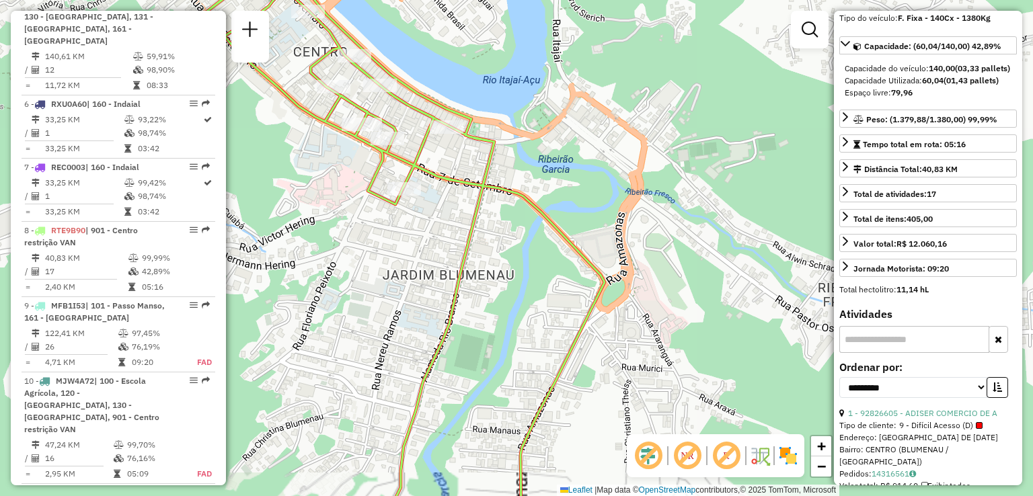
drag, startPoint x: 584, startPoint y: 186, endPoint x: 592, endPoint y: 188, distance: 8.3
click at [592, 188] on div "Janela de atendimento Grade de atendimento Capacidade Transportadoras Veículos …" at bounding box center [516, 248] width 1033 height 496
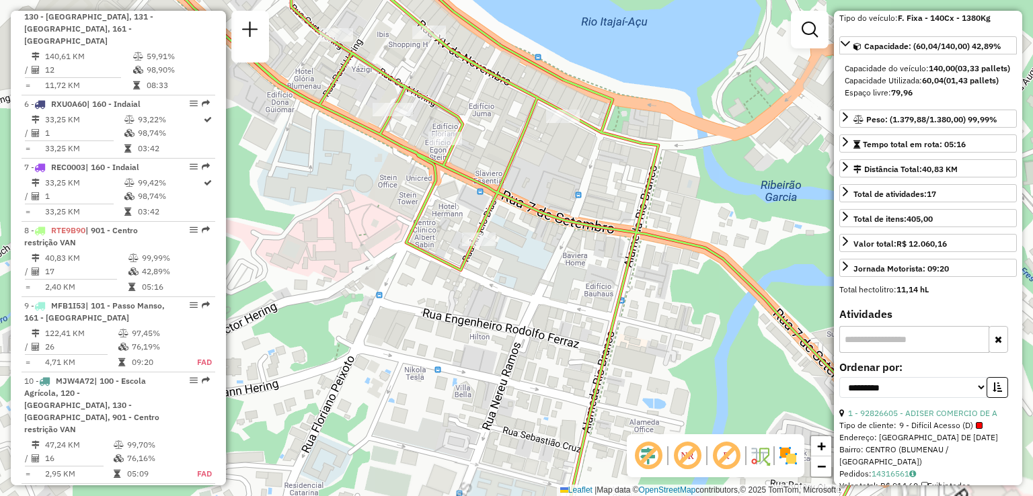
drag, startPoint x: 439, startPoint y: 170, endPoint x: 494, endPoint y: 216, distance: 72.6
click at [494, 216] on icon at bounding box center [479, 252] width 801 height 596
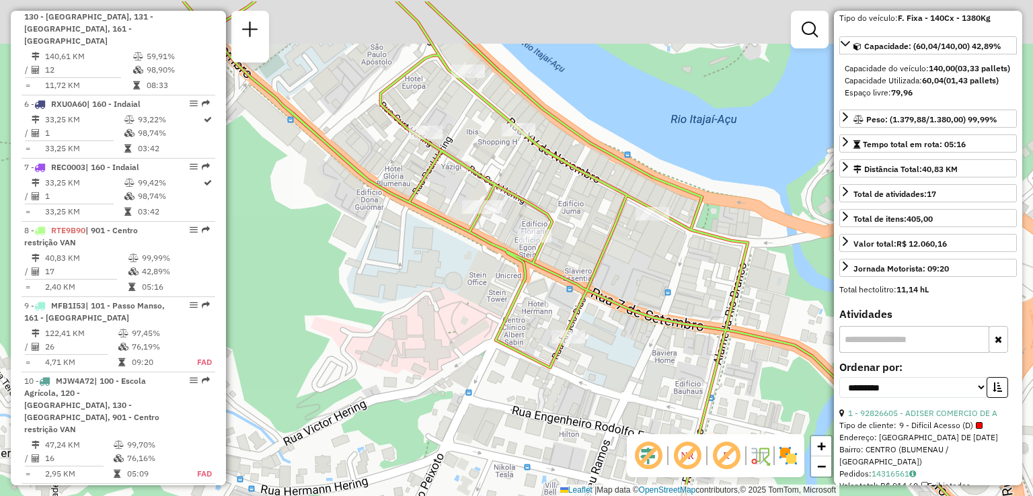
drag, startPoint x: 436, startPoint y: 135, endPoint x: 467, endPoint y: 182, distance: 55.8
click at [474, 194] on div "Janela de atendimento Grade de atendimento Capacidade Transportadoras Veículos …" at bounding box center [516, 248] width 1033 height 496
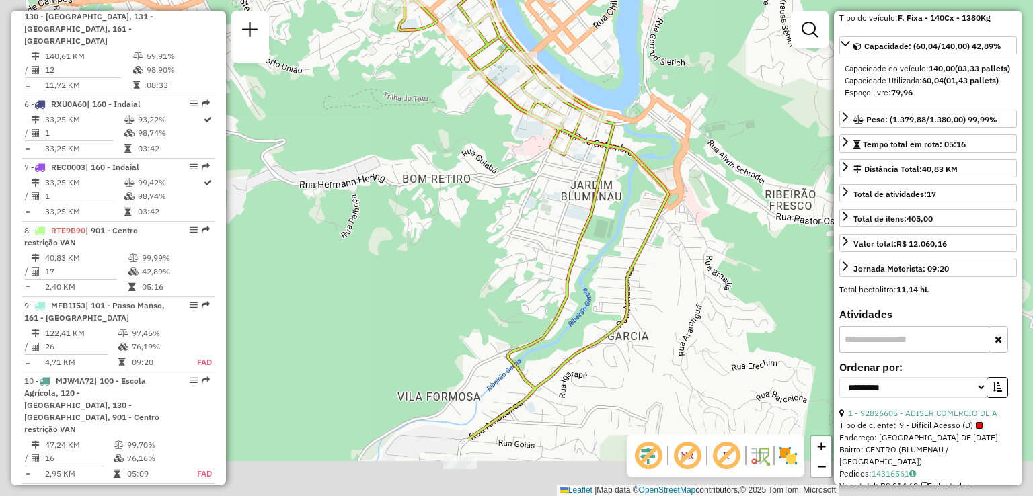
drag, startPoint x: 371, startPoint y: 286, endPoint x: 385, endPoint y: 172, distance: 114.6
click at [385, 196] on div "Janela de atendimento Grade de atendimento Capacidade Transportadoras Veículos …" at bounding box center [516, 248] width 1033 height 496
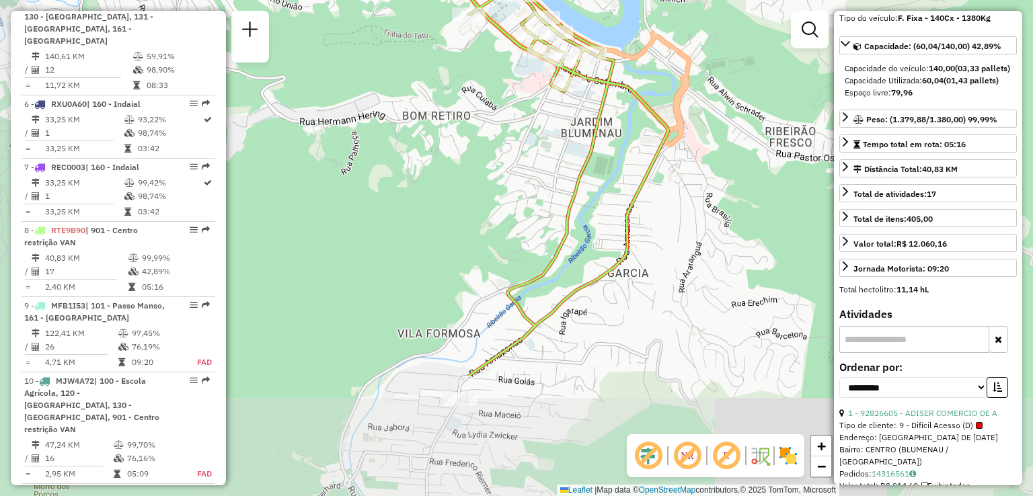
drag, startPoint x: 444, startPoint y: 232, endPoint x: 439, endPoint y: 183, distance: 49.4
click at [439, 184] on div "Janela de atendimento Grade de atendimento Capacidade Transportadoras Veículos …" at bounding box center [516, 248] width 1033 height 496
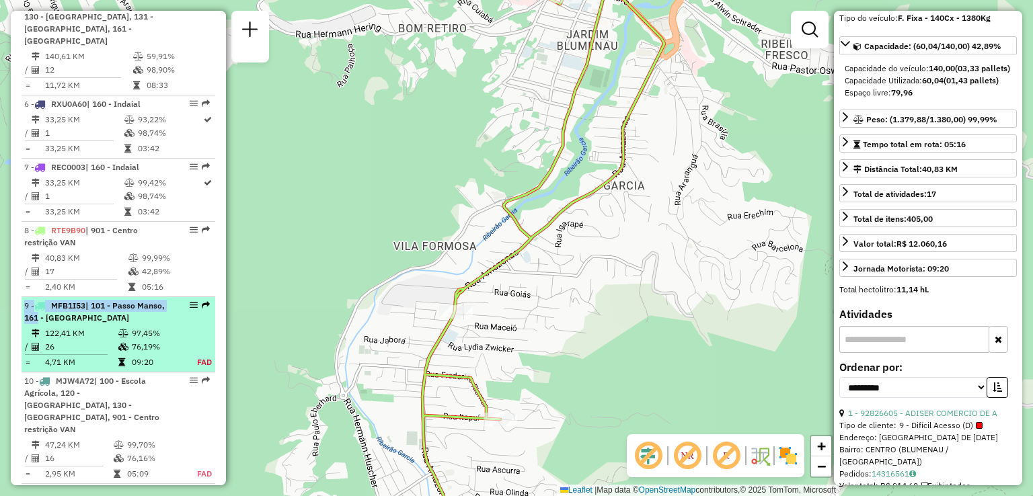
click at [63, 299] on li "9 - MFB1I53 | 101 - Passo Manso, 161 - Timbo 122,41 KM 97,45% / 26 76,19% = 4,7…" at bounding box center [119, 334] width 194 height 75
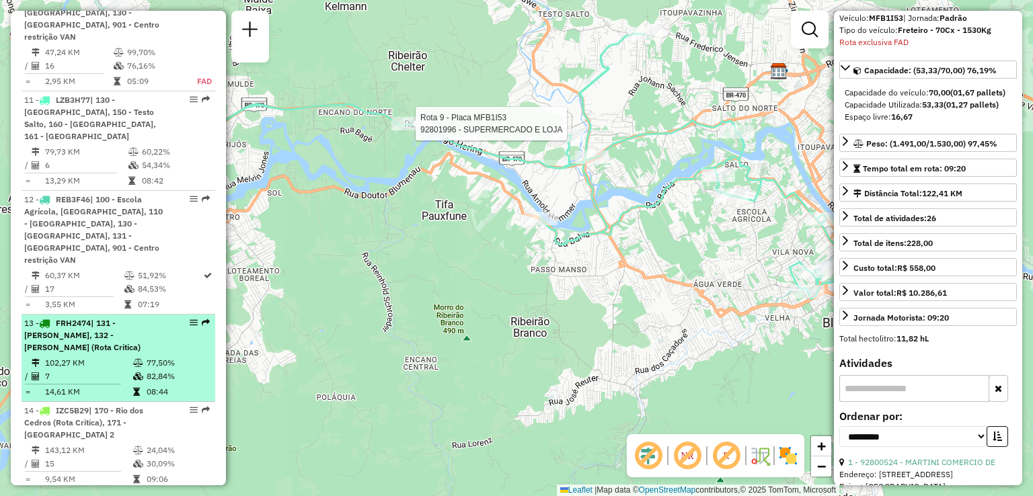
scroll to position [1254, 0]
click at [68, 367] on td "7" at bounding box center [88, 373] width 88 height 13
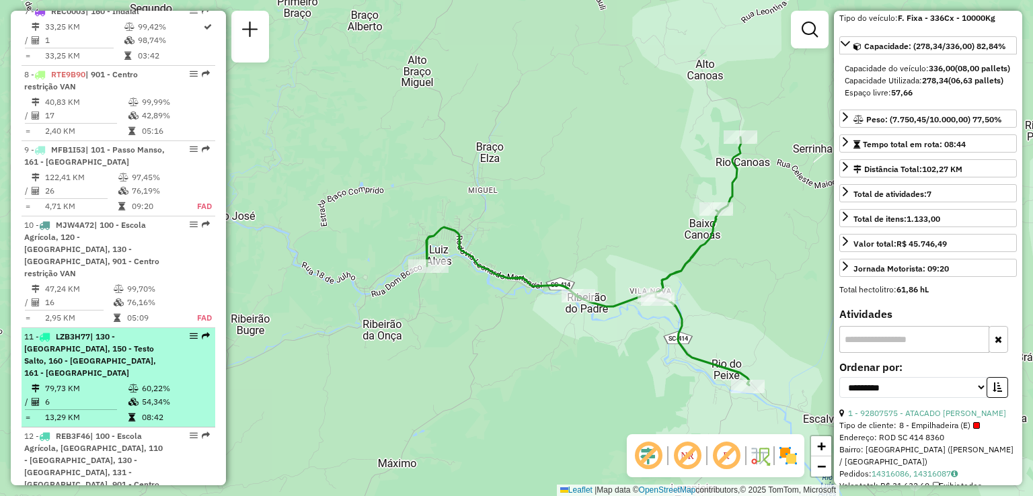
scroll to position [985, 0]
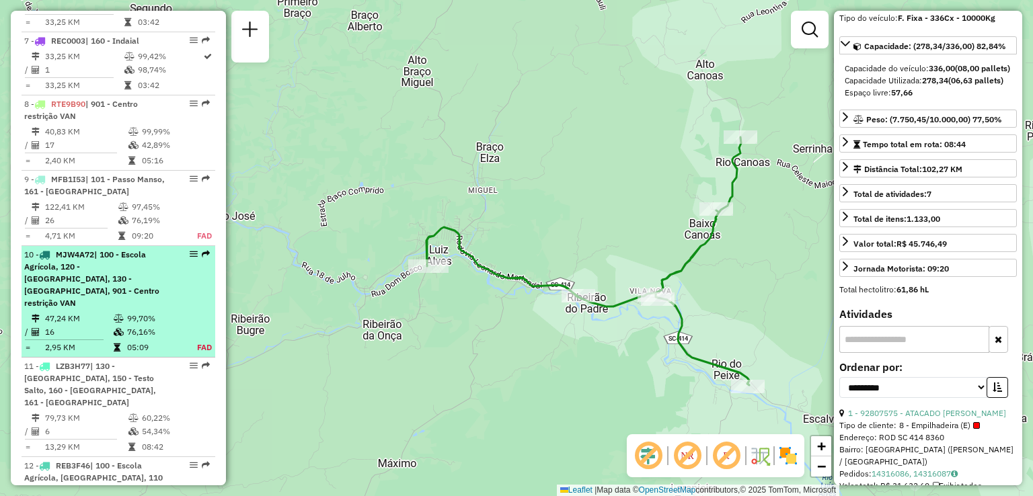
click at [82, 312] on td "47,24 KM" at bounding box center [78, 318] width 69 height 13
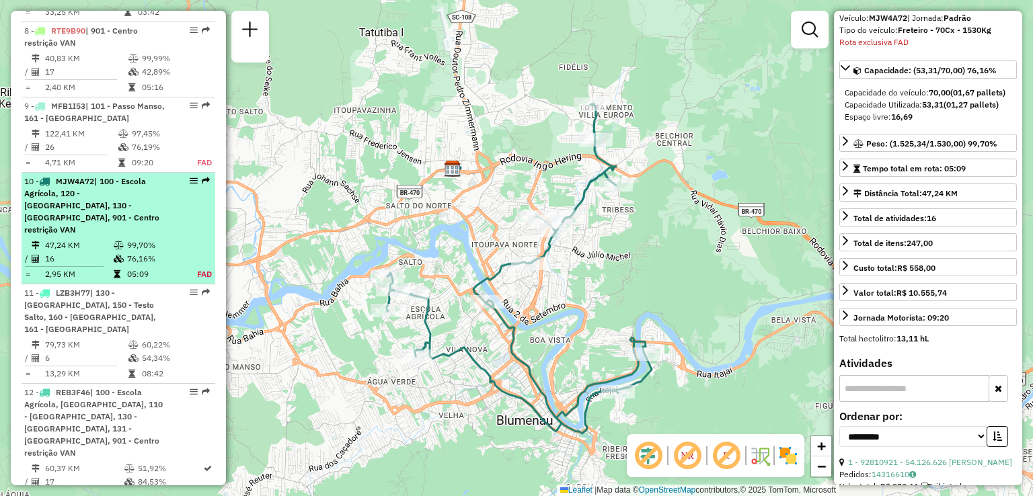
scroll to position [1195, 0]
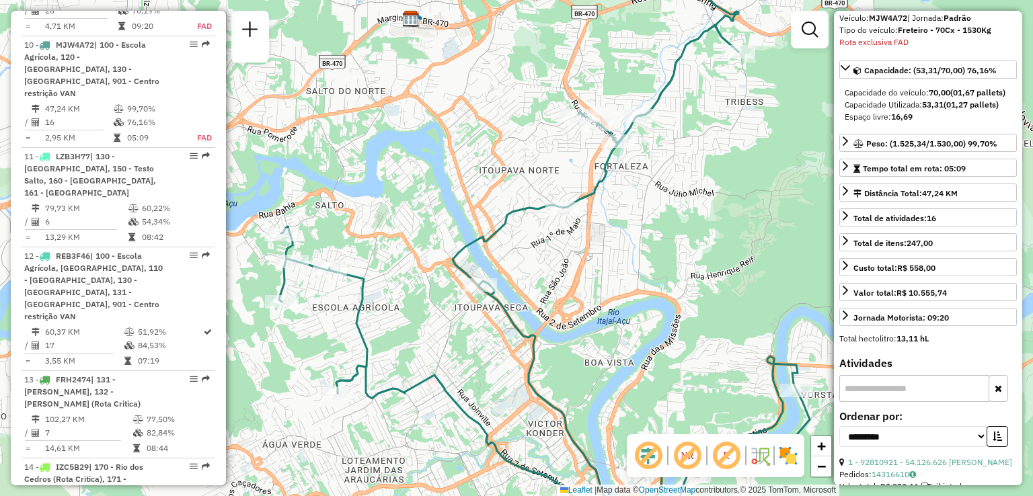
drag, startPoint x: 577, startPoint y: 322, endPoint x: 496, endPoint y: 229, distance: 122.6
click at [529, 251] on div "Janela de atendimento Grade de atendimento Capacidade Transportadoras Veículos …" at bounding box center [516, 248] width 1033 height 496
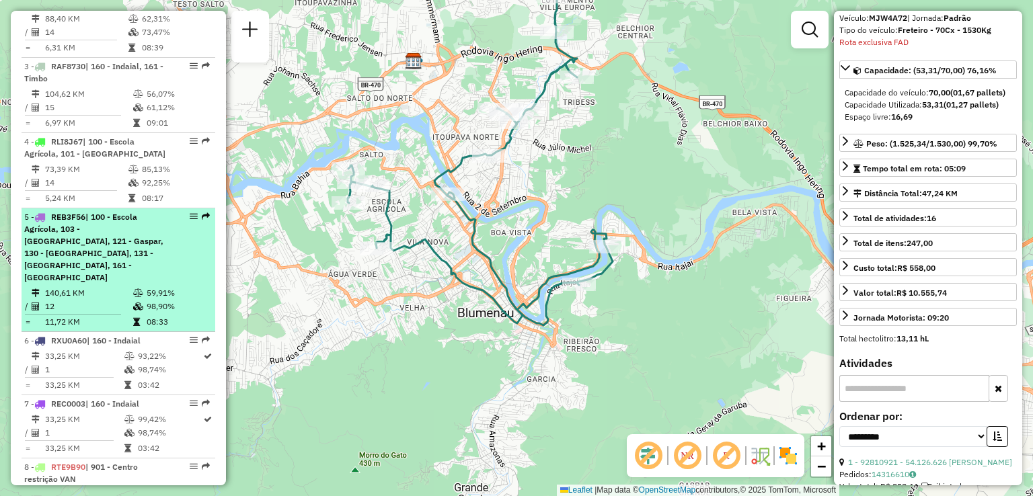
scroll to position [589, 0]
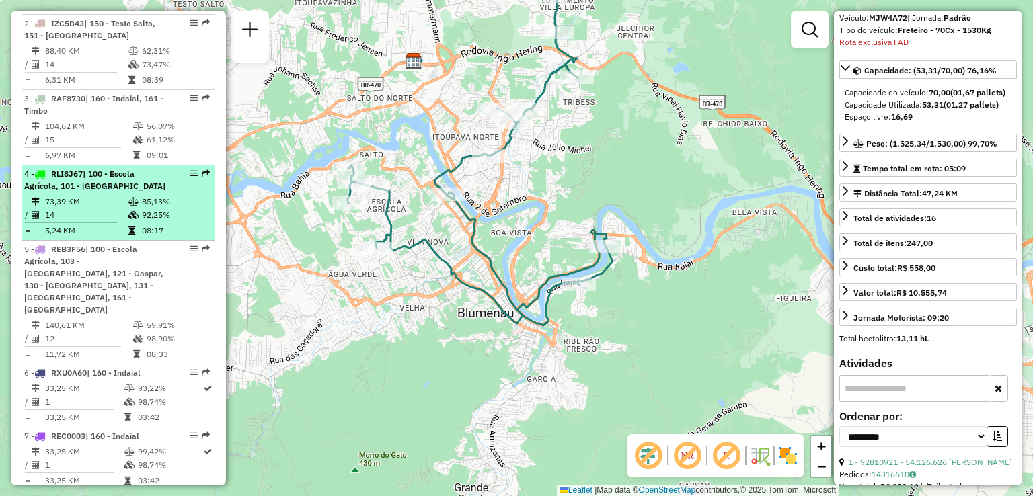
click at [71, 186] on span "| 100 - Escola Agrícola, 101 - [GEOGRAPHIC_DATA]" at bounding box center [94, 180] width 141 height 22
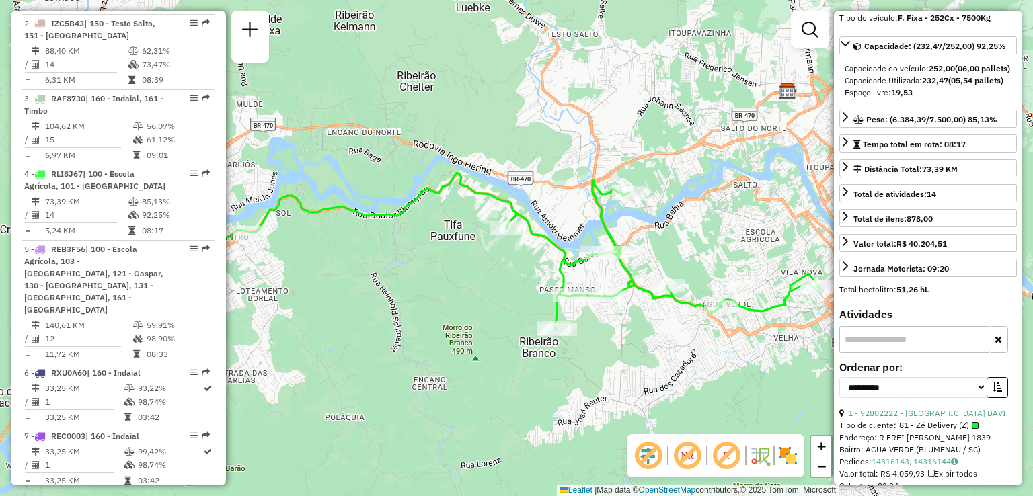
drag, startPoint x: 686, startPoint y: 334, endPoint x: 655, endPoint y: 307, distance: 40.6
click at [665, 313] on div "Janela de atendimento Grade de atendimento Capacidade Transportadoras Veículos …" at bounding box center [516, 248] width 1033 height 496
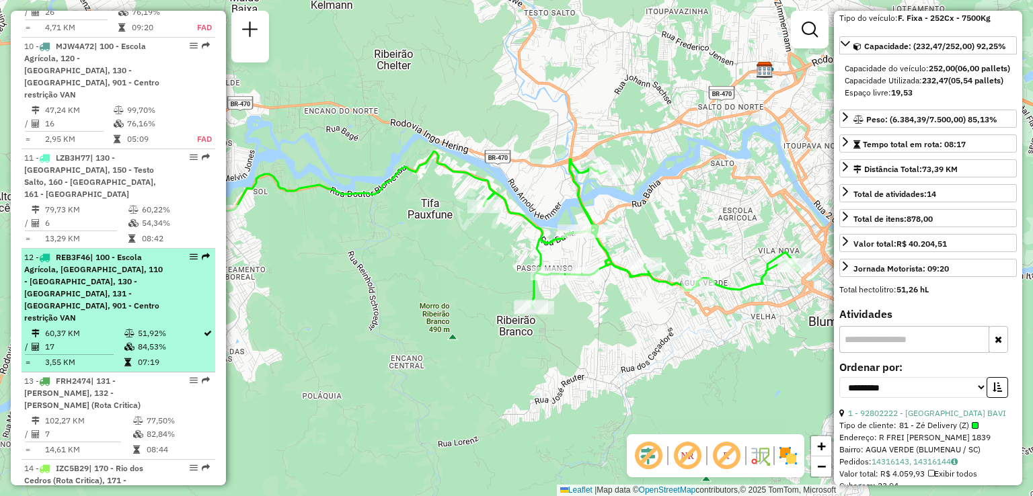
scroll to position [1195, 0]
click at [97, 251] on span "| 100 - Escola Agrícola, [GEOGRAPHIC_DATA], 110 - [GEOGRAPHIC_DATA], 130 - [GEO…" at bounding box center [93, 286] width 139 height 71
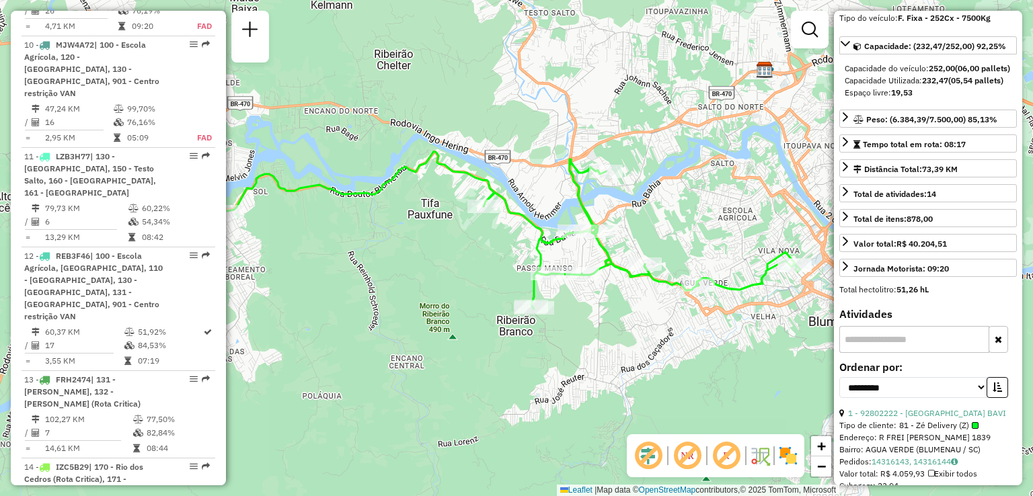
scroll to position [122, 0]
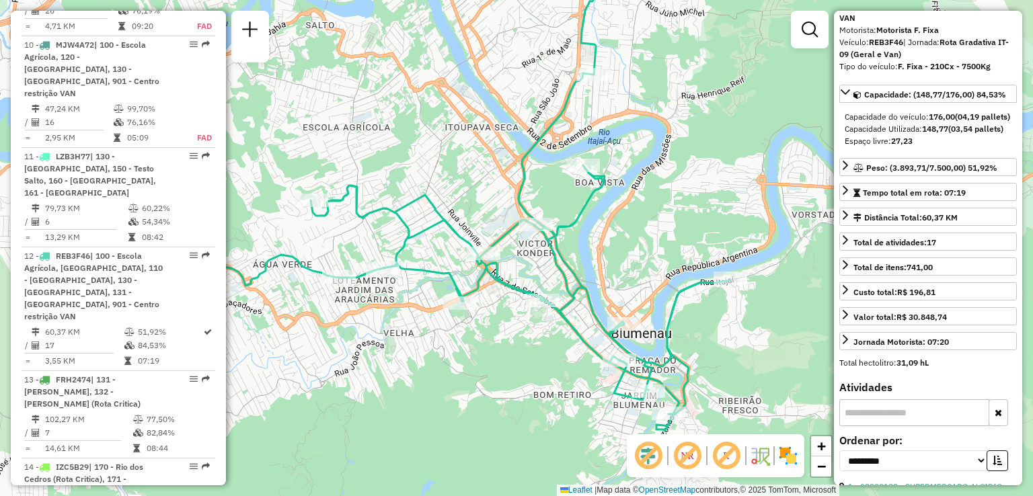
drag, startPoint x: 559, startPoint y: 388, endPoint x: 528, endPoint y: 340, distance: 57.5
click at [528, 340] on div "Janela de atendimento Grade de atendimento Capacidade Transportadoras Veículos …" at bounding box center [516, 248] width 1033 height 496
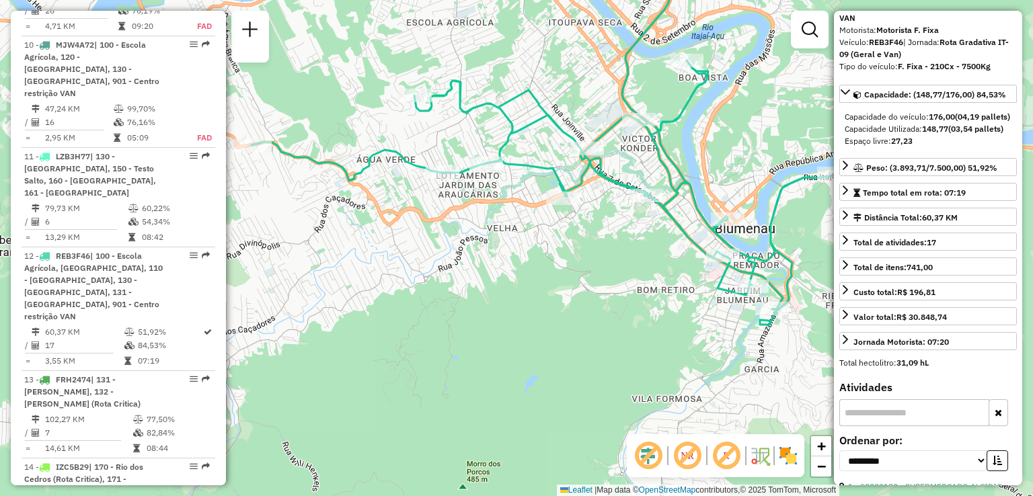
drag, startPoint x: 473, startPoint y: 348, endPoint x: 607, endPoint y: 268, distance: 155.6
click at [593, 269] on div "Janela de atendimento Grade de atendimento Capacidade Transportadoras Veículos …" at bounding box center [516, 248] width 1033 height 496
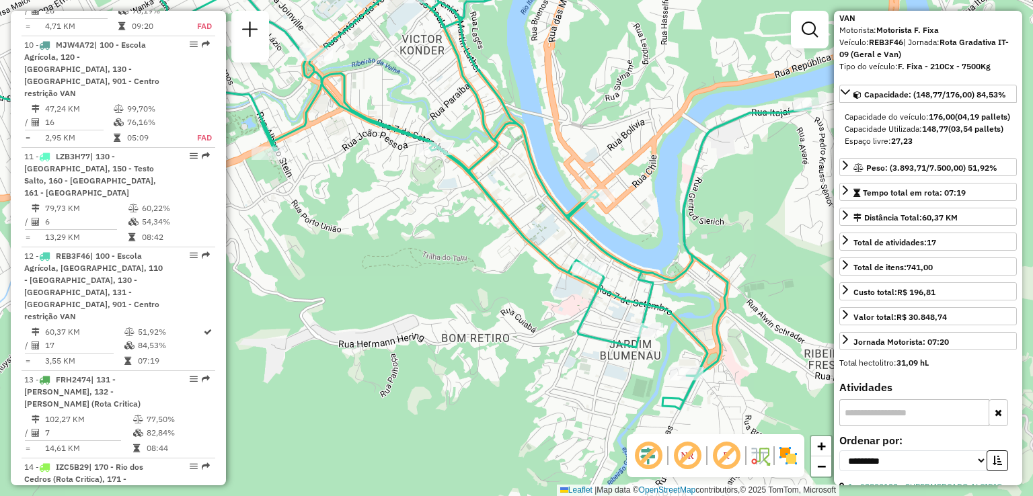
drag, startPoint x: 678, startPoint y: 289, endPoint x: 531, endPoint y: 291, distance: 147.3
click at [524, 313] on div "Janela de atendimento Grade de atendimento Capacidade Transportadoras Veículos …" at bounding box center [516, 248] width 1033 height 496
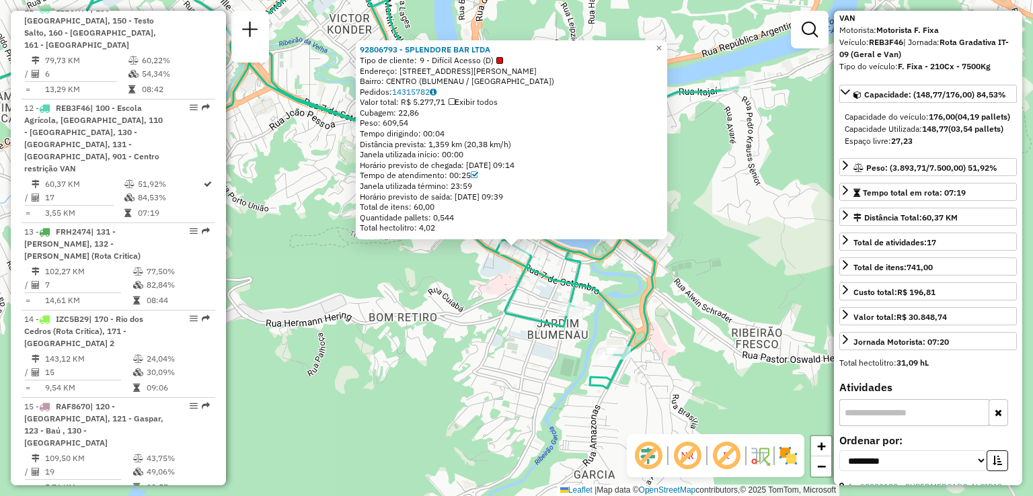
scroll to position [1380, 0]
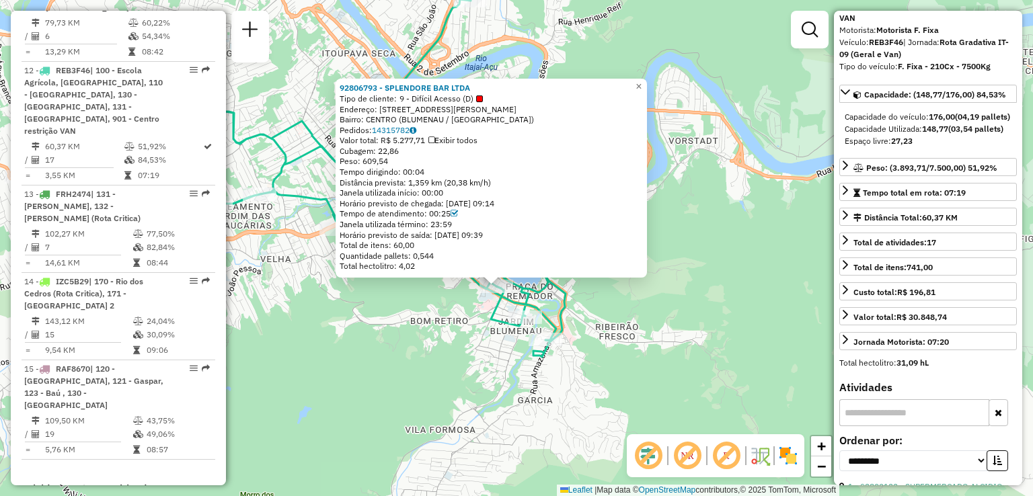
click at [362, 340] on div "92806793 - SPLENDORE BAR LTDA Tipo de cliente: 9 - Difícil Acesso (D) Endereço:…" at bounding box center [516, 248] width 1033 height 496
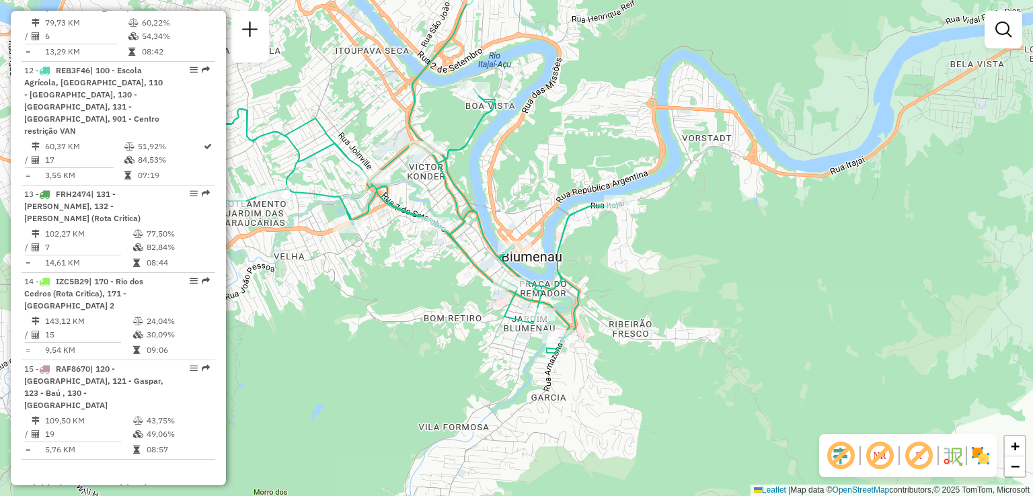
drag, startPoint x: 396, startPoint y: 326, endPoint x: 484, endPoint y: 318, distance: 87.8
click at [484, 318] on div "Janela de atendimento Grade de atendimento Capacidade Transportadoras Veículos …" at bounding box center [516, 248] width 1033 height 496
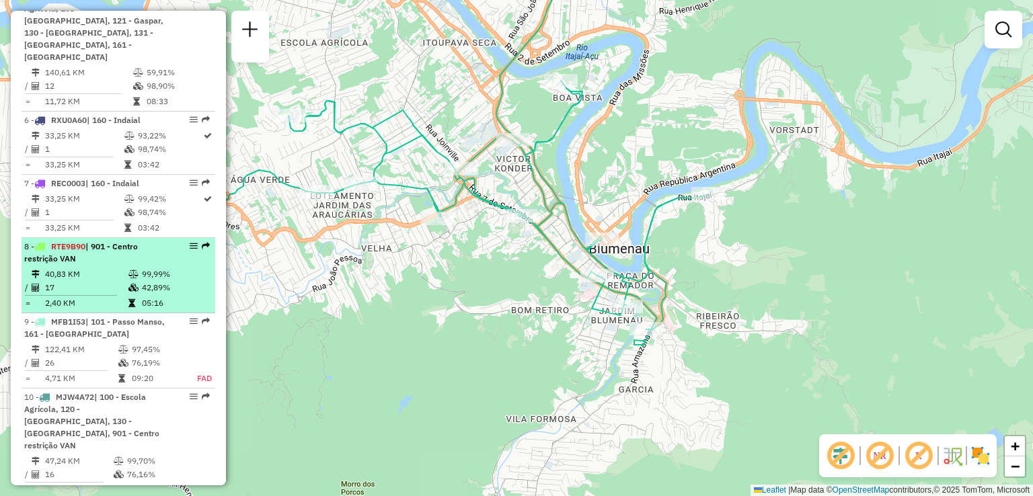
scroll to position [775, 0]
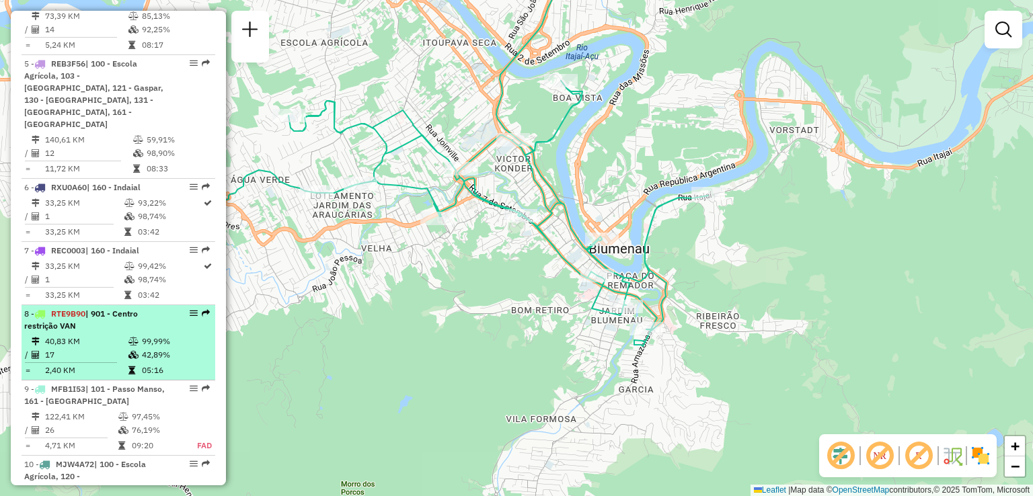
click at [77, 335] on td "40,83 KM" at bounding box center [85, 341] width 83 height 13
select select "**********"
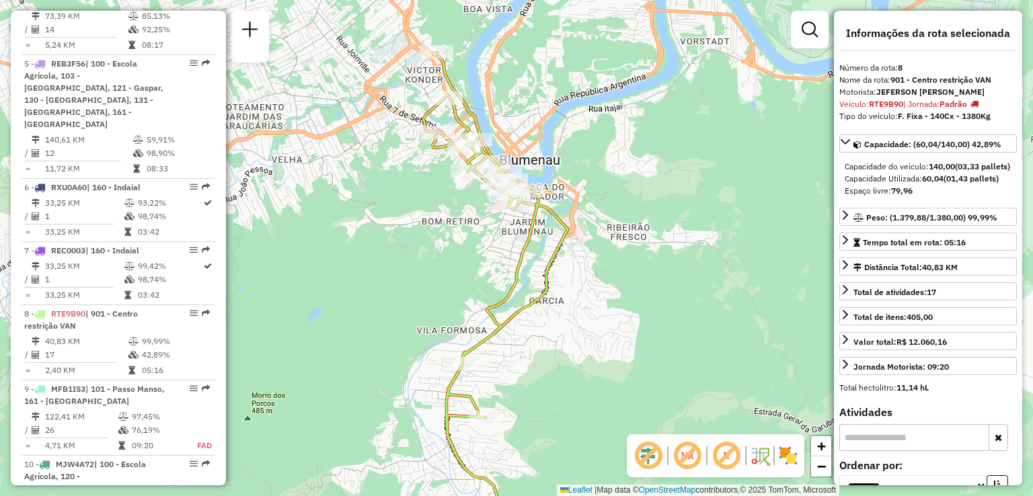
drag, startPoint x: 462, startPoint y: 281, endPoint x: 501, endPoint y: 283, distance: 39.1
click at [501, 283] on div "Janela de atendimento Grade de atendimento Capacidade Transportadoras Veículos …" at bounding box center [516, 248] width 1033 height 496
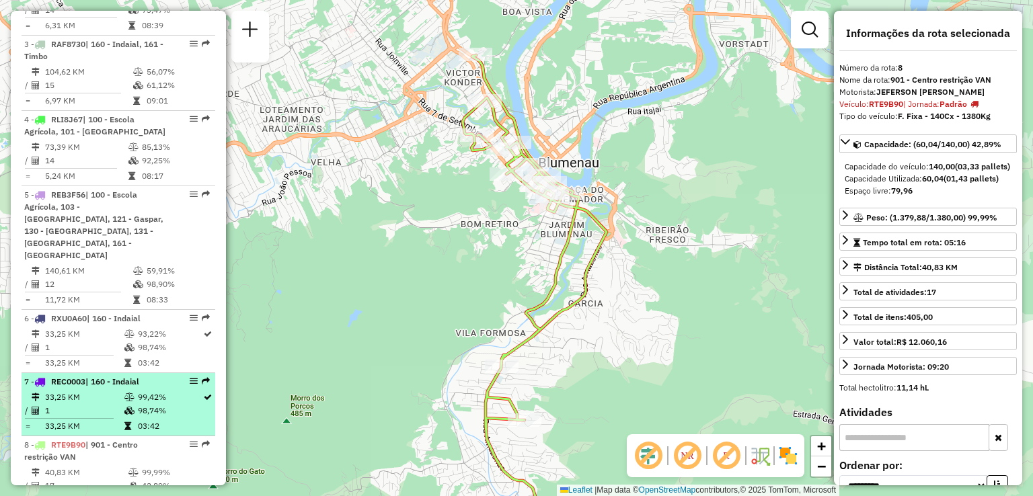
scroll to position [640, 0]
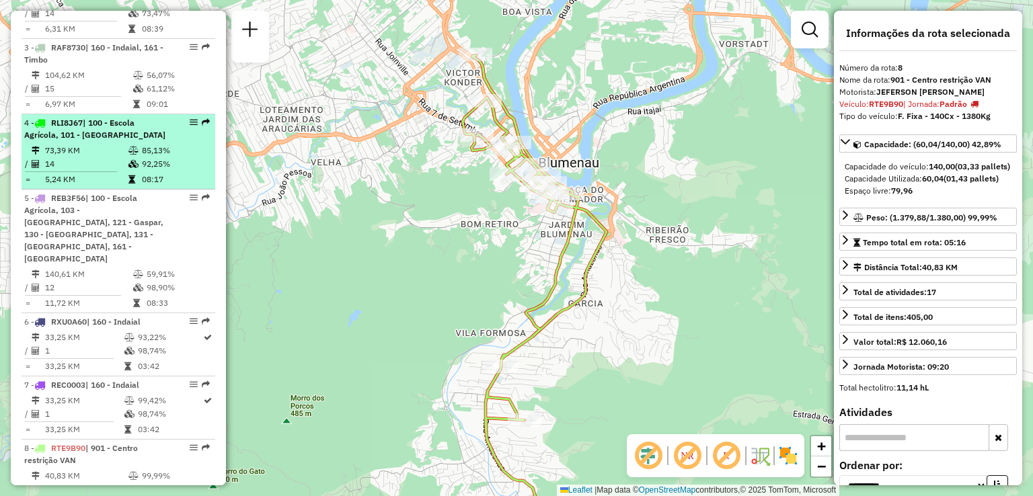
click at [81, 141] on li "4 - RLI8J67 | 100 - Escola Agrícola, 101 - Passo Manso 73,39 KM 85,13% / 14 92,…" at bounding box center [119, 151] width 194 height 75
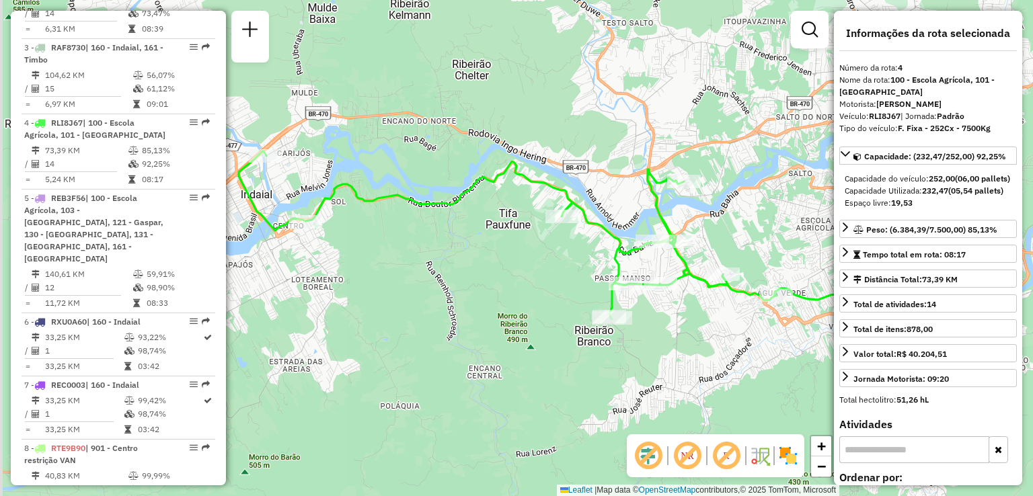
drag, startPoint x: 492, startPoint y: 259, endPoint x: 551, endPoint y: 247, distance: 59.8
click at [551, 247] on div "Janela de atendimento Grade de atendimento Capacidade Transportadoras Veículos …" at bounding box center [516, 248] width 1033 height 496
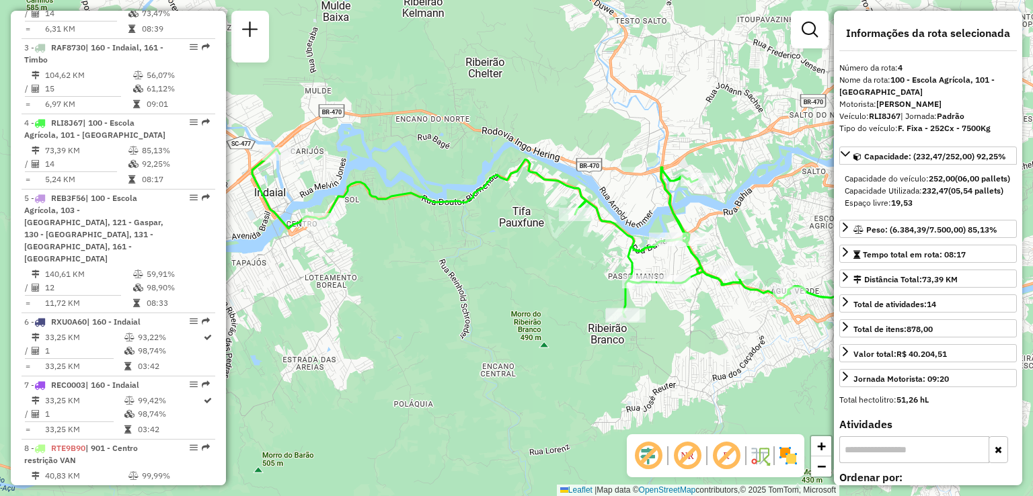
drag, startPoint x: 466, startPoint y: 248, endPoint x: 538, endPoint y: 250, distance: 72.0
click at [538, 250] on div "Janela de atendimento Grade de atendimento Capacidade Transportadoras Veículos …" at bounding box center [516, 248] width 1033 height 496
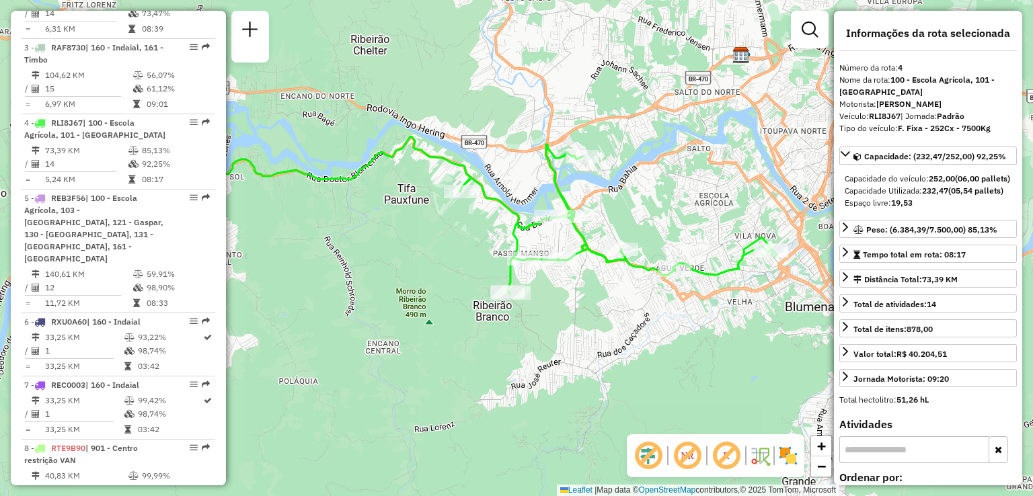
drag, startPoint x: 509, startPoint y: 262, endPoint x: 310, endPoint y: 237, distance: 200.6
click at [316, 237] on div "Janela de atendimento Grade de atendimento Capacidade Transportadoras Veículos …" at bounding box center [516, 248] width 1033 height 496
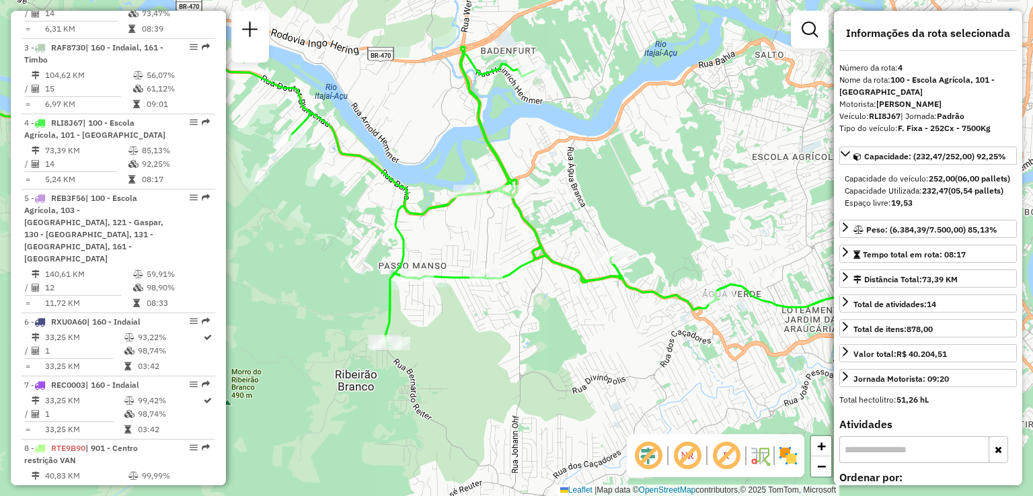
drag, startPoint x: 594, startPoint y: 243, endPoint x: 597, endPoint y: 268, distance: 25.1
click at [597, 271] on div "Janela de atendimento Grade de atendimento Capacidade Transportadoras Veículos …" at bounding box center [516, 248] width 1033 height 496
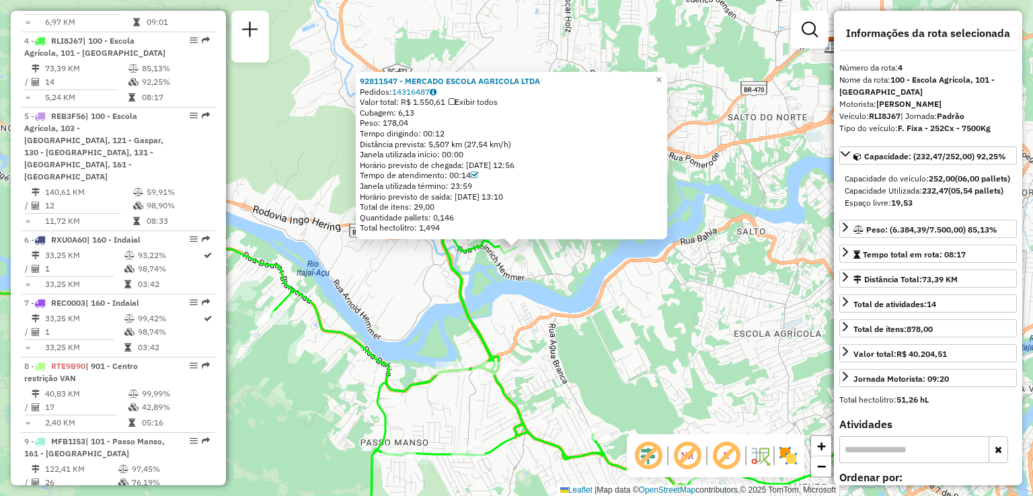
scroll to position [743, 0]
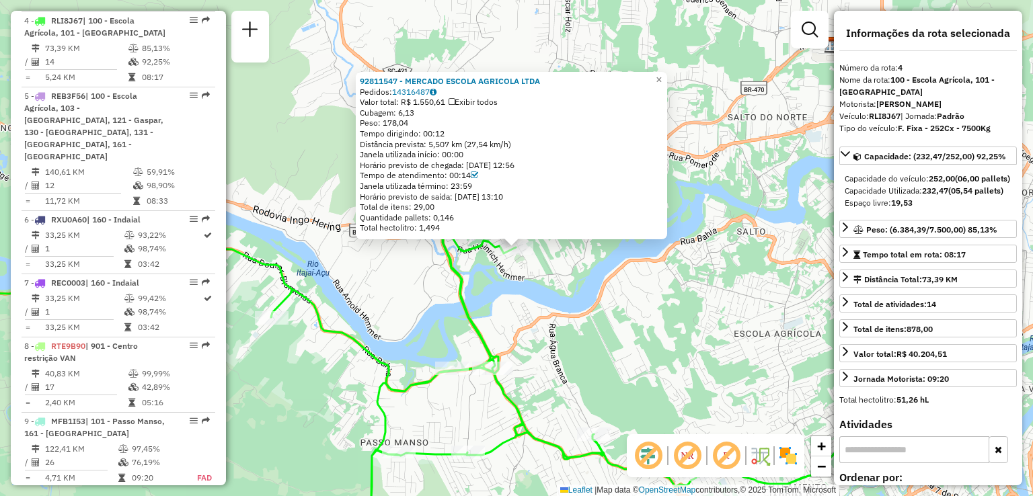
click at [558, 309] on div "92811547 - MERCADO ESCOLA AGRICOLA LTDA Pedidos: 14316487 Valor total: R$ 1.550…" at bounding box center [516, 248] width 1033 height 496
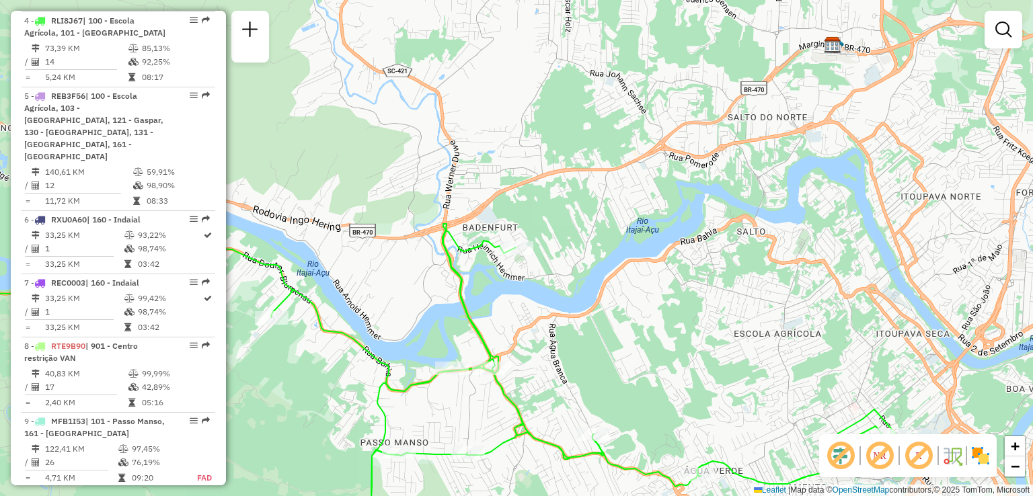
drag, startPoint x: 564, startPoint y: 306, endPoint x: 542, endPoint y: 212, distance: 96.9
click at [542, 212] on div "Janela de atendimento Grade de atendimento Capacidade Transportadoras Veículos …" at bounding box center [516, 248] width 1033 height 496
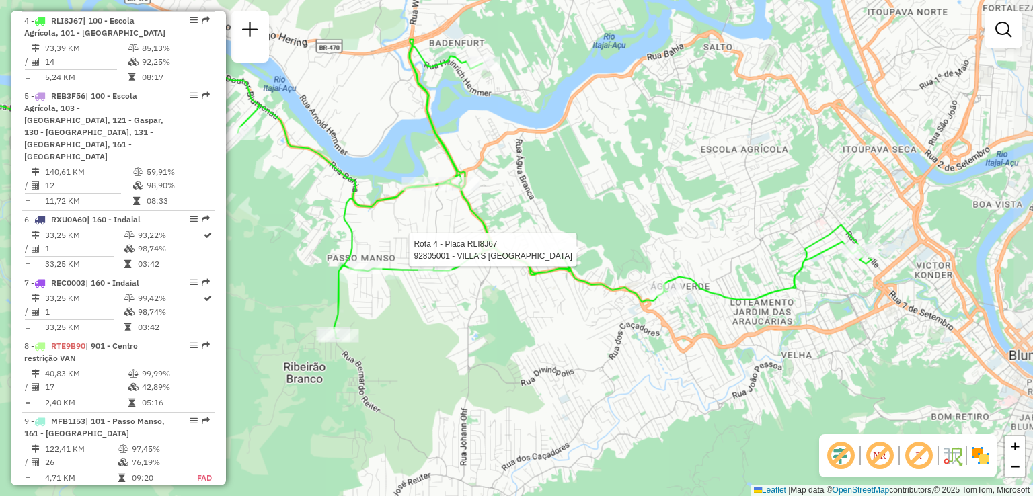
drag, startPoint x: 574, startPoint y: 259, endPoint x: 540, endPoint y: 200, distance: 68.1
click at [541, 202] on icon at bounding box center [367, 181] width 1008 height 315
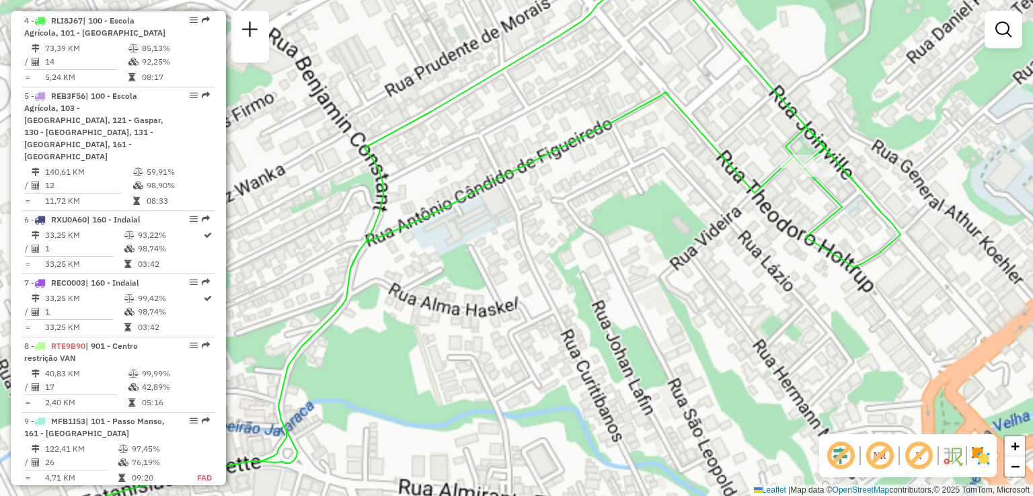
click at [810, 232] on div "Rota 4 - Placa RLI8J67 92805001 - VILLA'S BAR BLUMENAU Janela de atendimento Gr…" at bounding box center [516, 248] width 1033 height 496
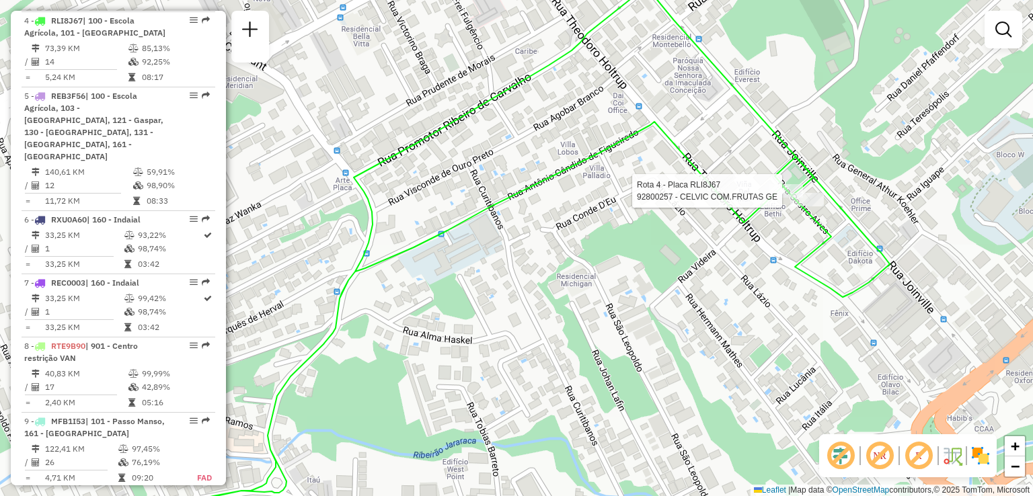
select select "**********"
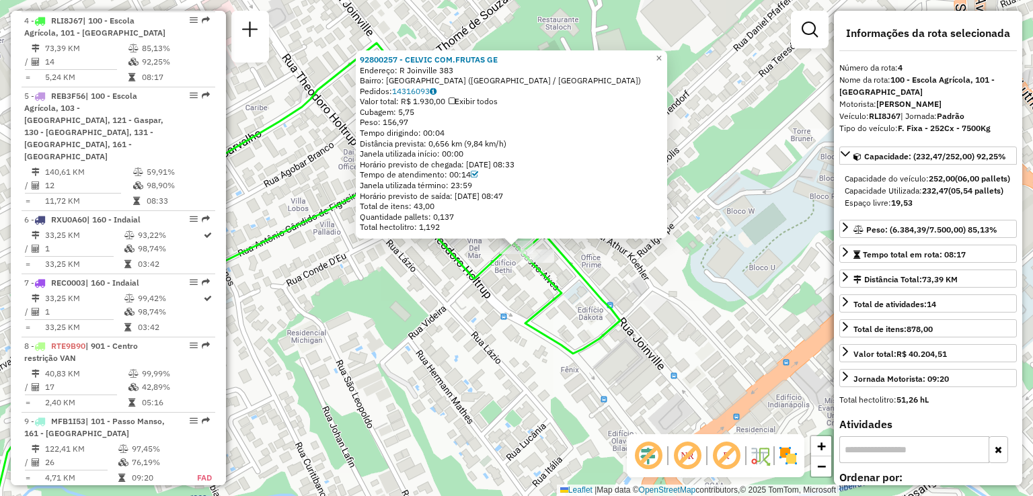
drag, startPoint x: 766, startPoint y: 297, endPoint x: 759, endPoint y: 287, distance: 12.7
click at [766, 297] on div "92800257 - CELVIC COM.FRUTAS GE Endereço: R Joinville 383 Bairro: VILA NOVA (BL…" at bounding box center [516, 248] width 1033 height 496
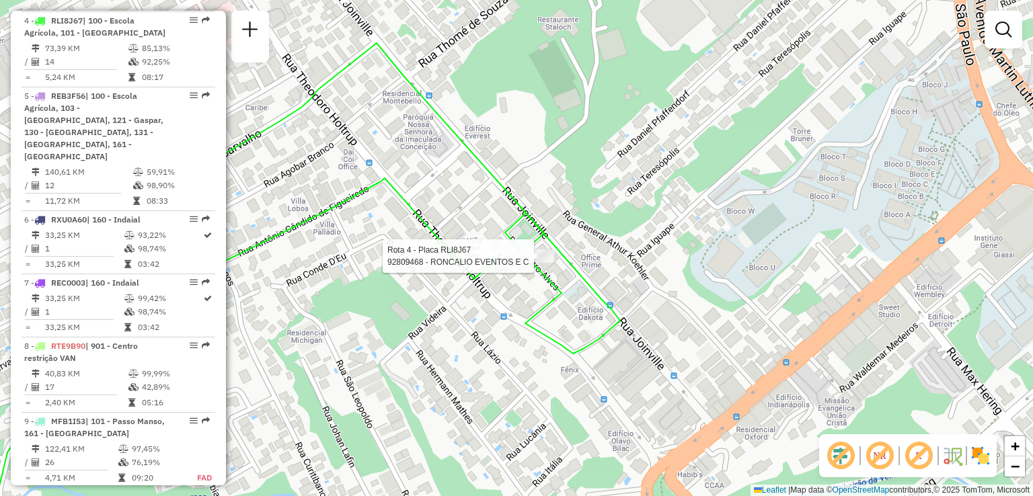
select select "**********"
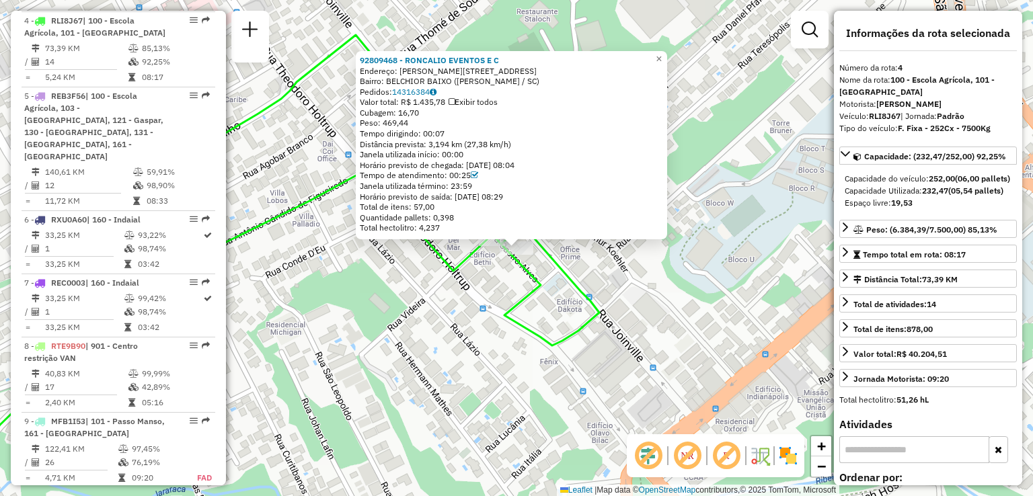
click at [526, 299] on icon at bounding box center [258, 290] width 682 height 511
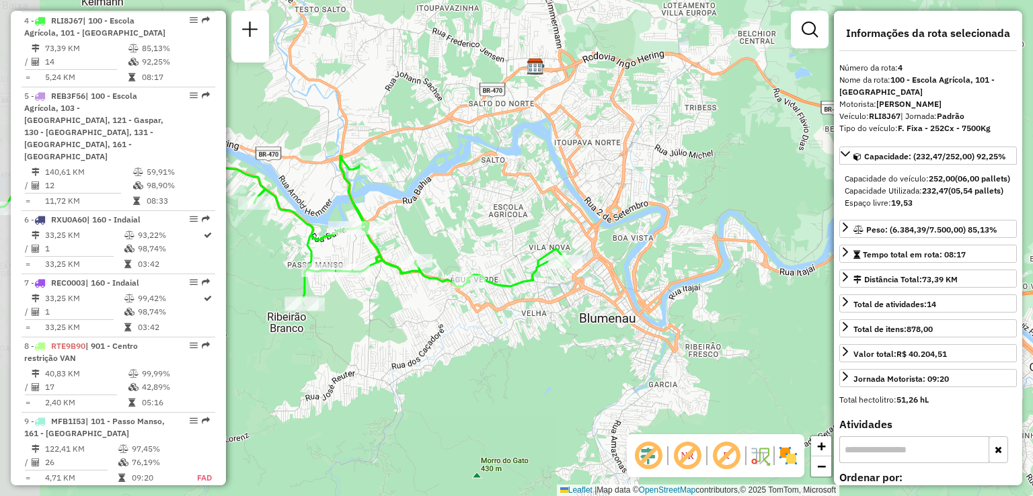
drag, startPoint x: 535, startPoint y: 291, endPoint x: 546, endPoint y: 290, distance: 10.8
click at [546, 290] on div "Janela de atendimento Grade de atendimento Capacidade Transportadoras Veículos …" at bounding box center [516, 248] width 1033 height 496
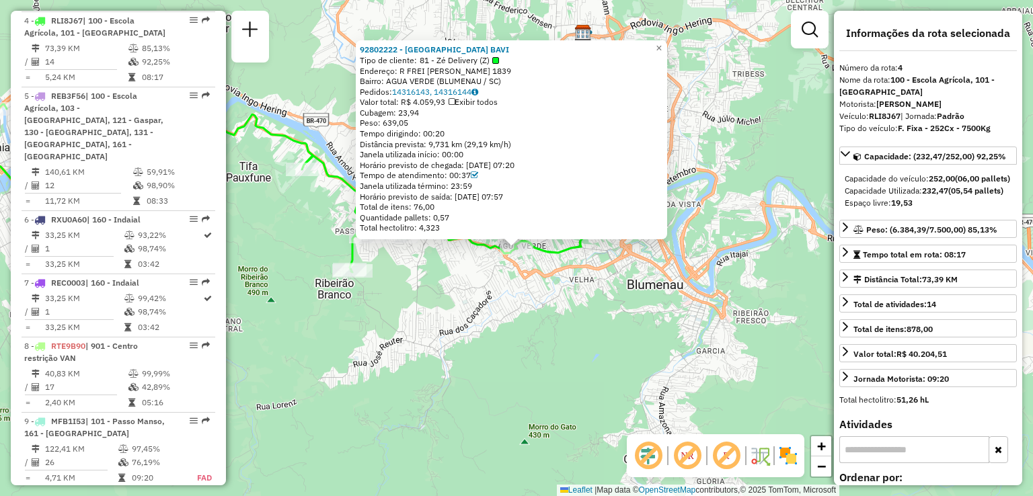
click at [519, 297] on div "92802222 - CASA DA CERVEJA BAVI Tipo de cliente: 81 - Zé Delivery (Z) Endereço:…" at bounding box center [516, 248] width 1033 height 496
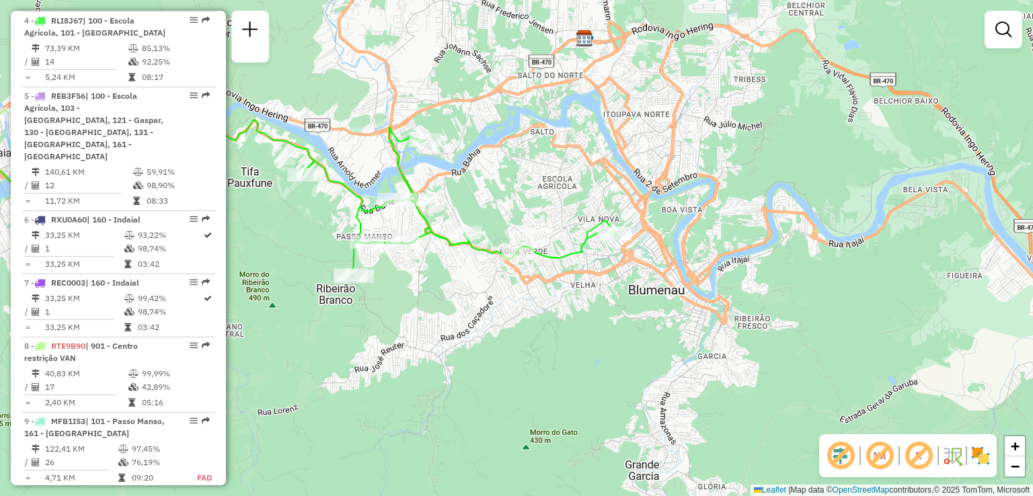
drag, startPoint x: 558, startPoint y: 291, endPoint x: 562, endPoint y: 307, distance: 16.0
click at [562, 307] on div "Janela de atendimento Grade de atendimento Capacidade Transportadoras Veículos …" at bounding box center [516, 248] width 1033 height 496
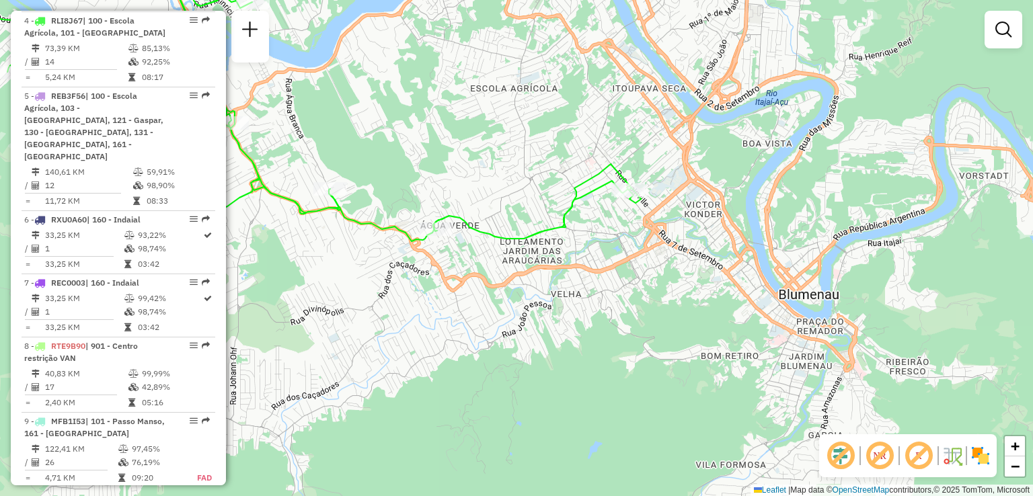
click at [597, 293] on div "Janela de atendimento Grade de atendimento Capacidade Transportadoras Veículos …" at bounding box center [516, 248] width 1033 height 496
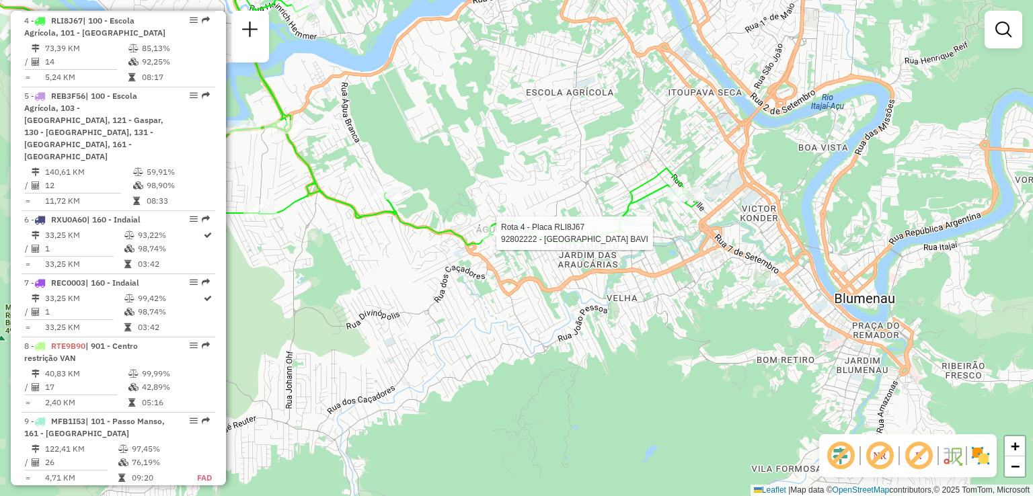
select select "**********"
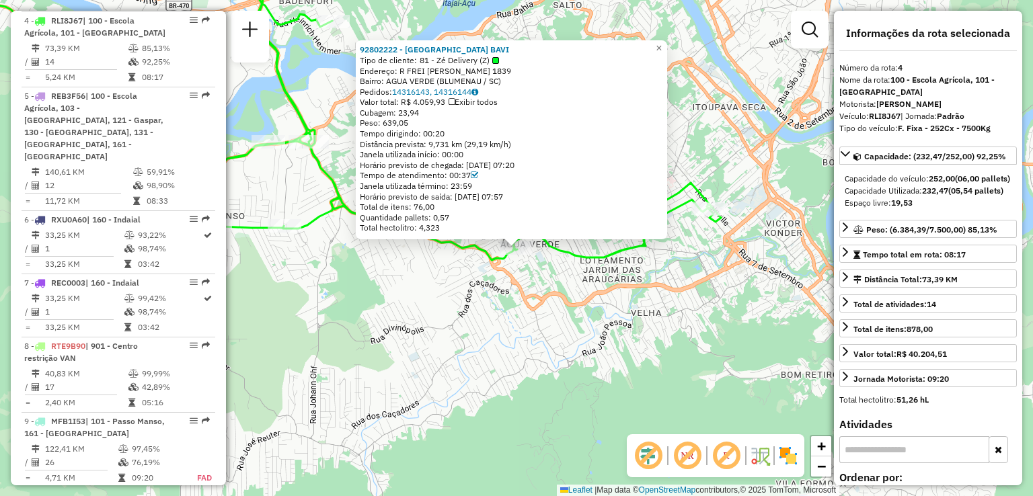
click at [572, 292] on div "Rota 4 - Placa RLI8J67 92802222 - CASA DA CERVEJA BAVI 92802222 - CASA DA CERVE…" at bounding box center [516, 248] width 1033 height 496
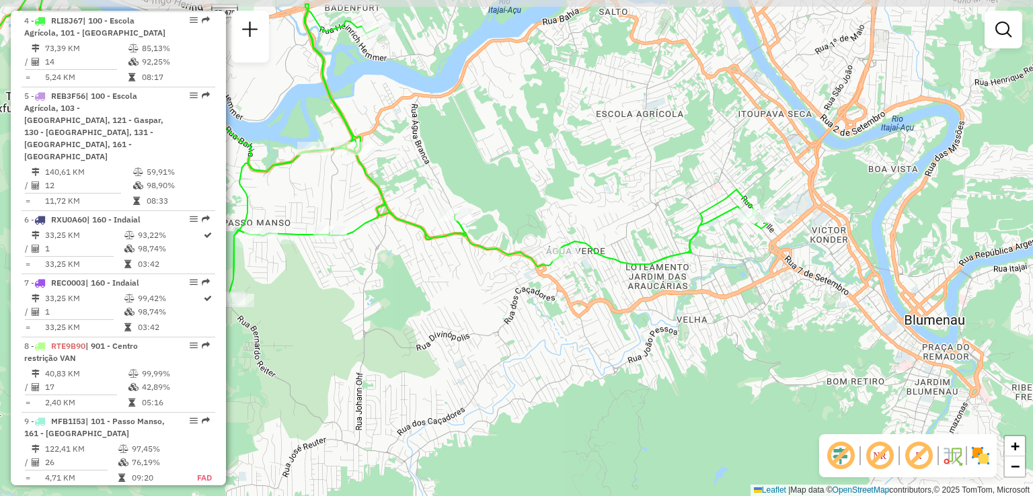
drag, startPoint x: 641, startPoint y: 301, endPoint x: 655, endPoint y: 304, distance: 13.9
click at [655, 304] on div "Janela de atendimento Grade de atendimento Capacidade Transportadoras Veículos …" at bounding box center [516, 248] width 1033 height 496
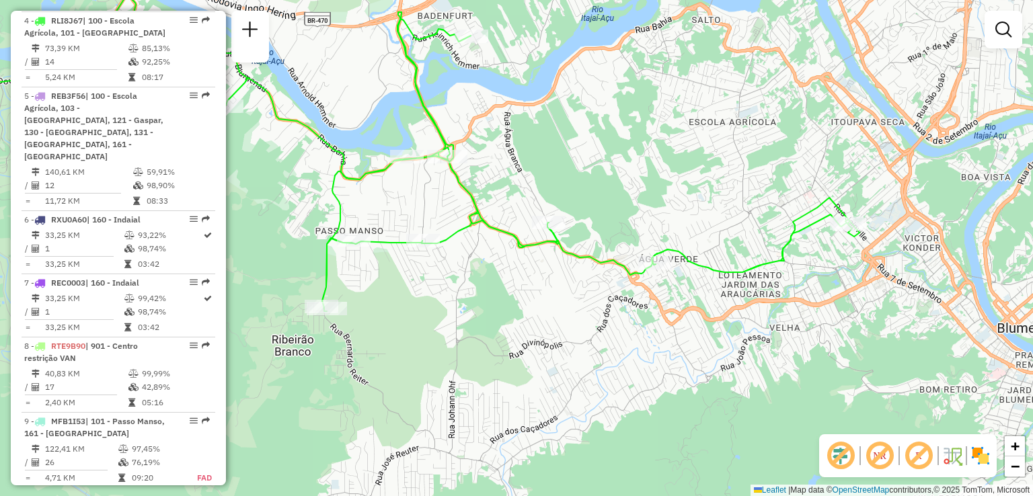
drag, startPoint x: 673, startPoint y: 313, endPoint x: 752, endPoint y: 318, distance: 79.5
click at [752, 318] on div "Janela de atendimento Grade de atendimento Capacidade Transportadoras Veículos …" at bounding box center [516, 248] width 1033 height 496
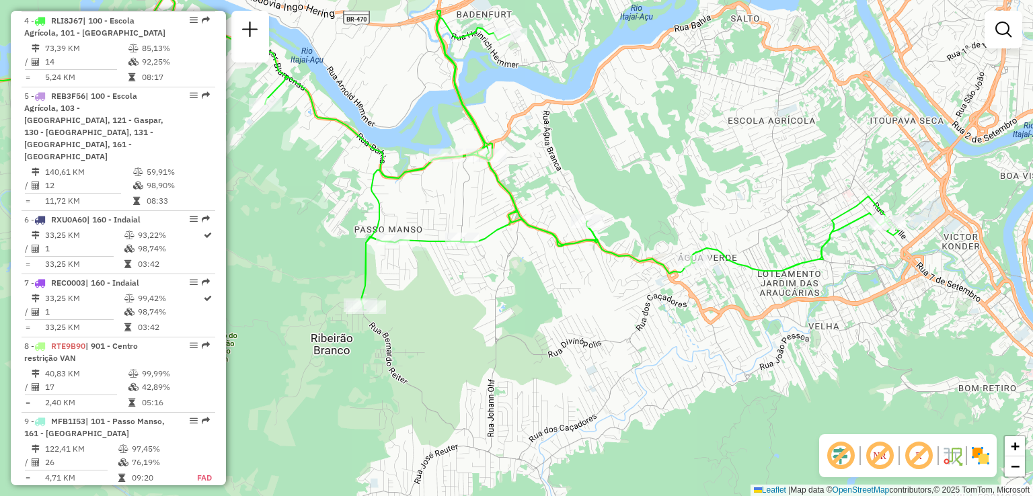
drag, startPoint x: 640, startPoint y: 323, endPoint x: 692, endPoint y: 321, distance: 51.2
click at [692, 321] on div "Janela de atendimento Grade de atendimento Capacidade Transportadoras Veículos …" at bounding box center [516, 248] width 1033 height 496
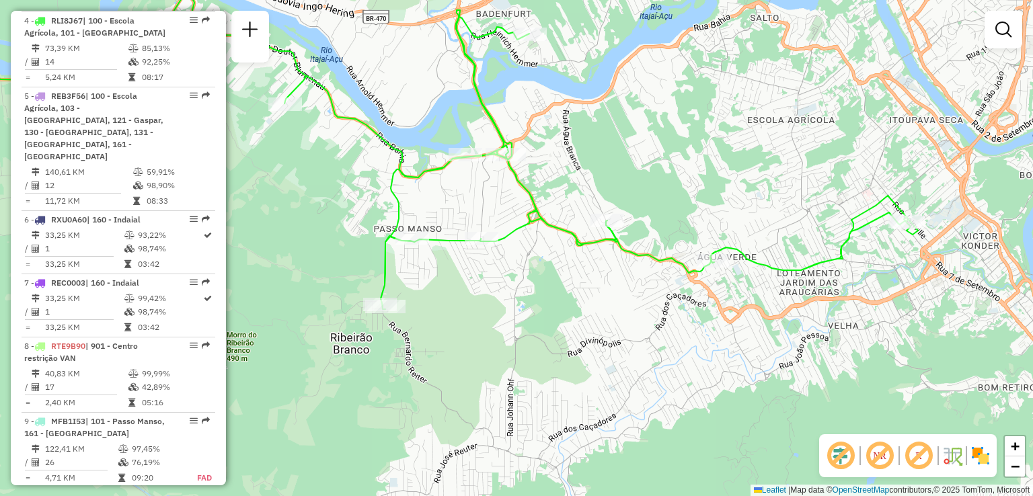
drag, startPoint x: 653, startPoint y: 320, endPoint x: 682, endPoint y: 322, distance: 29.7
click at [682, 322] on div "Janela de atendimento Grade de atendimento Capacidade Transportadoras Veículos …" at bounding box center [516, 248] width 1033 height 496
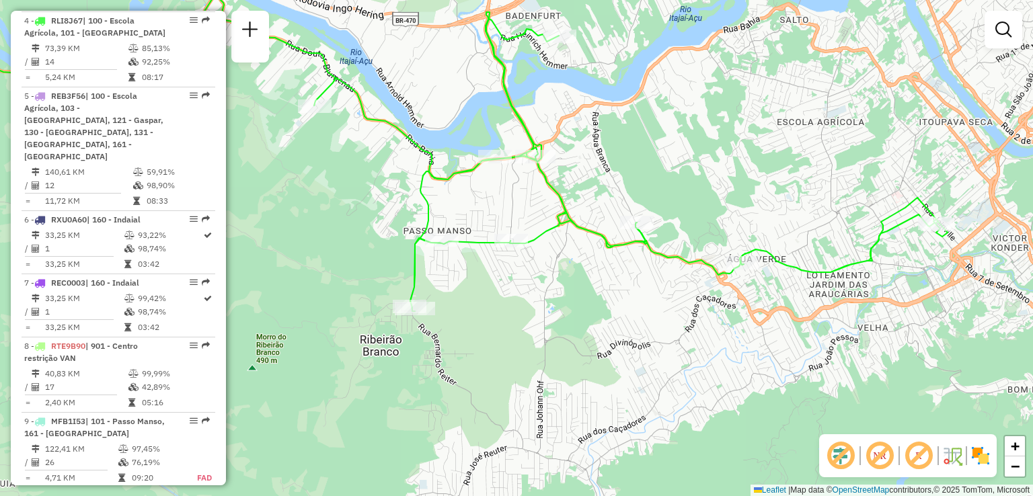
click at [682, 322] on div "Janela de atendimento Grade de atendimento Capacidade Transportadoras Veículos …" at bounding box center [516, 248] width 1033 height 496
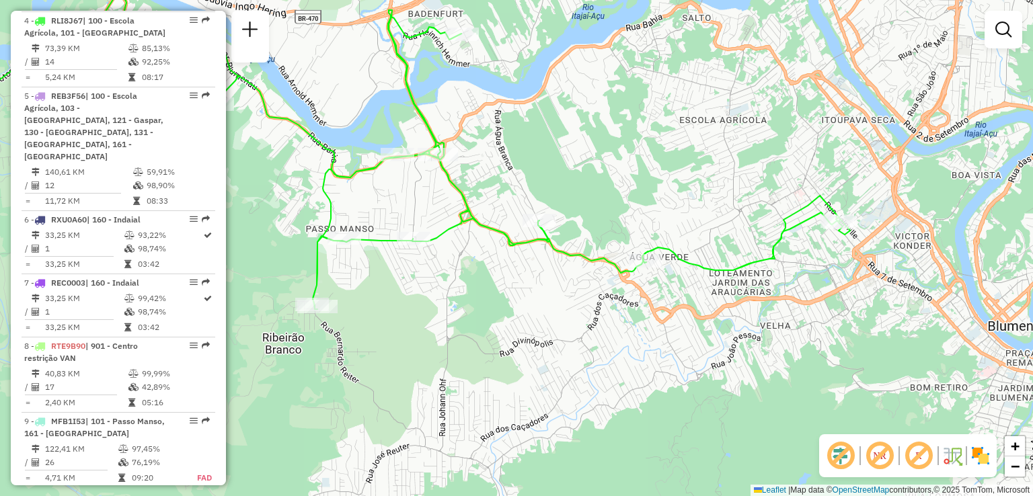
drag, startPoint x: 644, startPoint y: 323, endPoint x: 443, endPoint y: 297, distance: 202.8
click at [445, 313] on div "Janela de atendimento Grade de atendimento Capacidade Transportadoras Veículos …" at bounding box center [516, 248] width 1033 height 496
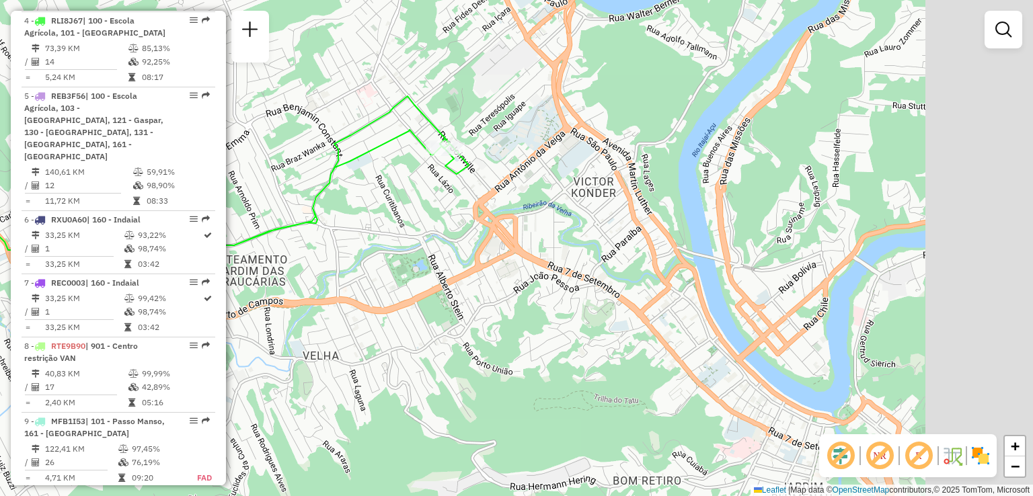
drag, startPoint x: 694, startPoint y: 269, endPoint x: 451, endPoint y: 204, distance: 251.5
click at [451, 205] on div "Janela de atendimento Grade de atendimento Capacidade Transportadoras Veículos …" at bounding box center [516, 248] width 1033 height 496
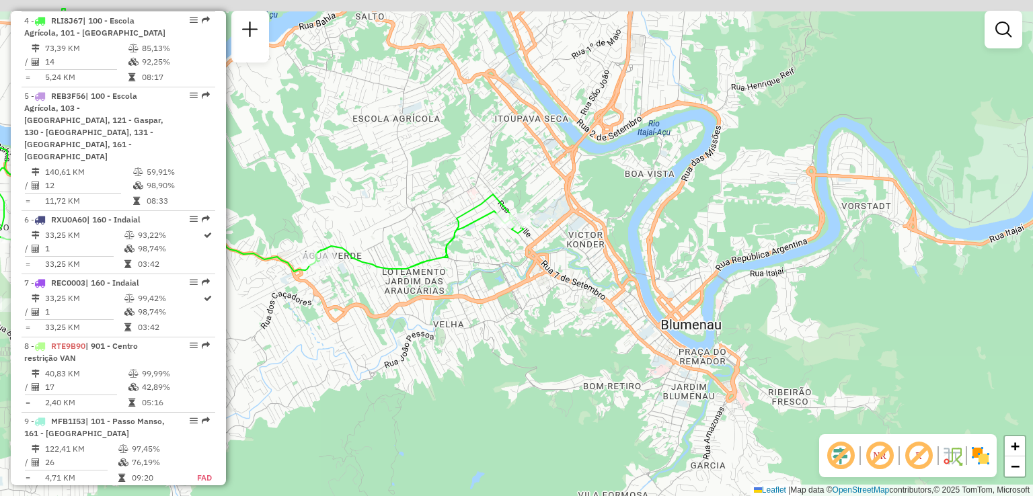
drag, startPoint x: 494, startPoint y: 223, endPoint x: 530, endPoint y: 274, distance: 62.7
click at [530, 274] on div "Janela de atendimento Grade de atendimento Capacidade Transportadoras Veículos …" at bounding box center [516, 248] width 1033 height 496
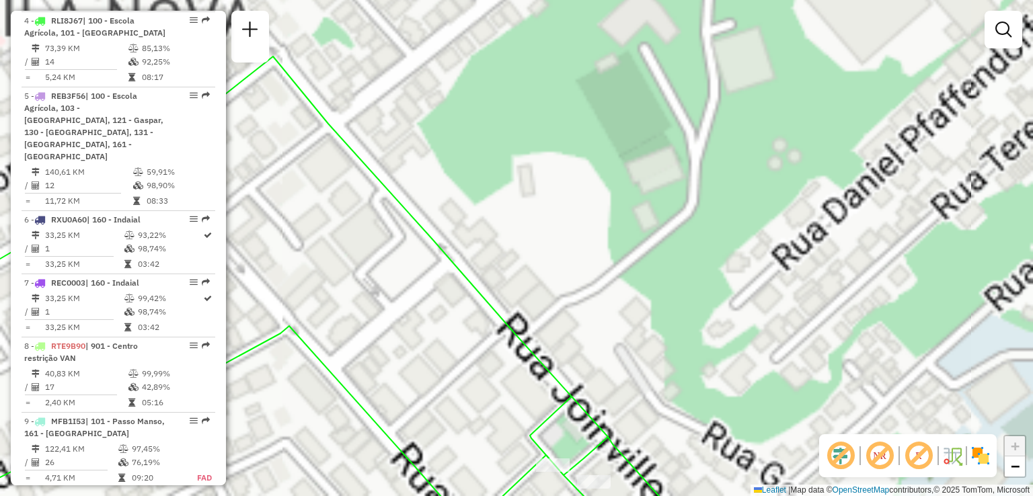
drag, startPoint x: 552, startPoint y: 291, endPoint x: 539, endPoint y: 186, distance: 105.7
click at [546, 221] on div "Janela de atendimento Grade de atendimento Capacidade Transportadoras Veículos …" at bounding box center [516, 248] width 1033 height 496
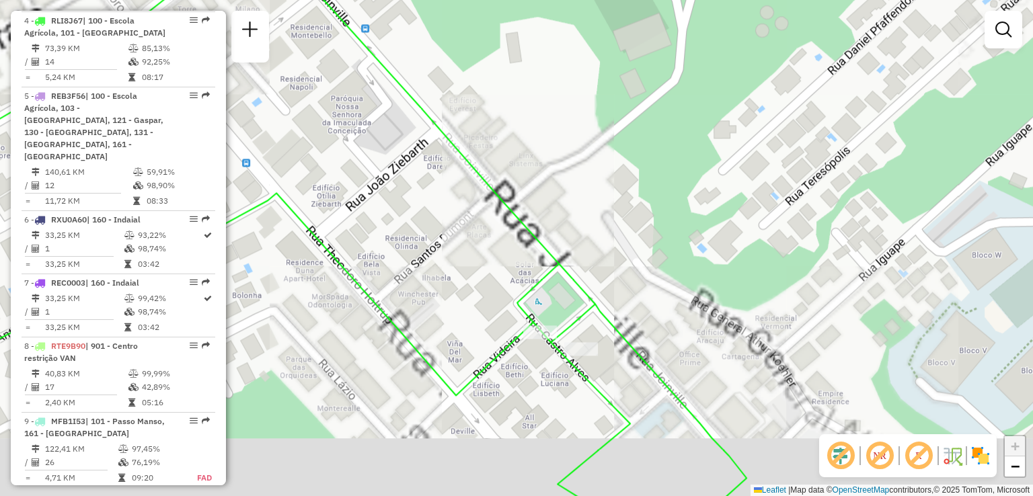
drag, startPoint x: 568, startPoint y: 293, endPoint x: 552, endPoint y: 199, distance: 95.6
click at [558, 217] on icon at bounding box center [321, 235] width 850 height 596
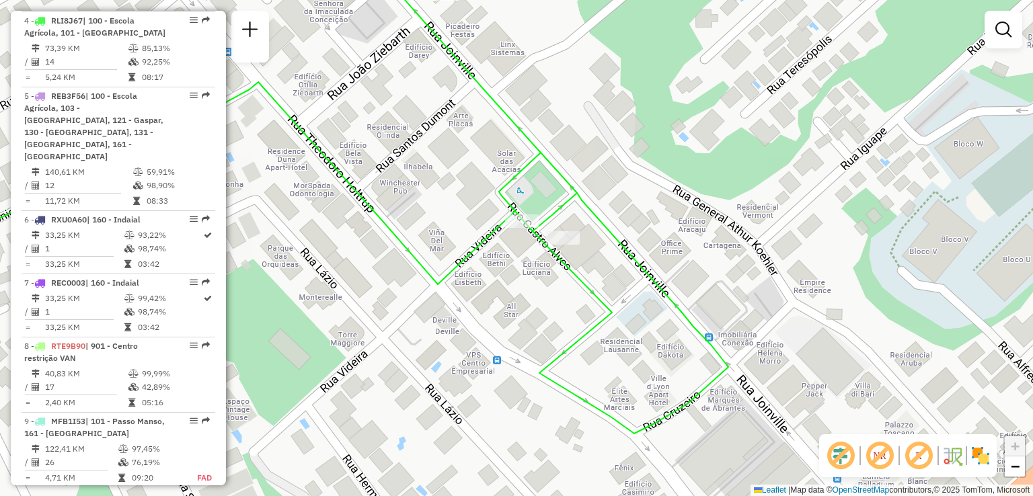
drag, startPoint x: 584, startPoint y: 231, endPoint x: 572, endPoint y: 202, distance: 30.5
click at [574, 205] on div "Rota 4 - Placa RLI8J67 92809468 - RONCALIO EVENTOS E C Janela de atendimento Gr…" at bounding box center [516, 248] width 1033 height 496
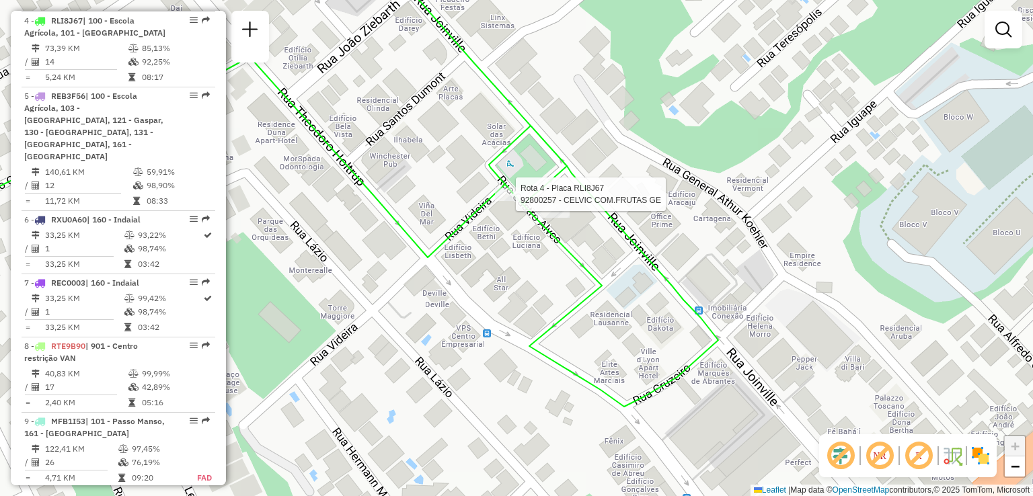
select select "**********"
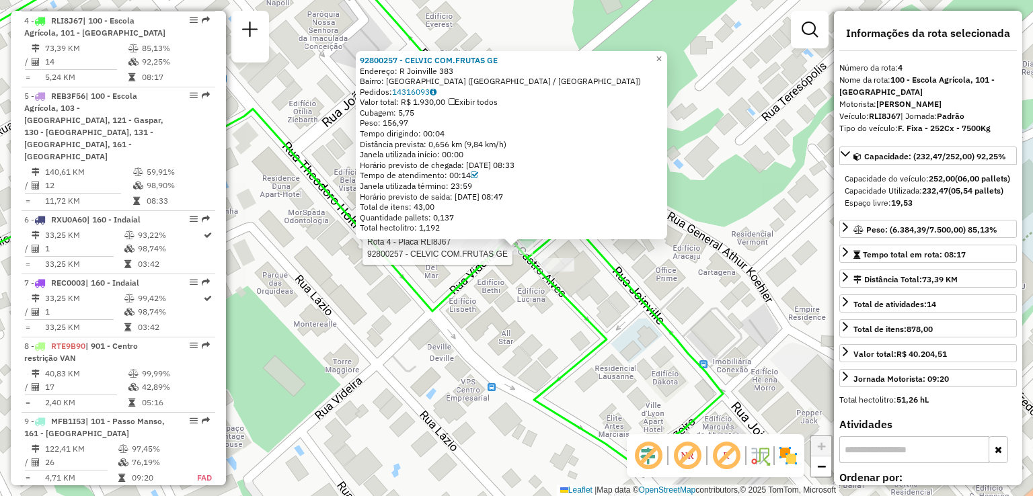
click at [543, 320] on div "Rota 4 - Placa RLI8J67 92800257 - CELVIC COM.FRUTAS GE 92800257 - CELVIC COM.FR…" at bounding box center [516, 248] width 1033 height 496
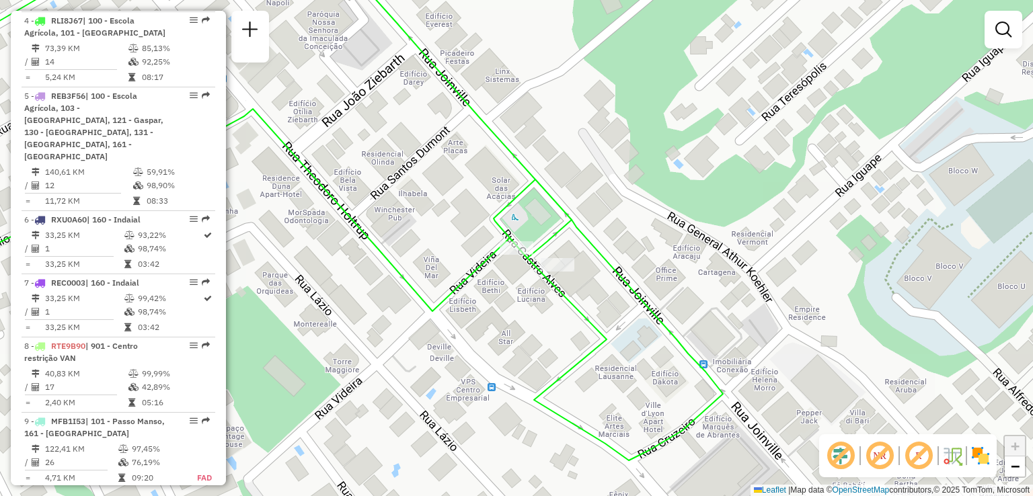
select select "**********"
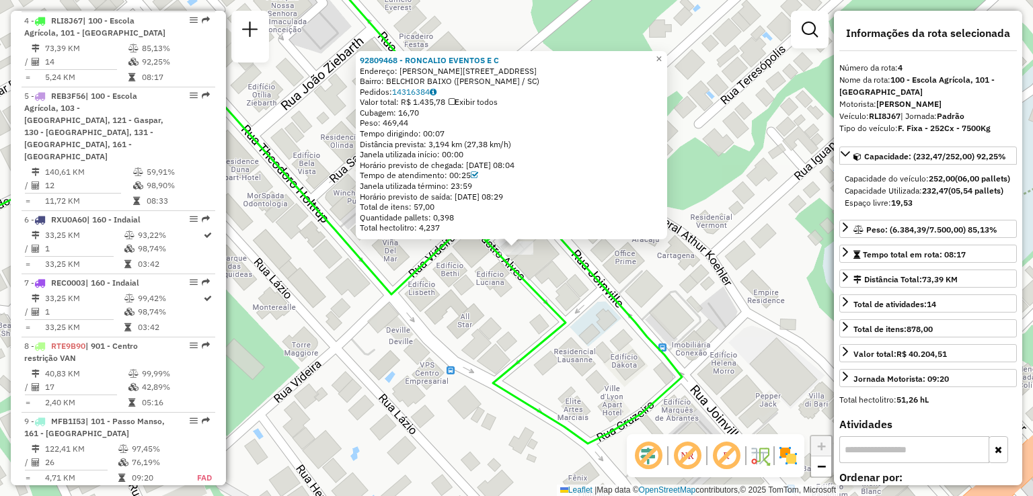
drag, startPoint x: 447, startPoint y: 378, endPoint x: 449, endPoint y: 371, distance: 7.5
click at [448, 377] on div "Rota 4 - Placa RLI8J67 92809468 - RONCALIO EVENTOS E C 92809468 - RONCALIO EVEN…" at bounding box center [516, 248] width 1033 height 496
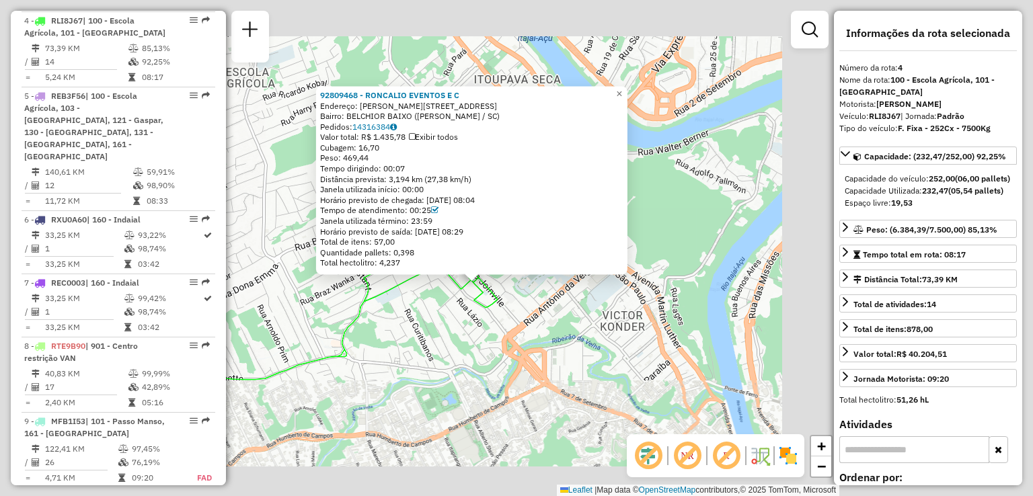
click at [439, 315] on div "92809468 - RONCALIO EVENTOS E C Endereço: R R VIDAL FLAVIO DIAS 704 Bairro: BEL…" at bounding box center [516, 248] width 1033 height 496
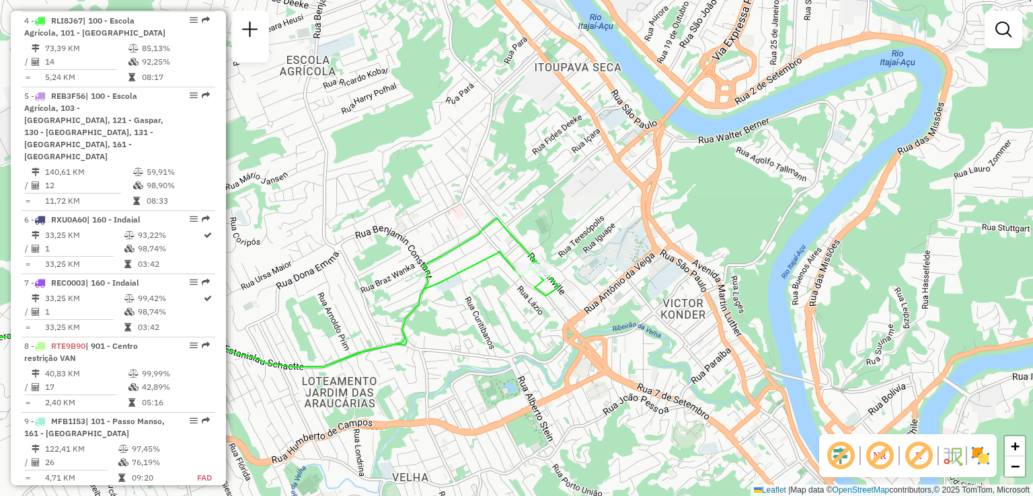
drag, startPoint x: 434, startPoint y: 315, endPoint x: 590, endPoint y: 278, distance: 160.5
click at [585, 279] on div "Janela de atendimento Grade de atendimento Capacidade Transportadoras Veículos …" at bounding box center [516, 248] width 1033 height 496
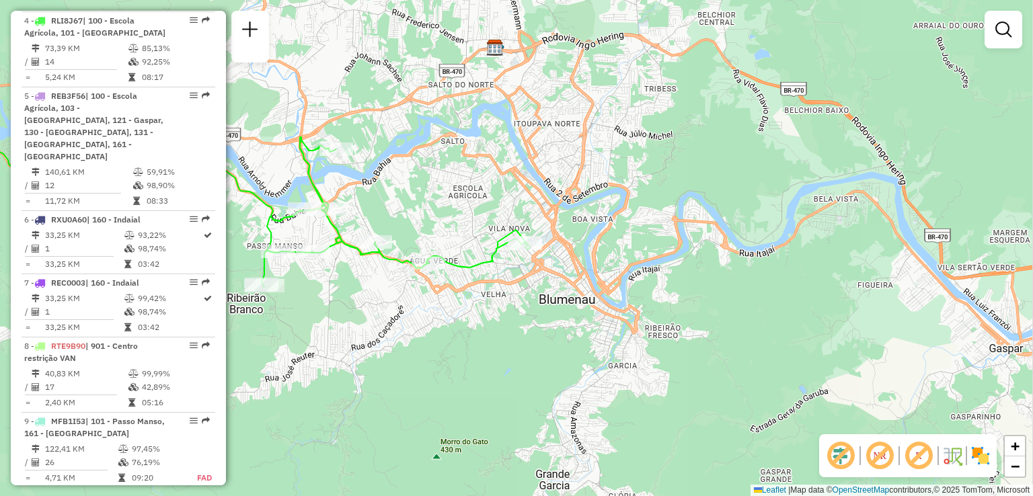
drag, startPoint x: 535, startPoint y: 303, endPoint x: 461, endPoint y: 275, distance: 79.8
click at [461, 275] on div "Janela de atendimento Grade de atendimento Capacidade Transportadoras Veículos …" at bounding box center [516, 248] width 1033 height 496
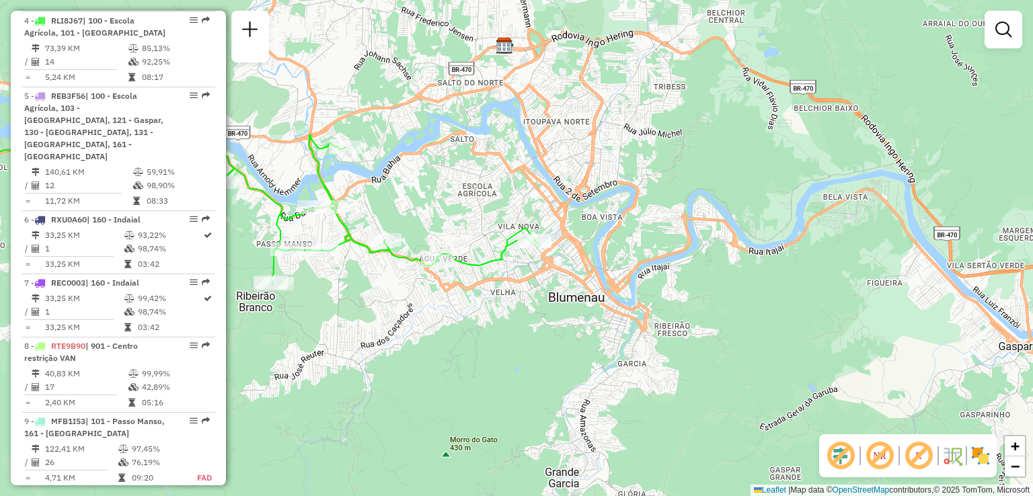
drag, startPoint x: 470, startPoint y: 296, endPoint x: 505, endPoint y: 299, distance: 34.4
click at [505, 299] on div "Janela de atendimento Grade de atendimento Capacidade Transportadoras Veículos …" at bounding box center [516, 248] width 1033 height 496
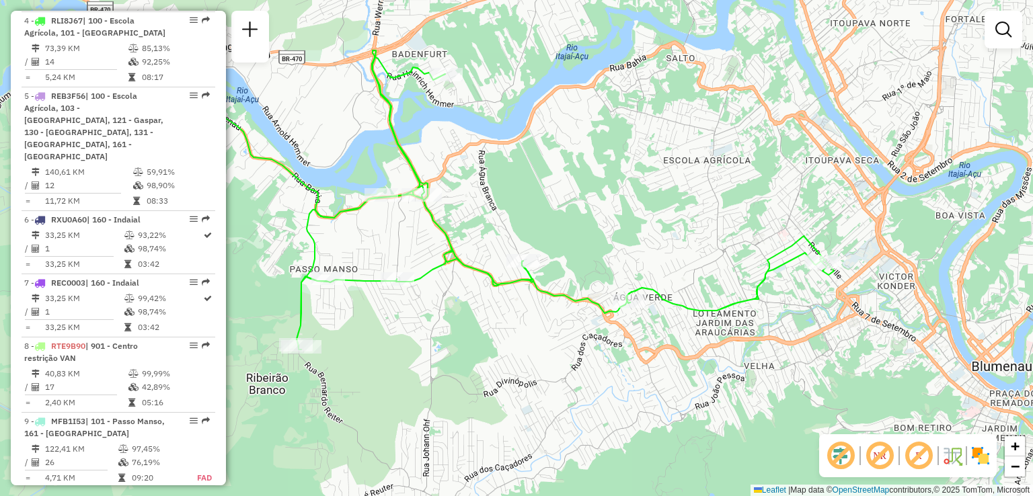
drag, startPoint x: 432, startPoint y: 268, endPoint x: 566, endPoint y: 332, distance: 148.9
click at [566, 332] on div "Janela de atendimento Grade de atendimento Capacidade Transportadoras Veículos …" at bounding box center [516, 248] width 1033 height 496
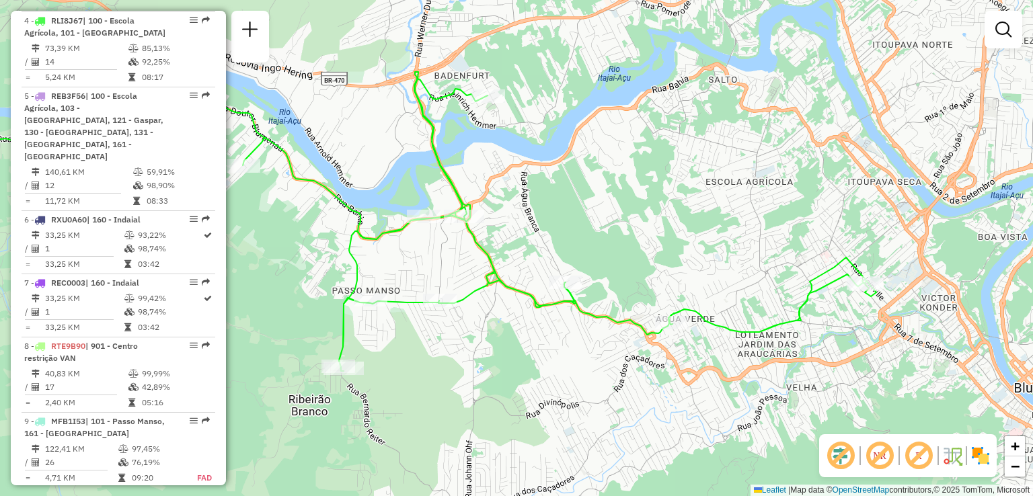
drag, startPoint x: 554, startPoint y: 326, endPoint x: 653, endPoint y: 326, distance: 98.2
click at [653, 326] on div "Janela de atendimento Grade de atendimento Capacidade Transportadoras Veículos …" at bounding box center [516, 248] width 1033 height 496
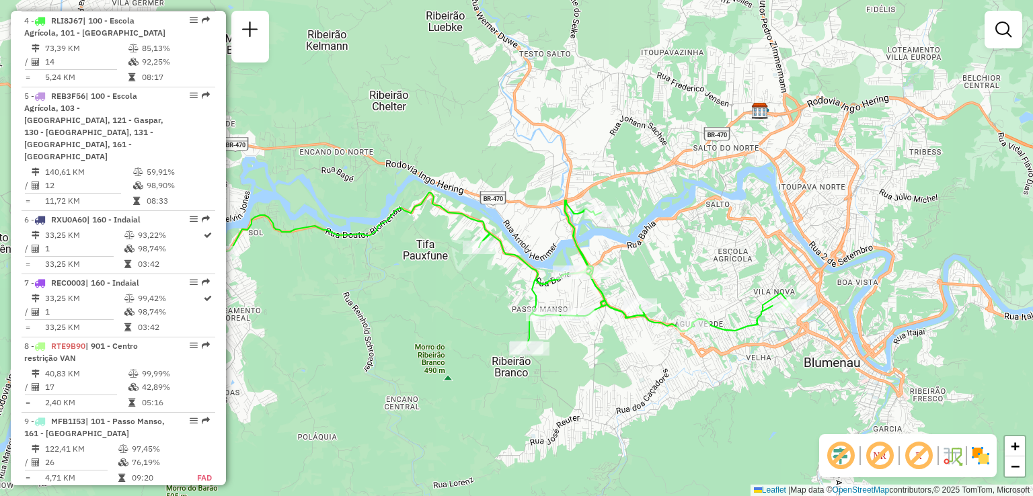
drag, startPoint x: 415, startPoint y: 303, endPoint x: 561, endPoint y: 333, distance: 149.1
click at [556, 332] on div "Janela de atendimento Grade de atendimento Capacidade Transportadoras Veículos …" at bounding box center [516, 248] width 1033 height 496
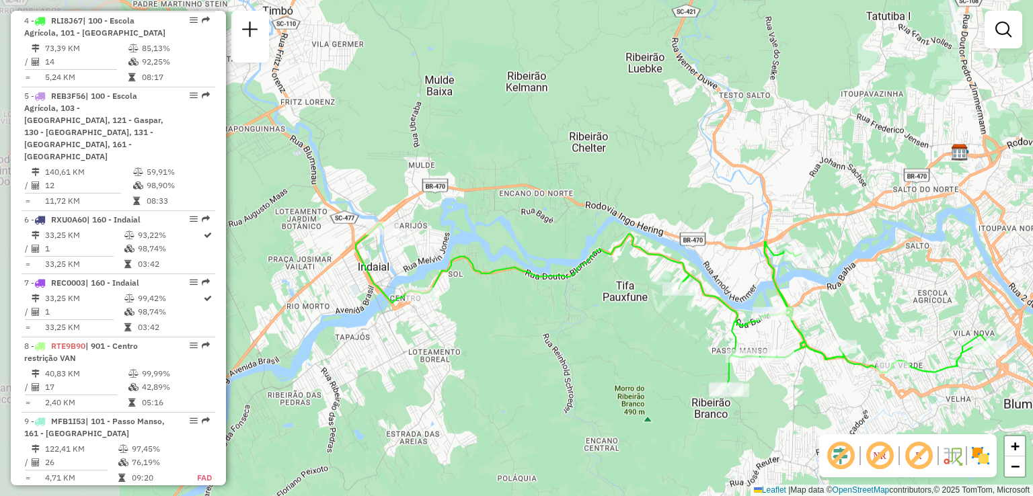
click at [554, 300] on div "Janela de atendimento Grade de atendimento Capacidade Transportadoras Veículos …" at bounding box center [516, 248] width 1033 height 496
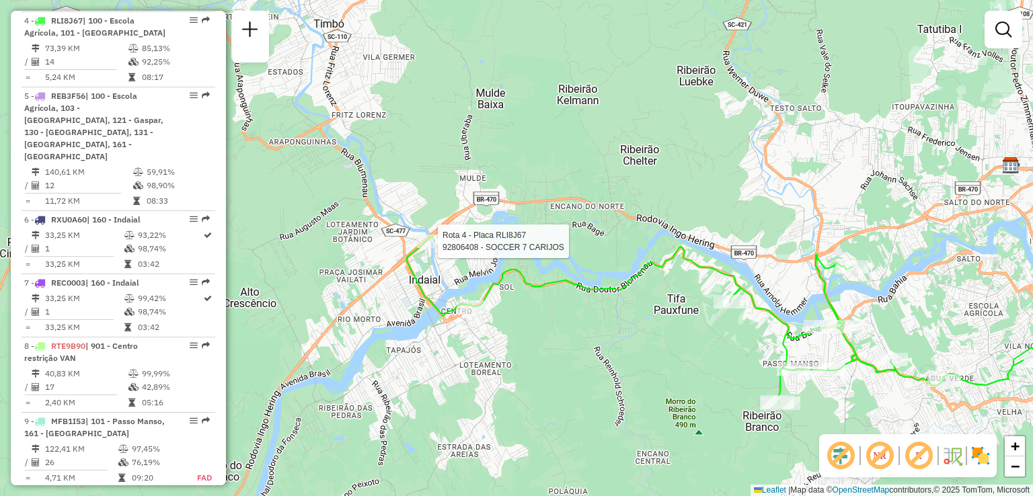
select select "**********"
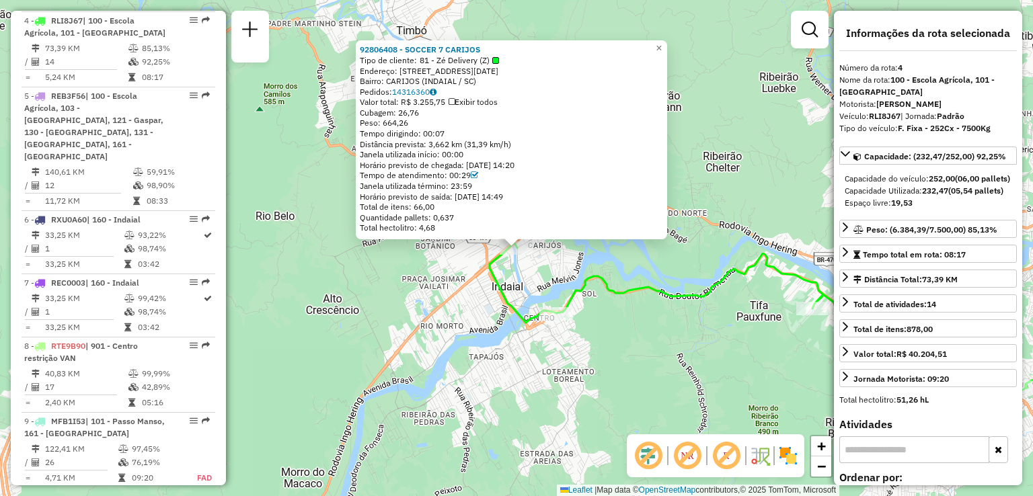
click at [610, 330] on div "92806408 - SOCCER 7 CARIJOS Tipo de cliente: 81 - Zé Delivery (Z) Endereço: R R…" at bounding box center [516, 248] width 1033 height 496
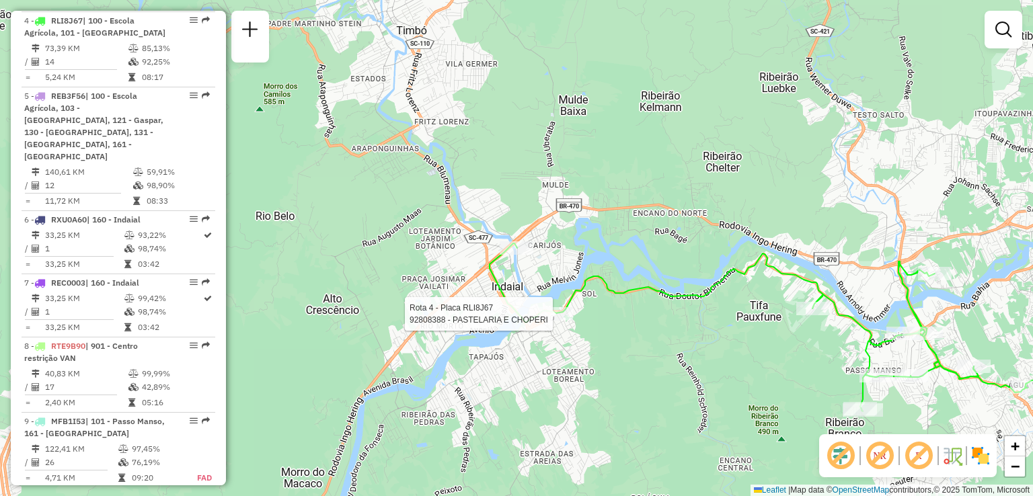
select select "**********"
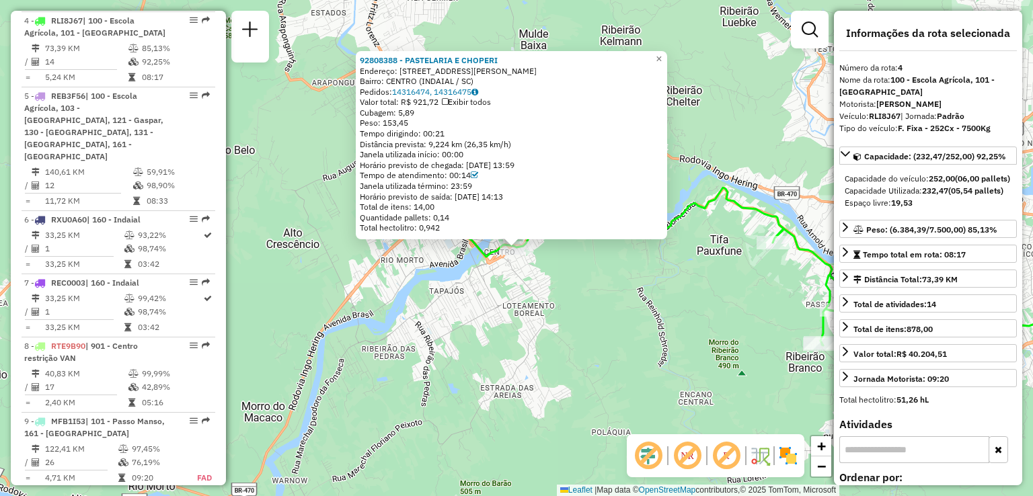
click at [620, 322] on div "92808388 - PASTELARIA E CHOPERI Endereço: R RUA DOUTOR BLUMENAU 126 Bairro: CEN…" at bounding box center [516, 248] width 1033 height 496
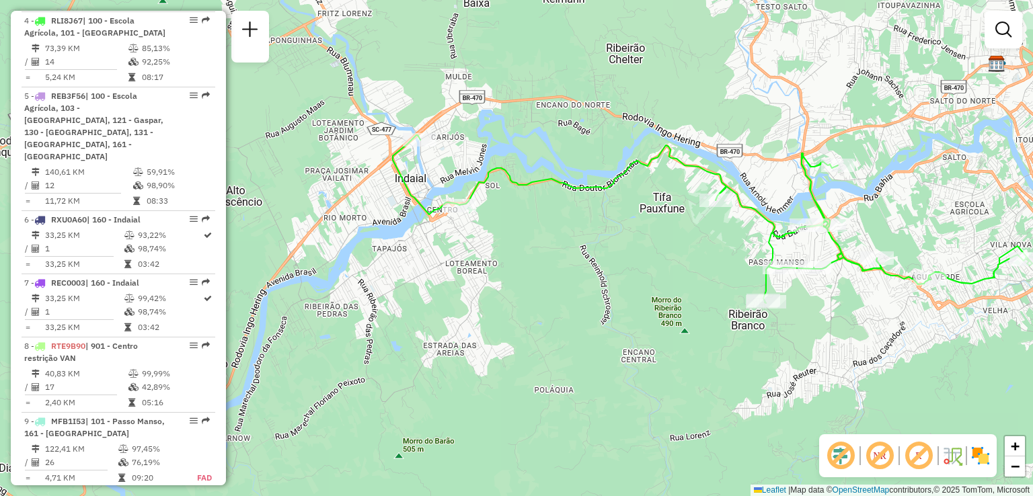
drag, startPoint x: 657, startPoint y: 342, endPoint x: 549, endPoint y: 278, distance: 125.8
click at [557, 281] on div "Janela de atendimento Grade de atendimento Capacidade Transportadoras Veículos …" at bounding box center [516, 248] width 1033 height 496
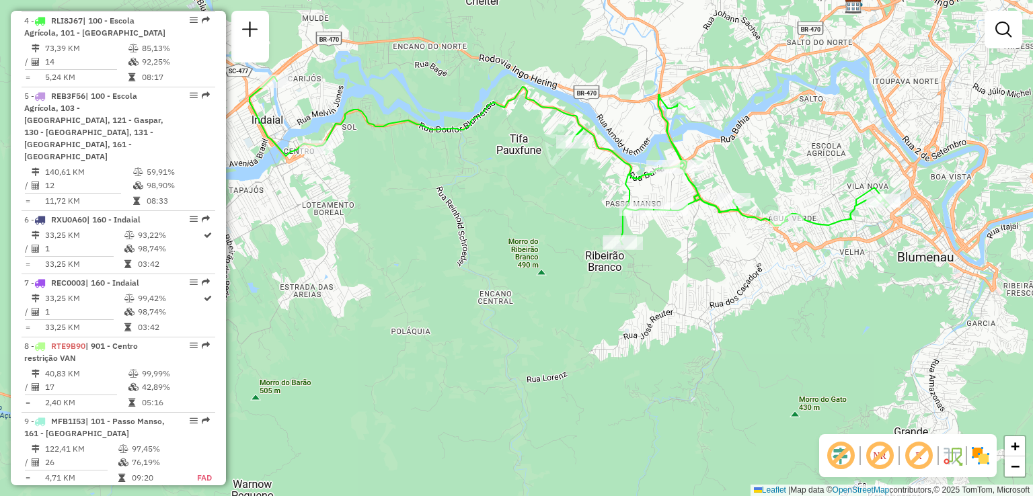
drag, startPoint x: 657, startPoint y: 303, endPoint x: 593, endPoint y: 285, distance: 66.0
click at [593, 286] on div "Janela de atendimento Grade de atendimento Capacidade Transportadoras Veículos …" at bounding box center [516, 248] width 1033 height 496
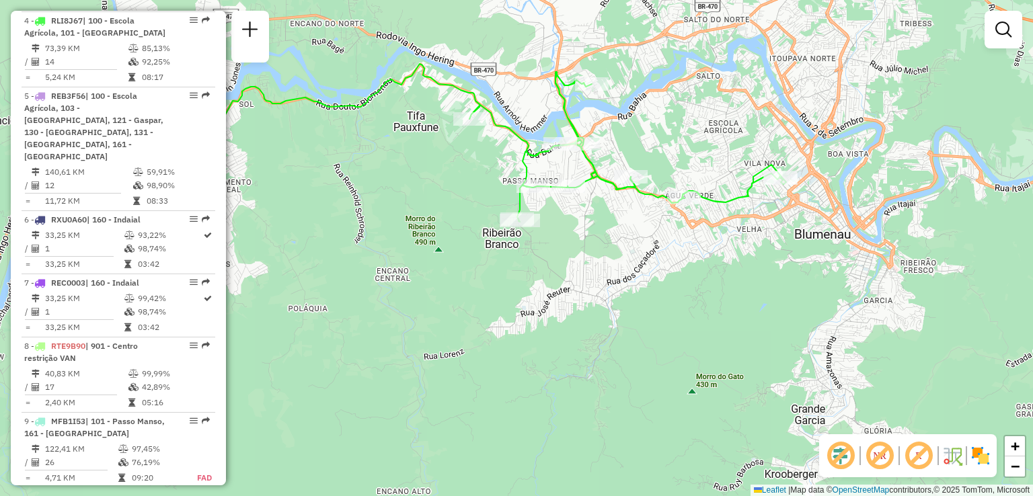
drag, startPoint x: 626, startPoint y: 274, endPoint x: 608, endPoint y: 267, distance: 19.4
click at [609, 268] on div "Janela de atendimento Grade de atendimento Capacidade Transportadoras Veículos …" at bounding box center [516, 248] width 1033 height 496
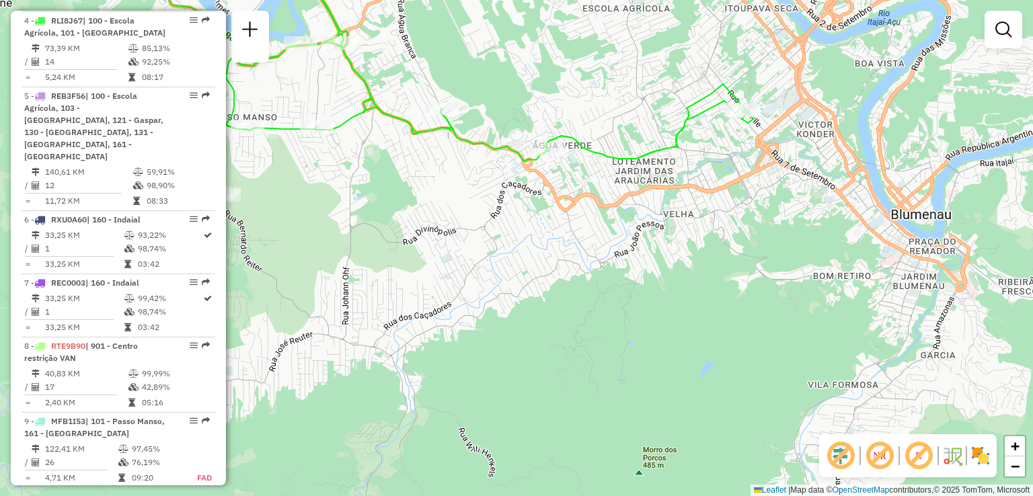
click at [718, 239] on div "Janela de atendimento Grade de atendimento Capacidade Transportadoras Veículos …" at bounding box center [516, 248] width 1033 height 496
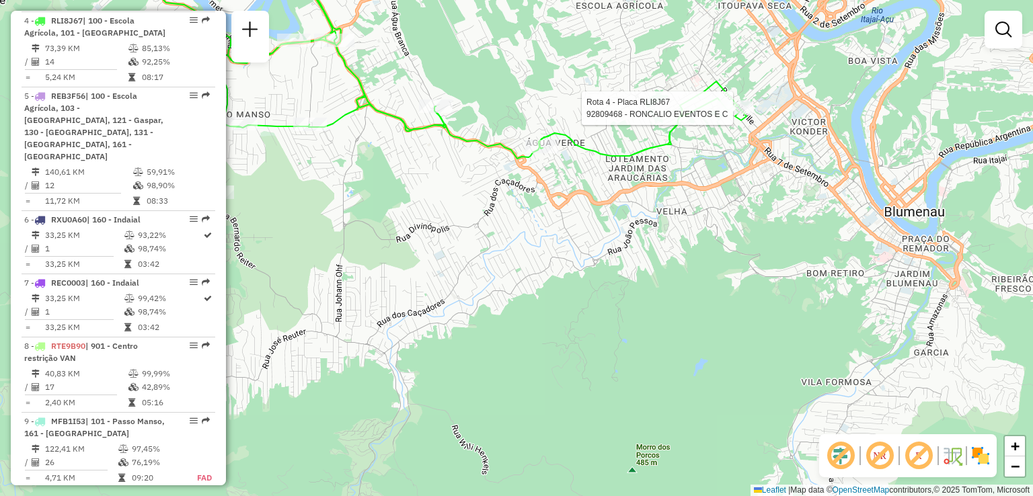
select select "**********"
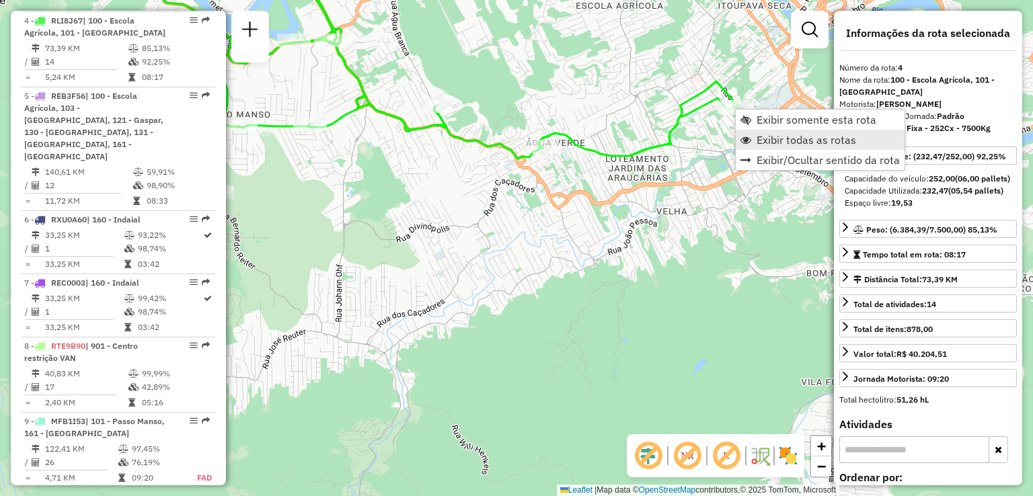
click at [764, 140] on span "Exibir todas as rotas" at bounding box center [807, 140] width 100 height 11
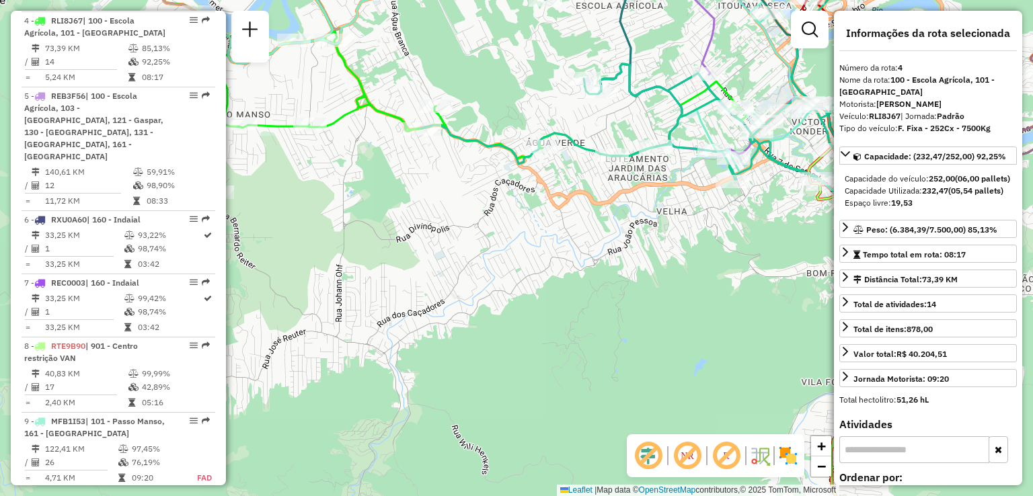
click at [597, 302] on div "Janela de atendimento Grade de atendimento Capacidade Transportadoras Veículos …" at bounding box center [516, 248] width 1033 height 496
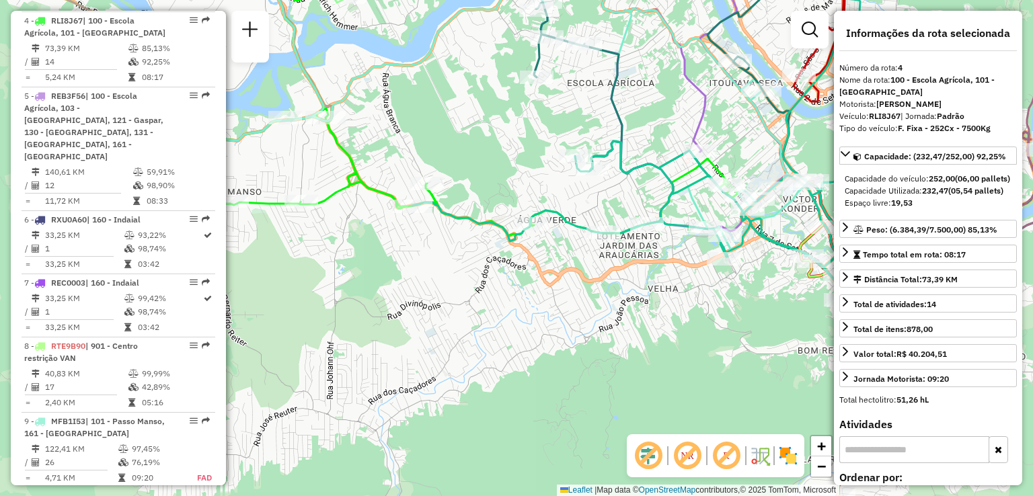
click at [566, 342] on div "Janela de atendimento Grade de atendimento Capacidade Transportadoras Veículos …" at bounding box center [516, 248] width 1033 height 496
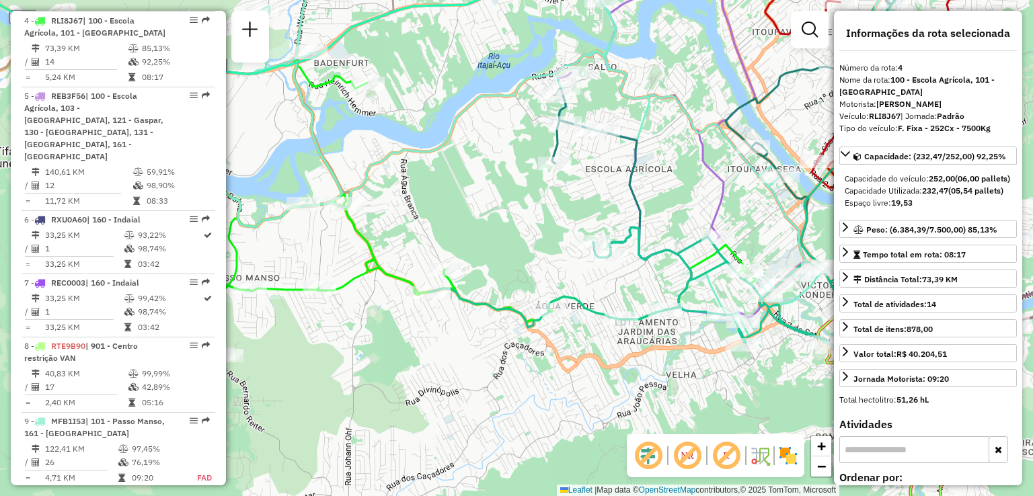
drag, startPoint x: 492, startPoint y: 149, endPoint x: 546, endPoint y: 231, distance: 97.8
click at [546, 232] on div "Rota 4 - Placa RLI8J67 92802222 - CASA DA CERVEJA BAVI Janela de atendimento Gr…" at bounding box center [516, 248] width 1033 height 496
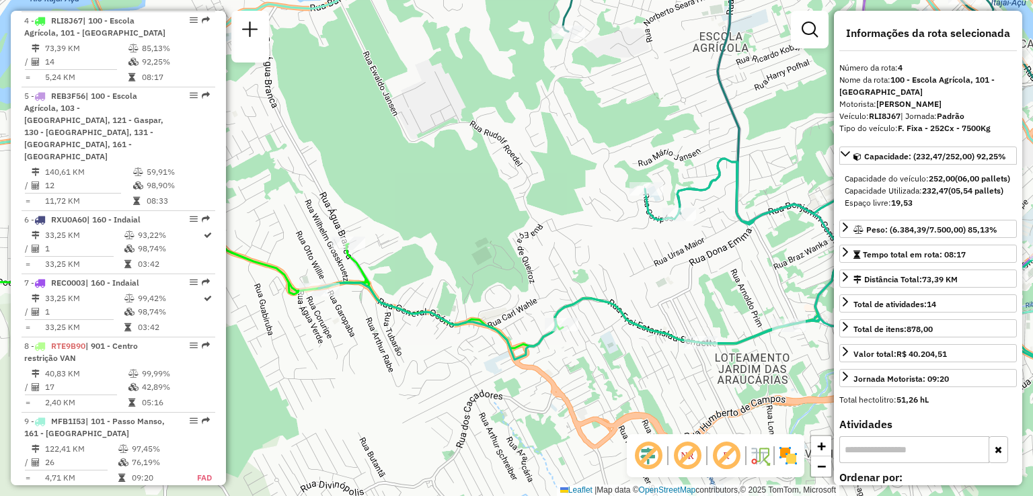
drag, startPoint x: 513, startPoint y: 346, endPoint x: 417, endPoint y: 262, distance: 127.7
click at [436, 283] on icon at bounding box center [724, 219] width 811 height 367
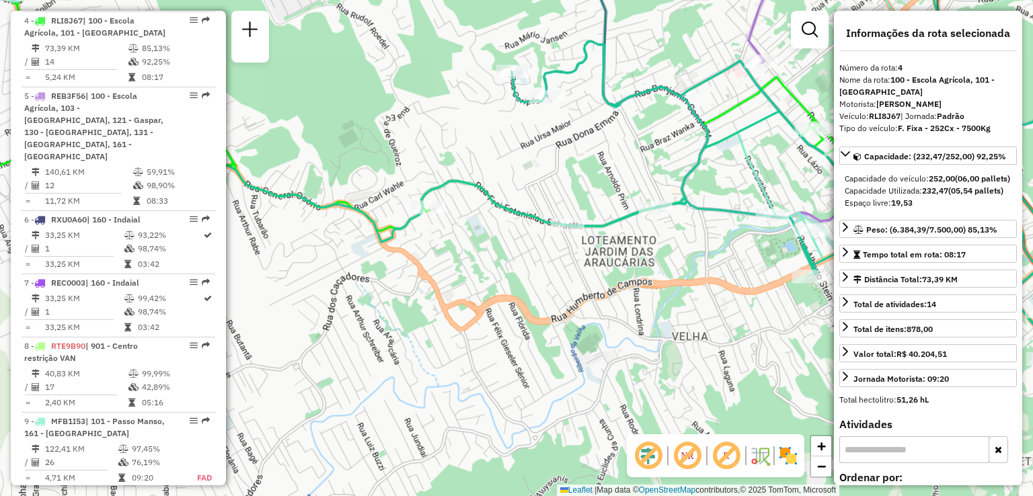
drag, startPoint x: 484, startPoint y: 314, endPoint x: 422, endPoint y: 270, distance: 75.6
click at [433, 275] on div "Janela de atendimento Grade de atendimento Capacidade Transportadoras Veículos …" at bounding box center [516, 248] width 1033 height 496
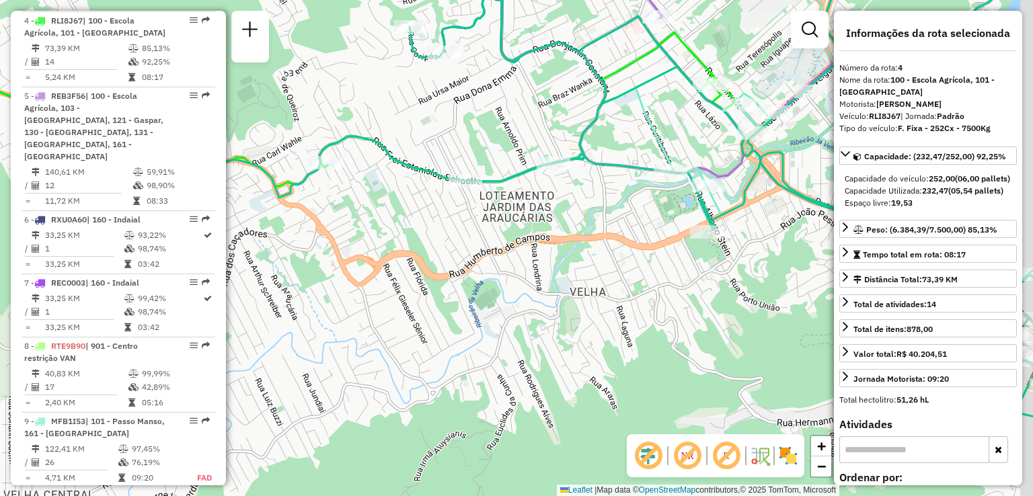
drag, startPoint x: 576, startPoint y: 267, endPoint x: 498, endPoint y: 256, distance: 78.8
click at [508, 256] on div "Janela de atendimento Grade de atendimento Capacidade Transportadoras Veículos …" at bounding box center [516, 248] width 1033 height 496
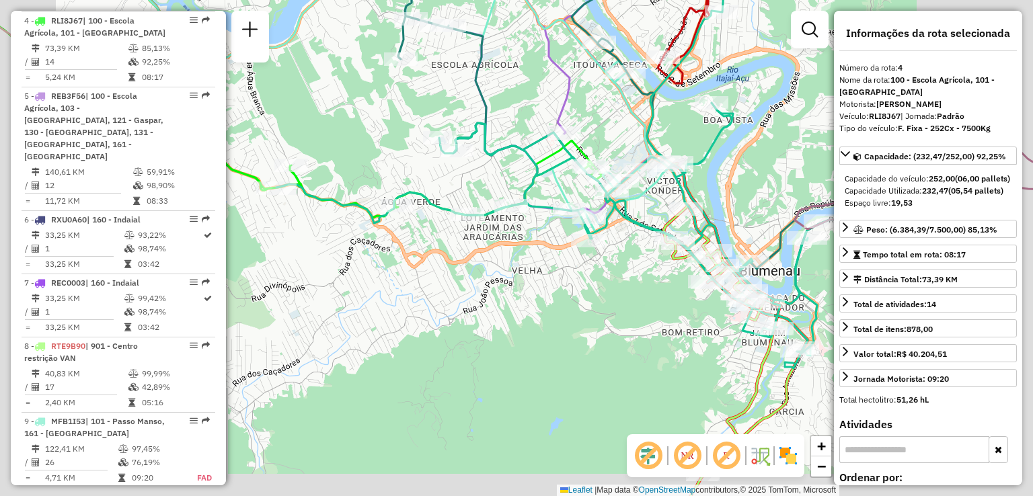
drag, startPoint x: 548, startPoint y: 255, endPoint x: 496, endPoint y: 244, distance: 53.0
click at [500, 246] on div "Janela de atendimento Grade de atendimento Capacidade Transportadoras Veículos …" at bounding box center [516, 248] width 1033 height 496
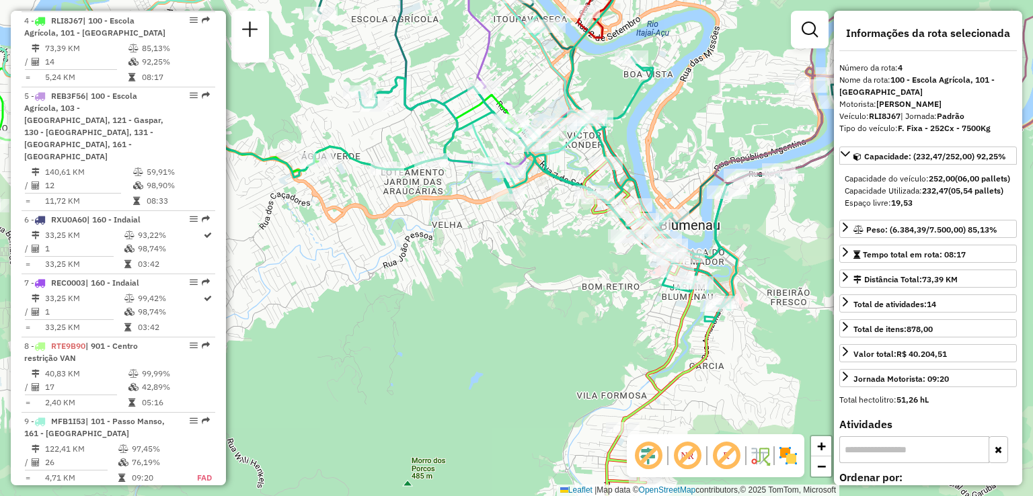
drag, startPoint x: 605, startPoint y: 252, endPoint x: 583, endPoint y: 235, distance: 27.7
click at [592, 242] on div "Janela de atendimento Grade de atendimento Capacidade Transportadoras Veículos …" at bounding box center [516, 248] width 1033 height 496
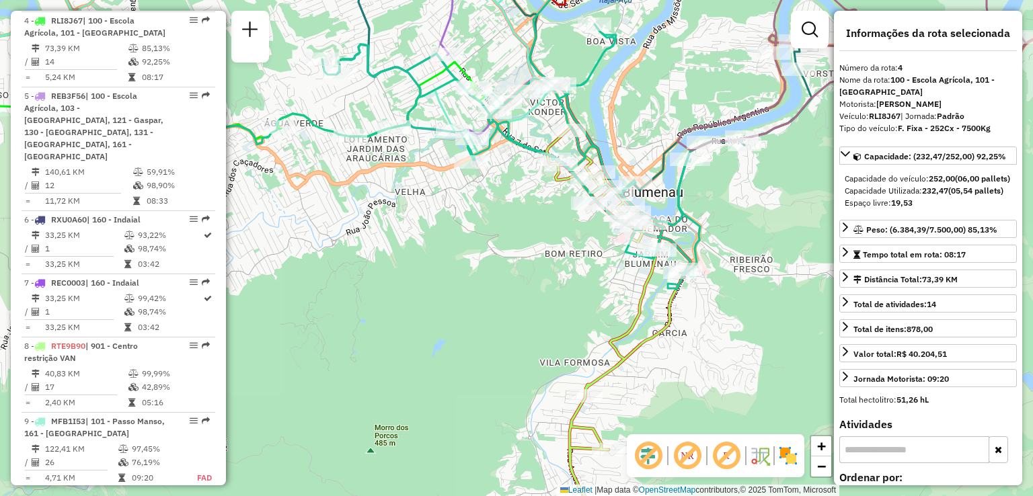
drag, startPoint x: 585, startPoint y: 299, endPoint x: 538, endPoint y: 244, distance: 72.0
click at [538, 244] on div "Janela de atendimento Grade de atendimento Capacidade Transportadoras Veículos …" at bounding box center [516, 248] width 1033 height 496
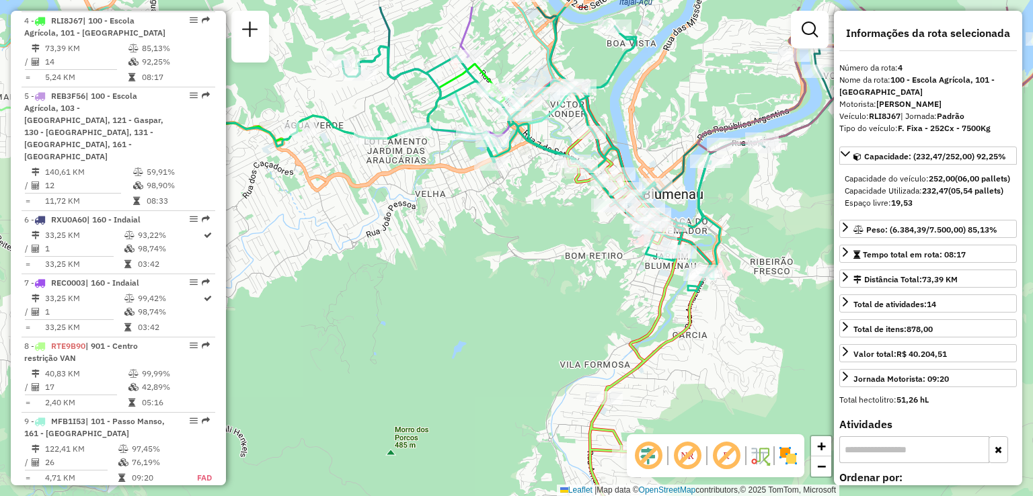
drag, startPoint x: 535, startPoint y: 219, endPoint x: 605, endPoint y: 275, distance: 89.9
click at [605, 275] on div "Janela de atendimento Grade de atendimento Capacidade Transportadoras Veículos …" at bounding box center [516, 248] width 1033 height 496
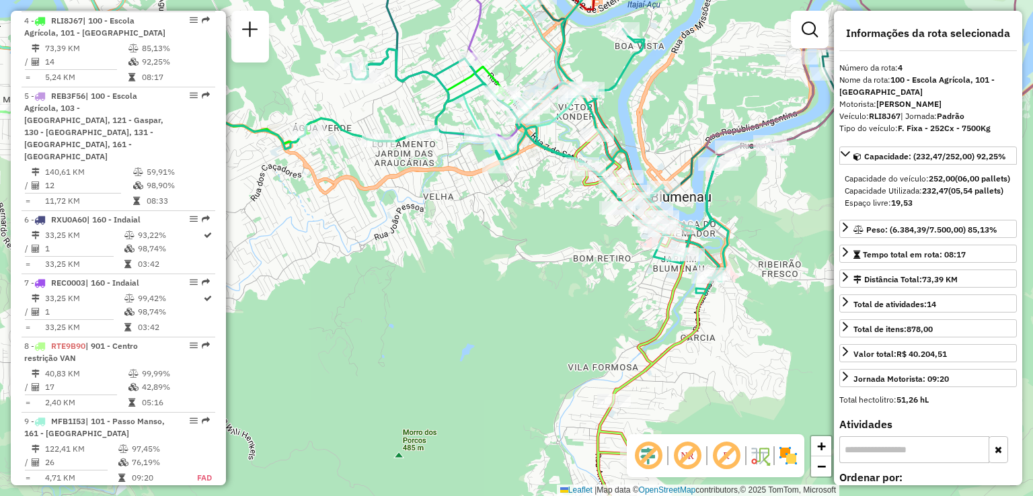
click at [614, 280] on div "Janela de atendimento Grade de atendimento Capacidade Transportadoras Veículos …" at bounding box center [516, 248] width 1033 height 496
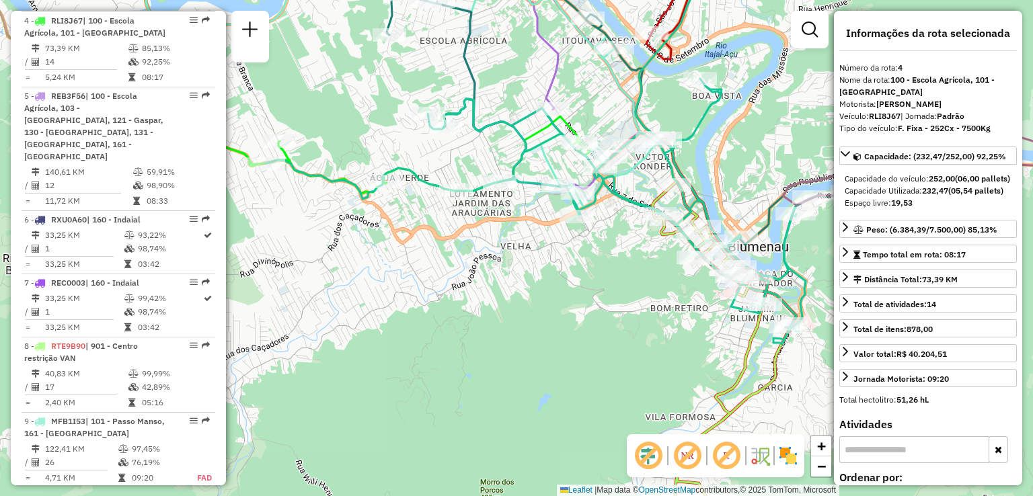
drag, startPoint x: 542, startPoint y: 241, endPoint x: 637, endPoint y: 268, distance: 99.2
click at [637, 268] on div "Janela de atendimento Grade de atendimento Capacidade Transportadoras Veículos …" at bounding box center [516, 248] width 1033 height 496
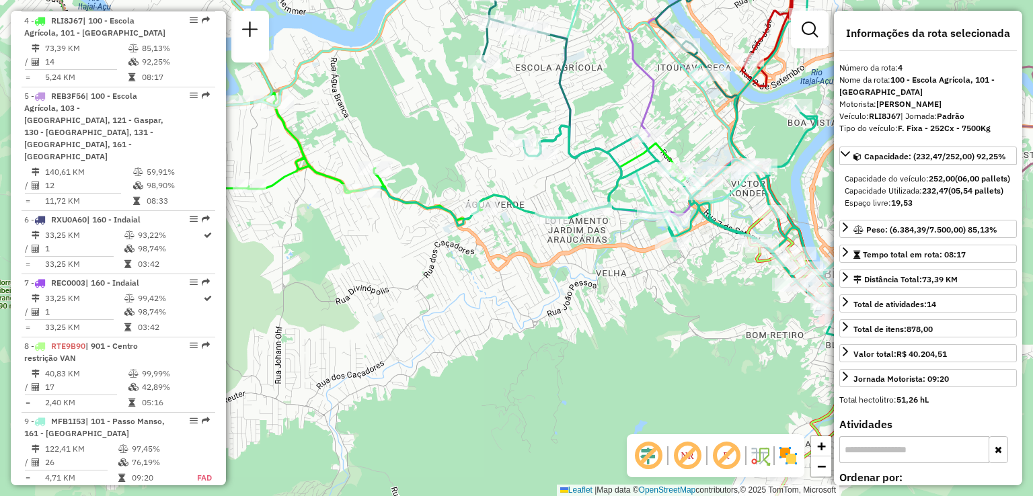
drag, startPoint x: 550, startPoint y: 254, endPoint x: 587, endPoint y: 258, distance: 37.8
click at [587, 258] on div "Janela de atendimento Grade de atendimento Capacidade Transportadoras Veículos …" at bounding box center [516, 248] width 1033 height 496
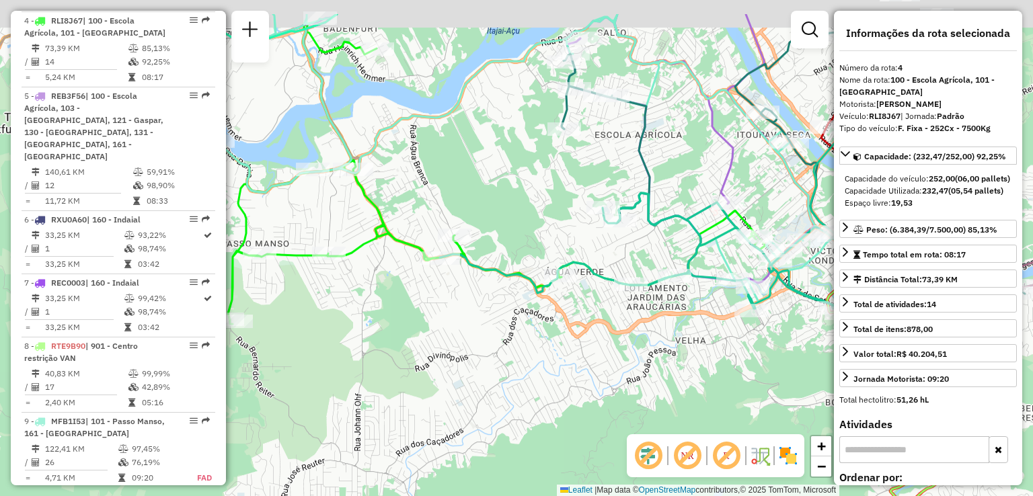
drag, startPoint x: 581, startPoint y: 246, endPoint x: 623, endPoint y: 310, distance: 76.3
click at [623, 310] on div "Janela de atendimento Grade de atendimento Capacidade Transportadoras Veículos …" at bounding box center [516, 248] width 1033 height 496
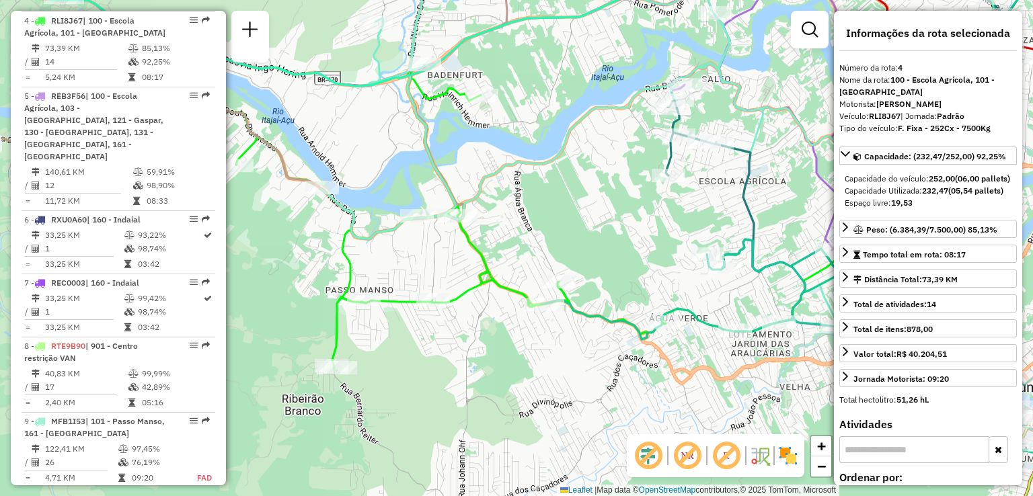
drag, startPoint x: 523, startPoint y: 212, endPoint x: 632, endPoint y: 254, distance: 116.7
click at [632, 254] on div "Janela de atendimento Grade de atendimento Capacidade Transportadoras Veículos …" at bounding box center [516, 248] width 1033 height 496
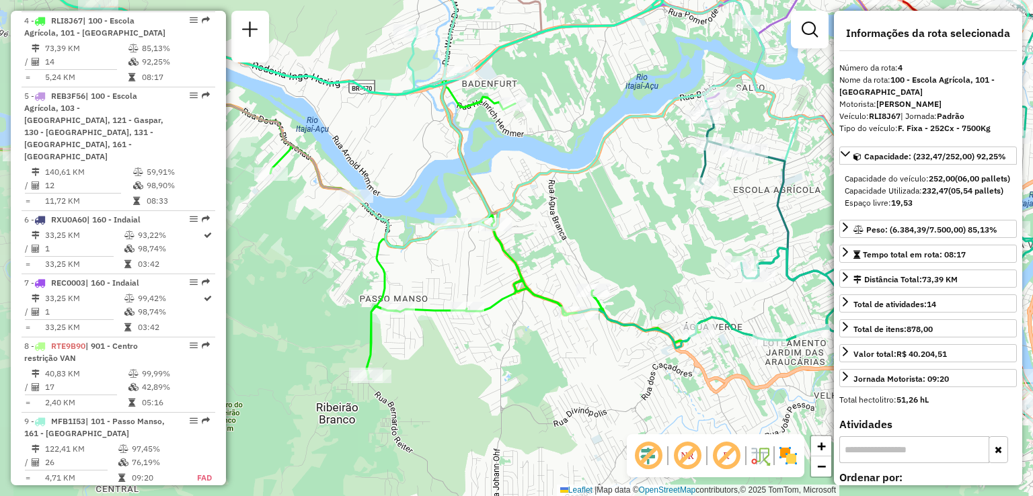
click at [636, 277] on div "Janela de atendimento Grade de atendimento Capacidade Transportadoras Veículos …" at bounding box center [516, 248] width 1033 height 496
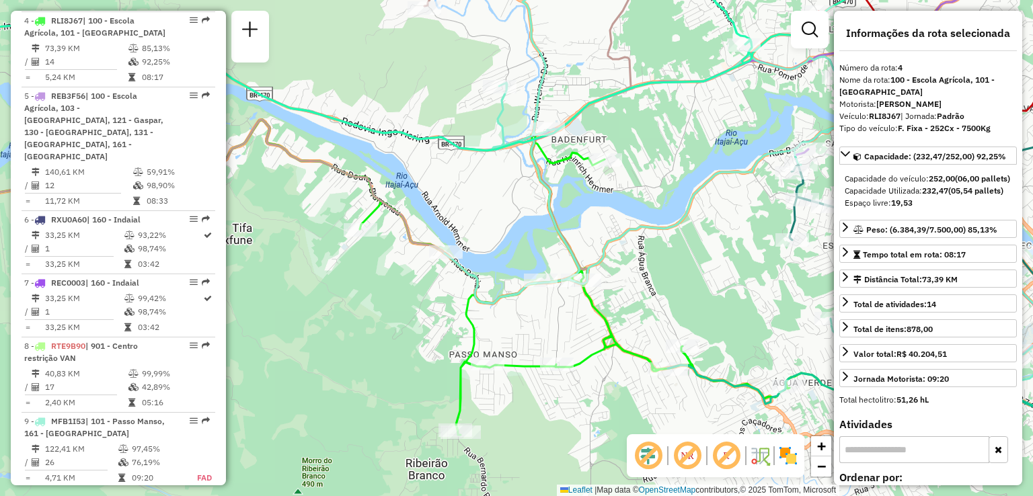
click at [636, 242] on div "Janela de atendimento Grade de atendimento Capacidade Transportadoras Veículos …" at bounding box center [516, 248] width 1033 height 496
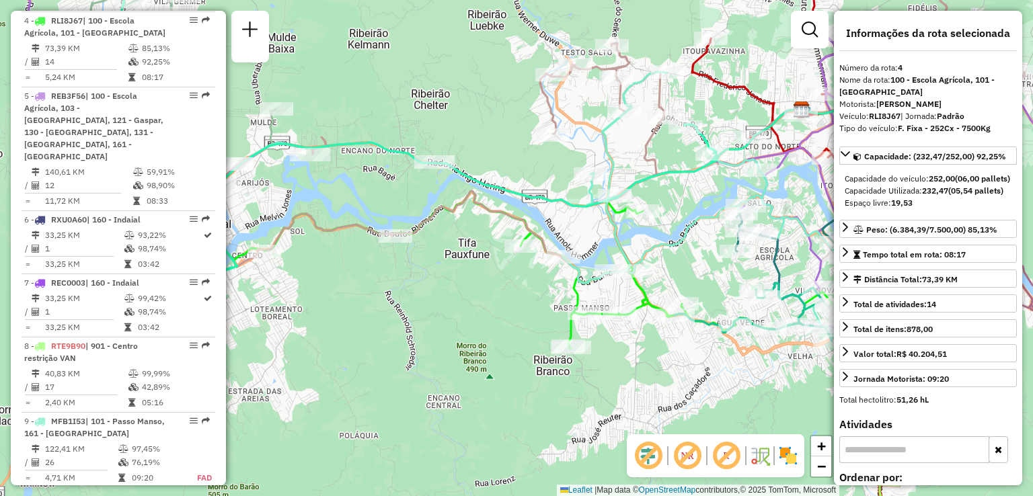
drag, startPoint x: 533, startPoint y: 294, endPoint x: 587, endPoint y: 275, distance: 57.0
click at [598, 278] on div "Janela de atendimento Grade de atendimento Capacidade Transportadoras Veículos …" at bounding box center [516, 248] width 1033 height 496
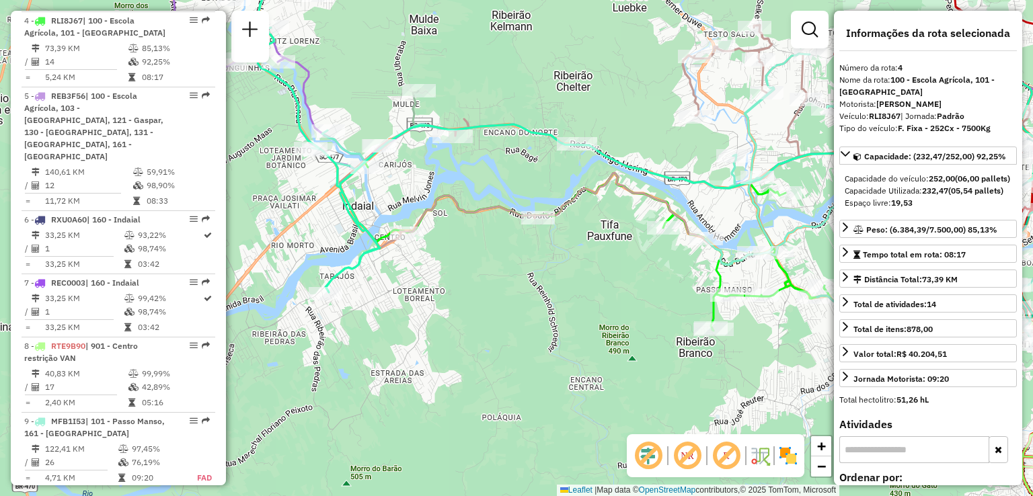
drag, startPoint x: 412, startPoint y: 251, endPoint x: 459, endPoint y: 251, distance: 47.8
click at [459, 251] on div "Janela de atendimento Grade de atendimento Capacidade Transportadoras Veículos …" at bounding box center [516, 248] width 1033 height 496
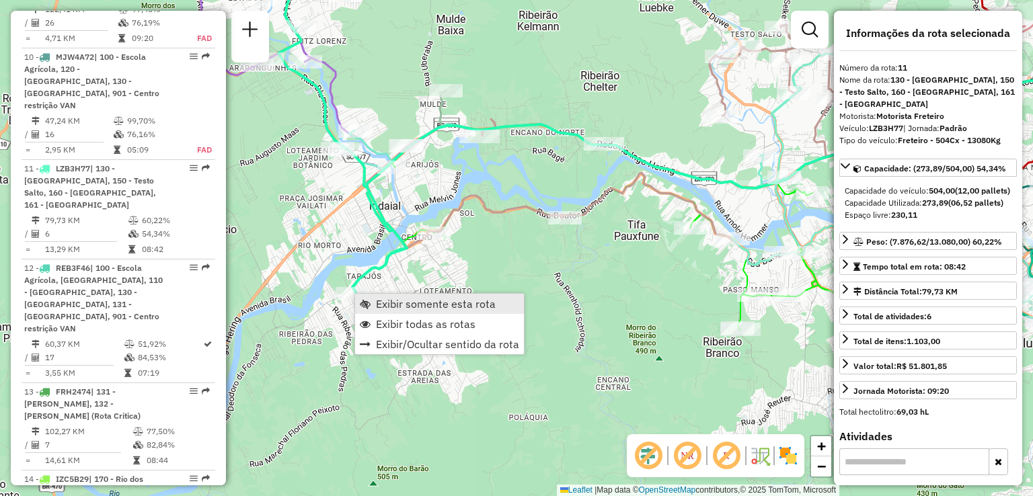
scroll to position [1294, 0]
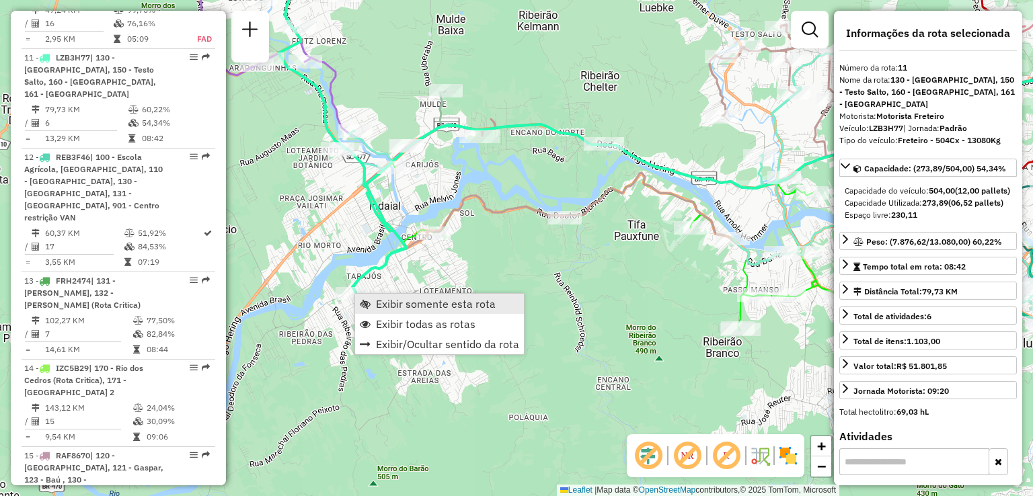
click at [389, 305] on span "Exibir somente esta rota" at bounding box center [436, 304] width 120 height 11
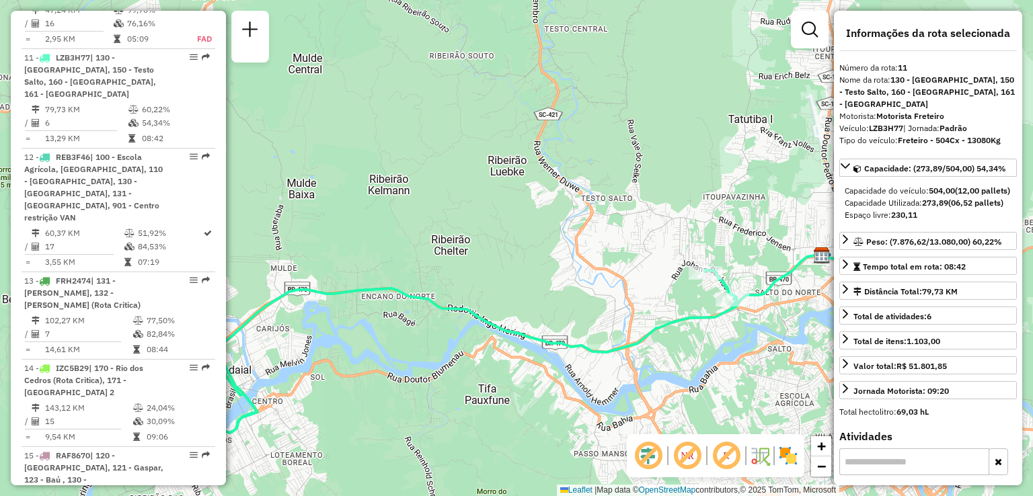
drag, startPoint x: 444, startPoint y: 313, endPoint x: 451, endPoint y: 269, distance: 44.2
click at [451, 272] on icon at bounding box center [514, 246] width 821 height 420
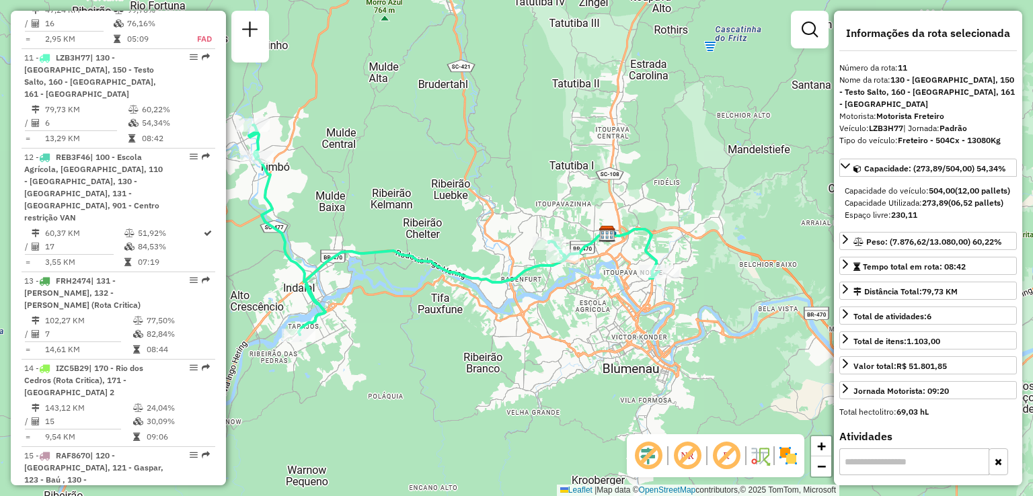
drag, startPoint x: 500, startPoint y: 291, endPoint x: 464, endPoint y: 292, distance: 36.4
click at [464, 292] on div "Janela de atendimento Grade de atendimento Capacidade Transportadoras Veículos …" at bounding box center [516, 248] width 1033 height 496
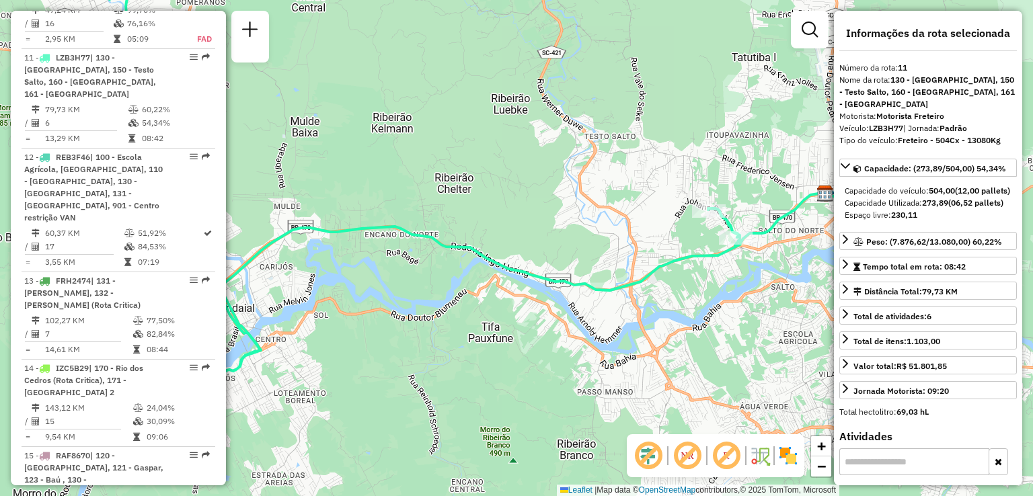
click at [556, 234] on div "Janela de atendimento Grade de atendimento Capacidade Transportadoras Veículos …" at bounding box center [516, 248] width 1033 height 496
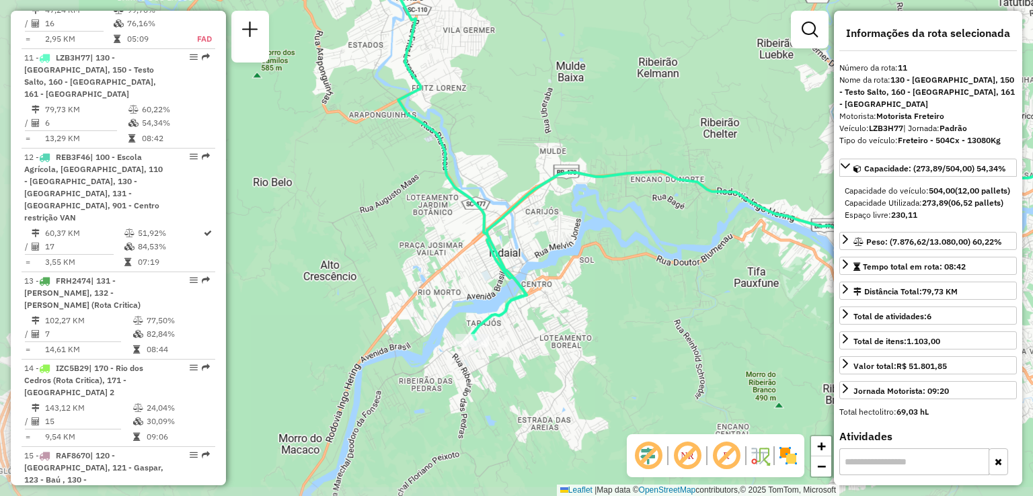
drag, startPoint x: 502, startPoint y: 270, endPoint x: 524, endPoint y: 232, distance: 44.3
click at [522, 239] on icon at bounding box center [783, 129] width 821 height 420
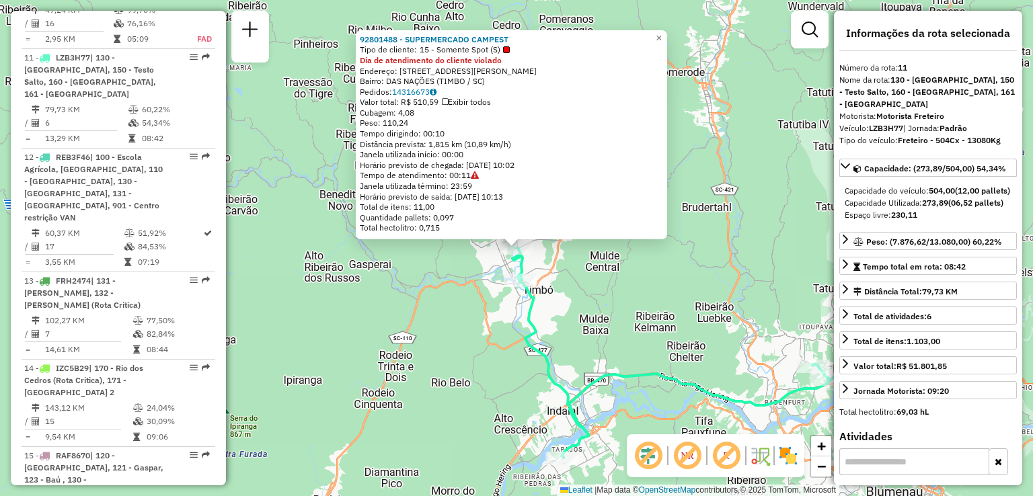
click at [730, 171] on div "92801488 - SUPERMERCADO CAMPEST Tipo de cliente: 15 - Somente Spot (S) Dia de a…" at bounding box center [516, 248] width 1033 height 496
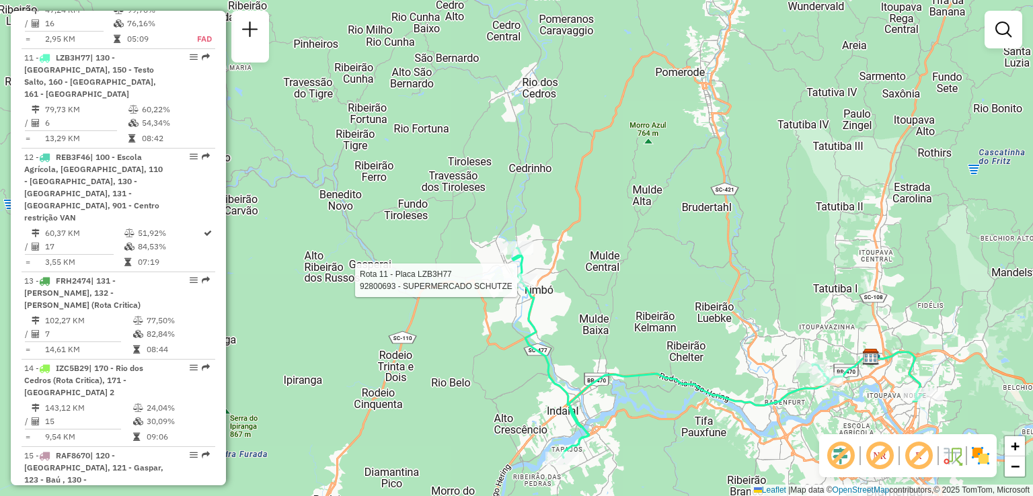
select select "**********"
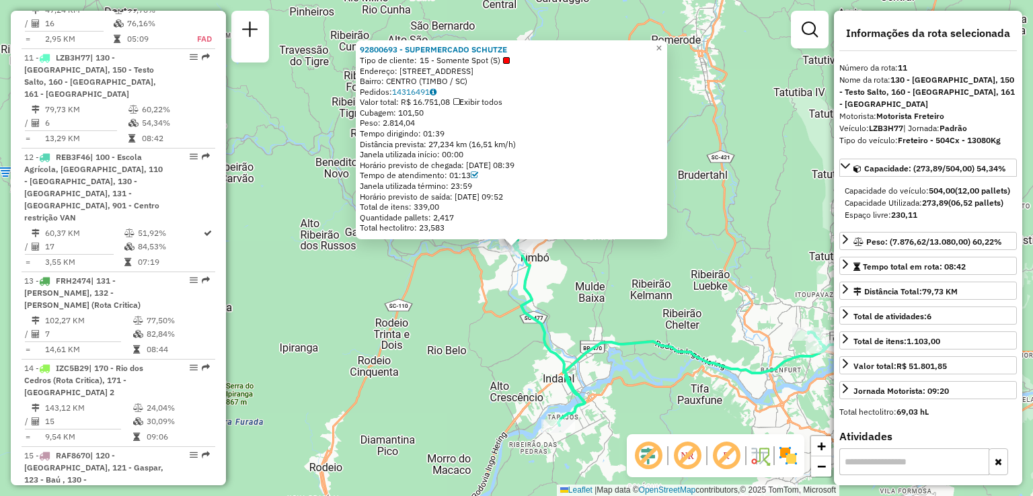
click at [585, 294] on div "92800693 - SUPERMERCADO SCHUTZE Tipo de cliente: 15 - Somente Spot (S) Endereço…" at bounding box center [516, 248] width 1033 height 496
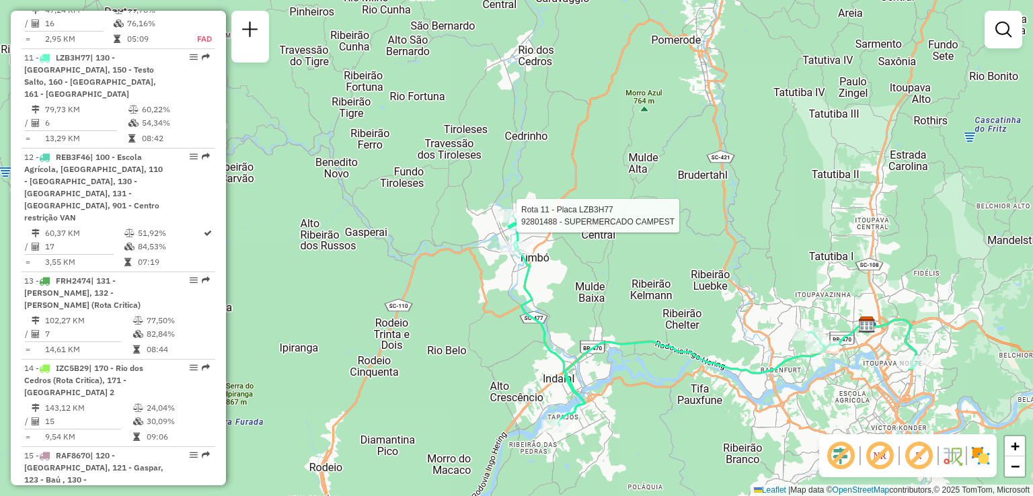
click at [518, 207] on div "Rota 11 - Placa LZB3H77 92801488 - SUPERMERCADO CAMPEST Janela de atendimento G…" at bounding box center [516, 248] width 1033 height 496
drag, startPoint x: 678, startPoint y: 298, endPoint x: 630, endPoint y: 237, distance: 77.5
click at [632, 243] on div "Janela de atendimento Grade de atendimento Capacidade Transportadoras Veículos …" at bounding box center [516, 248] width 1033 height 496
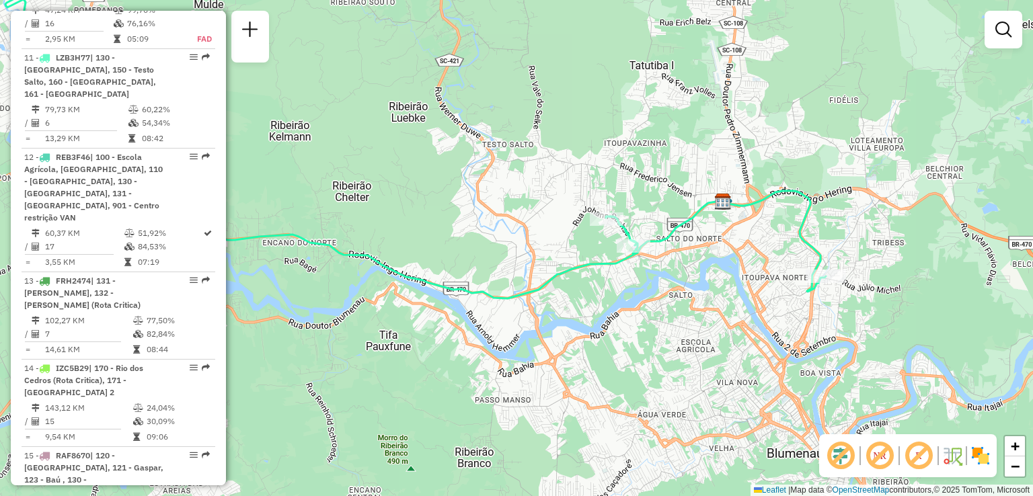
drag, startPoint x: 803, startPoint y: 348, endPoint x: 710, endPoint y: 329, distance: 94.7
click at [713, 329] on div "Janela de atendimento Grade de atendimento Capacidade Transportadoras Veículos …" at bounding box center [516, 248] width 1033 height 496
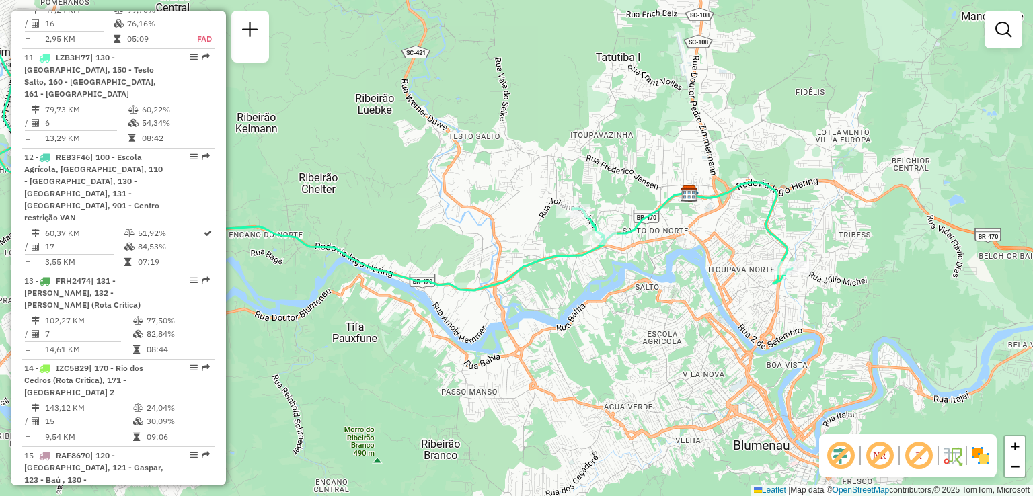
click at [589, 298] on div "Janela de atendimento Grade de atendimento Capacidade Transportadoras Veículos …" at bounding box center [516, 248] width 1033 height 496
drag, startPoint x: 474, startPoint y: 336, endPoint x: 597, endPoint y: 289, distance: 132.4
click at [597, 289] on div "Rota 11 - Placa LZB3H77 92806592 - SUPERMERCADO CAMPEST Janela de atendimento G…" at bounding box center [516, 248] width 1033 height 496
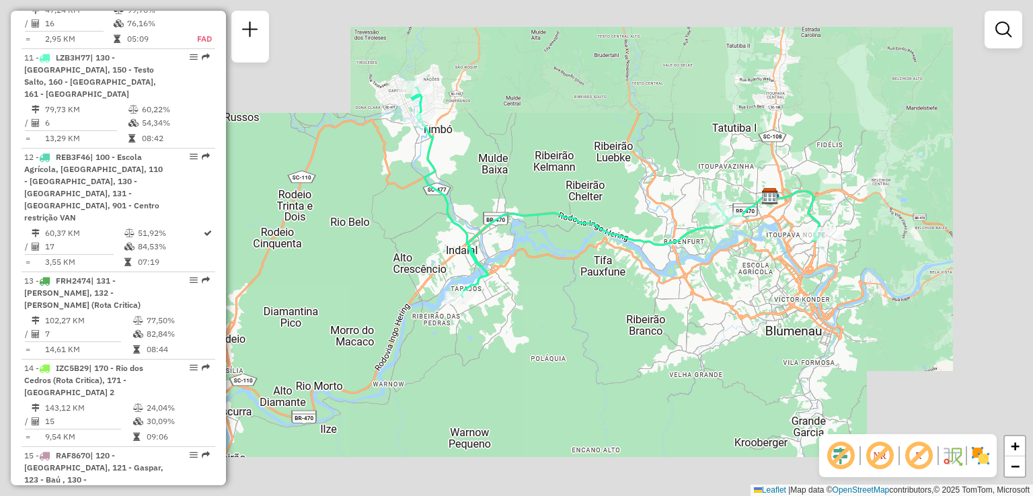
drag, startPoint x: 520, startPoint y: 302, endPoint x: 570, endPoint y: 297, distance: 50.7
click at [572, 298] on div "Janela de atendimento Grade de atendimento Capacidade Transportadoras Veículos …" at bounding box center [516, 248] width 1033 height 496
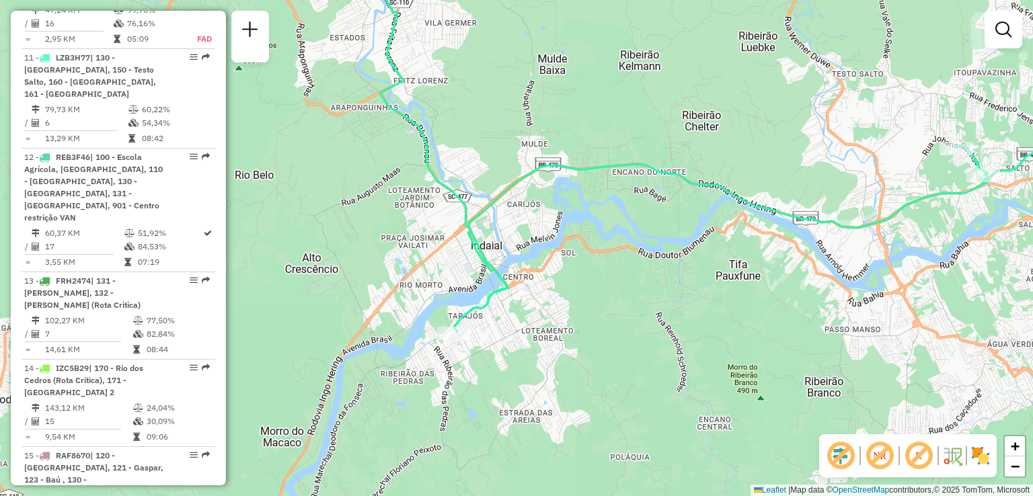
drag, startPoint x: 608, startPoint y: 299, endPoint x: 541, endPoint y: 345, distance: 81.3
click at [541, 345] on div "Janela de atendimento Grade de atendimento Capacidade Transportadoras Veículos …" at bounding box center [516, 248] width 1033 height 496
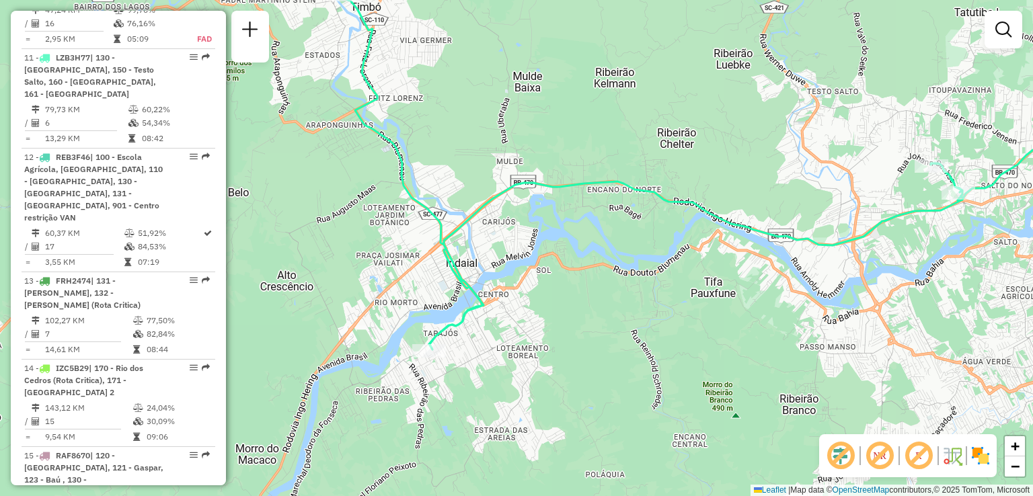
drag, startPoint x: 295, startPoint y: 174, endPoint x: 353, endPoint y: 220, distance: 74.2
click at [353, 220] on div "Janela de atendimento Grade de atendimento Capacidade Transportadoras Veículos …" at bounding box center [516, 248] width 1033 height 496
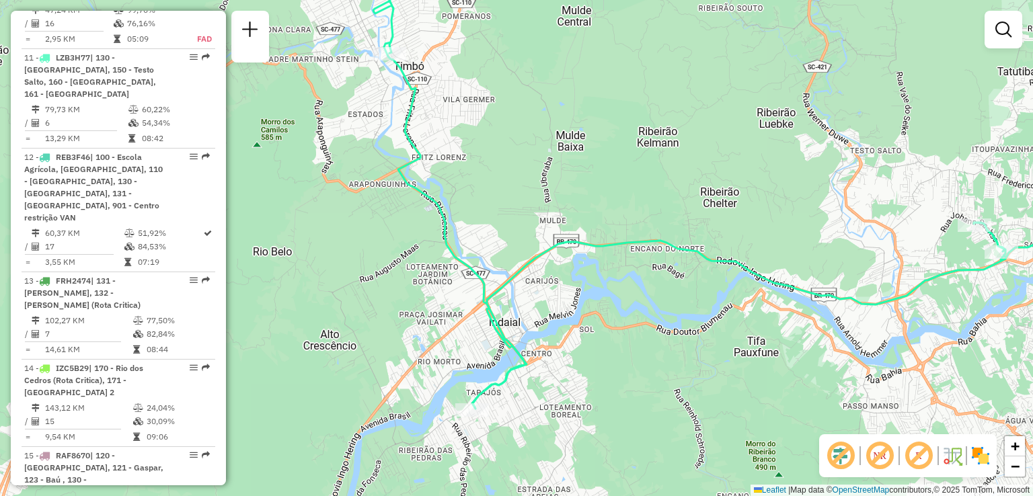
drag, startPoint x: 398, startPoint y: 344, endPoint x: 379, endPoint y: 361, distance: 25.2
click at [379, 361] on div "Janela de atendimento Grade de atendimento Capacidade Transportadoras Veículos …" at bounding box center [516, 248] width 1033 height 496
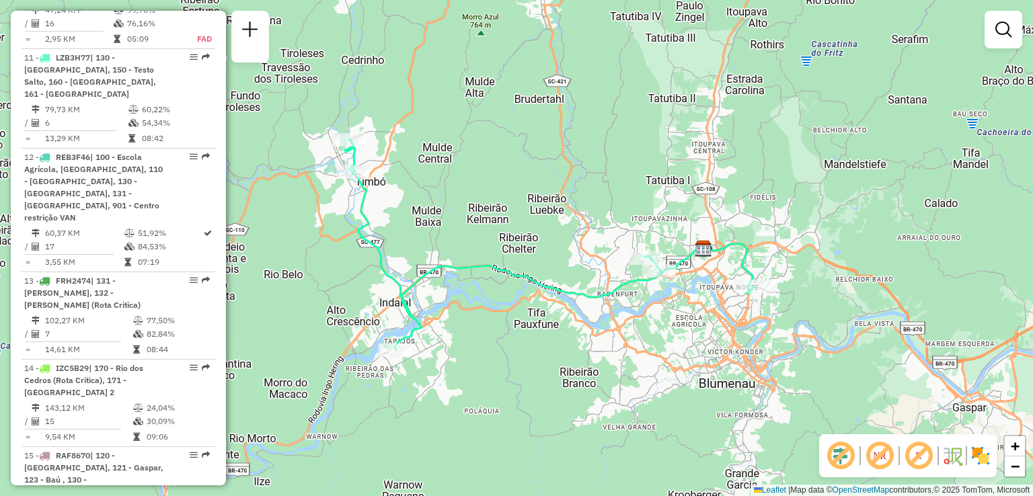
drag, startPoint x: 439, startPoint y: 337, endPoint x: 396, endPoint y: 313, distance: 49.4
click at [396, 313] on div "Janela de atendimento Grade de atendimento Capacidade Transportadoras Veículos …" at bounding box center [516, 248] width 1033 height 496
select select "**********"
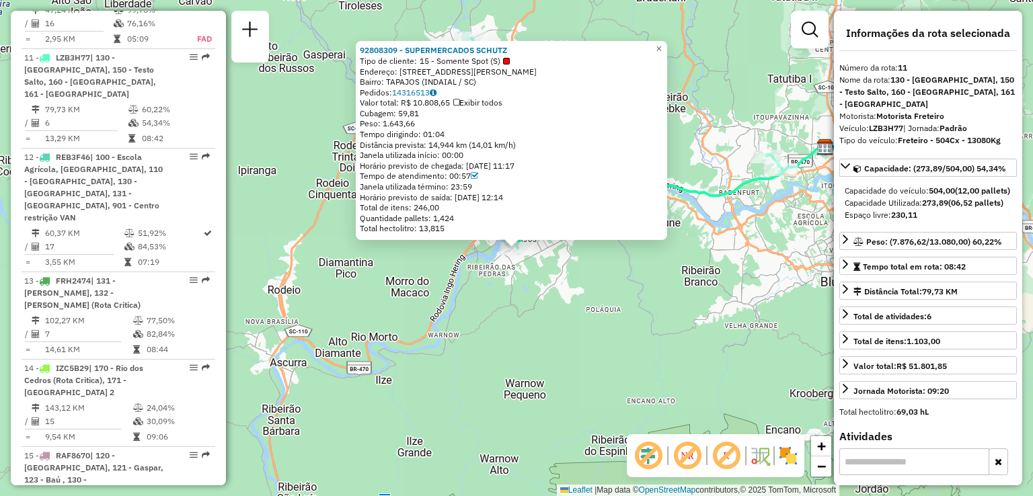
click at [491, 359] on div "92808309 - SUPERMERCADOS SCHUTZ Tipo de cliente: 15 - Somente Spot (S) Endereço…" at bounding box center [516, 248] width 1033 height 496
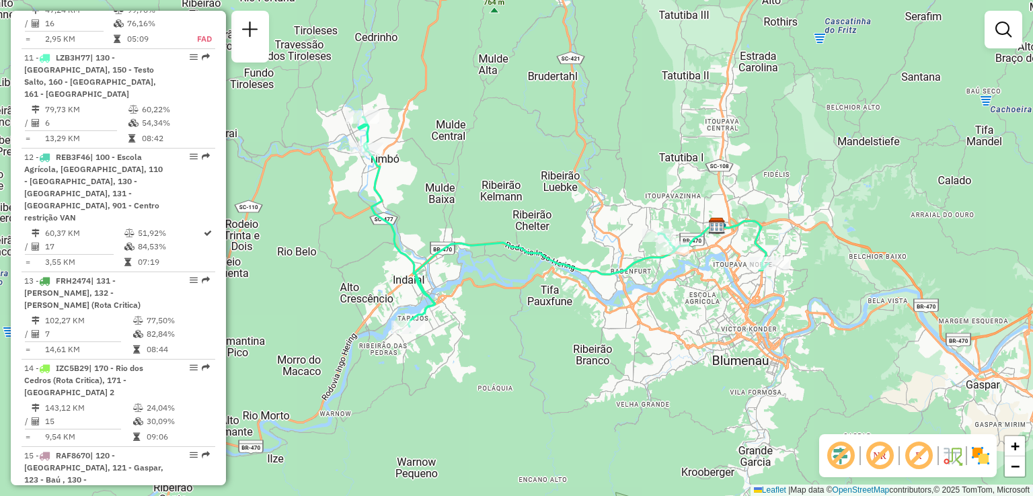
drag, startPoint x: 534, startPoint y: 313, endPoint x: 437, endPoint y: 391, distance: 124.5
click at [437, 391] on div "Janela de atendimento Grade de atendimento Capacidade Transportadoras Veículos …" at bounding box center [516, 248] width 1033 height 496
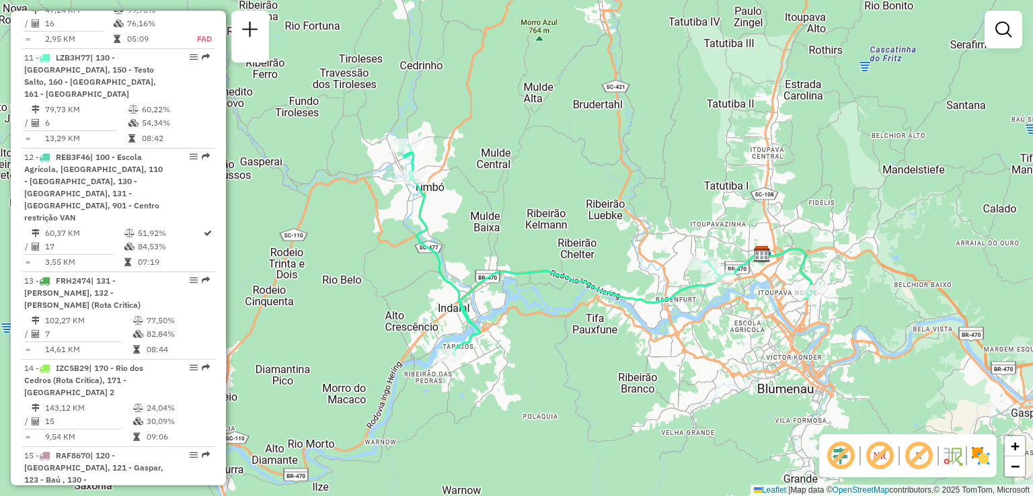
drag, startPoint x: 433, startPoint y: 318, endPoint x: 474, endPoint y: 346, distance: 50.0
click at [474, 346] on icon at bounding box center [609, 250] width 410 height 210
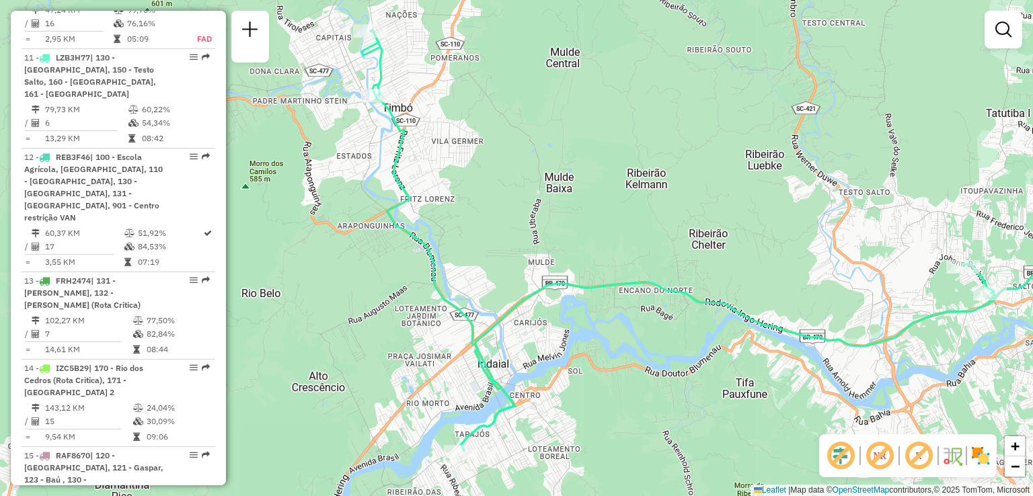
drag, startPoint x: 530, startPoint y: 259, endPoint x: 473, endPoint y: 165, distance: 110.2
click at [493, 199] on div "Janela de atendimento Grade de atendimento Capacidade Transportadoras Veículos …" at bounding box center [516, 248] width 1033 height 496
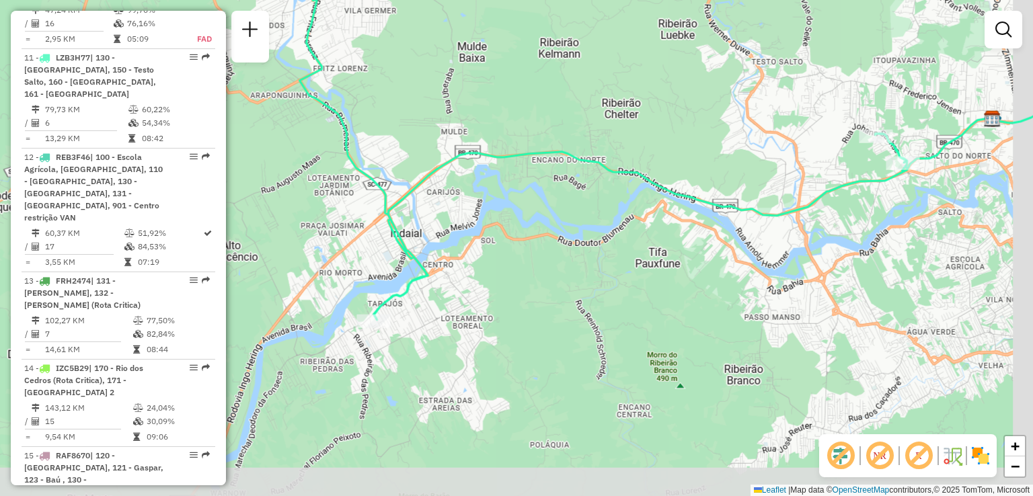
drag, startPoint x: 531, startPoint y: 254, endPoint x: 496, endPoint y: 230, distance: 42.0
click at [496, 230] on div "Janela de atendimento Grade de atendimento Capacidade Transportadoras Veículos …" at bounding box center [516, 248] width 1033 height 496
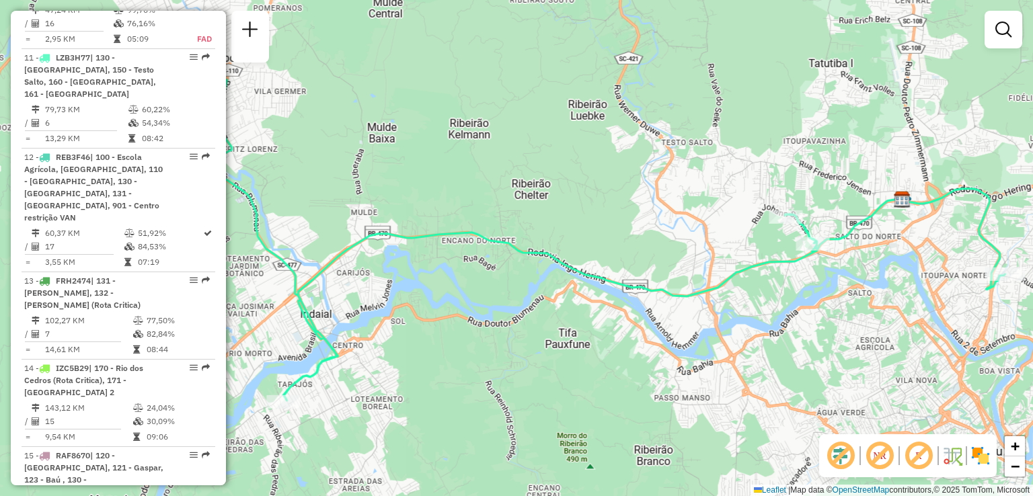
drag, startPoint x: 511, startPoint y: 326, endPoint x: 478, endPoint y: 371, distance: 55.8
click at [476, 372] on div "Janela de atendimento Grade de atendimento Capacidade Transportadoras Veículos …" at bounding box center [516, 248] width 1033 height 496
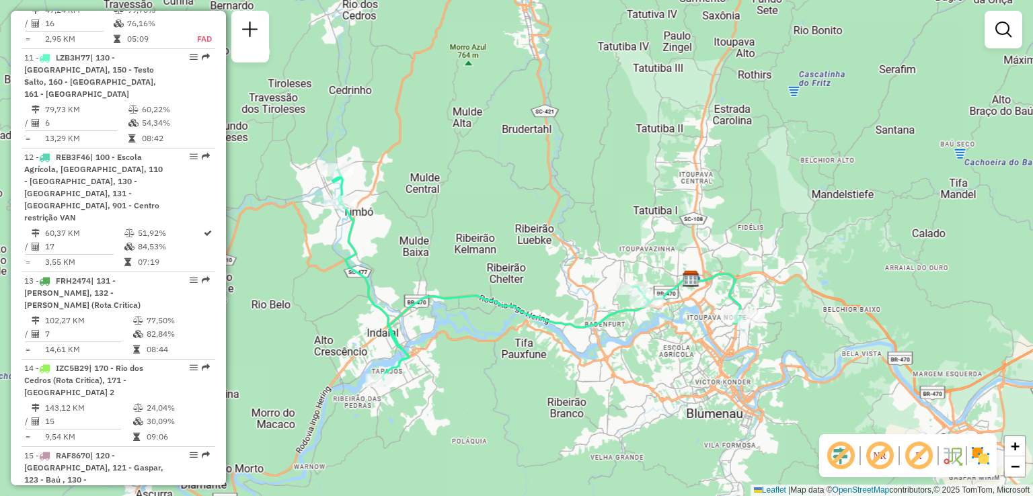
click at [459, 361] on div "Janela de atendimento Grade de atendimento Capacidade Transportadoras Veículos …" at bounding box center [516, 248] width 1033 height 496
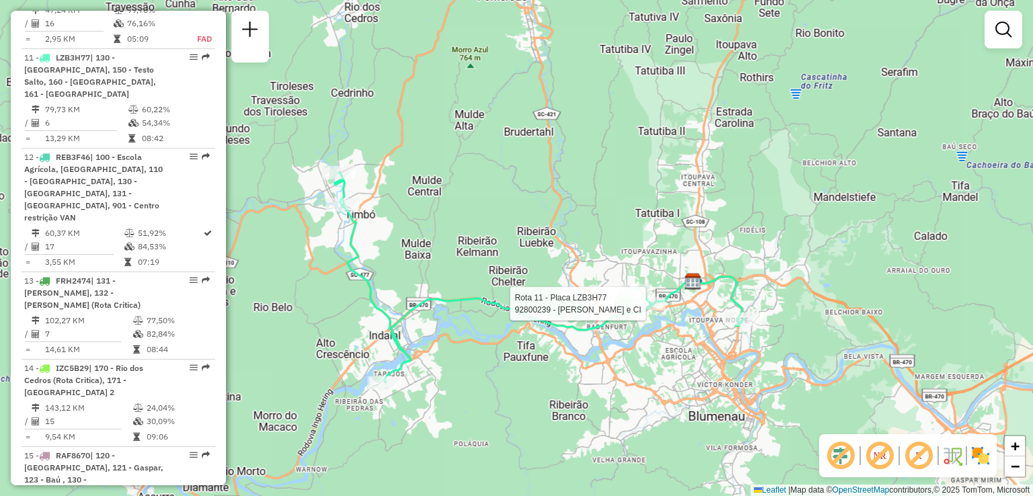
select select "**********"
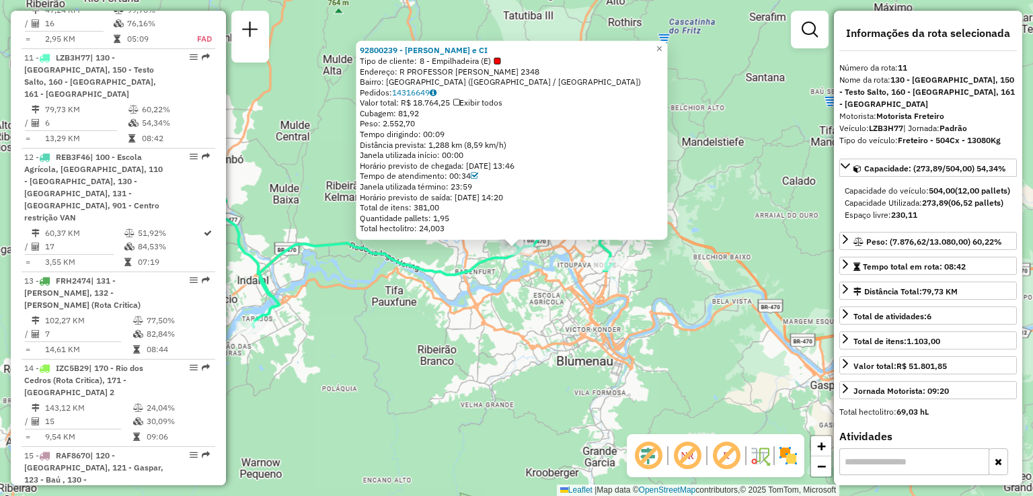
click at [653, 298] on div "92800239 - VALDIR DA SILVA e CI Tipo de cliente: 8 - Empilhadeira (E) Endereço:…" at bounding box center [516, 248] width 1033 height 496
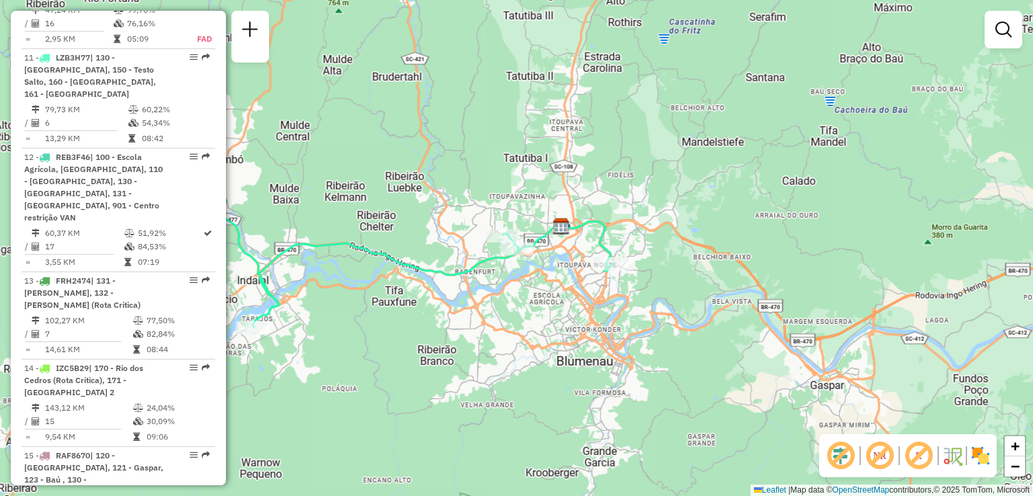
drag, startPoint x: 648, startPoint y: 293, endPoint x: 718, endPoint y: 278, distance: 71.5
click at [713, 279] on div "Janela de atendimento Grade de atendimento Capacidade Transportadoras Veículos …" at bounding box center [516, 248] width 1033 height 496
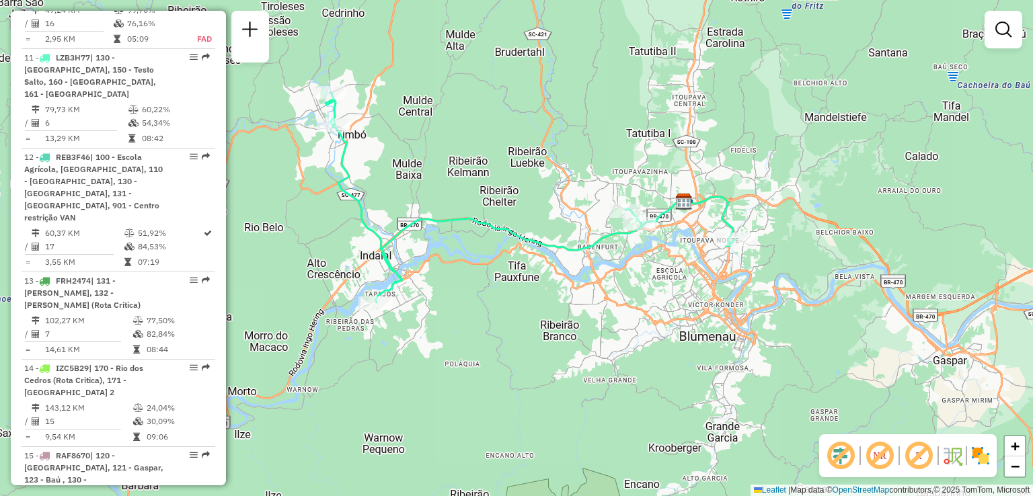
drag, startPoint x: 515, startPoint y: 222, endPoint x: 538, endPoint y: 223, distance: 23.6
click at [538, 223] on div "Janela de atendimento Grade de atendimento Capacidade Transportadoras Veículos …" at bounding box center [516, 248] width 1033 height 496
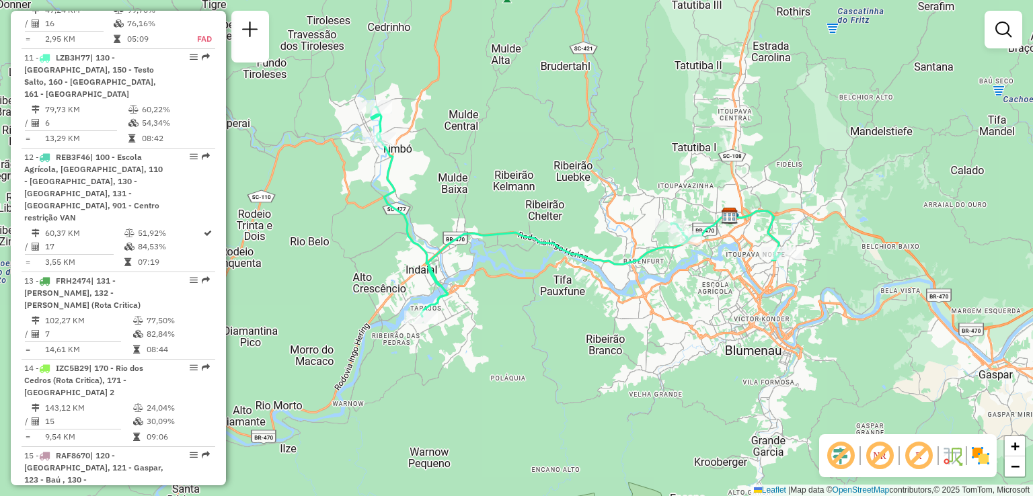
drag, startPoint x: 549, startPoint y: 188, endPoint x: 613, endPoint y: 229, distance: 76.3
click at [613, 229] on div "Janela de atendimento Grade de atendimento Capacidade Transportadoras Veículos …" at bounding box center [516, 248] width 1033 height 496
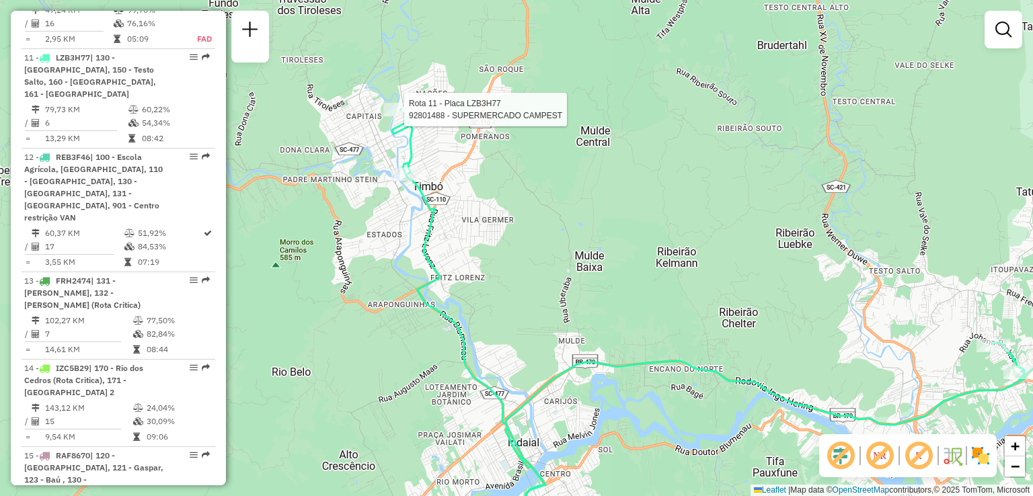
select select "**********"
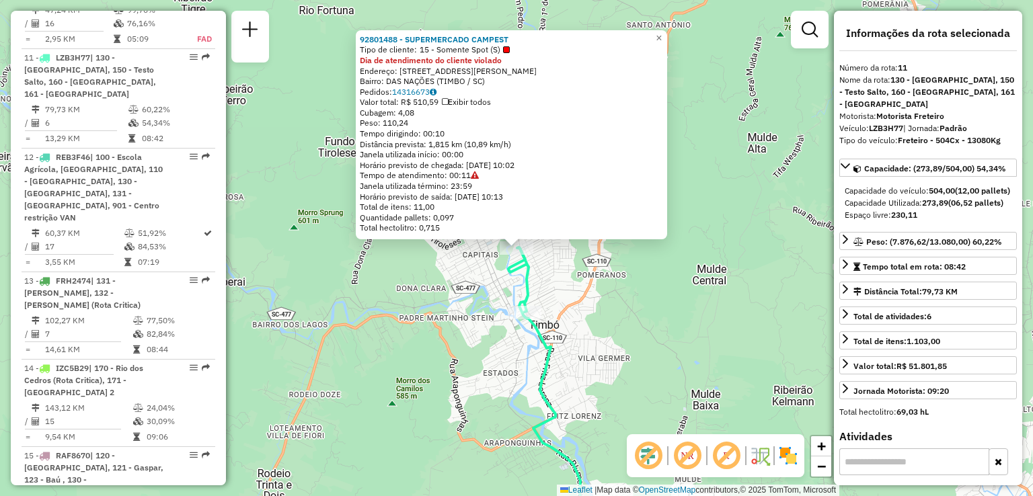
click at [389, 346] on div "92801488 - SUPERMERCADO CAMPEST Tipo de cliente: 15 - Somente Spot (S) Dia de a…" at bounding box center [516, 248] width 1033 height 496
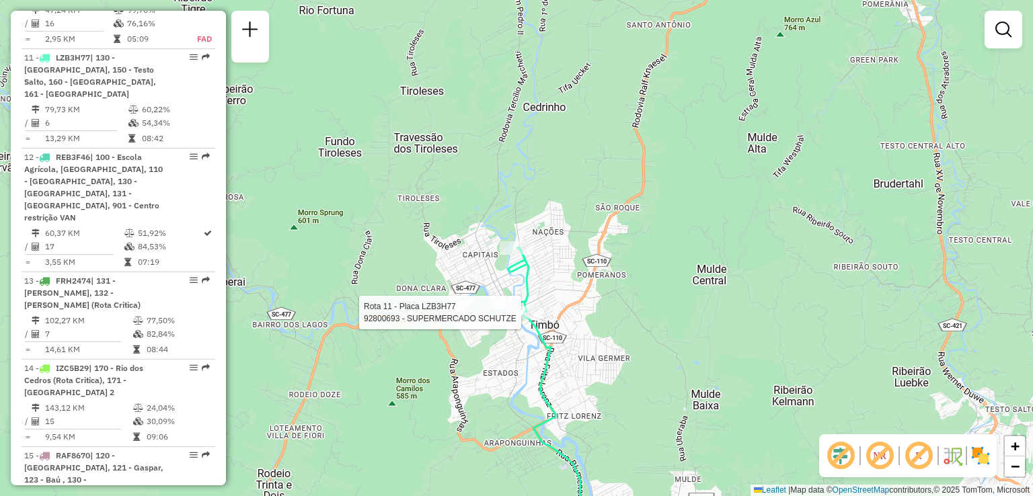
select select "**********"
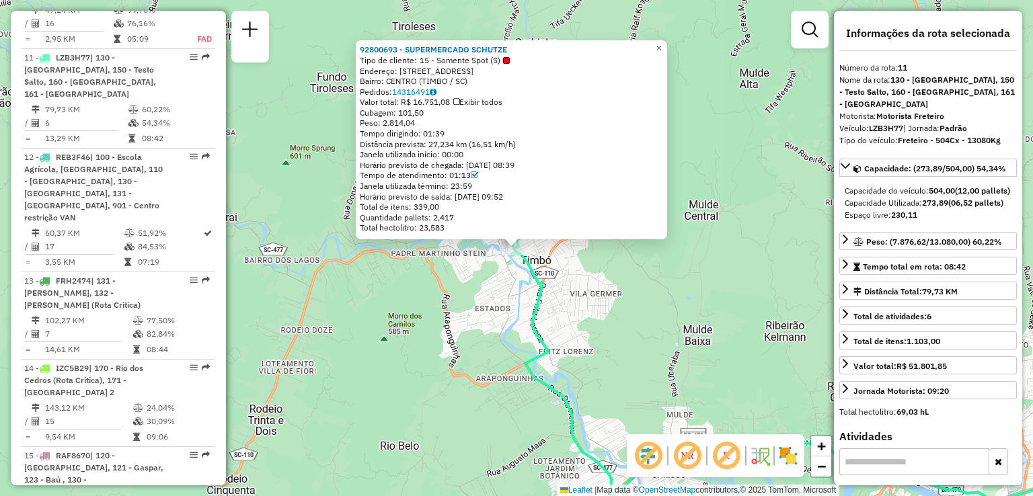
click at [461, 358] on div "92800693 - SUPERMERCADO SCHUTZE Tipo de cliente: 15 - Somente Spot (S) Endereço…" at bounding box center [516, 248] width 1033 height 496
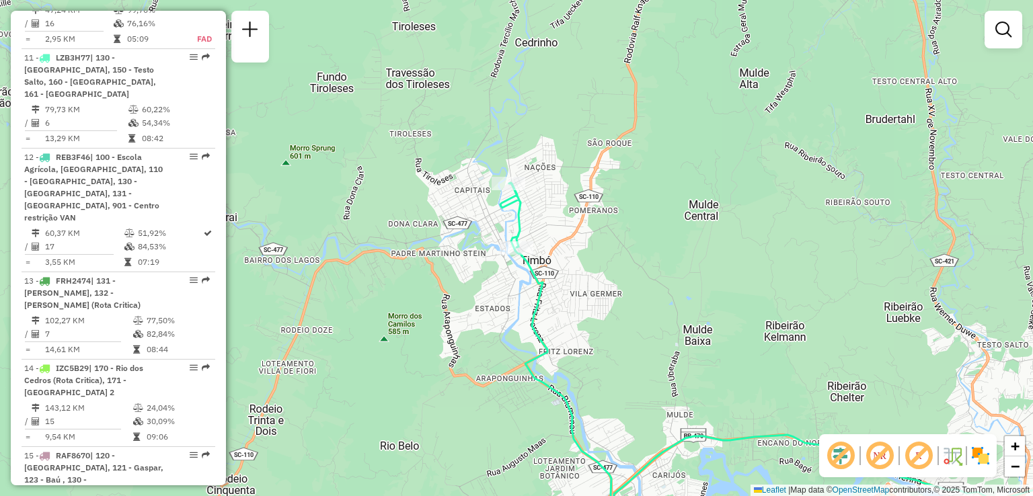
drag, startPoint x: 470, startPoint y: 398, endPoint x: 470, endPoint y: 264, distance: 133.2
click at [470, 273] on div "Janela de atendimento Grade de atendimento Capacidade Transportadoras Veículos …" at bounding box center [516, 248] width 1033 height 496
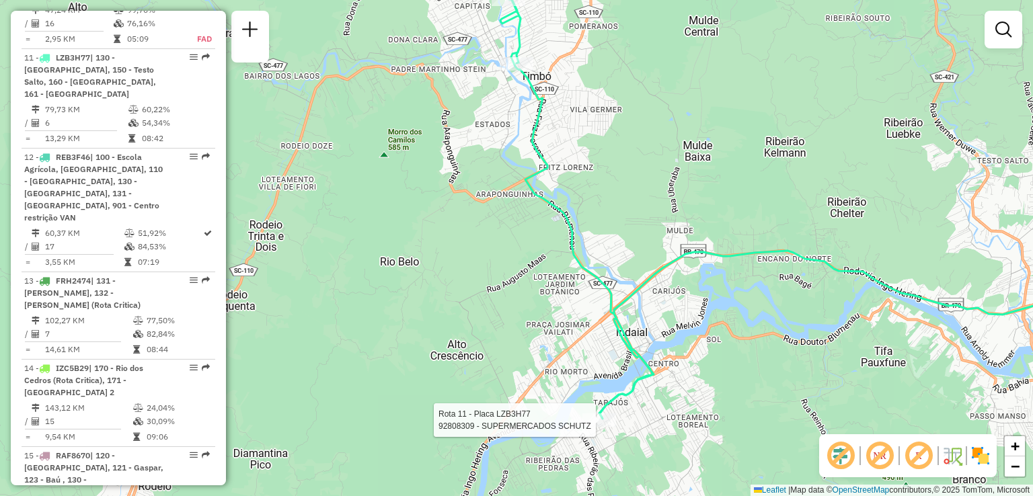
select select "**********"
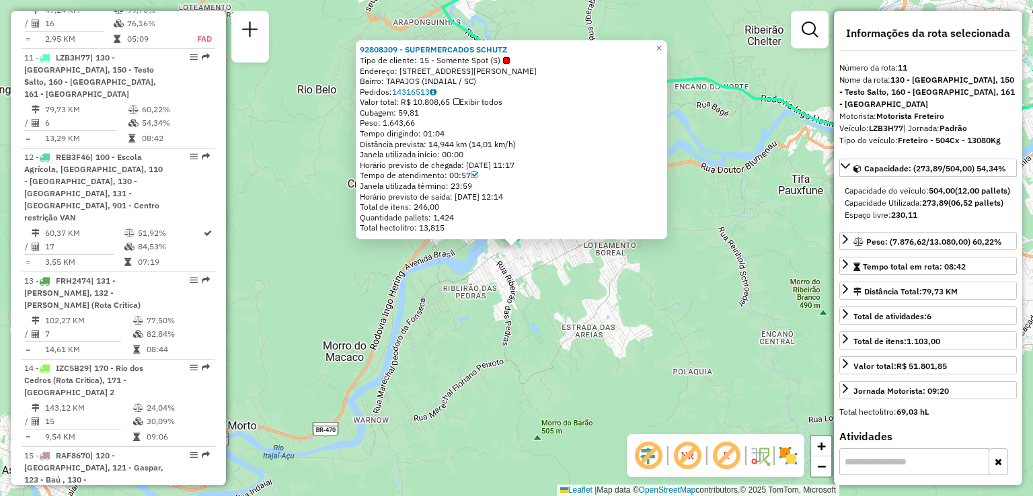
click at [603, 404] on div "92808309 - SUPERMERCADOS SCHUTZ Tipo de cliente: 15 - Somente Spot (S) Endereço…" at bounding box center [516, 248] width 1033 height 496
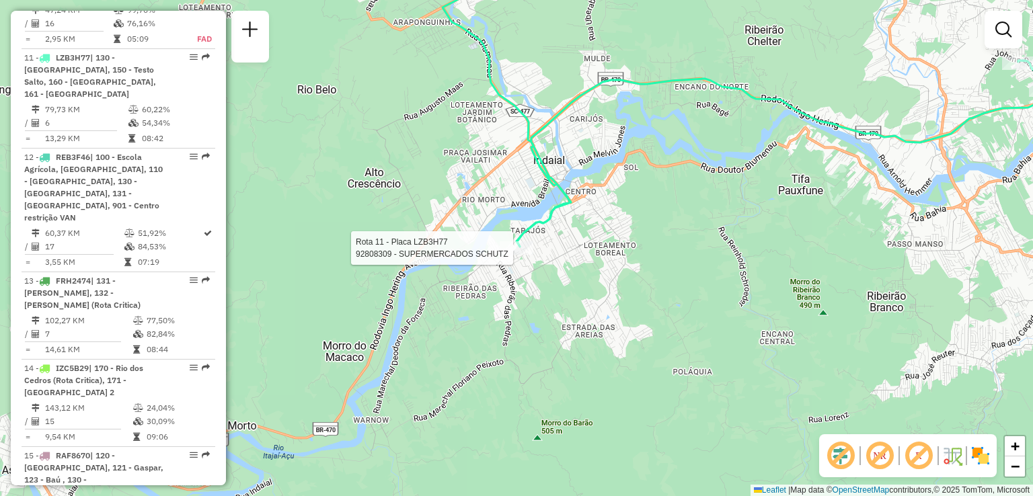
select select "**********"
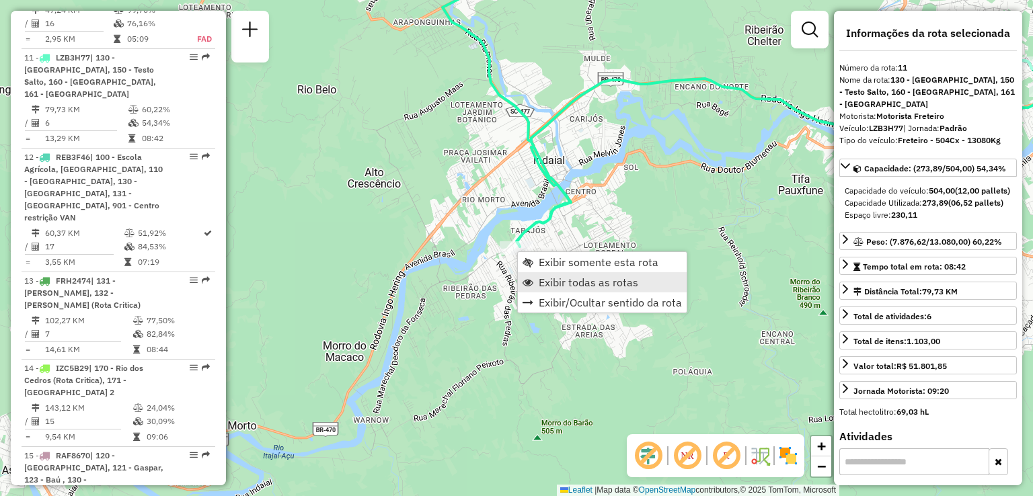
click at [574, 280] on span "Exibir todas as rotas" at bounding box center [589, 282] width 100 height 11
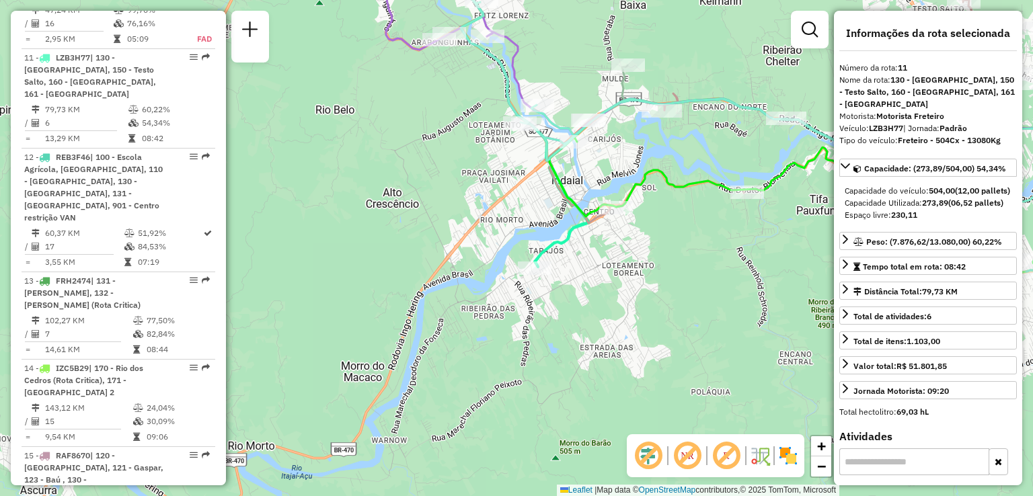
drag, startPoint x: 577, startPoint y: 219, endPoint x: 613, endPoint y: 262, distance: 55.9
click at [617, 278] on icon at bounding box center [852, 221] width 605 height 168
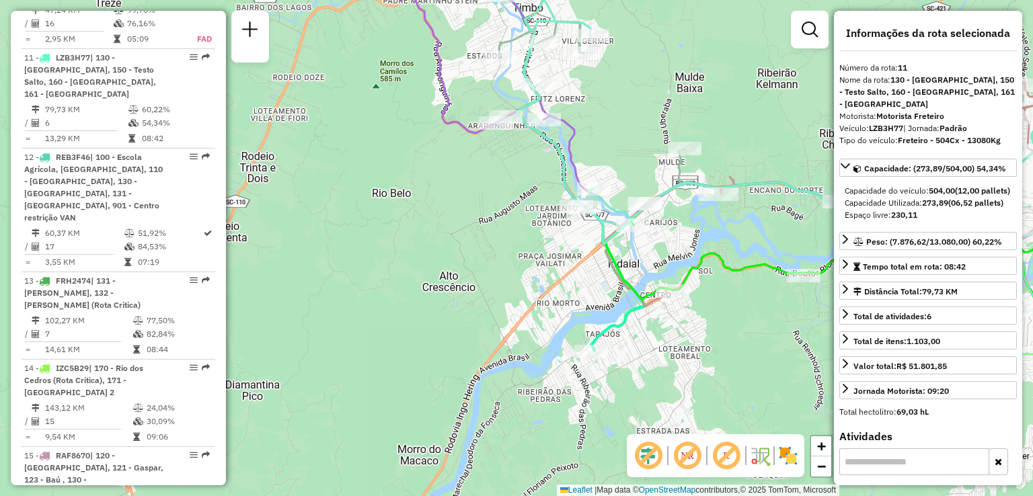
drag, startPoint x: 611, startPoint y: 275, endPoint x: 640, endPoint y: 326, distance: 58.5
click at [640, 323] on icon at bounding box center [875, 203] width 546 height 240
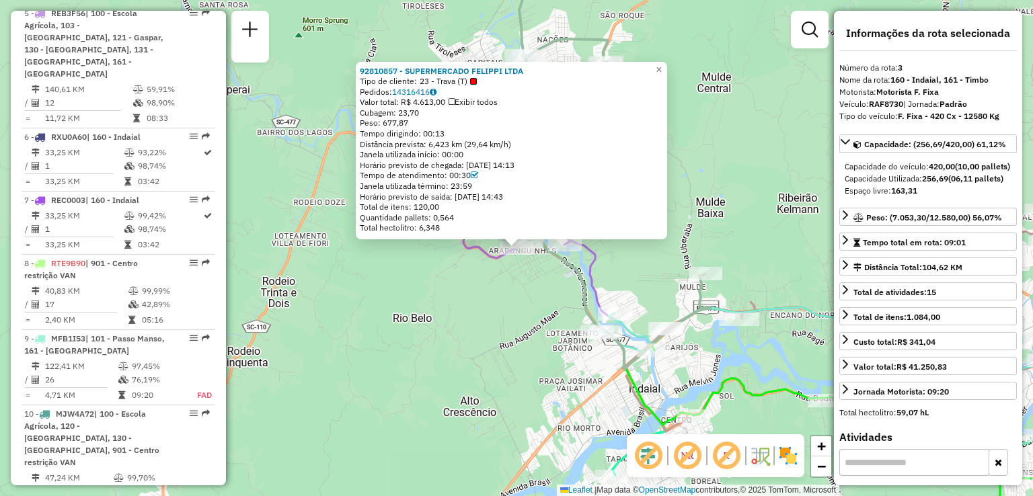
scroll to position [667, 0]
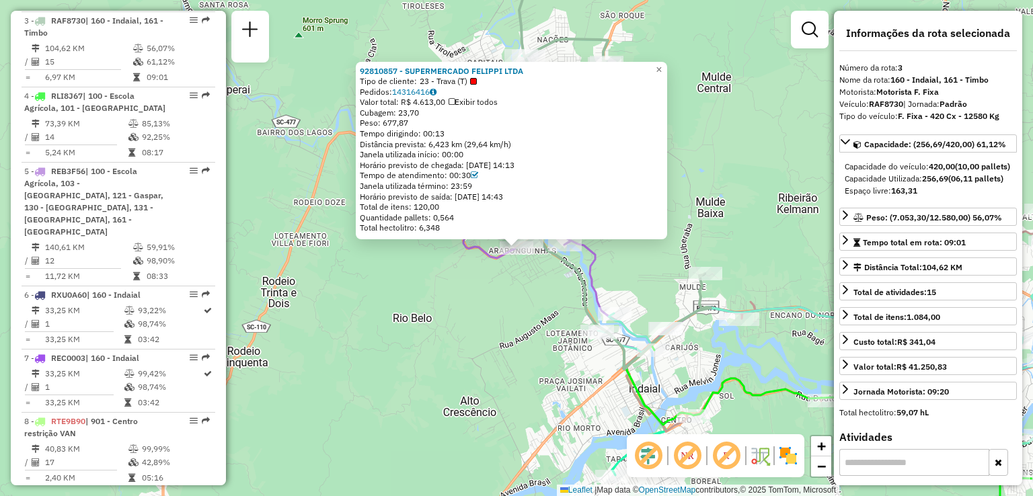
click at [509, 323] on div "92810857 - SUPERMERCADO FELIPPI LTDA Tipo de cliente: 23 - Trava (T) Pedidos: 1…" at bounding box center [516, 248] width 1033 height 496
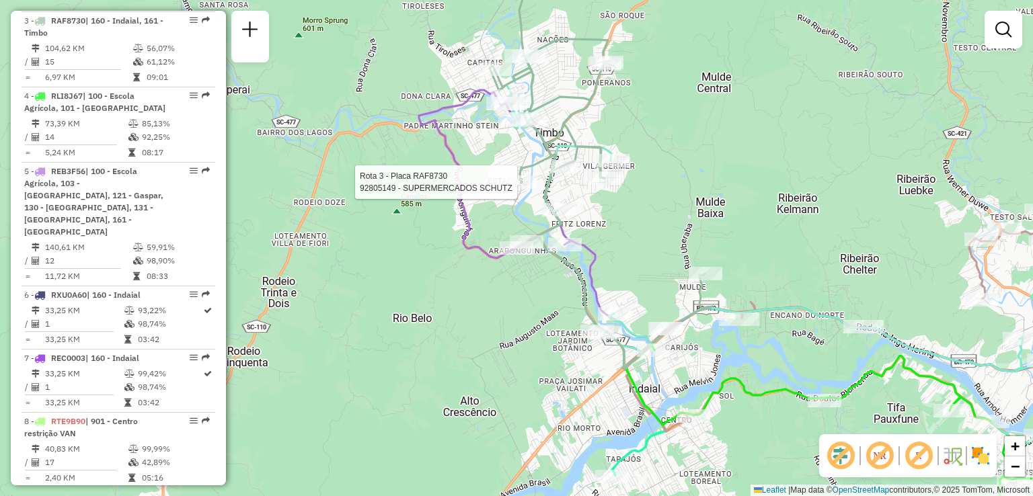
click at [517, 189] on div at bounding box center [521, 182] width 34 height 13
select select "**********"
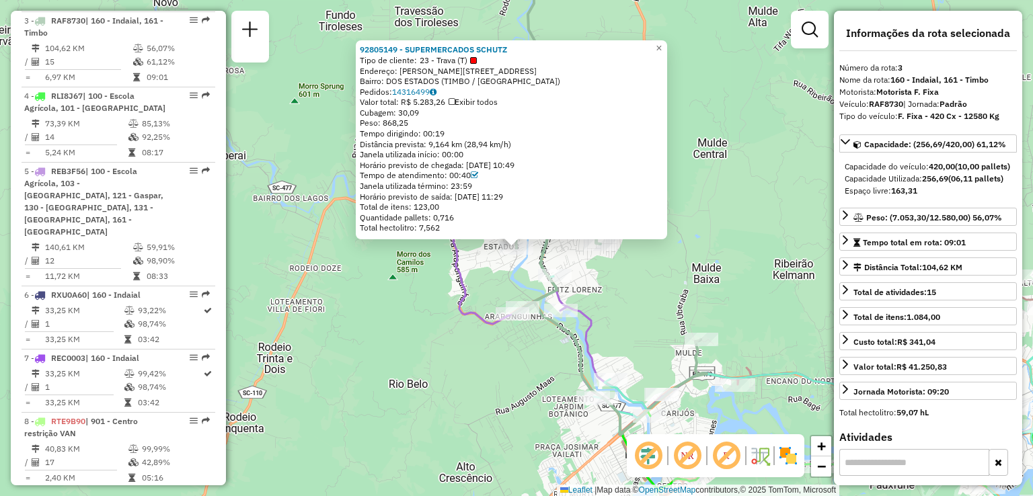
click at [443, 270] on div "92805149 - SUPERMERCADOS SCHUTZ Tipo de cliente: 23 - Trava (T) Endereço: R BLU…" at bounding box center [516, 248] width 1033 height 496
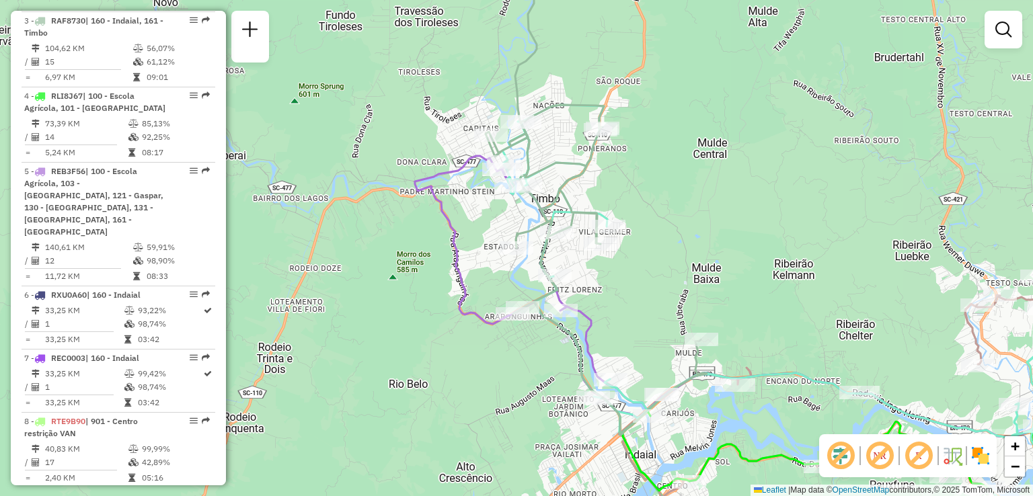
drag, startPoint x: 510, startPoint y: 225, endPoint x: 503, endPoint y: 266, distance: 41.6
click at [503, 266] on div "Janela de atendimento Grade de atendimento Capacidade Transportadoras Veículos …" at bounding box center [516, 248] width 1033 height 496
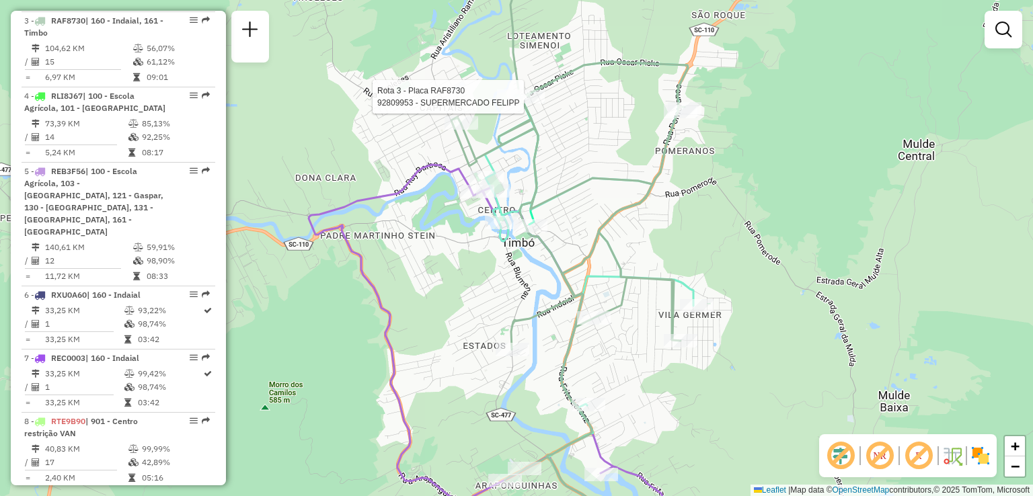
select select "**********"
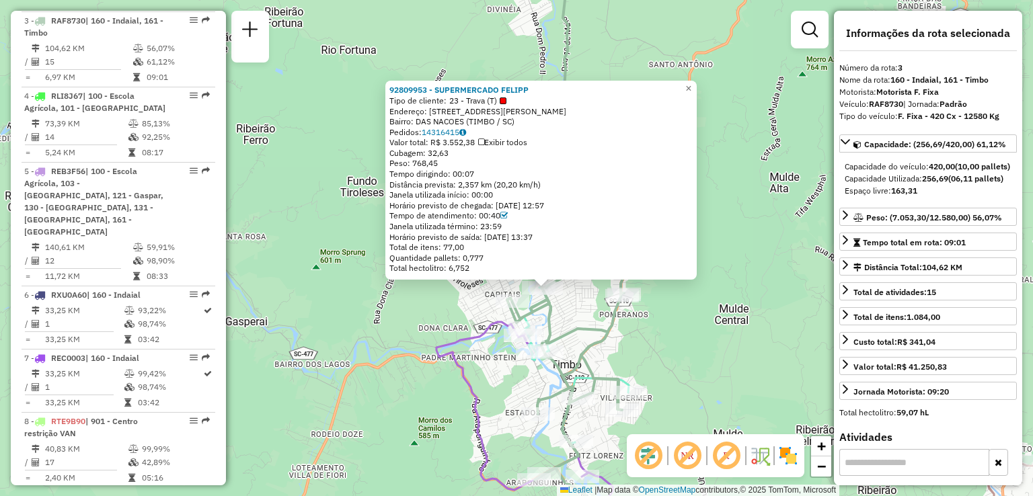
click at [628, 356] on div "92809953 - SUPERMERCADO FELIPP Tipo de cliente: 23 - Trava (T) Endereço: RUA OS…" at bounding box center [516, 248] width 1033 height 496
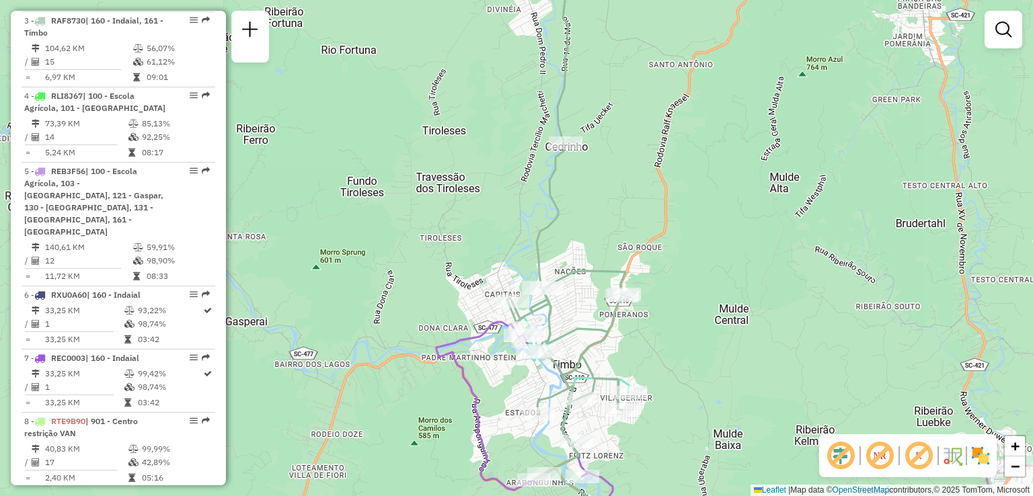
drag, startPoint x: 640, startPoint y: 348, endPoint x: 639, endPoint y: 299, distance: 48.4
click at [640, 332] on div "Janela de atendimento Grade de atendimento Capacidade Transportadoras Veículos …" at bounding box center [516, 248] width 1033 height 496
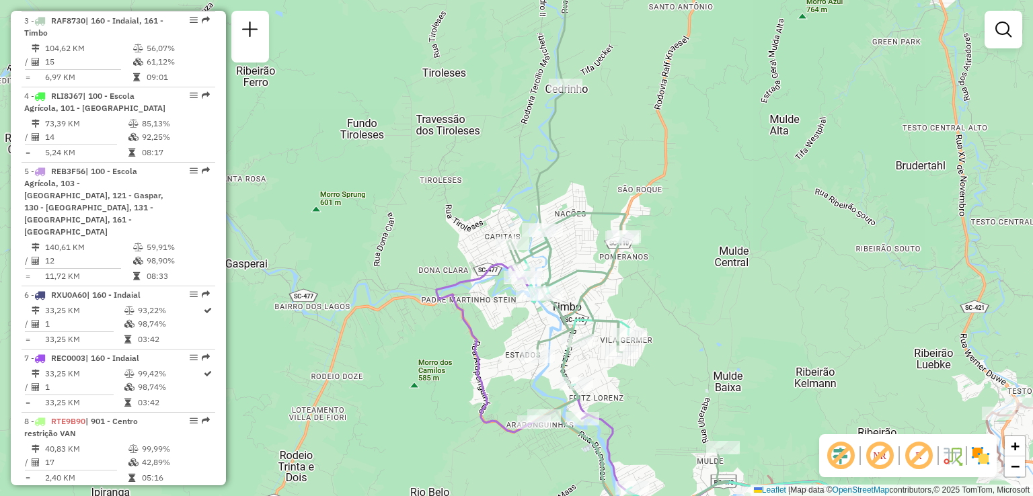
drag, startPoint x: 745, startPoint y: 326, endPoint x: 720, endPoint y: 246, distance: 84.3
click at [724, 256] on div "Janela de atendimento Grade de atendimento Capacidade Transportadoras Veículos …" at bounding box center [516, 248] width 1033 height 496
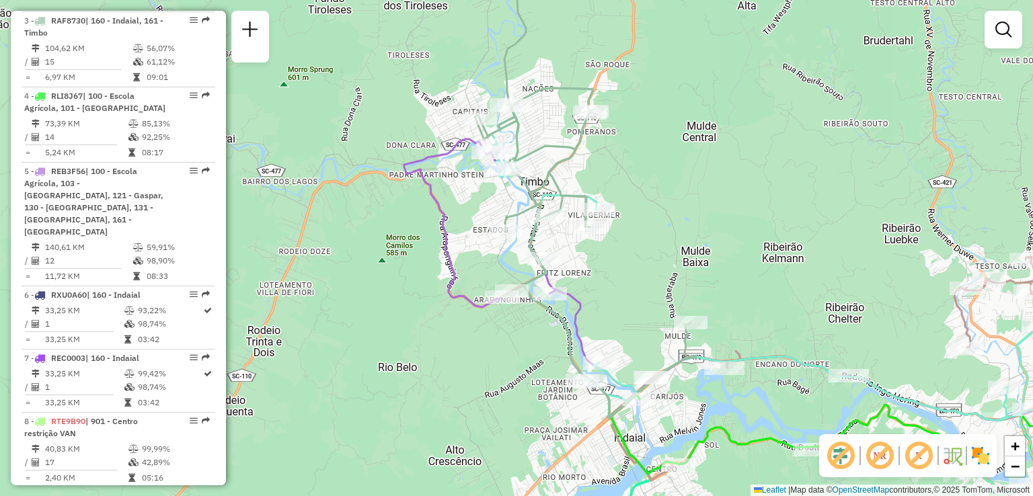
drag, startPoint x: 713, startPoint y: 302, endPoint x: 688, endPoint y: 237, distance: 69.2
click at [692, 246] on div "Janela de atendimento Grade de atendimento Capacidade Transportadoras Veículos …" at bounding box center [516, 248] width 1033 height 496
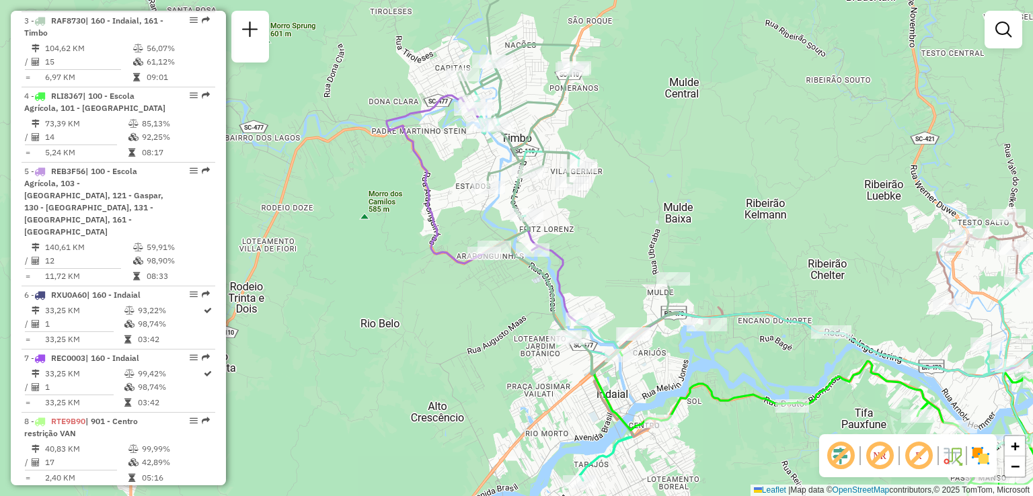
click at [670, 188] on div "Janela de atendimento Grade de atendimento Capacidade Transportadoras Veículos …" at bounding box center [516, 248] width 1033 height 496
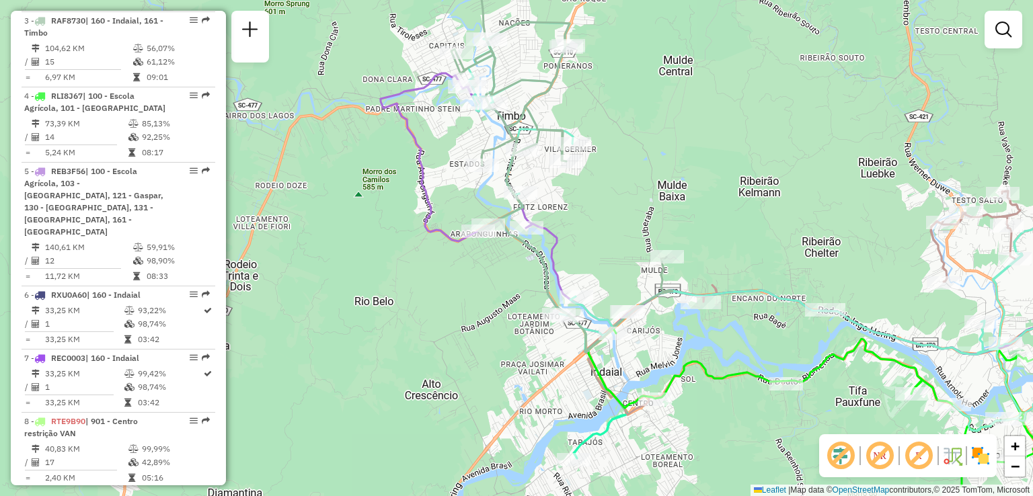
drag, startPoint x: 729, startPoint y: 237, endPoint x: 677, endPoint y: 190, distance: 70.5
click at [687, 197] on div "Janela de atendimento Grade de atendimento Capacidade Transportadoras Veículos …" at bounding box center [516, 248] width 1033 height 496
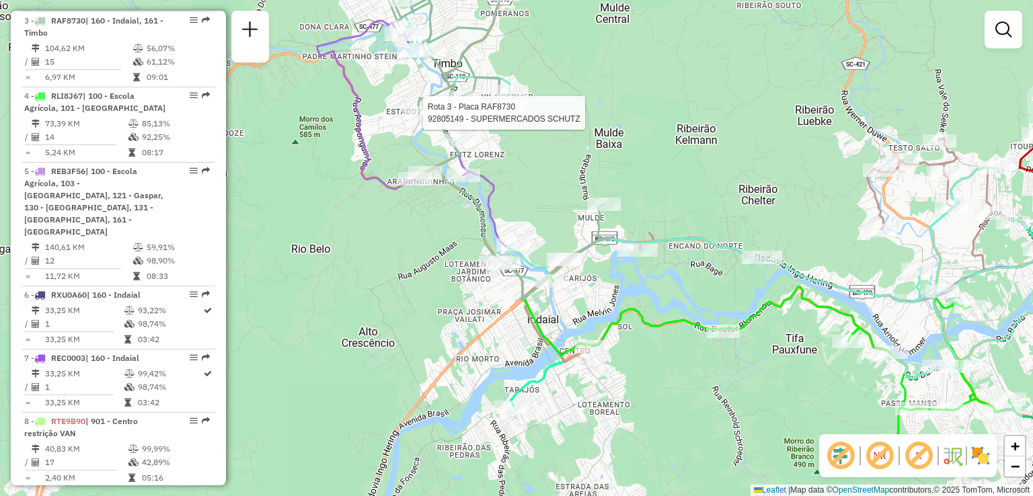
select select "**********"
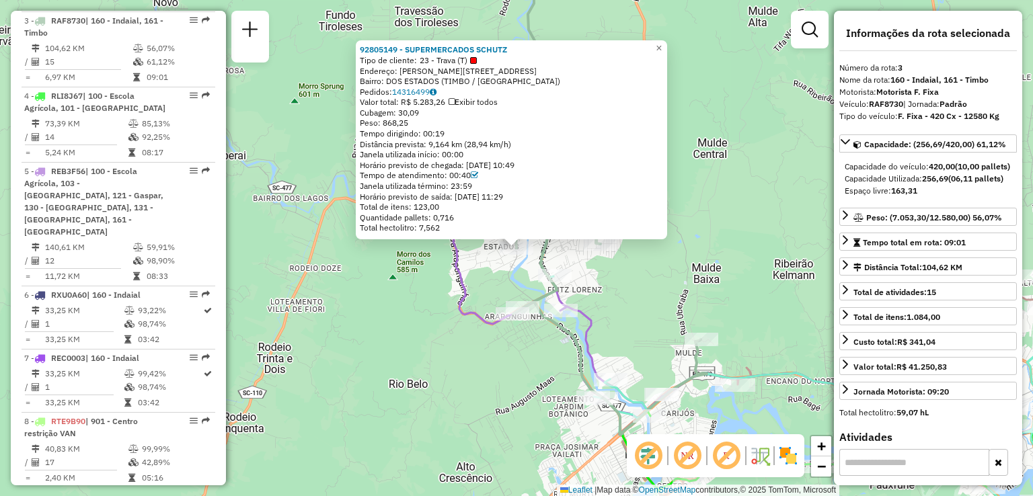
click at [780, 265] on div "92805149 - SUPERMERCADOS SCHUTZ Tipo de cliente: 23 - Trava (T) Endereço: R BLU…" at bounding box center [516, 248] width 1033 height 496
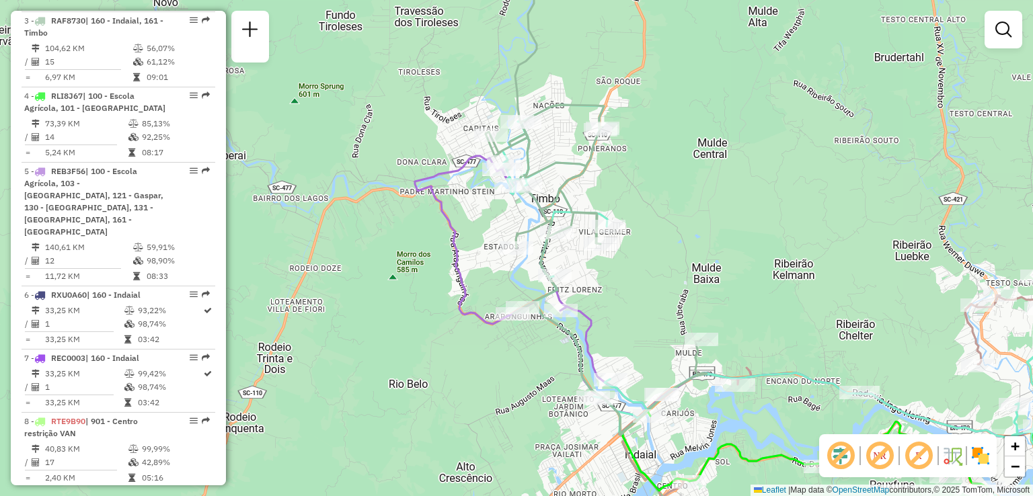
drag, startPoint x: 758, startPoint y: 267, endPoint x: 772, endPoint y: 210, distance: 58.9
click at [768, 230] on div "Janela de atendimento Grade de atendimento Capacidade Transportadoras Veículos …" at bounding box center [516, 248] width 1033 height 496
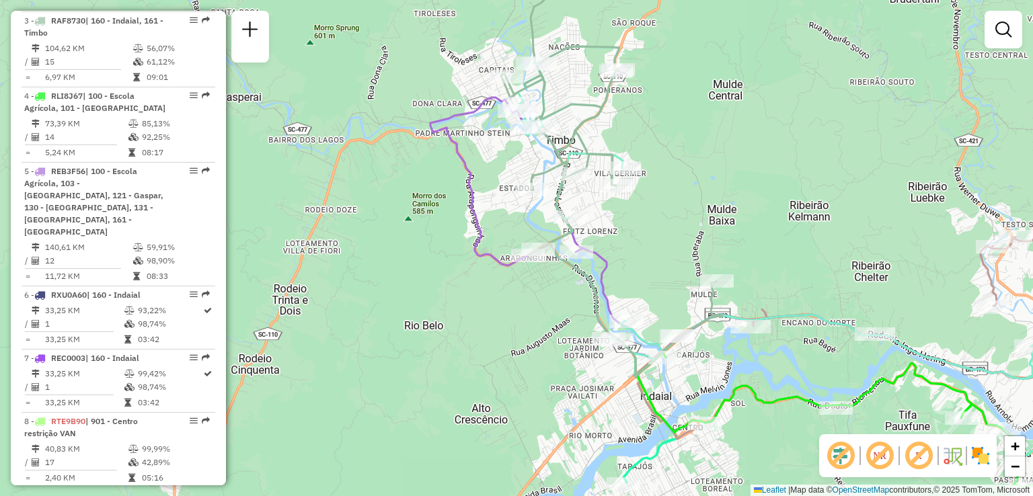
drag, startPoint x: 729, startPoint y: 219, endPoint x: 720, endPoint y: 186, distance: 34.3
click at [722, 191] on div "Janela de atendimento Grade de atendimento Capacidade Transportadoras Veículos …" at bounding box center [516, 248] width 1033 height 496
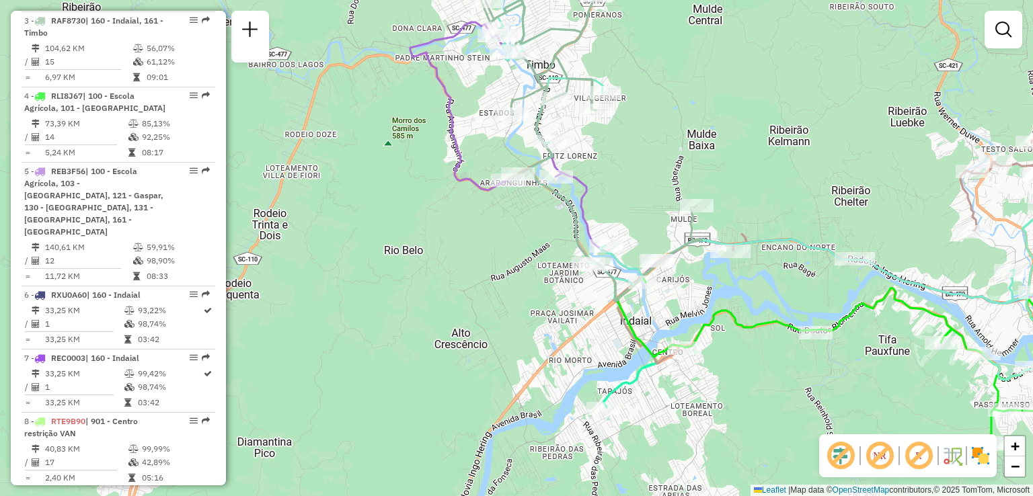
drag, startPoint x: 749, startPoint y: 382, endPoint x: 708, endPoint y: 371, distance: 43.2
click at [710, 371] on div "Janela de atendimento Grade de atendimento Capacidade Transportadoras Veículos …" at bounding box center [516, 248] width 1033 height 496
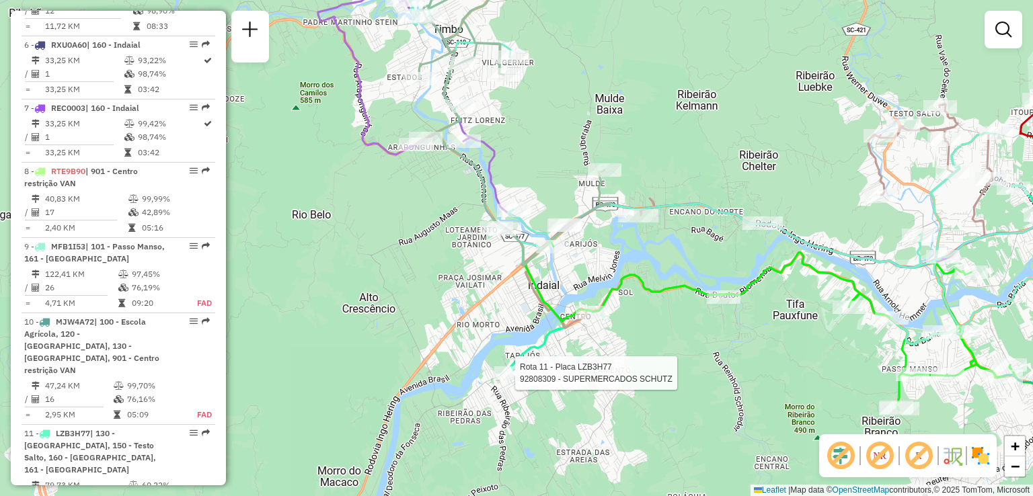
select select "**********"
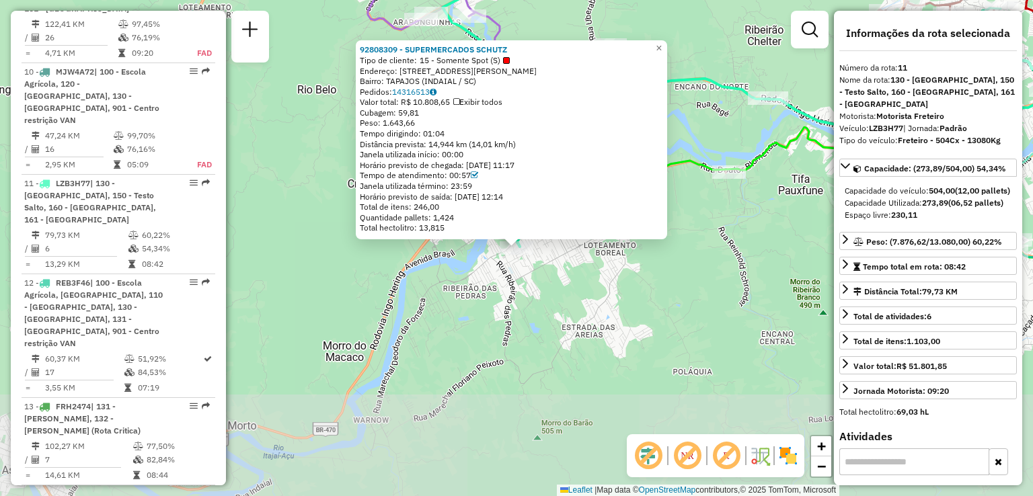
scroll to position [1294, 0]
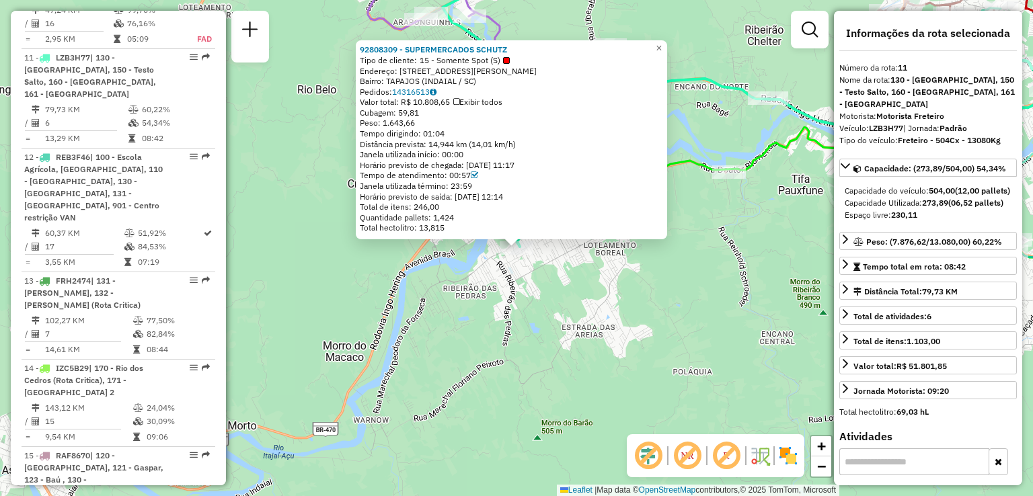
click at [619, 377] on div "92808309 - SUPERMERCADOS SCHUTZ Tipo de cliente: 15 - Somente Spot (S) Endereço…" at bounding box center [516, 248] width 1033 height 496
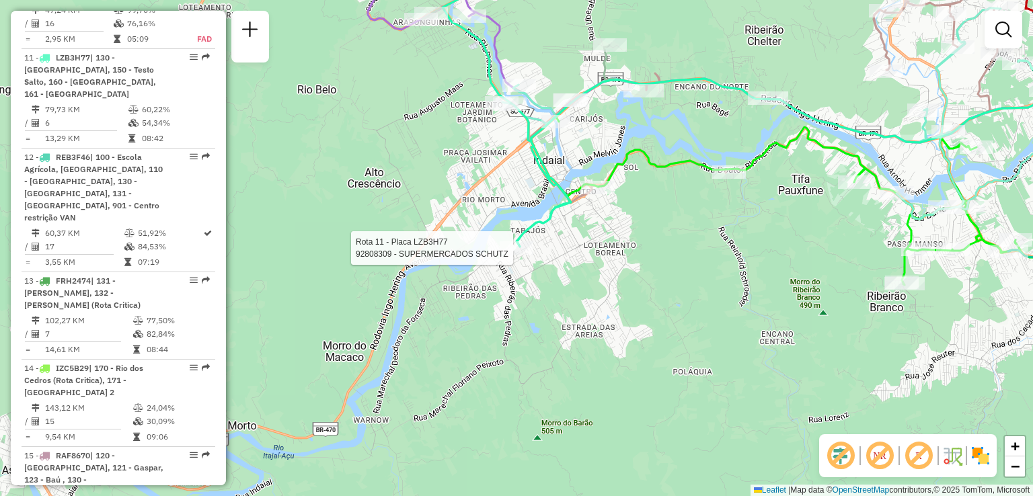
select select "**********"
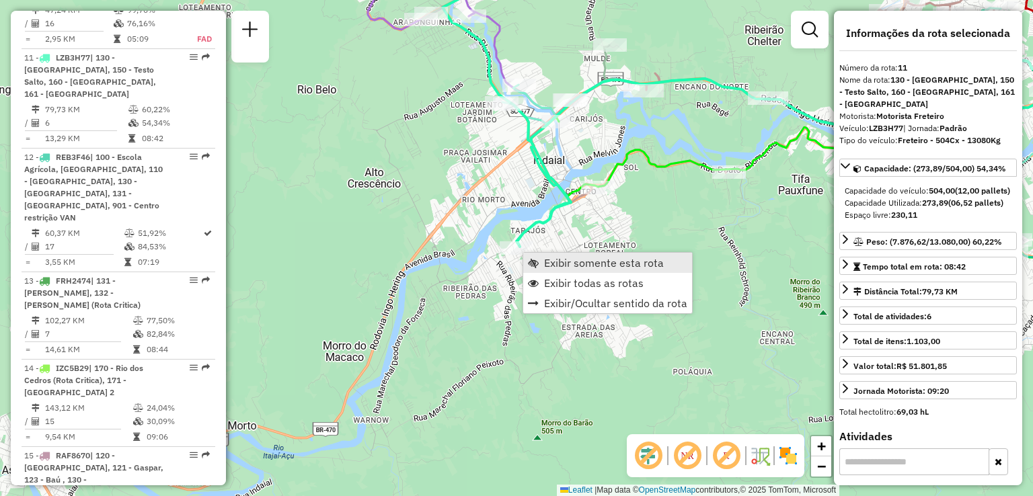
click at [556, 270] on link "Exibir somente esta rota" at bounding box center [607, 263] width 169 height 20
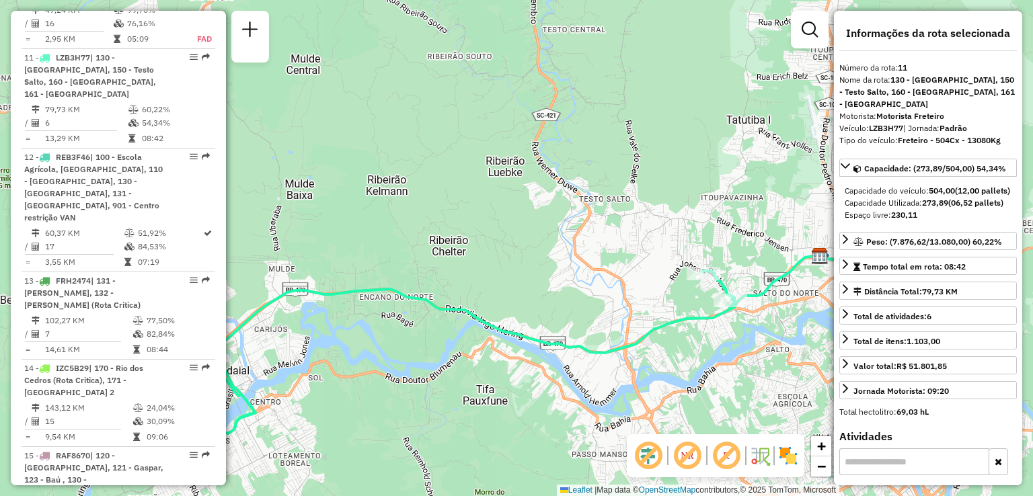
click at [569, 290] on icon at bounding box center [512, 247] width 821 height 420
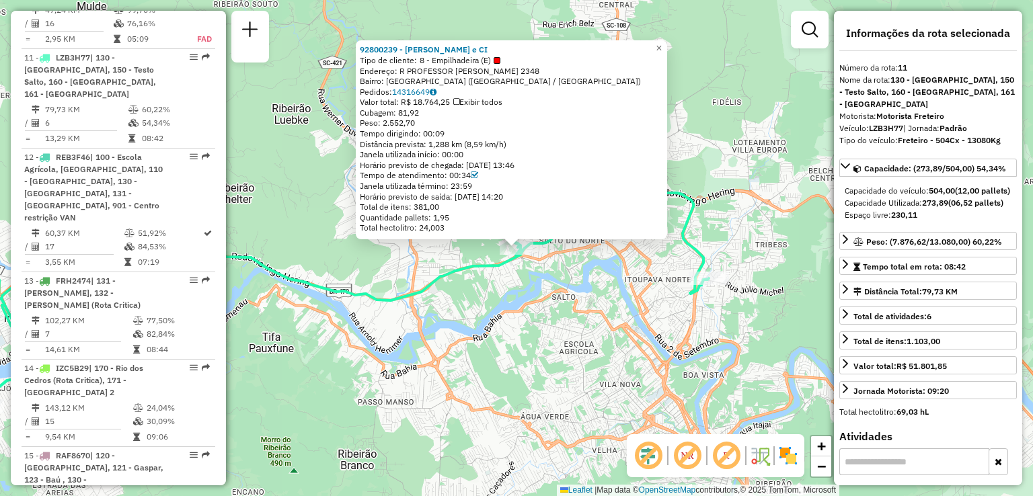
click at [625, 281] on div "92800239 - VALDIR DA SILVA e CI Tipo de cliente: 8 - Empilhadeira (E) Endereço:…" at bounding box center [516, 248] width 1033 height 496
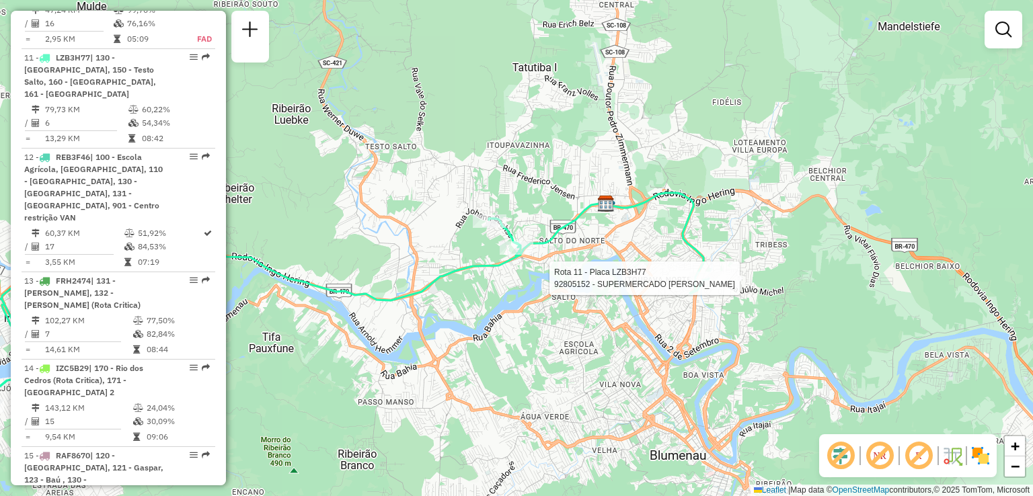
select select "**********"
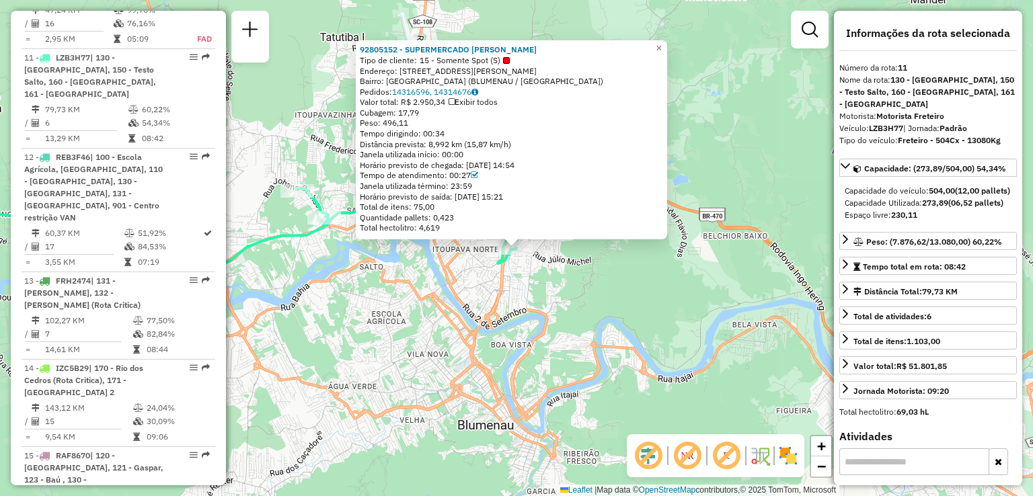
click at [618, 291] on div "92805152 - SUPERMERCADO ALVES F Tipo de cliente: 15 - Somente Spot (S) Endereço…" at bounding box center [516, 248] width 1033 height 496
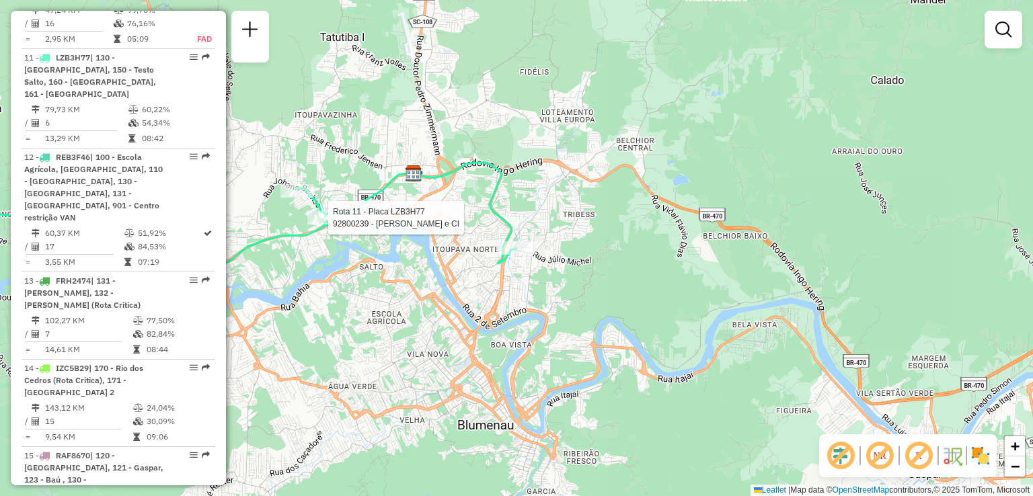
select select "**********"
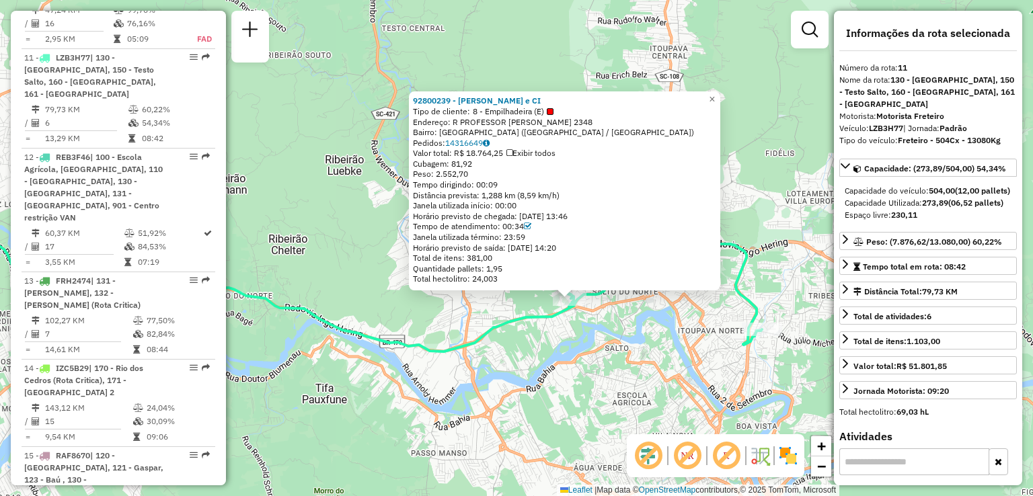
drag, startPoint x: 547, startPoint y: 299, endPoint x: 605, endPoint y: 358, distance: 83.2
click at [605, 358] on div "92800239 - VALDIR DA SILVA e CI Tipo de cliente: 8 - Empilhadeira (E) Endereço:…" at bounding box center [516, 248] width 1033 height 496
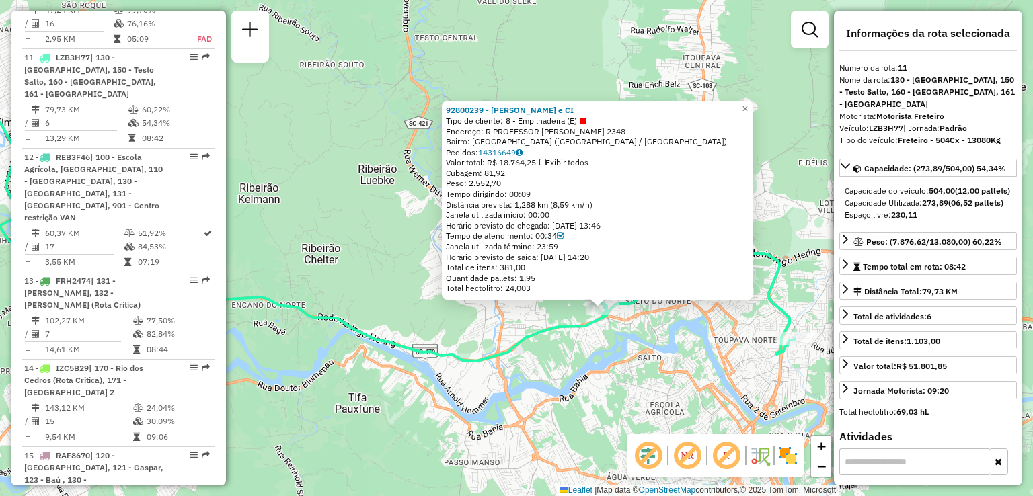
drag, startPoint x: 559, startPoint y: 345, endPoint x: 587, endPoint y: 346, distance: 27.6
click at [587, 346] on div "92800239 - VALDIR DA SILVA e CI Tipo de cliente: 8 - Empilhadeira (E) Endereço:…" at bounding box center [516, 248] width 1033 height 496
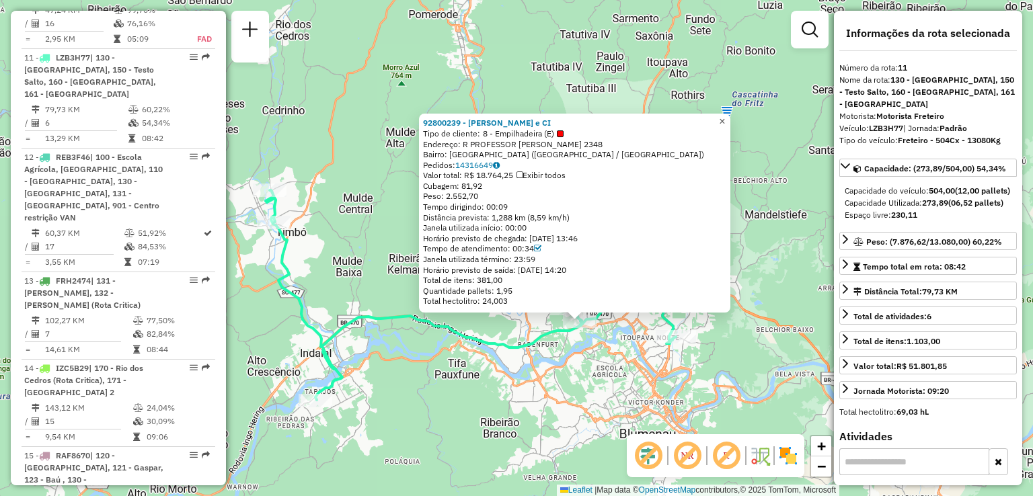
click at [725, 119] on span "×" at bounding box center [722, 121] width 6 height 11
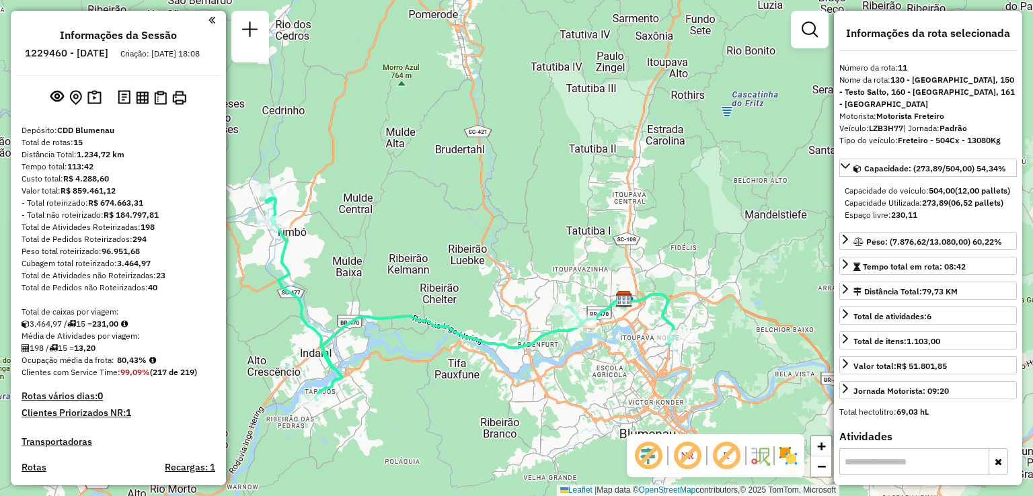
select select "**********"
